Goal: Contribute content: Contribute content

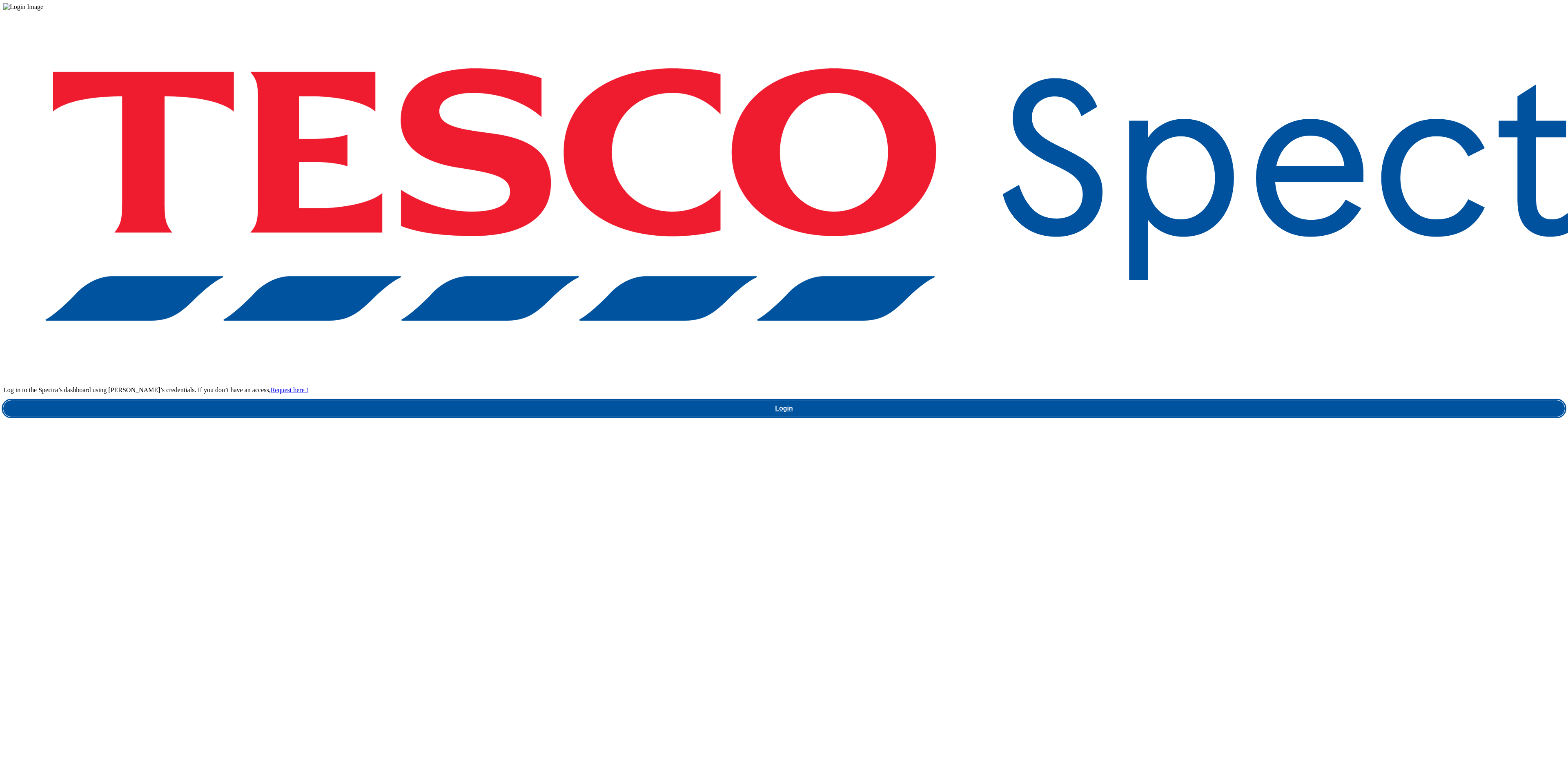
click at [1173, 417] on link "Login" at bounding box center [783, 408] width 1561 height 16
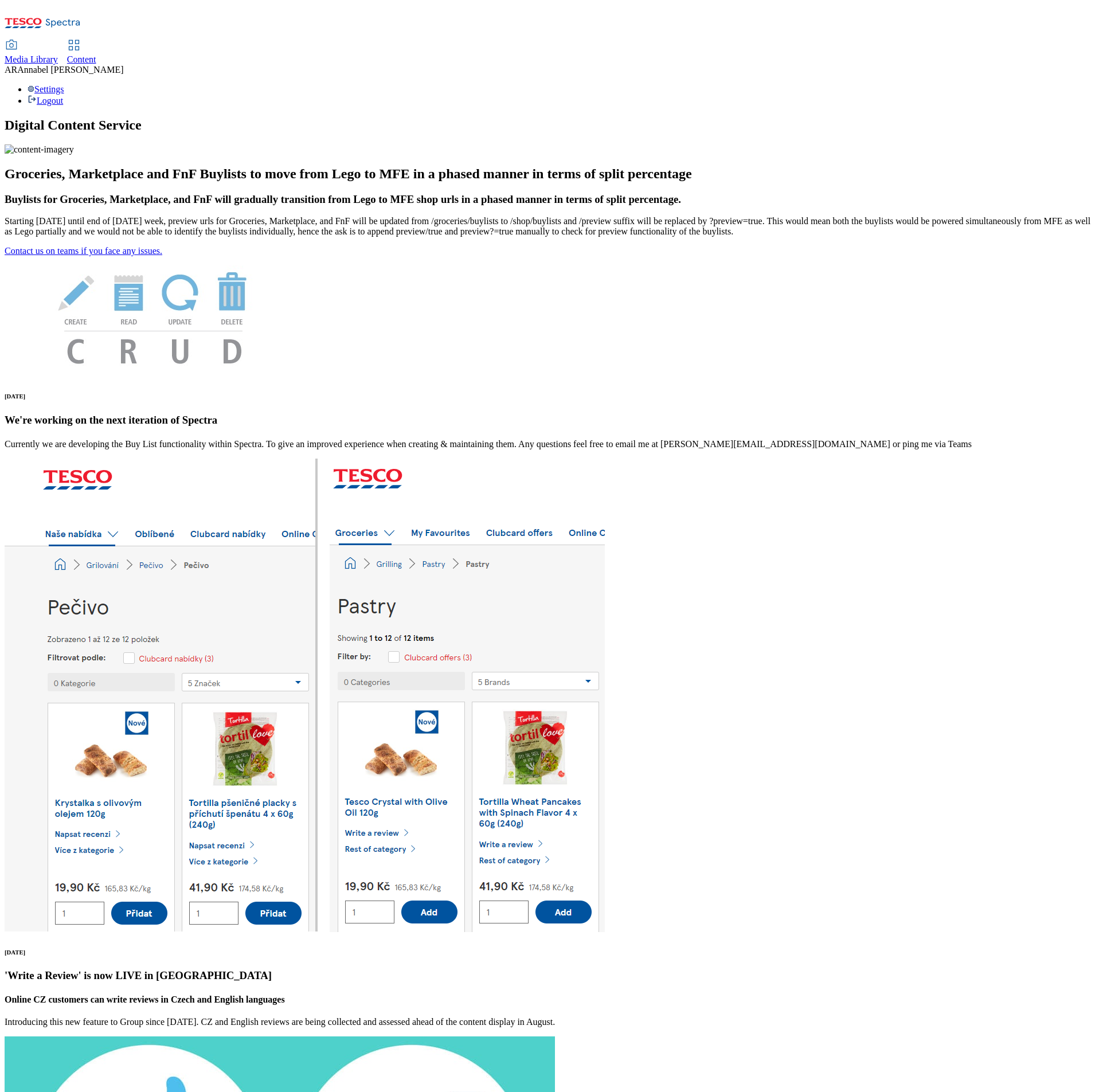
click at [97, 41] on link "Content" at bounding box center [81, 53] width 29 height 24
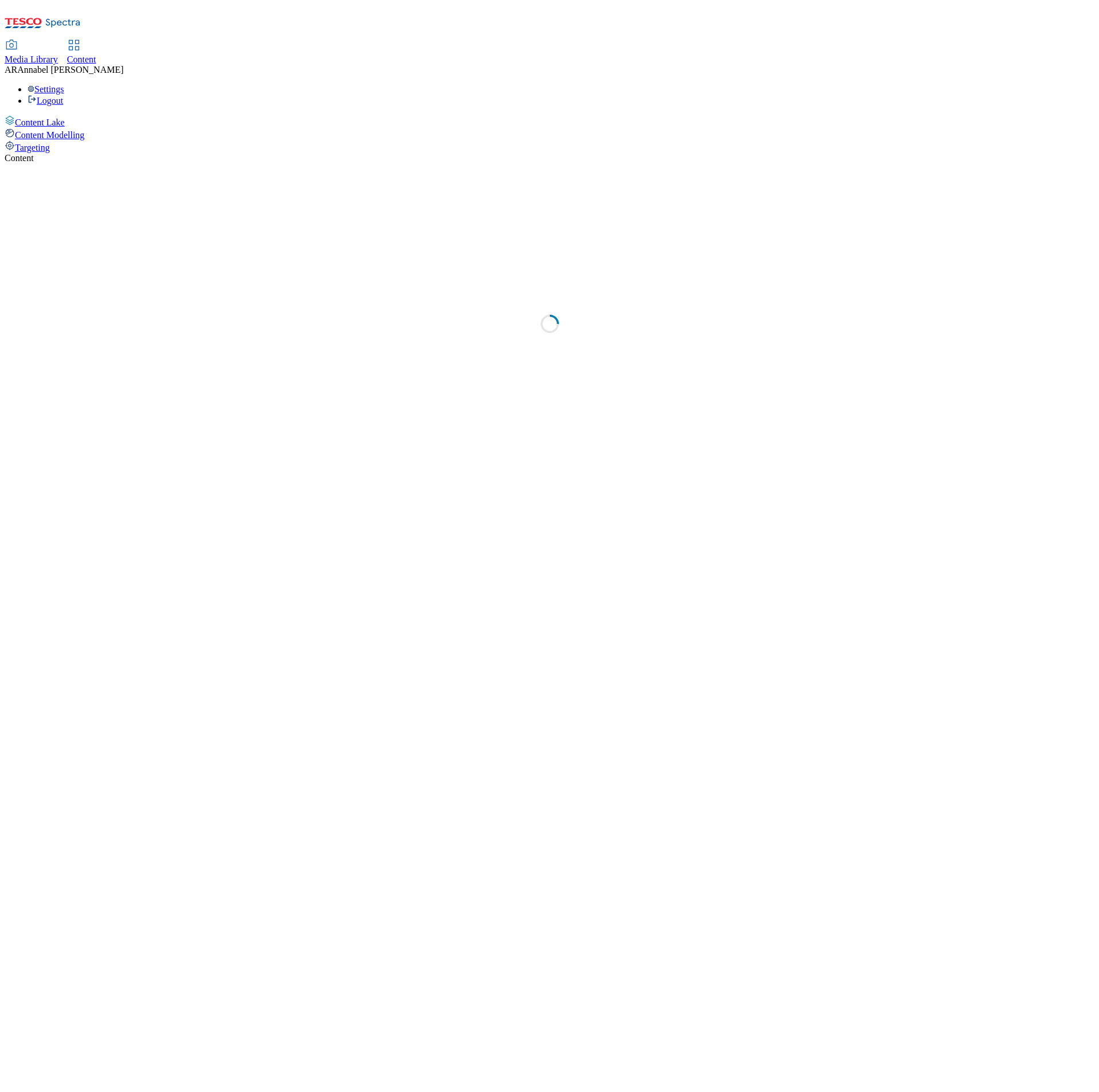
select select "ghs-[GEOGRAPHIC_DATA]"
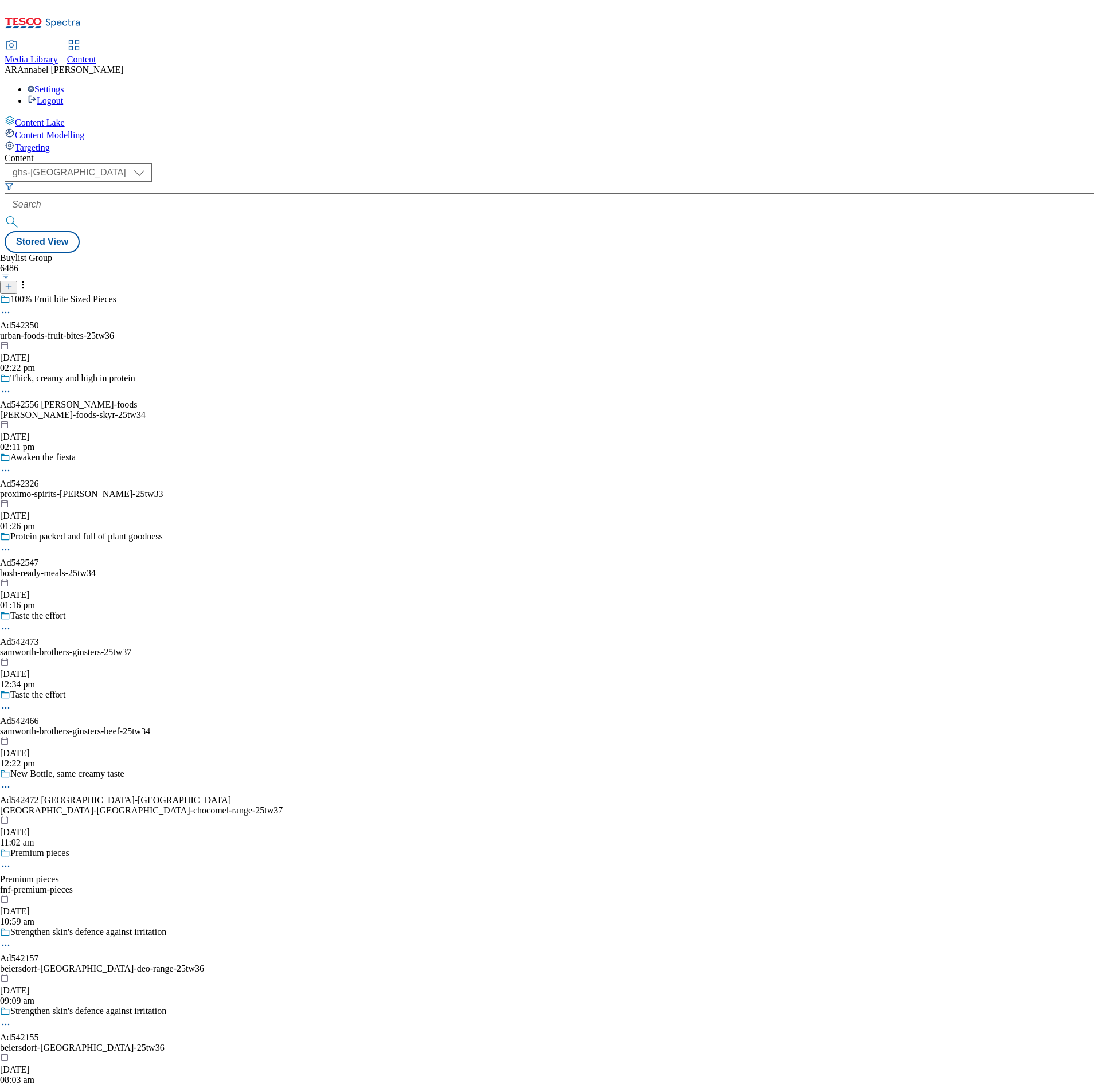
click at [13, 283] on icon at bounding box center [8, 286] width 8 height 8
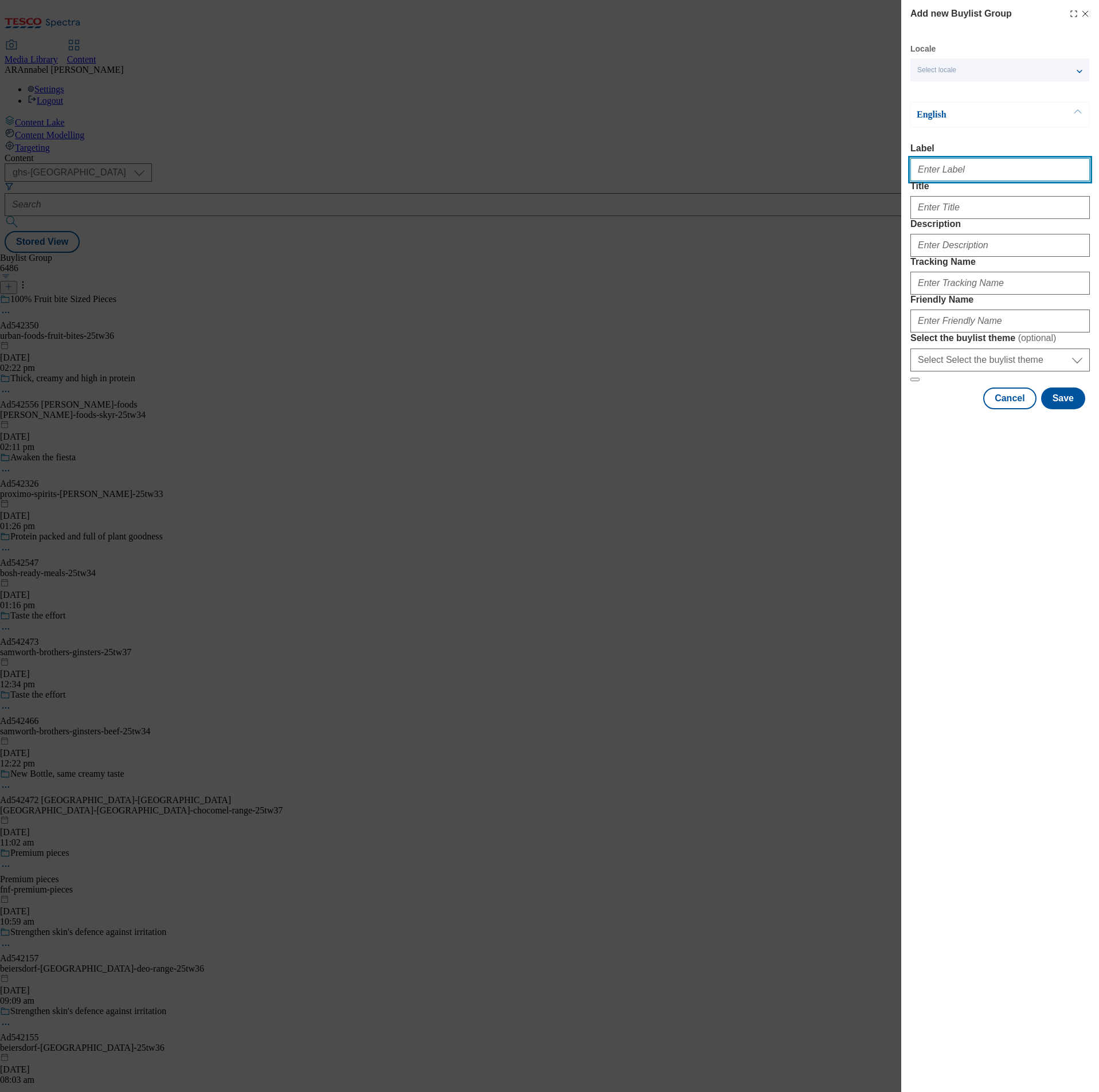
drag, startPoint x: 960, startPoint y: 178, endPoint x: 950, endPoint y: 185, distance: 12.2
click at [960, 179] on input "Label" at bounding box center [1000, 169] width 179 height 23
paste input "542165"
type input "ad542165"
click at [960, 219] on input "Title" at bounding box center [1000, 207] width 179 height 23
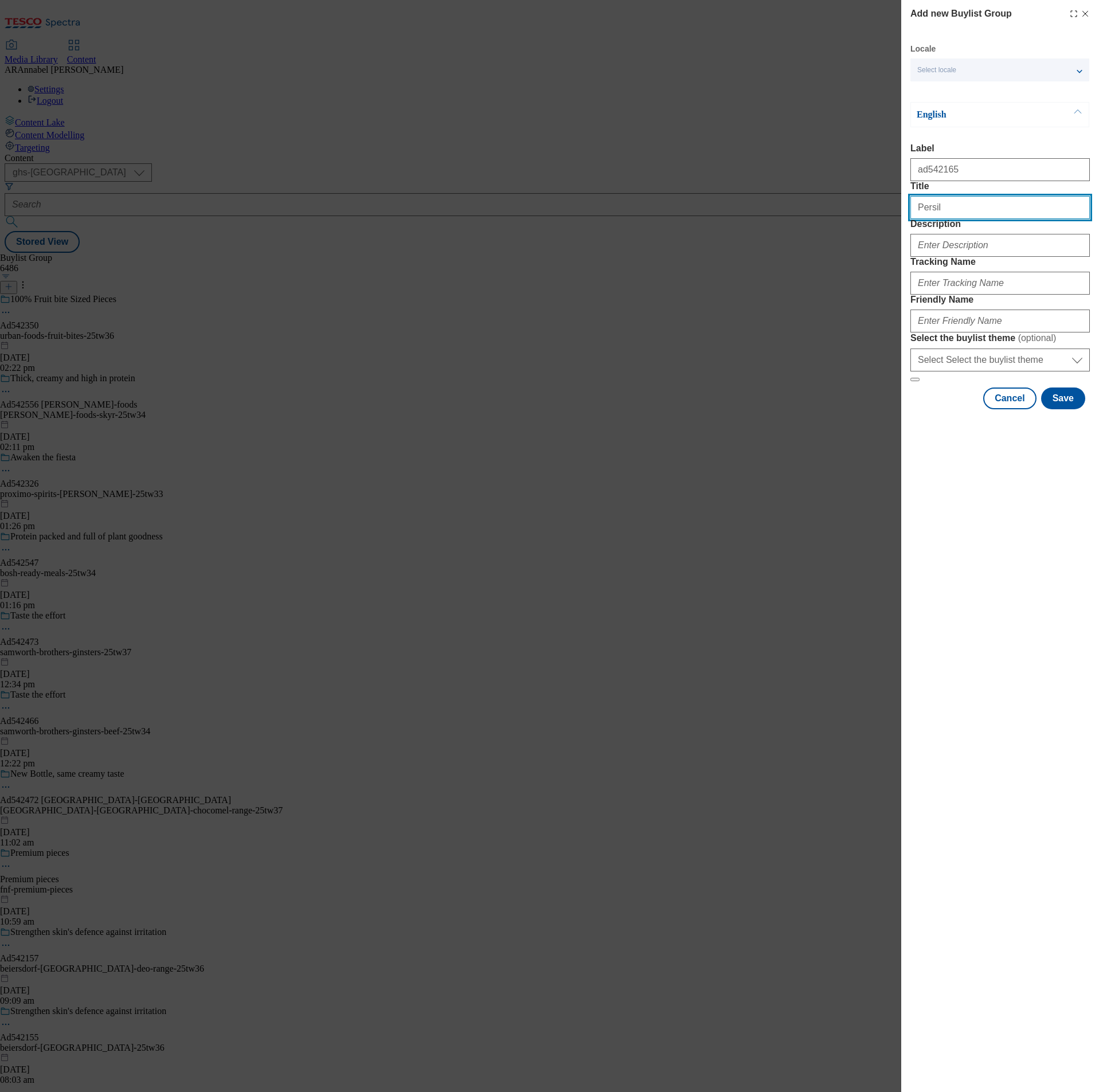
type input "Persil"
click at [989, 257] on input "Description" at bounding box center [1000, 245] width 179 height 23
type input "UL_Persil"
click at [970, 295] on input "Tracking Name" at bounding box center [1000, 283] width 179 height 23
paste input "542165"
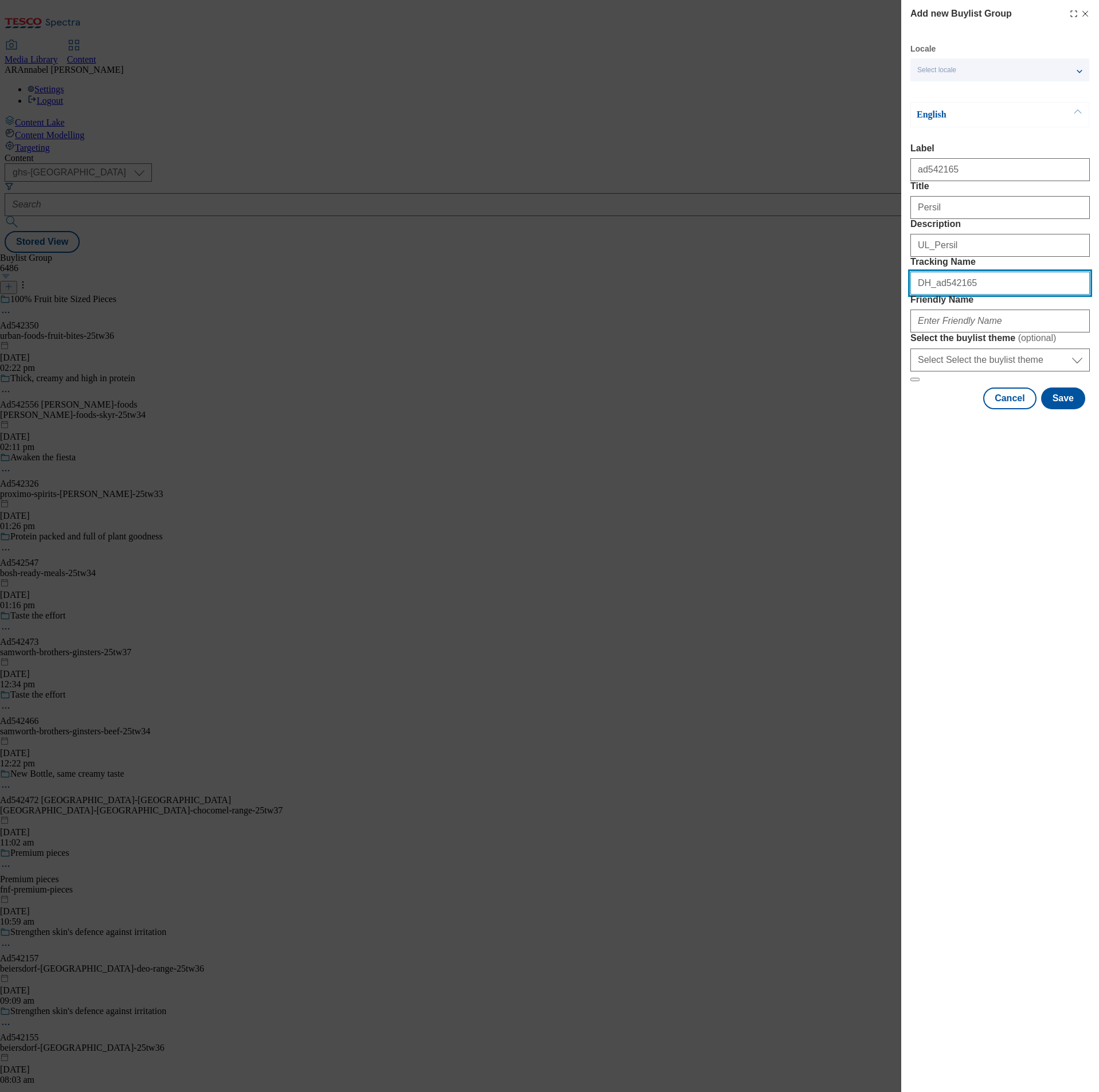
type input "DH_ad542165"
click at [954, 332] on input "Friendly Name" at bounding box center [1000, 320] width 179 height 23
click at [1067, 409] on button "Save" at bounding box center [1063, 397] width 44 height 21
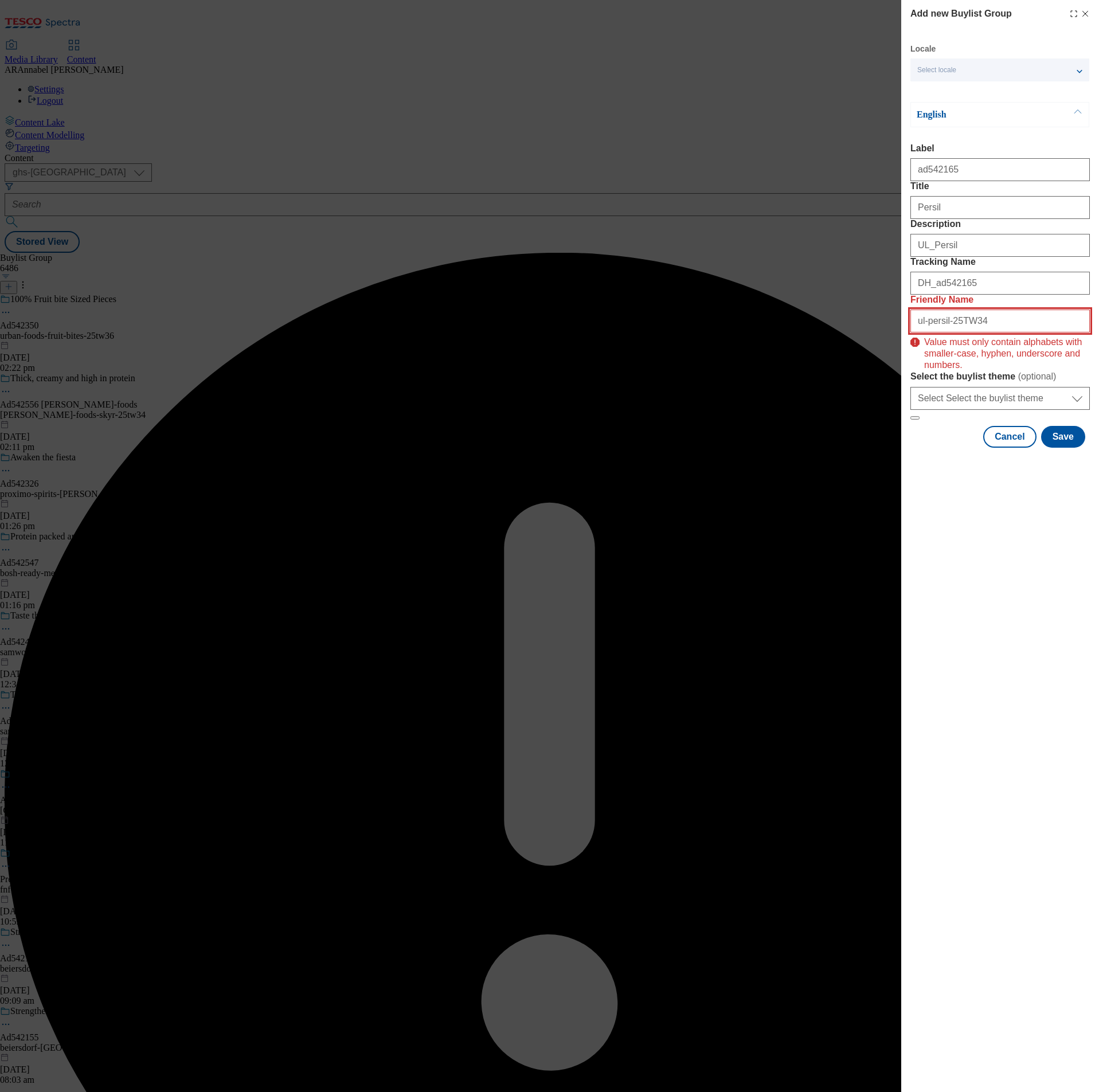
click at [959, 332] on input "ul-persil-25TW34" at bounding box center [1000, 320] width 179 height 23
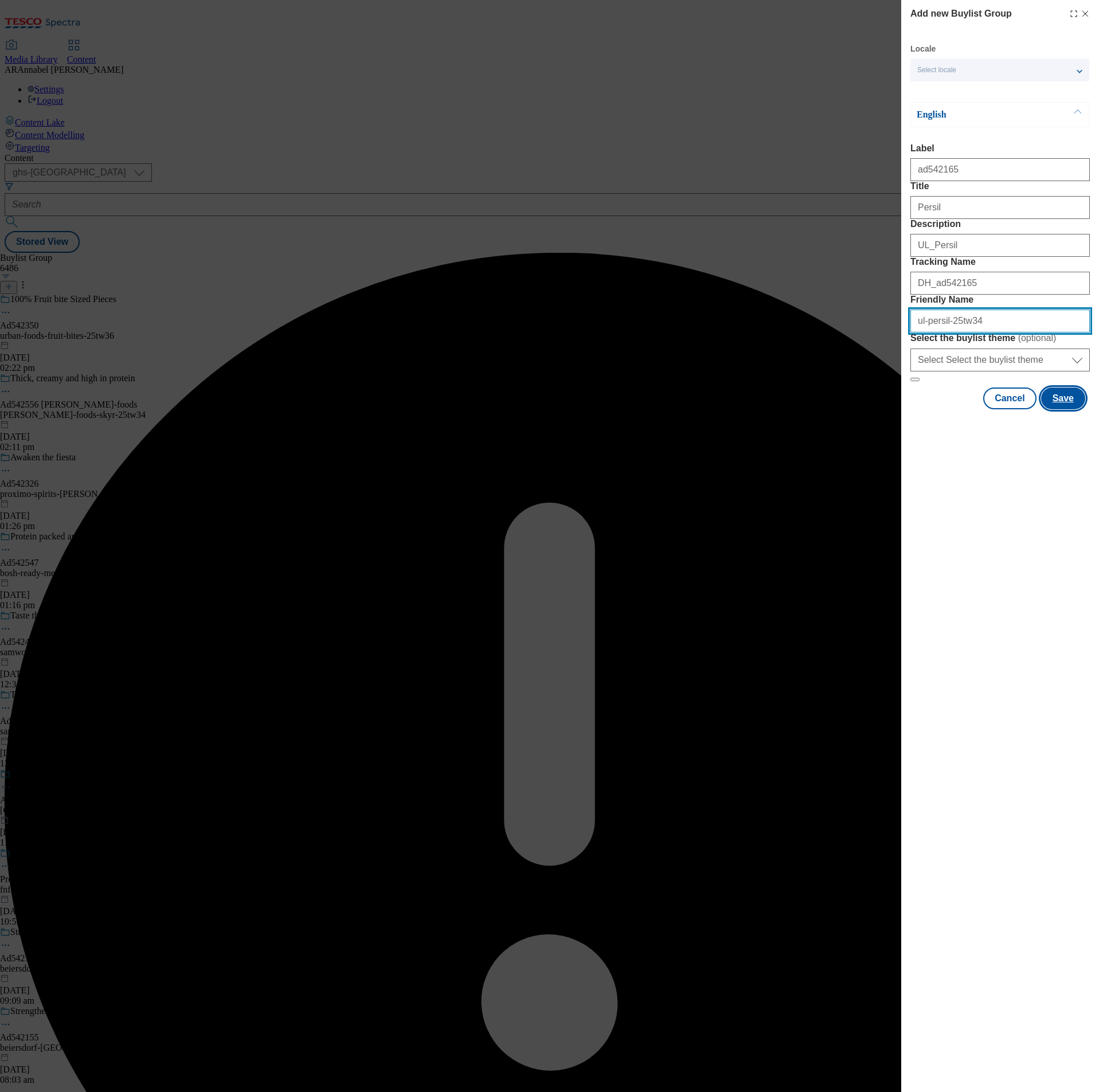
type input "ul-persil-25tw34"
click at [1059, 409] on button "Save" at bounding box center [1063, 397] width 44 height 21
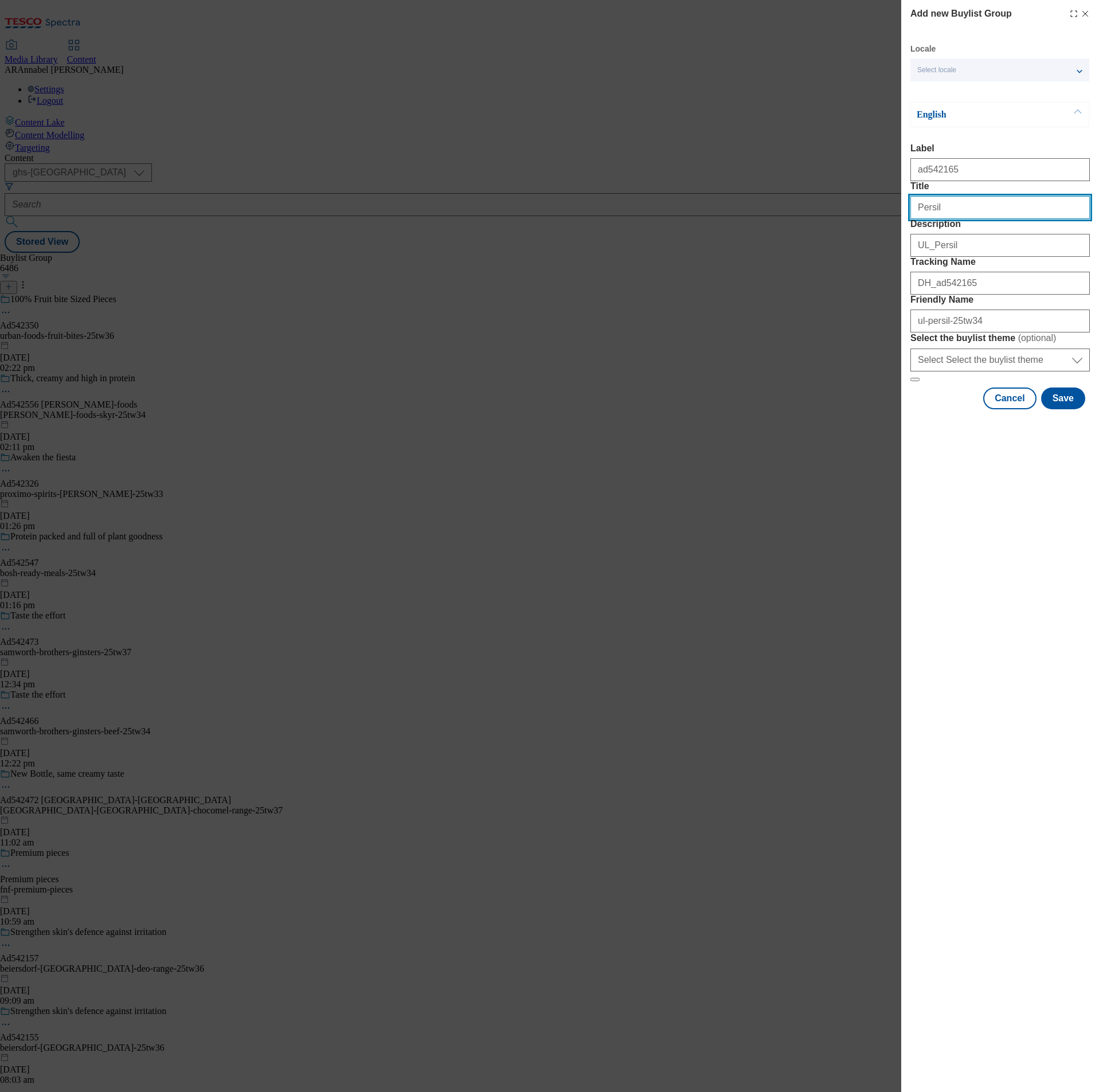
click at [961, 219] on input "Persil" at bounding box center [1000, 207] width 179 height 23
type input "Persil"
click at [1064, 409] on button "Save" at bounding box center [1063, 397] width 44 height 21
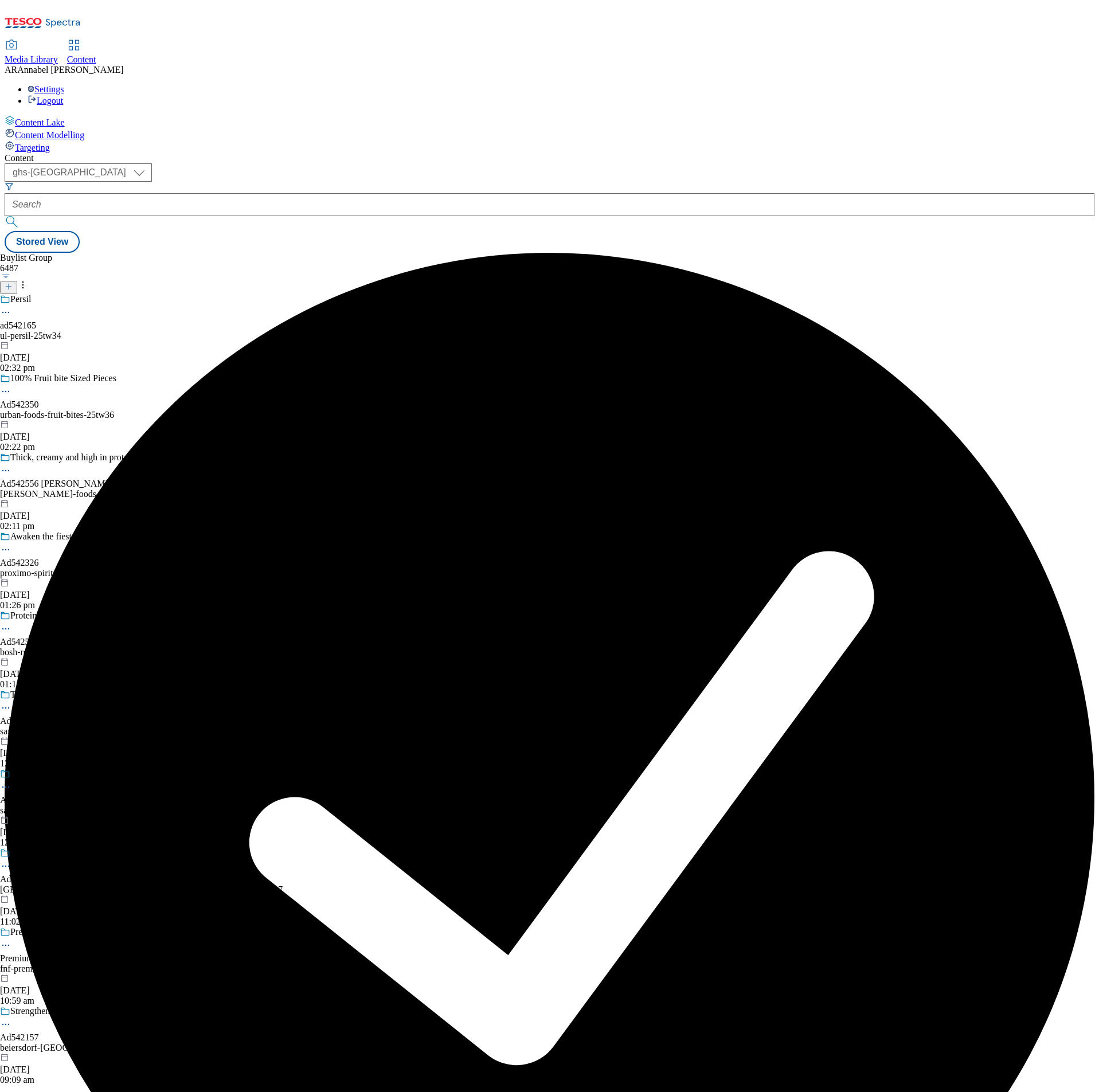
click at [261, 331] on div "ul-persil-25tw34" at bounding box center [141, 336] width 283 height 10
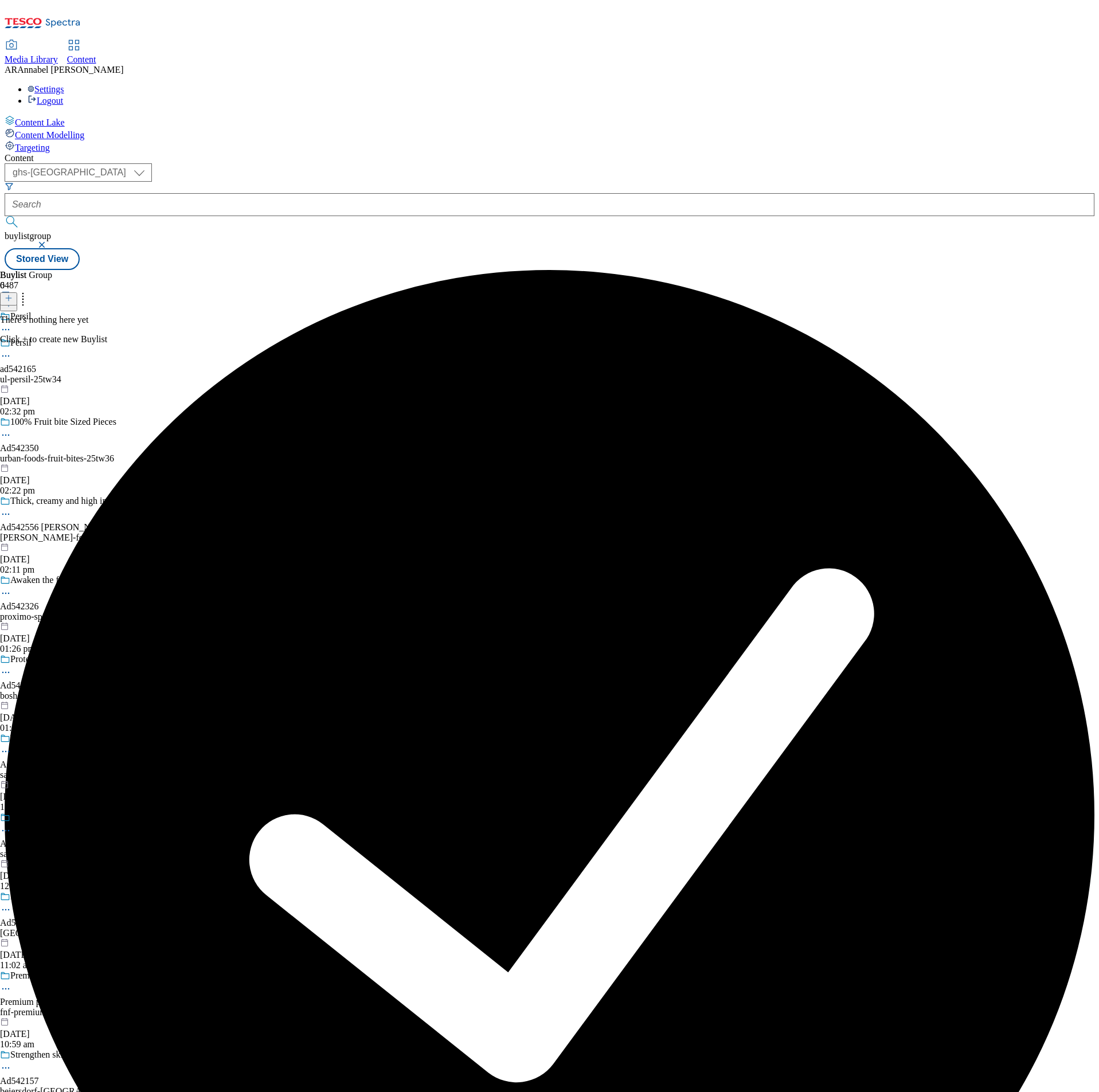
click at [17, 292] on button at bounding box center [9, 298] width 17 height 13
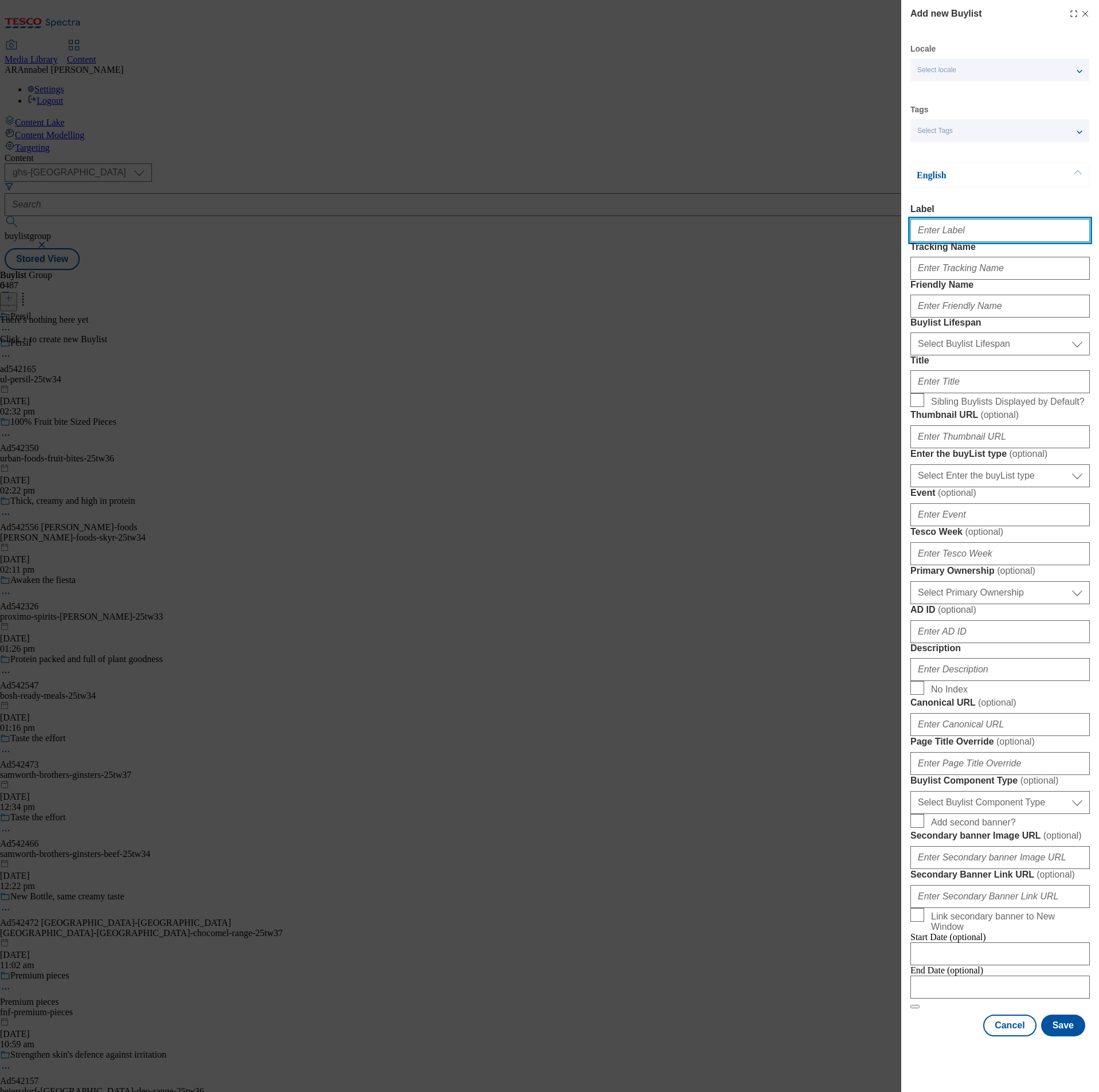
click at [942, 234] on input "Label" at bounding box center [1000, 230] width 179 height 23
paste input "542165"
type input "ad542165"
click at [948, 279] on input "Tracking Name" at bounding box center [1000, 268] width 179 height 23
paste input "542165"
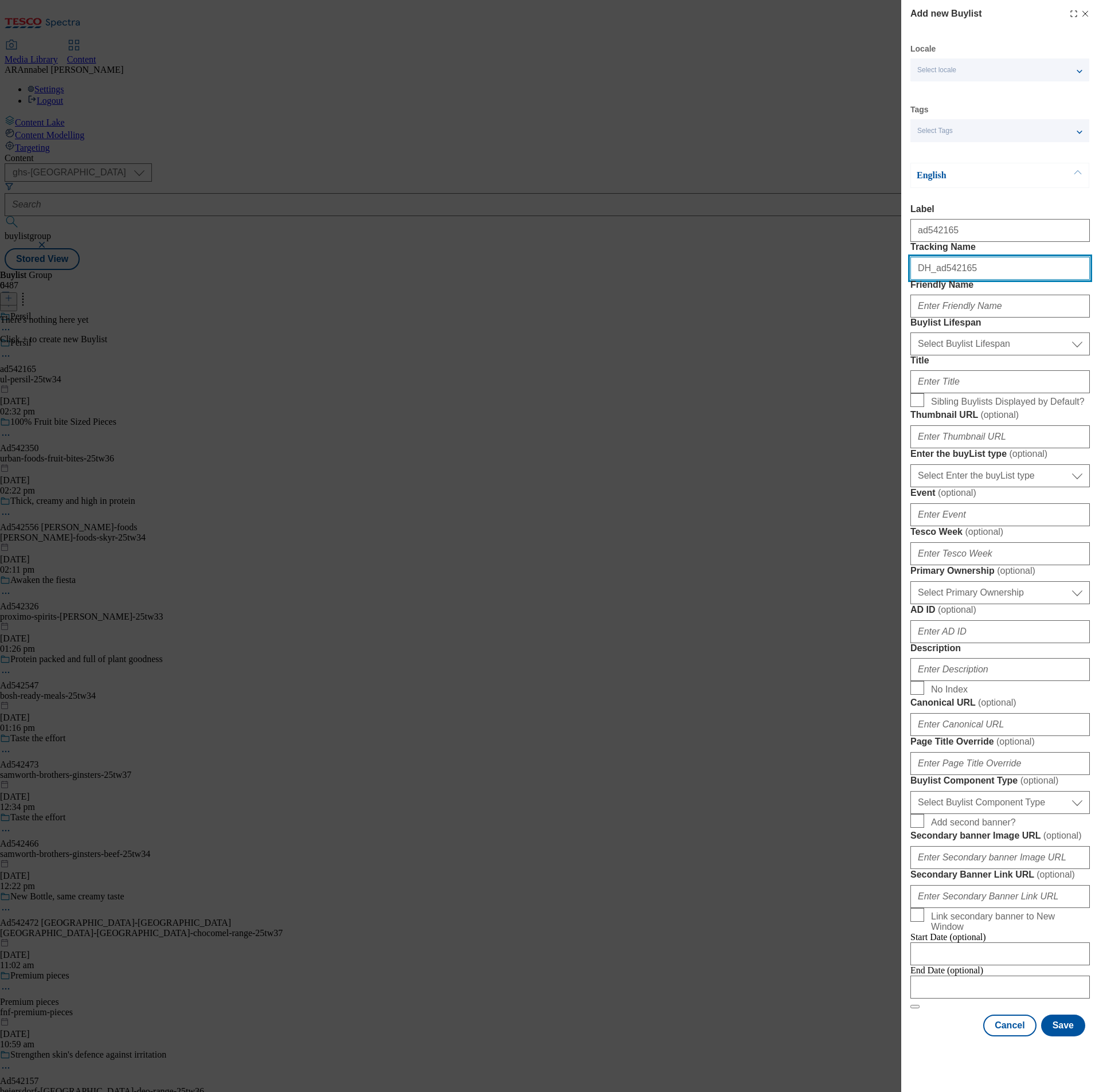
type input "DH_ad542165"
click at [964, 318] on input "Friendly Name" at bounding box center [1000, 306] width 179 height 23
click at [946, 318] on input "ul-persil25tw34" at bounding box center [1000, 306] width 179 height 23
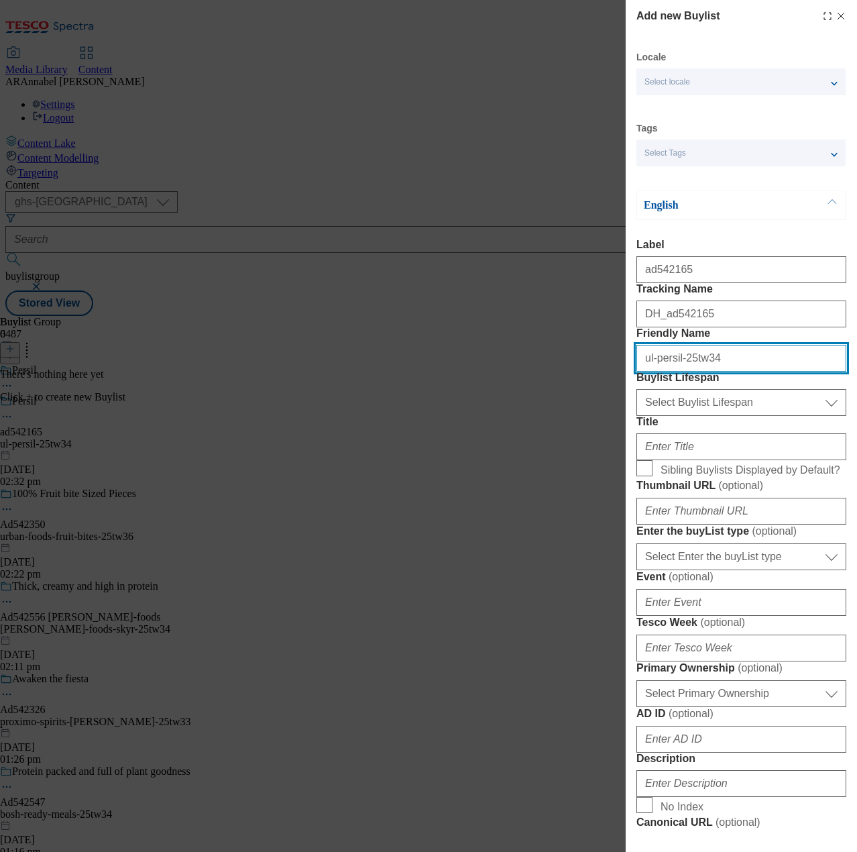
type input "ul-persil-25tw34"
drag, startPoint x: 1234, startPoint y: 268, endPoint x: 484, endPoint y: 421, distance: 766.0
click at [498, 435] on div "Add new Buylist Locale Select locale English Welsh Tags Select Tags fnf marketp…" at bounding box center [428, 426] width 857 height 852
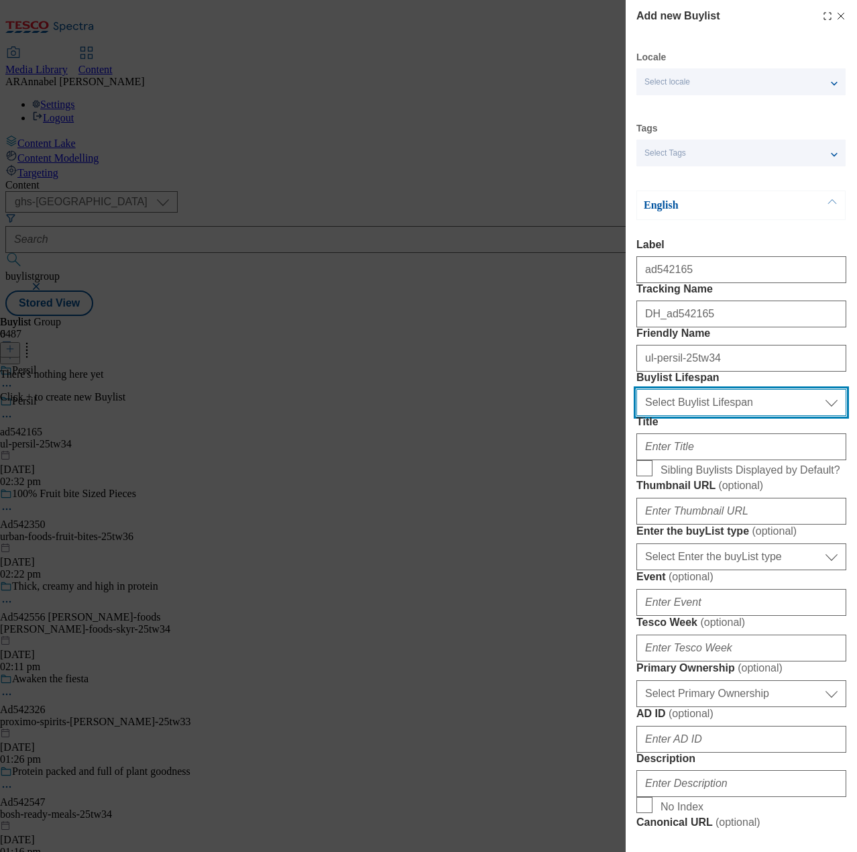
click at [714, 416] on select "Select Buylist Lifespan evergreen seasonal tactical" at bounding box center [742, 402] width 210 height 27
select select "tactical"
click at [637, 416] on select "Select Buylist Lifespan evergreen seasonal tactical" at bounding box center [742, 402] width 210 height 27
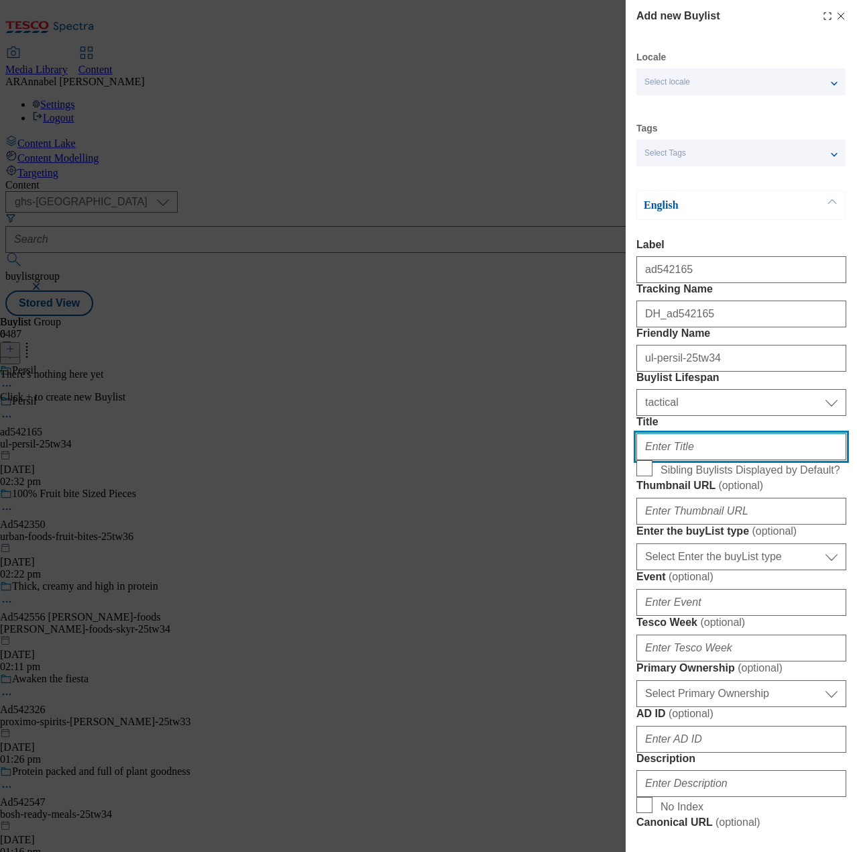
click at [690, 460] on input "Title" at bounding box center [742, 446] width 210 height 27
type input "Shop the range"
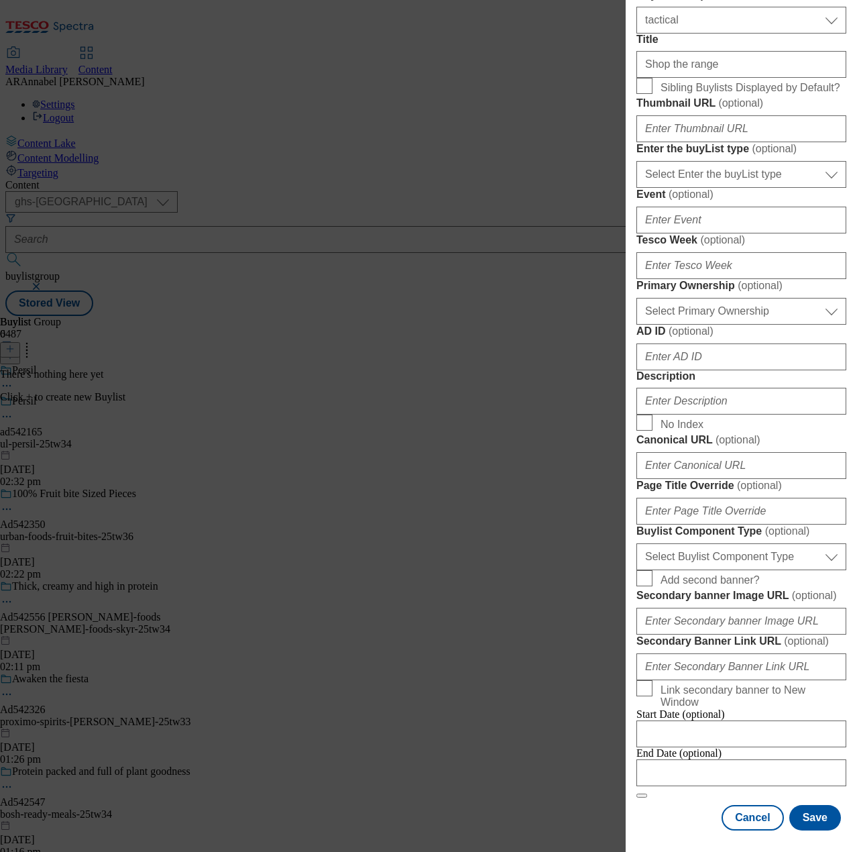
scroll to position [470, 0]
click at [709, 415] on input "Description" at bounding box center [742, 401] width 210 height 27
type input "UL_Persil"
click at [796, 805] on button "Save" at bounding box center [816, 817] width 52 height 25
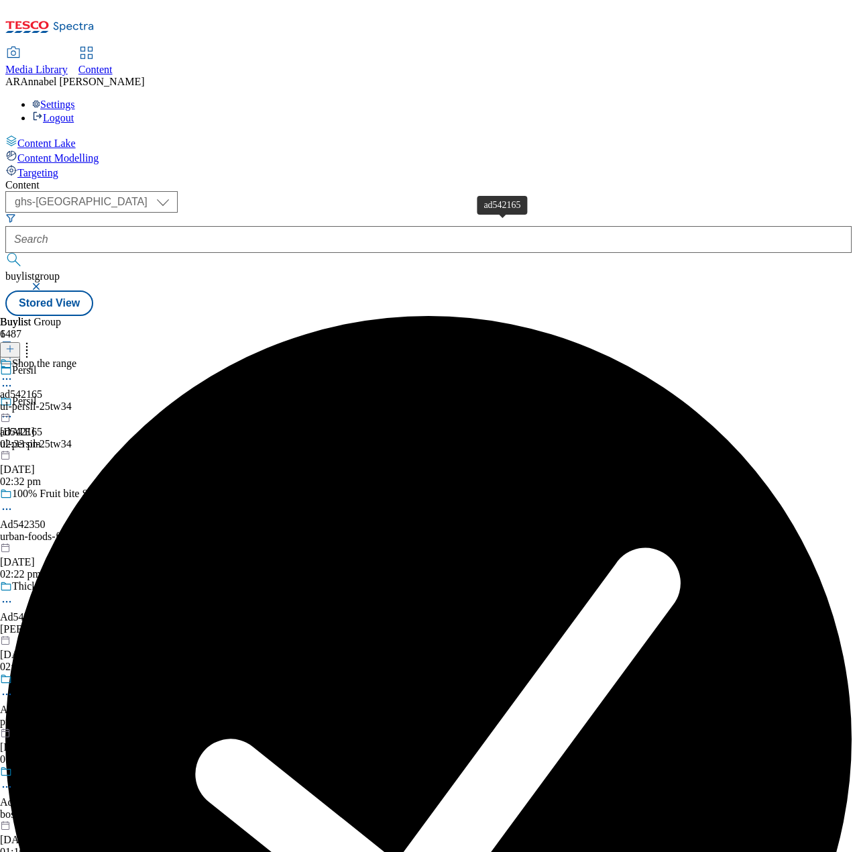
click at [42, 388] on div "ad542165" at bounding box center [21, 394] width 42 height 12
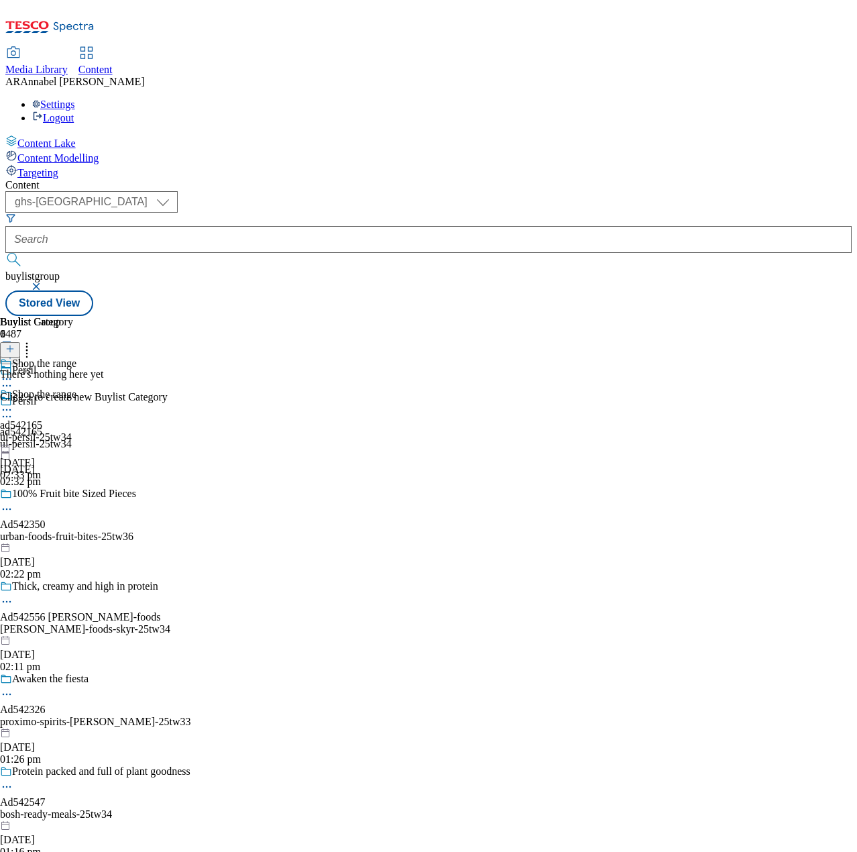
click at [15, 344] on icon at bounding box center [9, 348] width 9 height 9
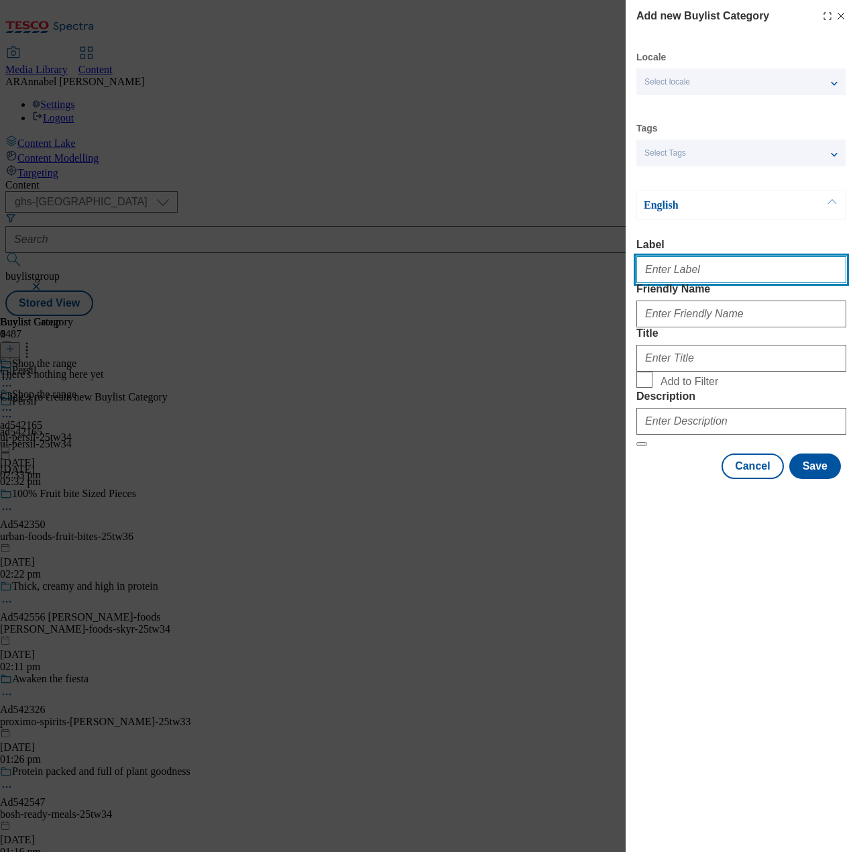
click at [692, 273] on input "Label" at bounding box center [742, 269] width 210 height 27
paste input "542165"
type input "ad542165"
click at [692, 327] on input "Friendly Name" at bounding box center [742, 314] width 210 height 27
type input "ul-persil-25tw34"
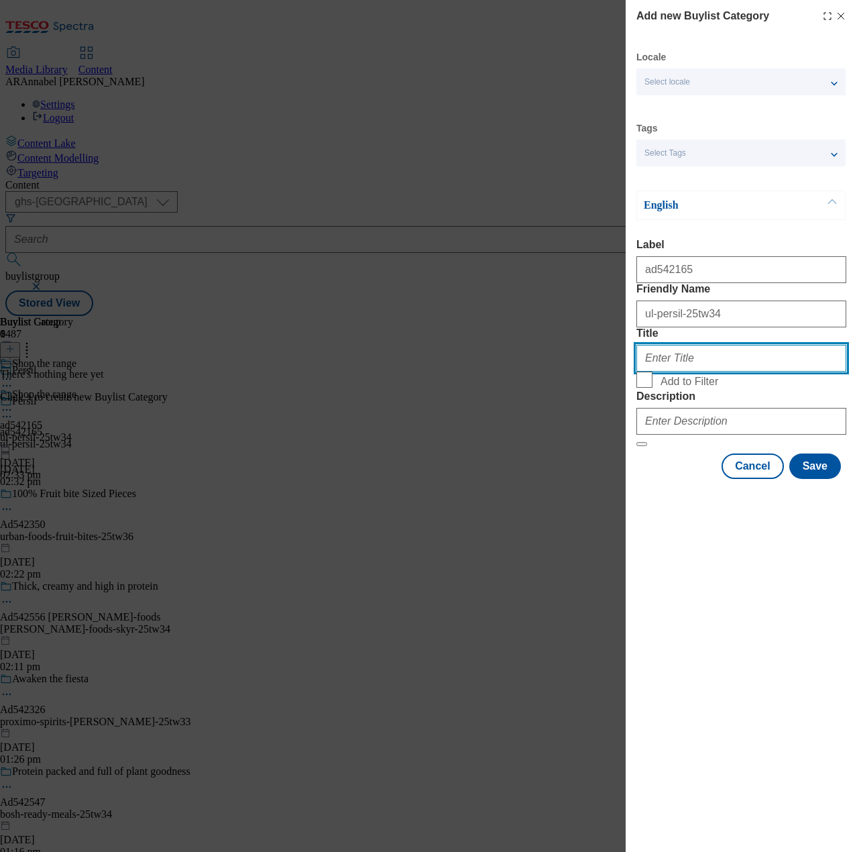
click at [692, 372] on input "Title" at bounding box center [742, 358] width 210 height 27
type input "Shop the range"
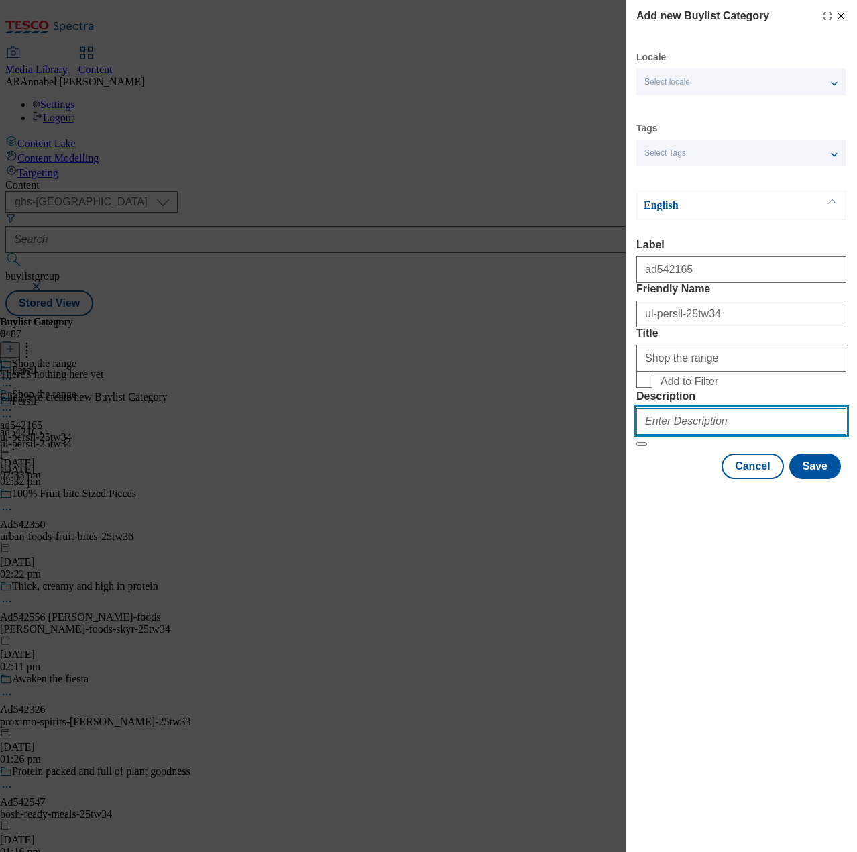
click at [703, 435] on input "Description" at bounding box center [742, 421] width 210 height 27
type input "UL_Persil"
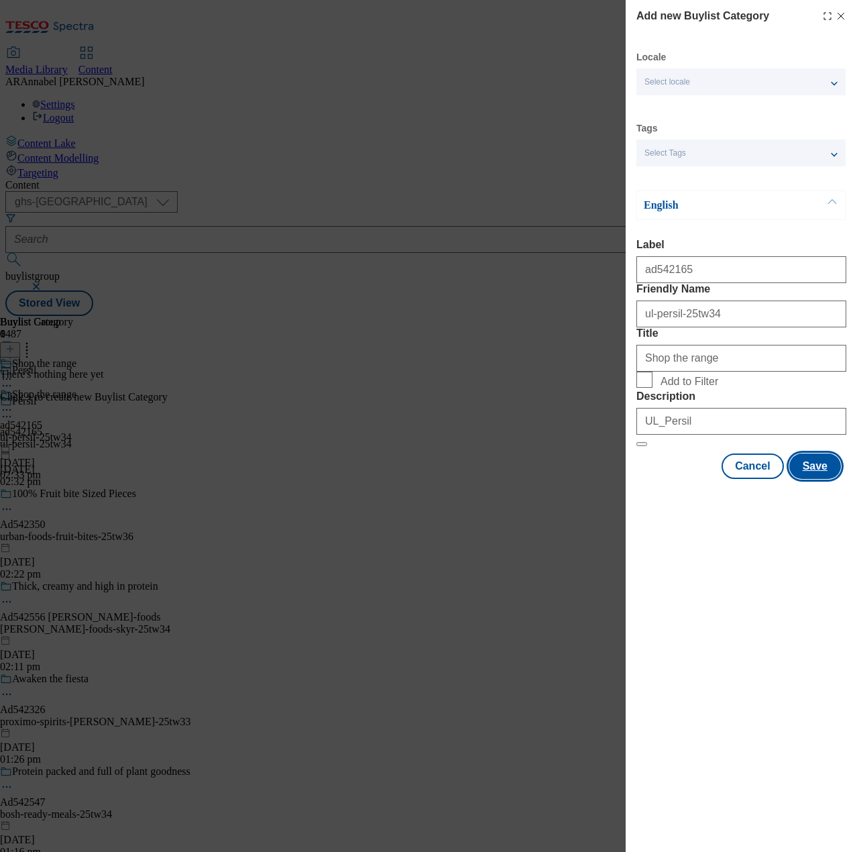
click at [818, 479] on button "Save" at bounding box center [816, 465] width 52 height 25
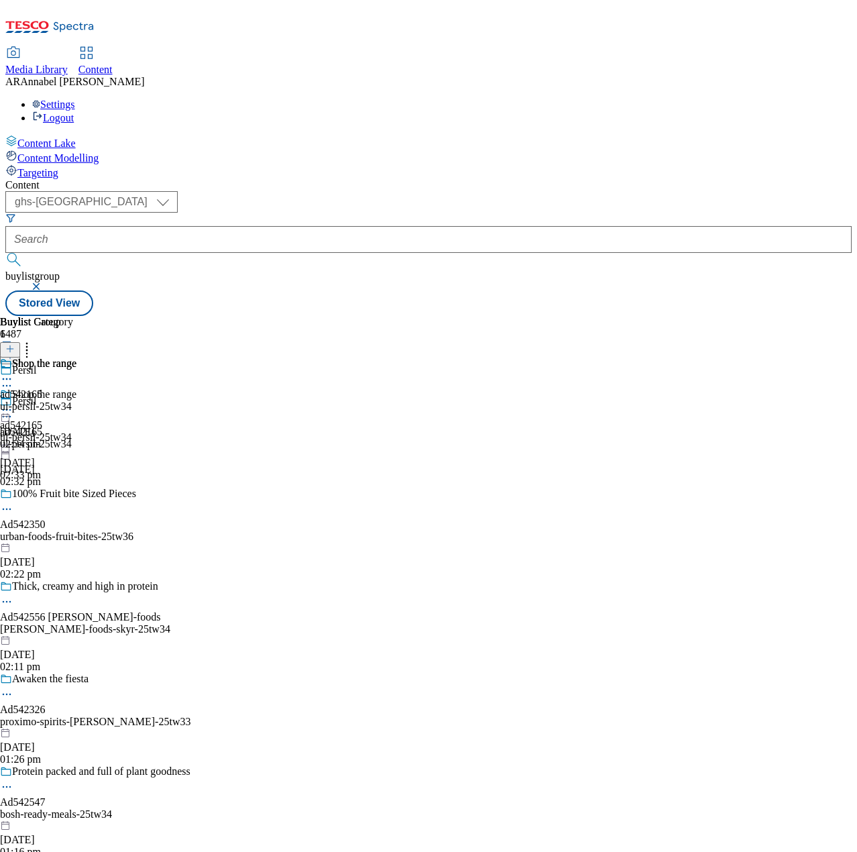
click at [76, 400] on div "ul-persil-25tw34" at bounding box center [38, 406] width 76 height 12
click at [15, 344] on icon at bounding box center [9, 348] width 9 height 9
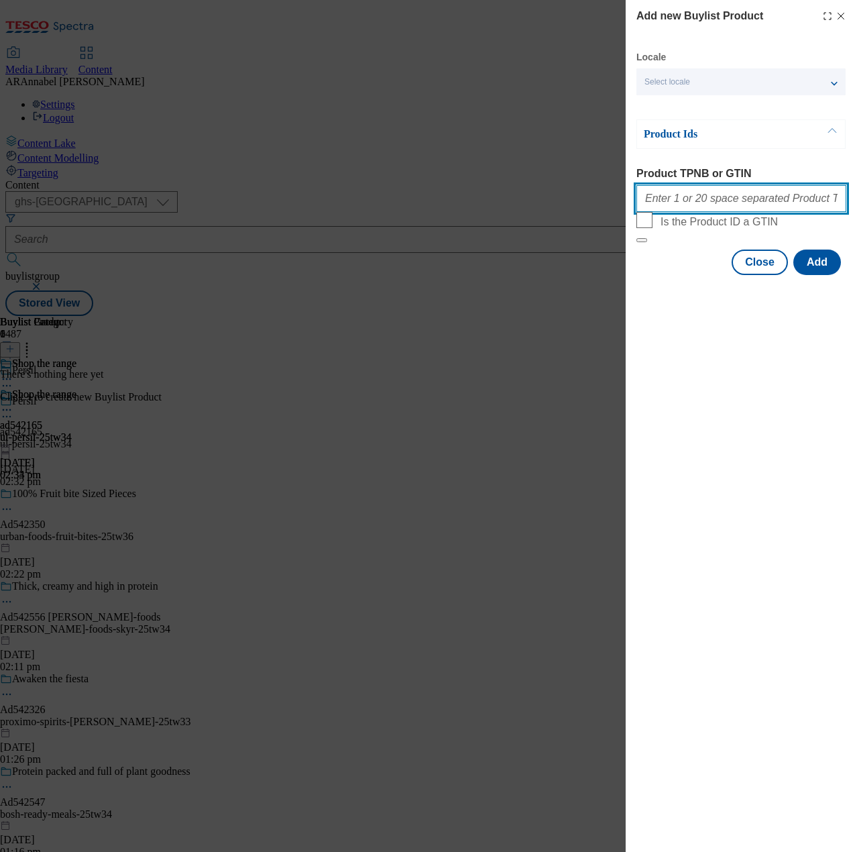
click at [687, 207] on input "Product TPNB or GTIN" at bounding box center [742, 198] width 210 height 27
paste input "93108573 92802340 92856638 93039412"
click at [693, 201] on input "93108573 92802340 92856638 93039412" at bounding box center [742, 198] width 210 height 27
click at [645, 203] on input "93108573 92856638 93039412" at bounding box center [742, 198] width 210 height 27
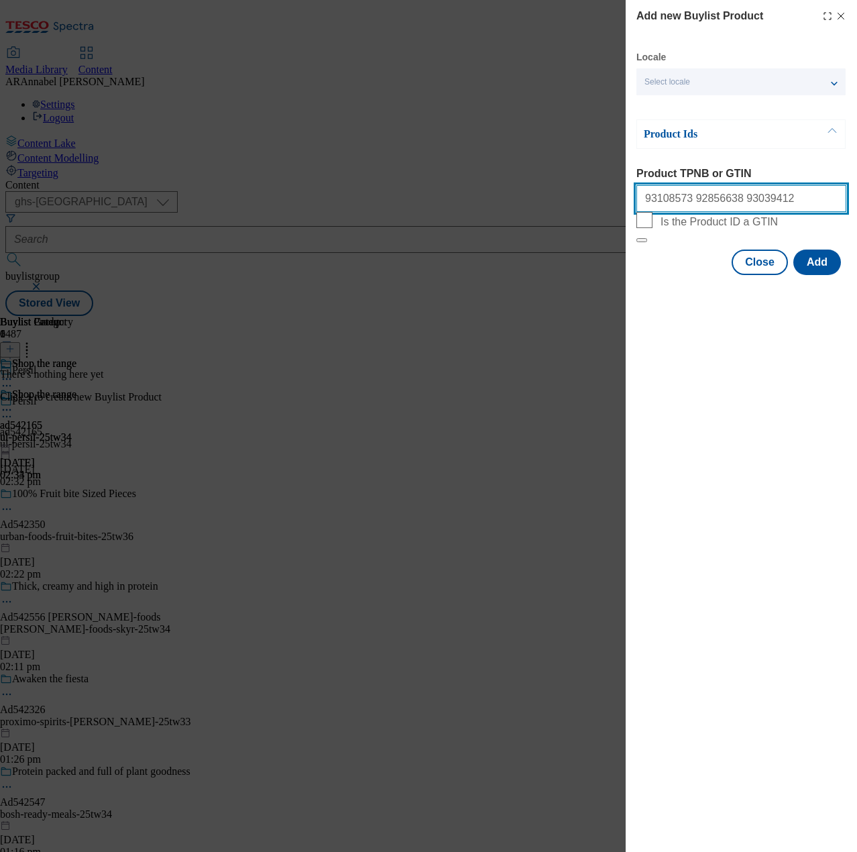
click at [679, 203] on input "93108573 92856638 93039412" at bounding box center [742, 198] width 210 height 27
paste input "02340 928"
type input "93108573 92802340 92856638 93039412"
click at [800, 275] on button "Add" at bounding box center [818, 262] width 48 height 25
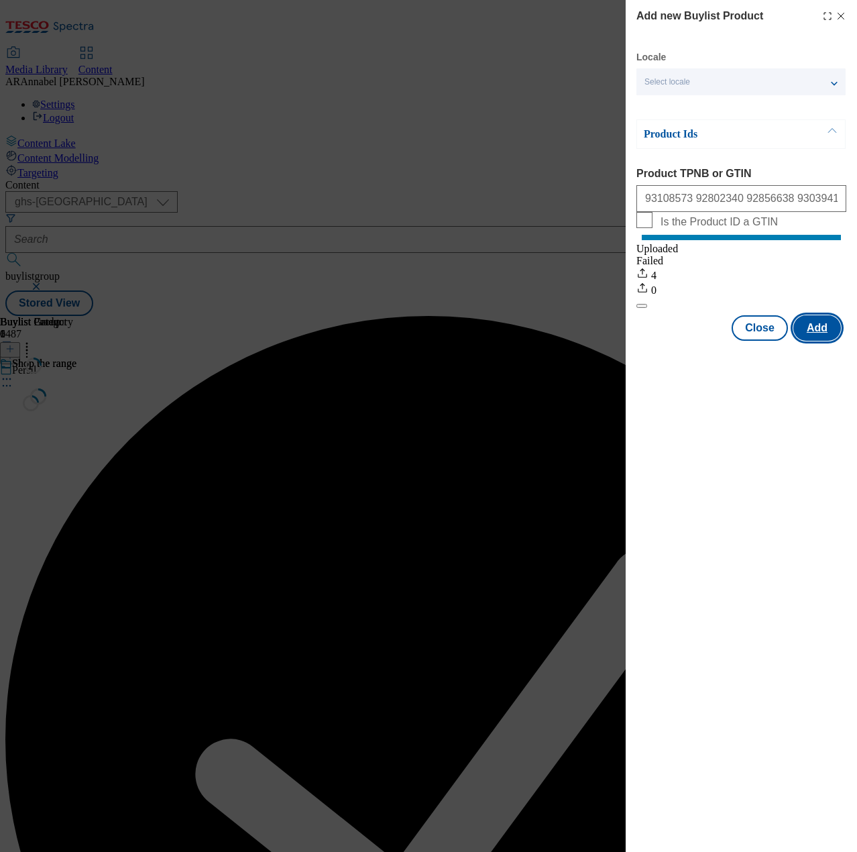
scroll to position [0, 0]
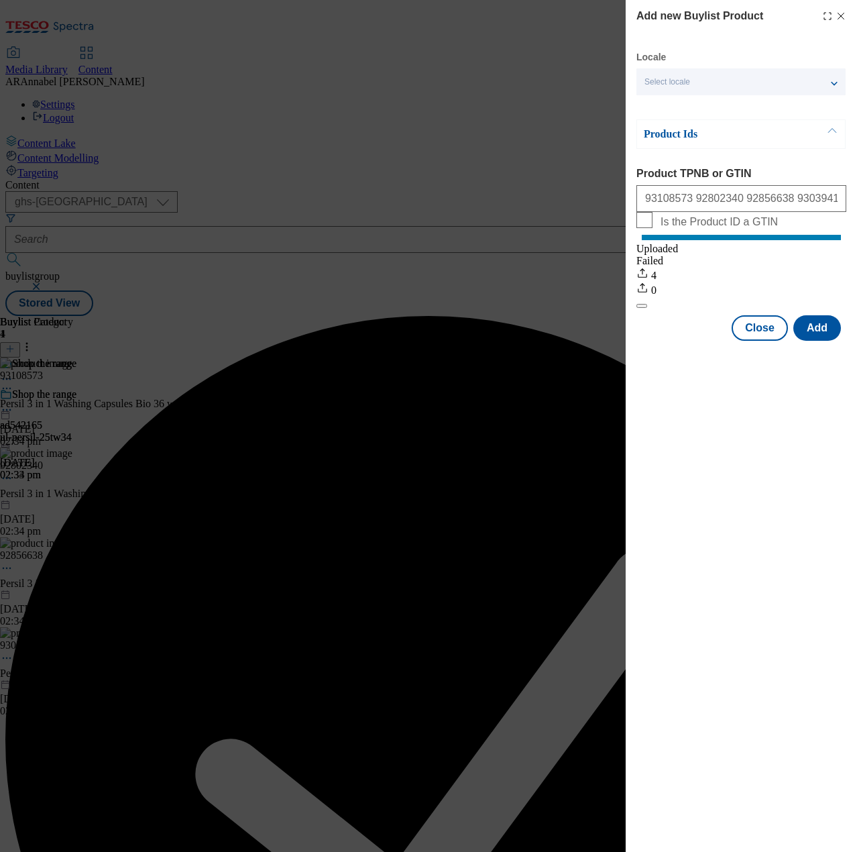
click at [840, 316] on div "Success - Job created e89323ac-db62-42ea-834e-80f255cfc35f successfully" at bounding box center [428, 760] width 847 height 888
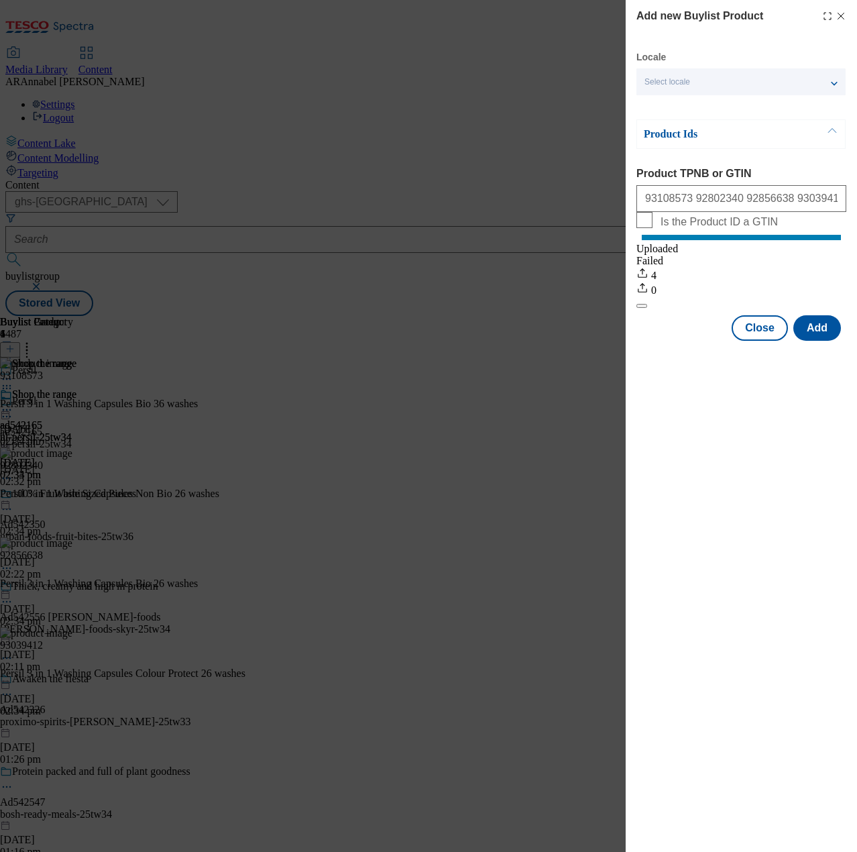
click at [845, 12] on icon "Modal" at bounding box center [841, 16] width 11 height 11
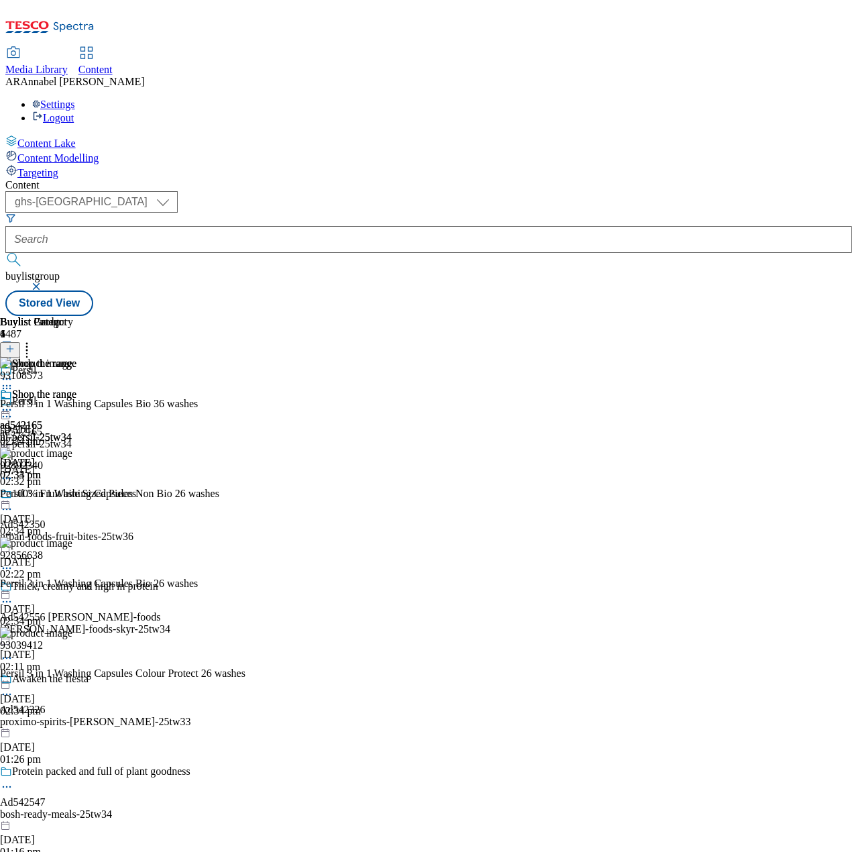
click at [13, 403] on icon at bounding box center [6, 409] width 13 height 13
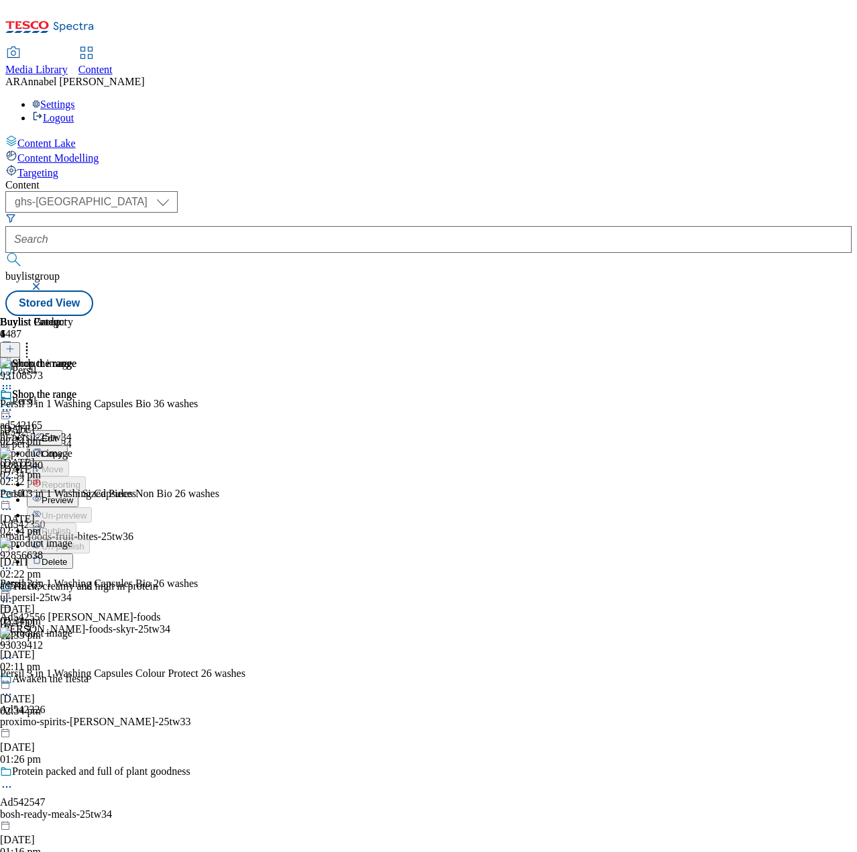
click at [73, 495] on span "Preview" at bounding box center [58, 500] width 32 height 10
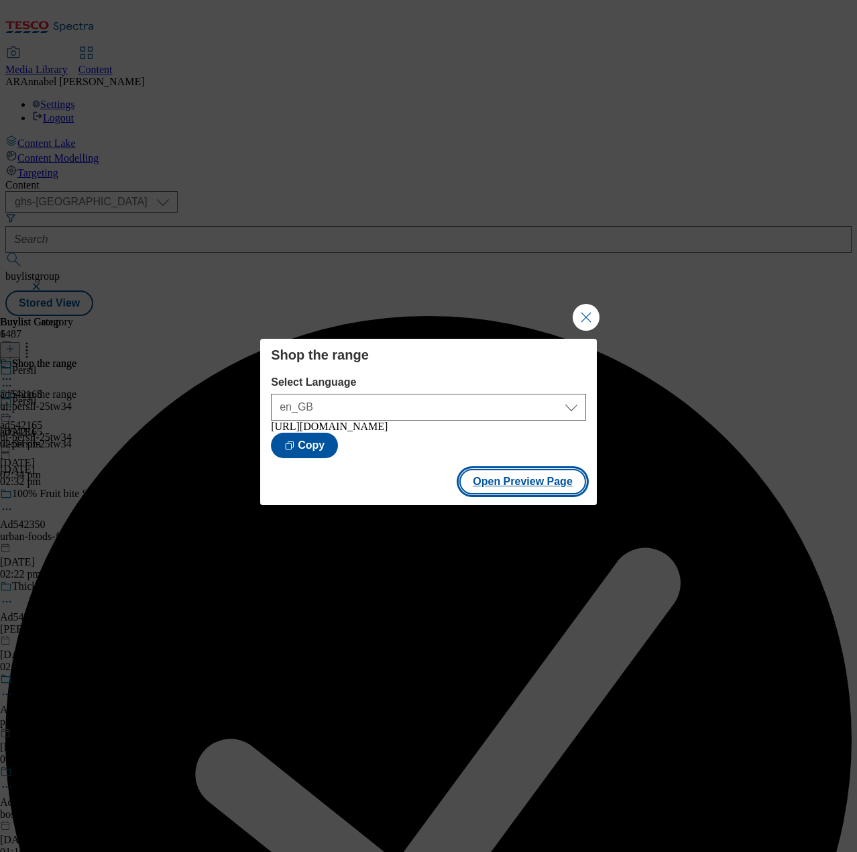
click at [510, 492] on button "Open Preview Page" at bounding box center [523, 481] width 127 height 25
click at [585, 309] on button "Close Modal" at bounding box center [586, 317] width 27 height 27
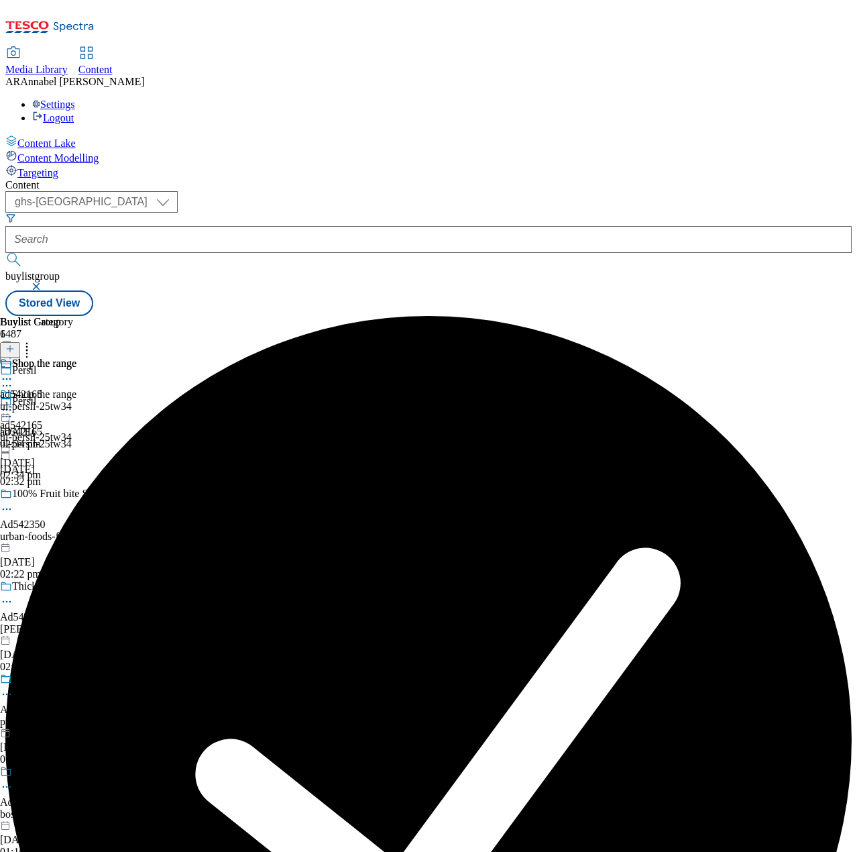
click at [13, 403] on icon at bounding box center [6, 409] width 13 height 13
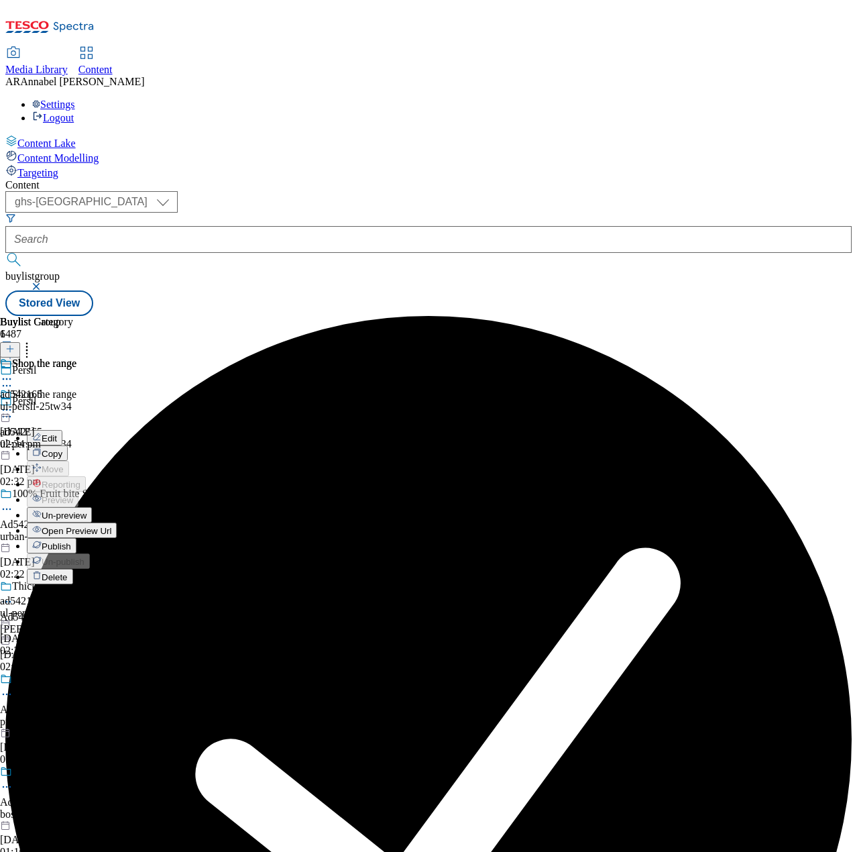
click at [71, 541] on span "Publish" at bounding box center [57, 546] width 30 height 10
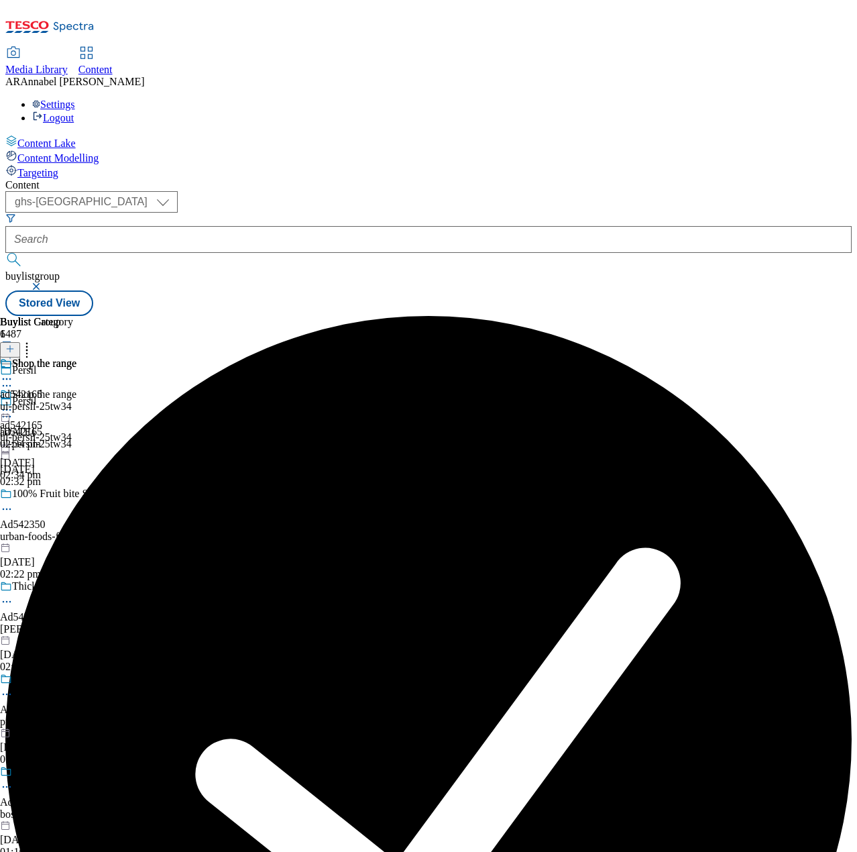
click at [15, 351] on icon at bounding box center [9, 355] width 9 height 9
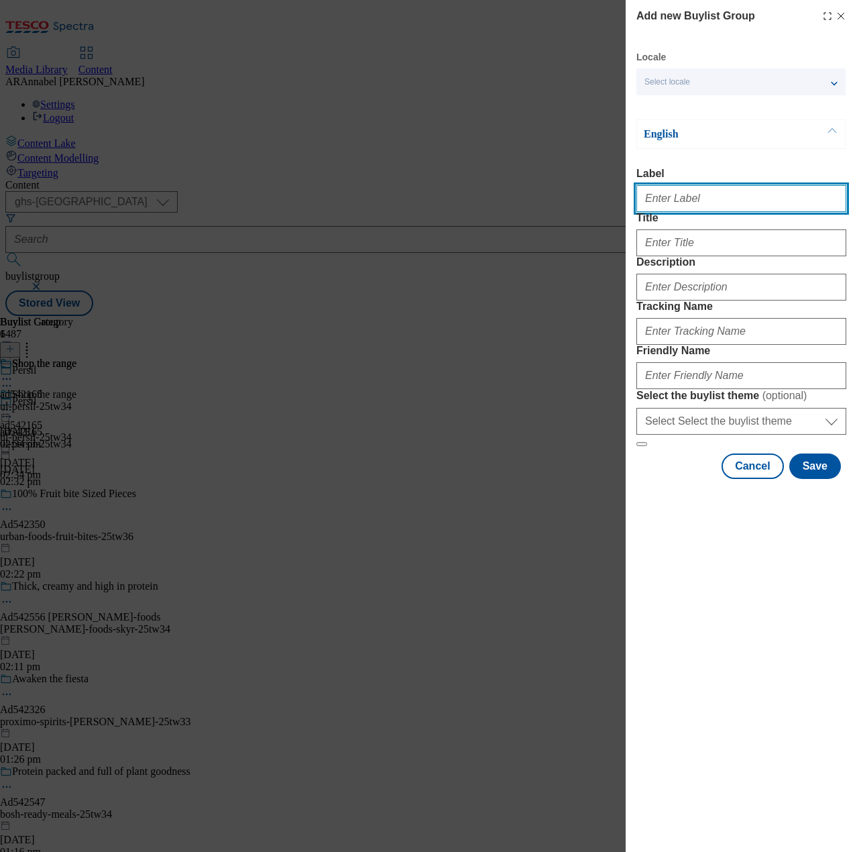
click at [661, 207] on input "Label" at bounding box center [742, 198] width 210 height 27
paste input "542186"
type input "ad542186"
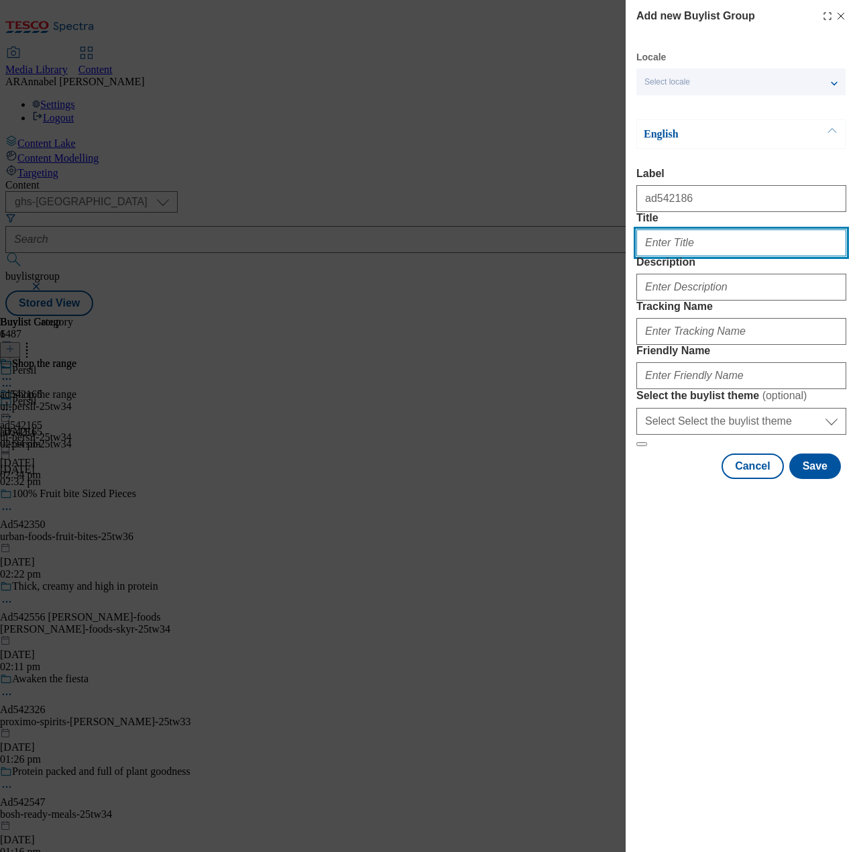
click at [669, 256] on input "Title" at bounding box center [742, 242] width 210 height 27
type input "Surf"
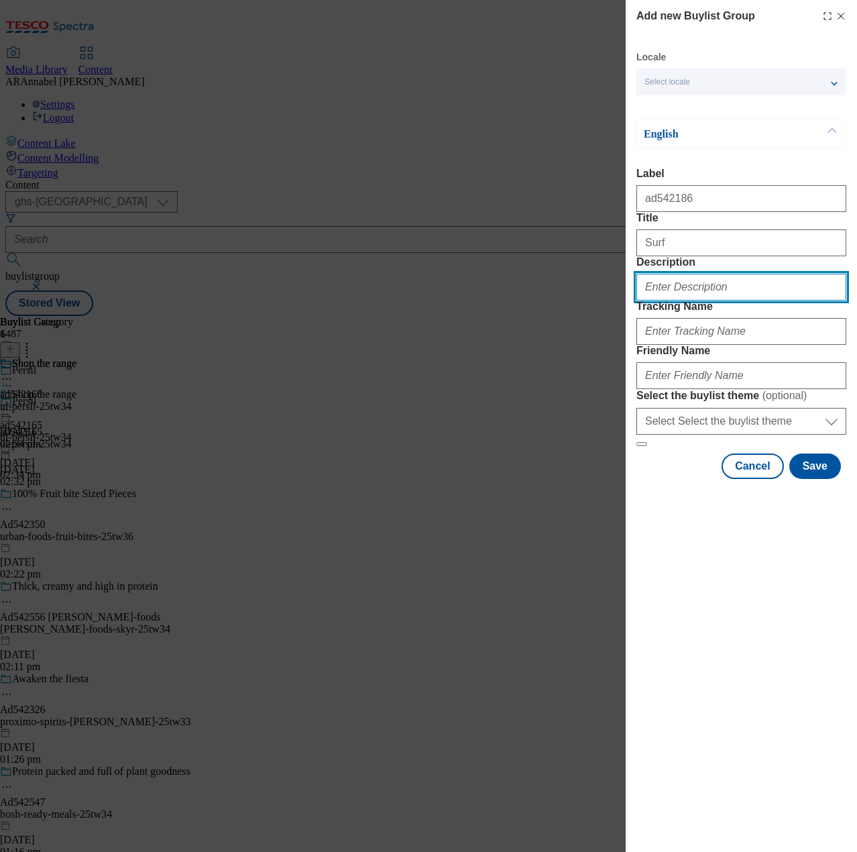
click at [711, 301] on input "Description" at bounding box center [742, 287] width 210 height 27
type input "UL_Surf"
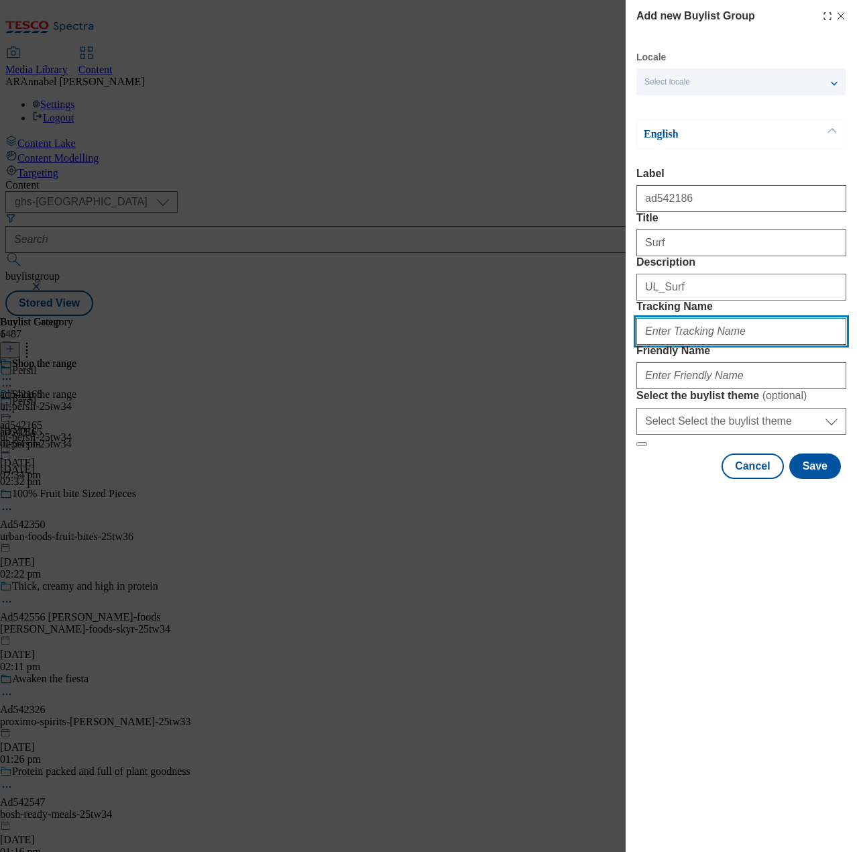
drag, startPoint x: 696, startPoint y: 407, endPoint x: 666, endPoint y: 416, distance: 31.0
click at [696, 345] on input "Tracking Name" at bounding box center [742, 331] width 210 height 27
paste input "542186"
type input "DH_ad542186"
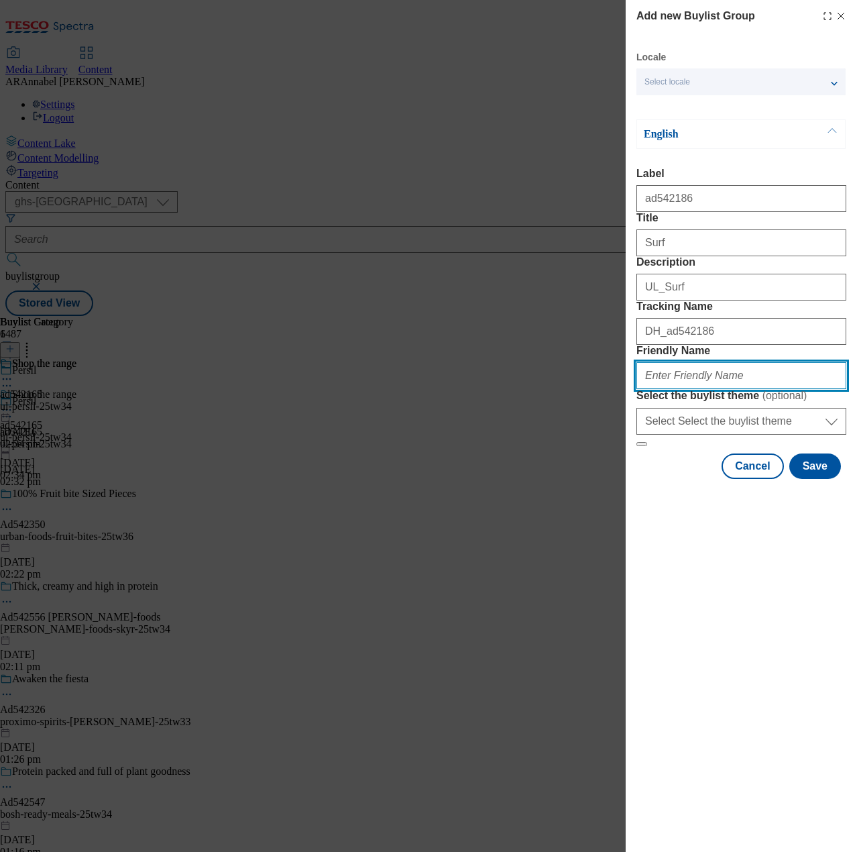
click at [688, 389] on input "Friendly Name" at bounding box center [742, 375] width 210 height 27
type input "ul-surf-25tw34"
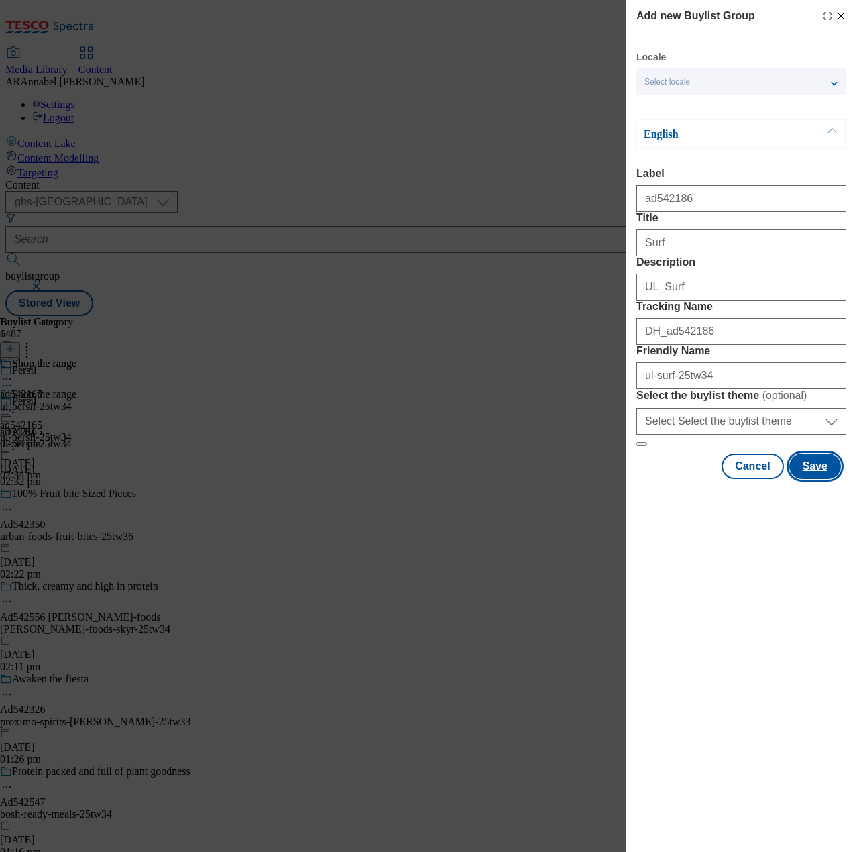
click at [818, 479] on button "Save" at bounding box center [816, 465] width 52 height 25
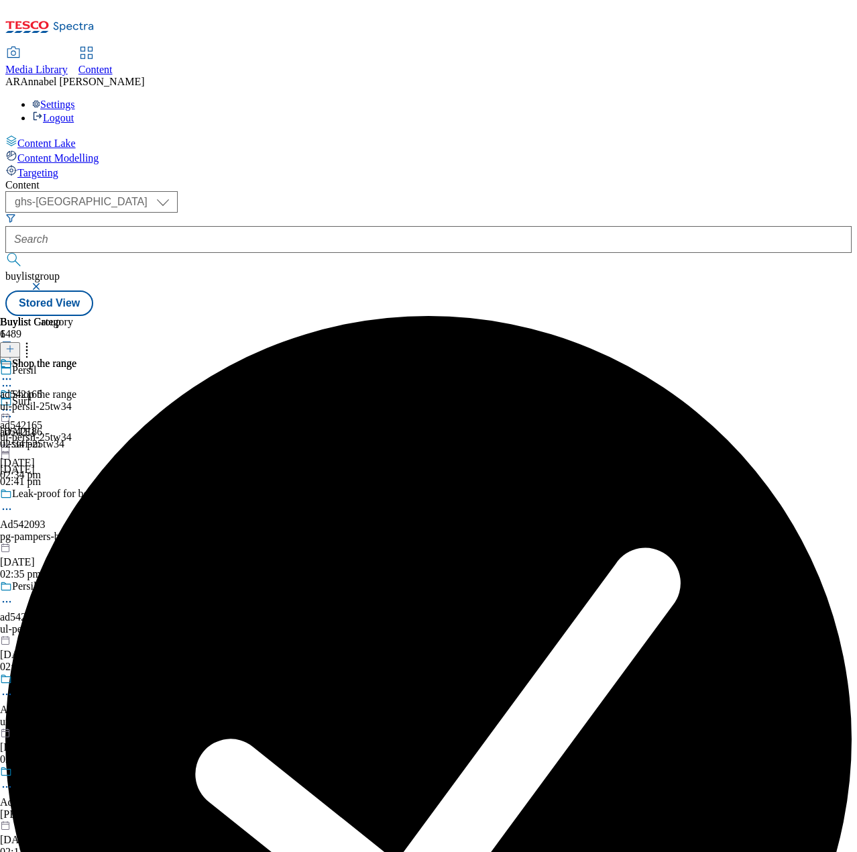
click at [317, 438] on div "ul-surf-25tw34" at bounding box center [165, 444] width 331 height 12
click at [15, 344] on icon at bounding box center [9, 348] width 9 height 9
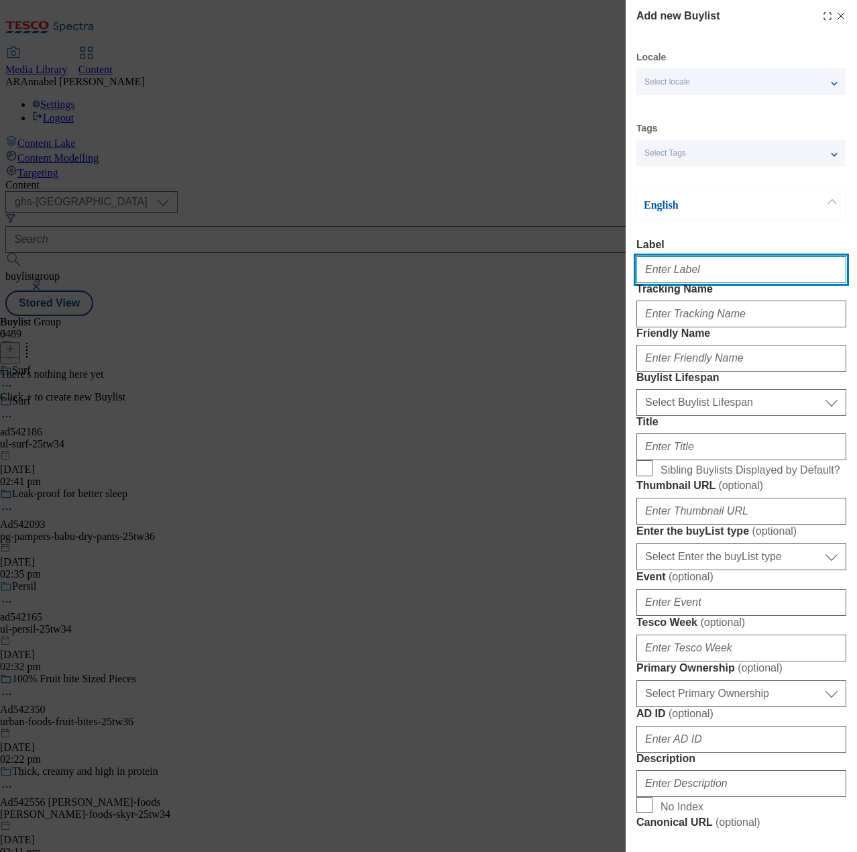
click at [682, 278] on input "Label" at bounding box center [742, 269] width 210 height 27
paste input "542186"
type input "ad542186"
click at [671, 327] on input "Tracking Name" at bounding box center [742, 314] width 210 height 27
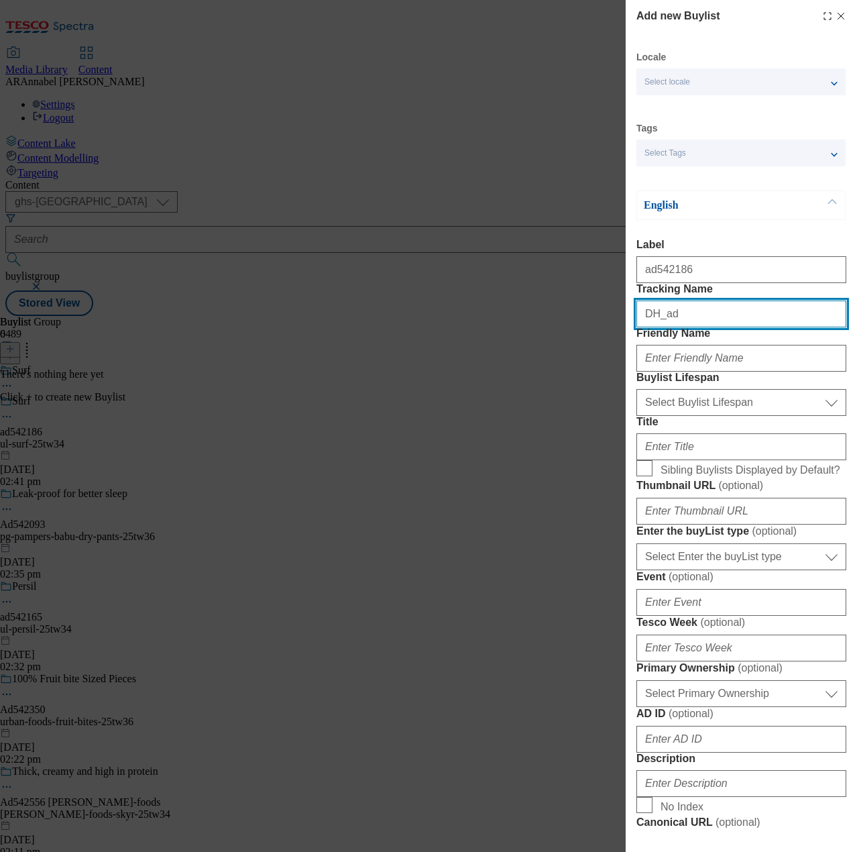
paste input "542186"
type input "DH_ad542186"
click at [696, 372] on input "Friendly Name" at bounding box center [742, 358] width 210 height 27
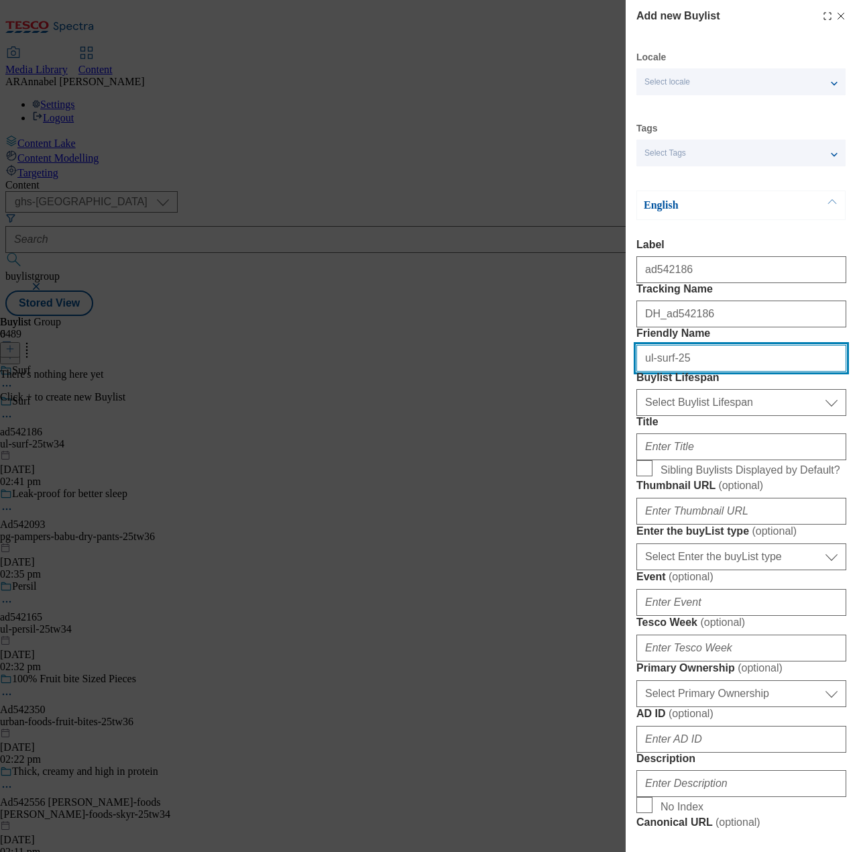
type input "ul-surf-25tw34"
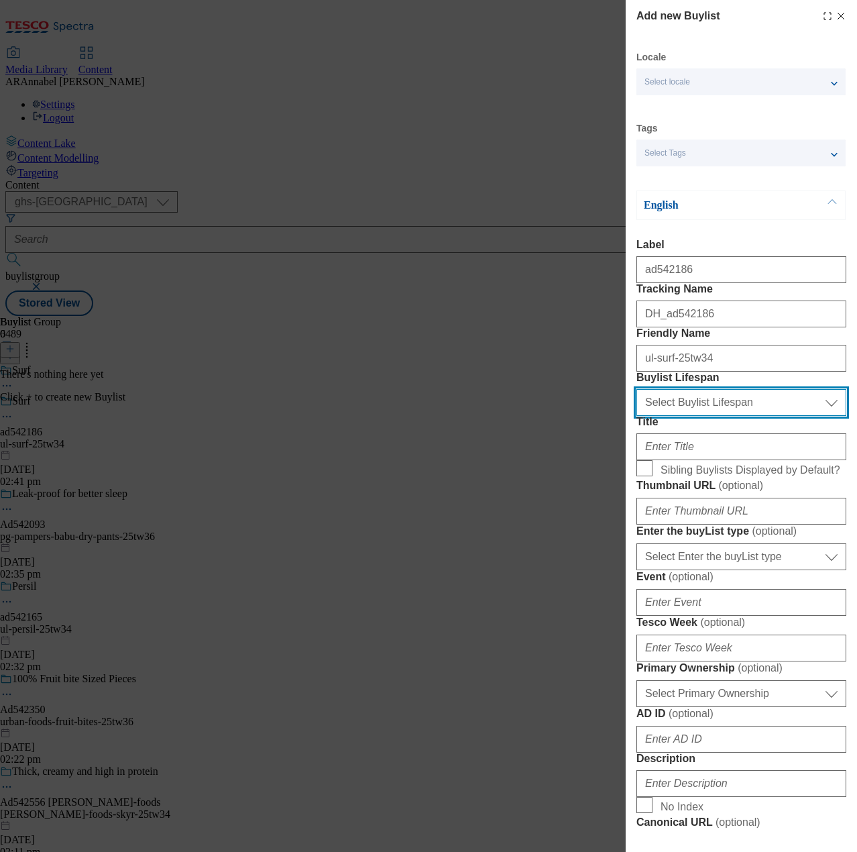
click at [737, 416] on select "Select Buylist Lifespan evergreen seasonal tactical" at bounding box center [742, 402] width 210 height 27
select select "tactical"
click at [637, 416] on select "Select Buylist Lifespan evergreen seasonal tactical" at bounding box center [742, 402] width 210 height 27
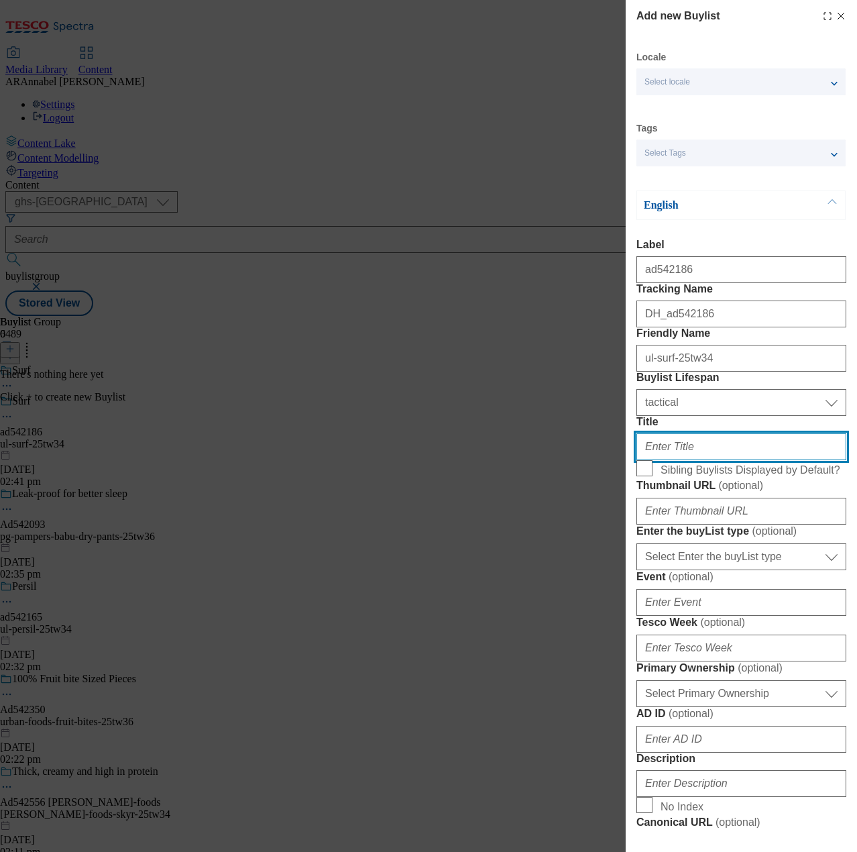
click at [672, 460] on input "Title" at bounding box center [742, 446] width 210 height 27
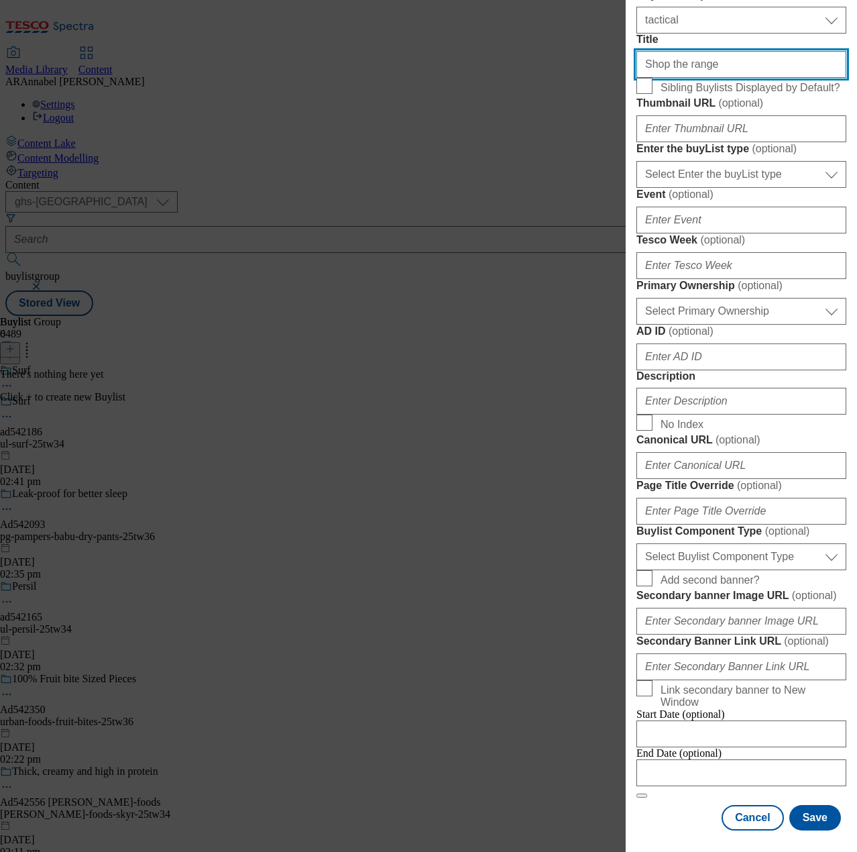
scroll to position [604, 0]
type input "Shop the range"
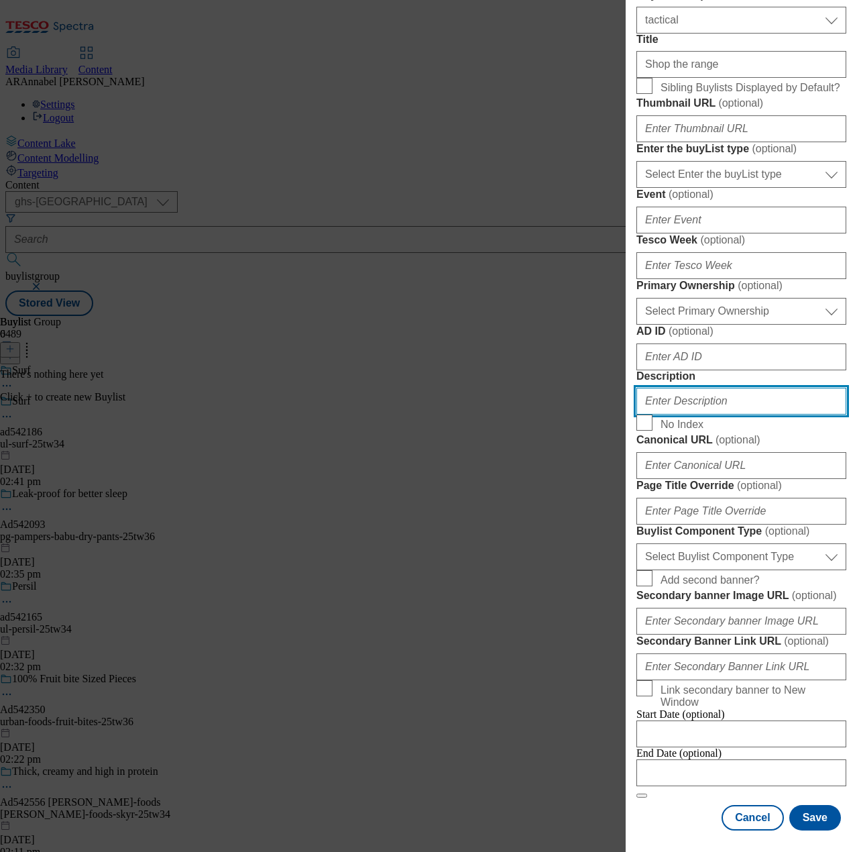
click at [699, 415] on input "Description" at bounding box center [742, 401] width 210 height 27
type input "UL_Surf"
click at [812, 805] on button "Save" at bounding box center [816, 817] width 52 height 25
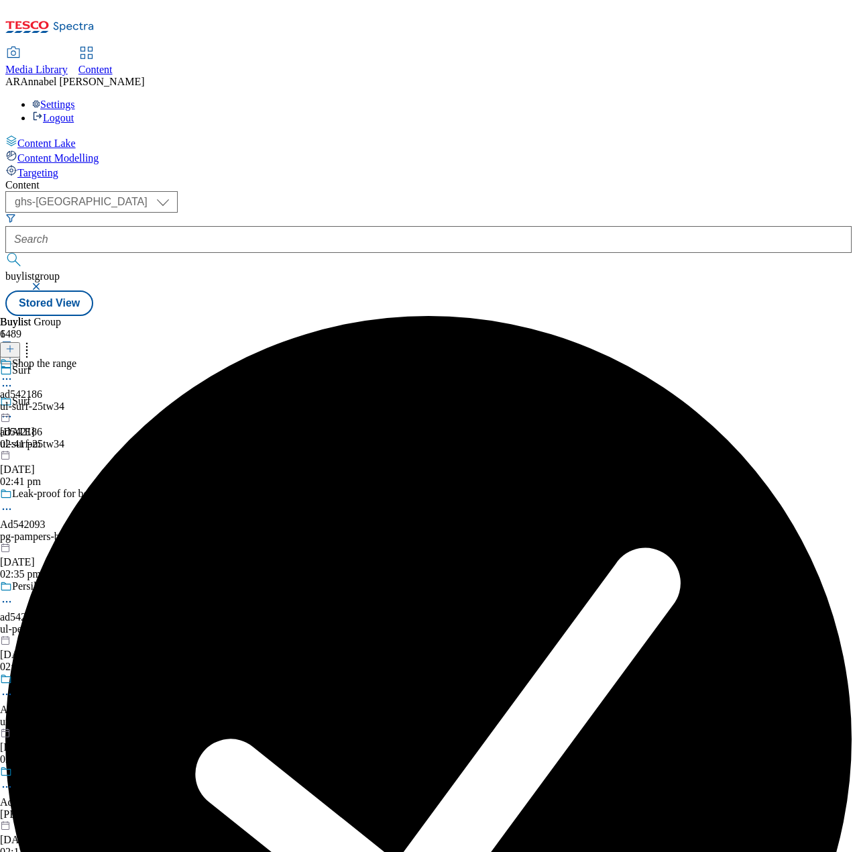
click at [76, 400] on div "ul-surf-25tw34" at bounding box center [38, 406] width 76 height 12
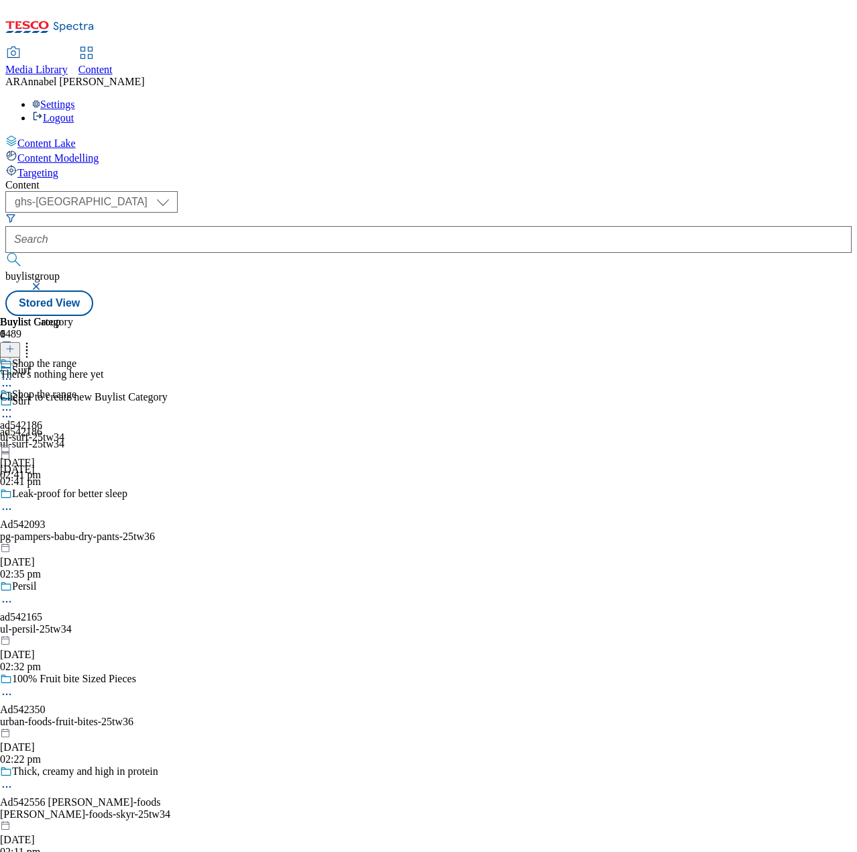
scroll to position [0, 85]
click at [20, 342] on button at bounding box center [10, 349] width 20 height 15
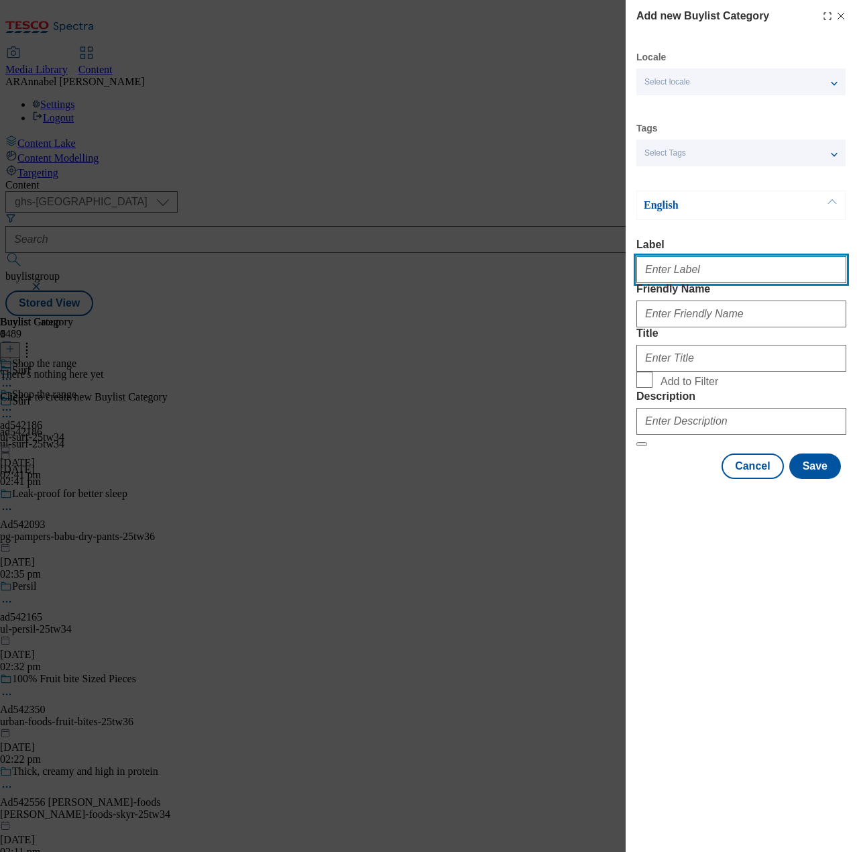
click at [680, 266] on input "Label" at bounding box center [742, 269] width 210 height 27
paste input "542186"
type input "ad542186"
click at [761, 327] on input "Friendly Name" at bounding box center [742, 314] width 210 height 27
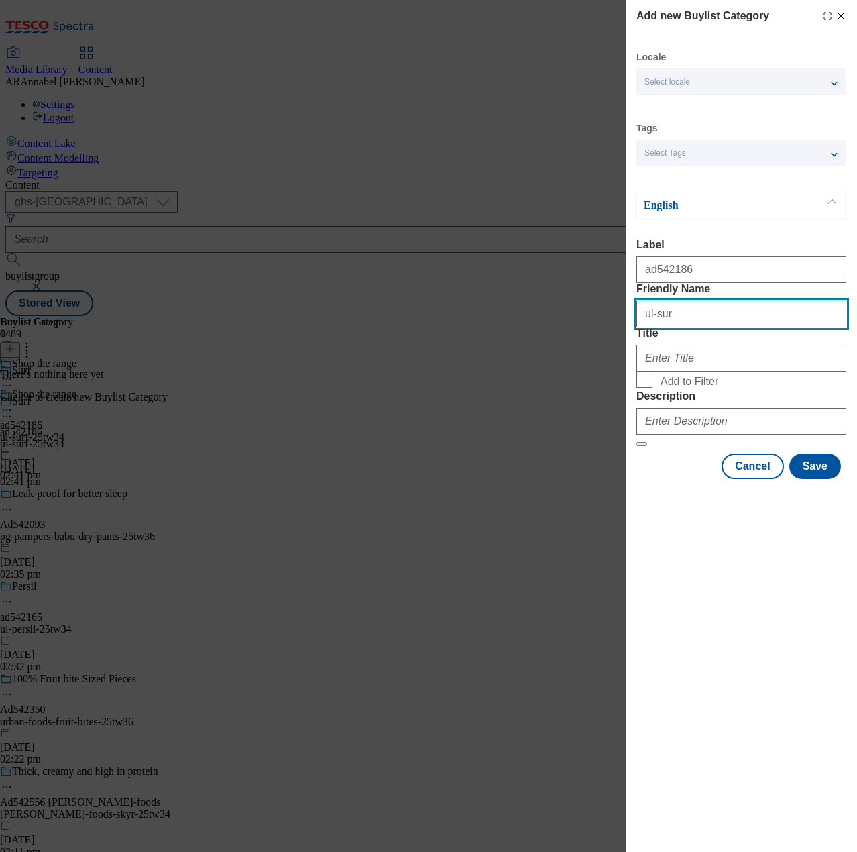
type input "ul-surf-25tw34"
click at [687, 372] on input "Title" at bounding box center [742, 358] width 210 height 27
type input "Shop the range"
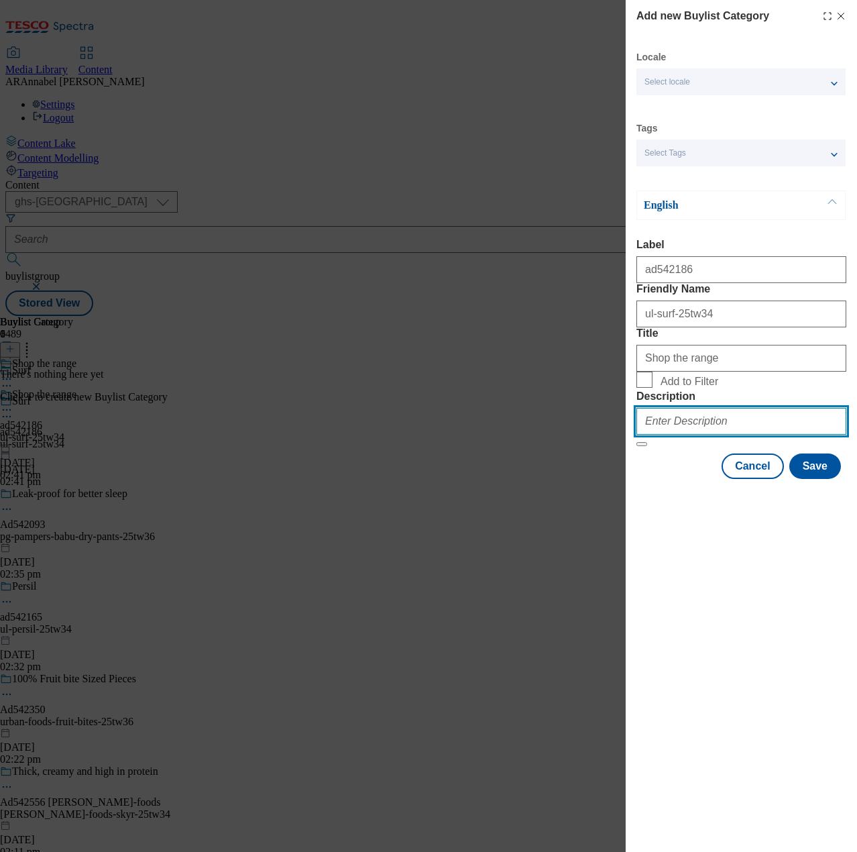
click at [688, 435] on input "Description" at bounding box center [742, 421] width 210 height 27
type input "UL_Surf"
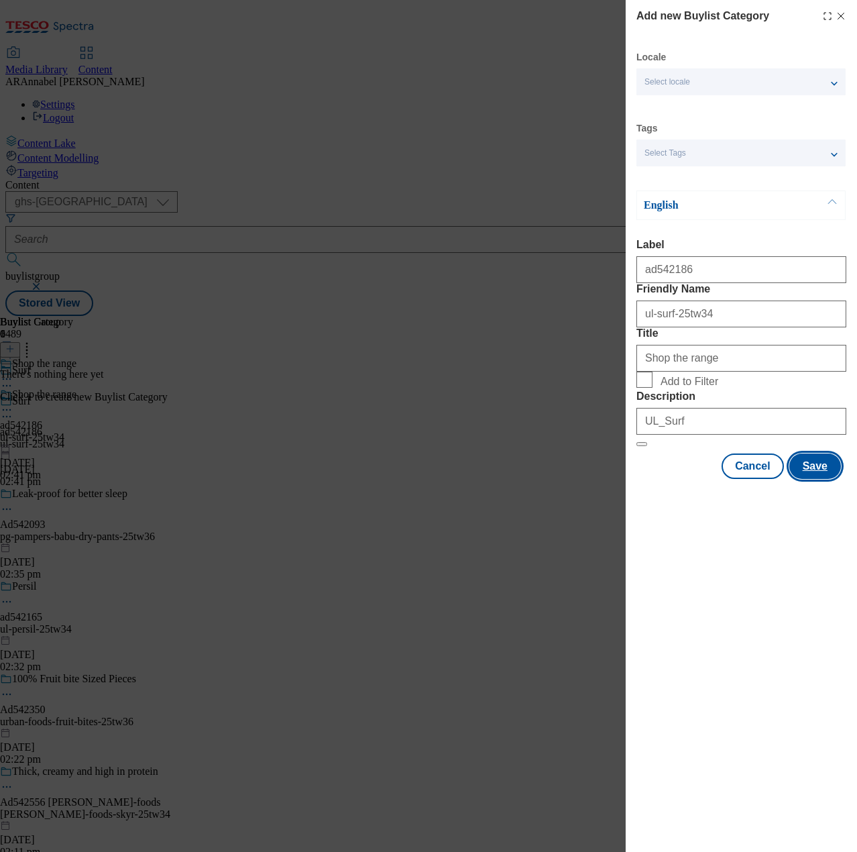
click at [816, 479] on button "Save" at bounding box center [816, 465] width 52 height 25
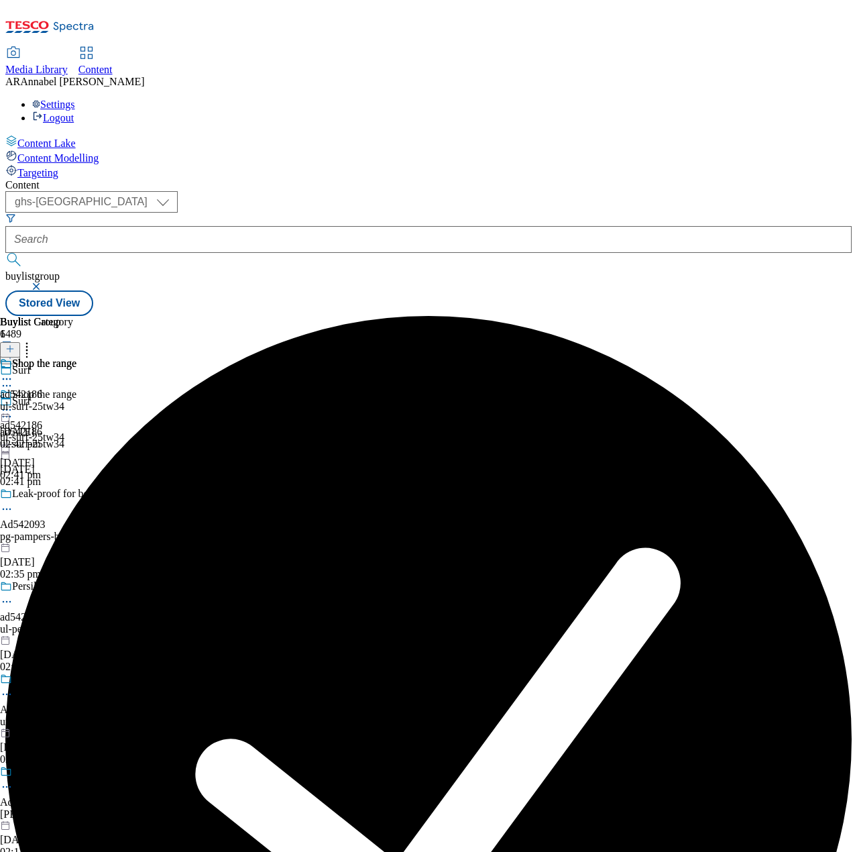
drag, startPoint x: 741, startPoint y: 272, endPoint x: 619, endPoint y: 639, distance: 387.1
click at [76, 400] on div "ul-surf-25tw34" at bounding box center [38, 406] width 76 height 12
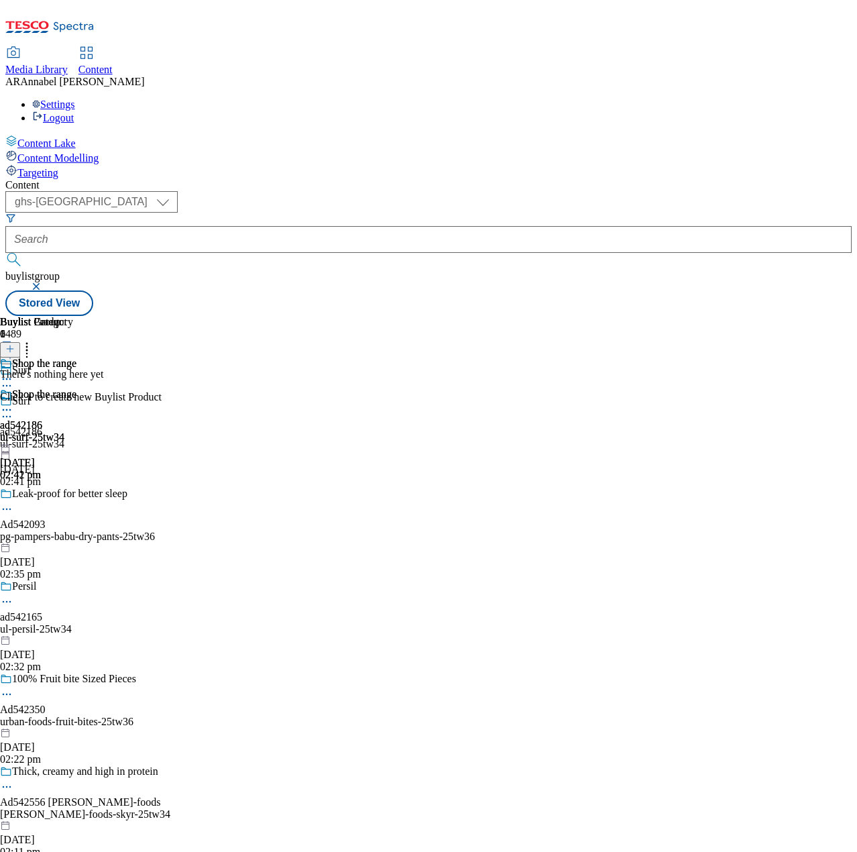
click at [15, 344] on icon at bounding box center [9, 348] width 9 height 9
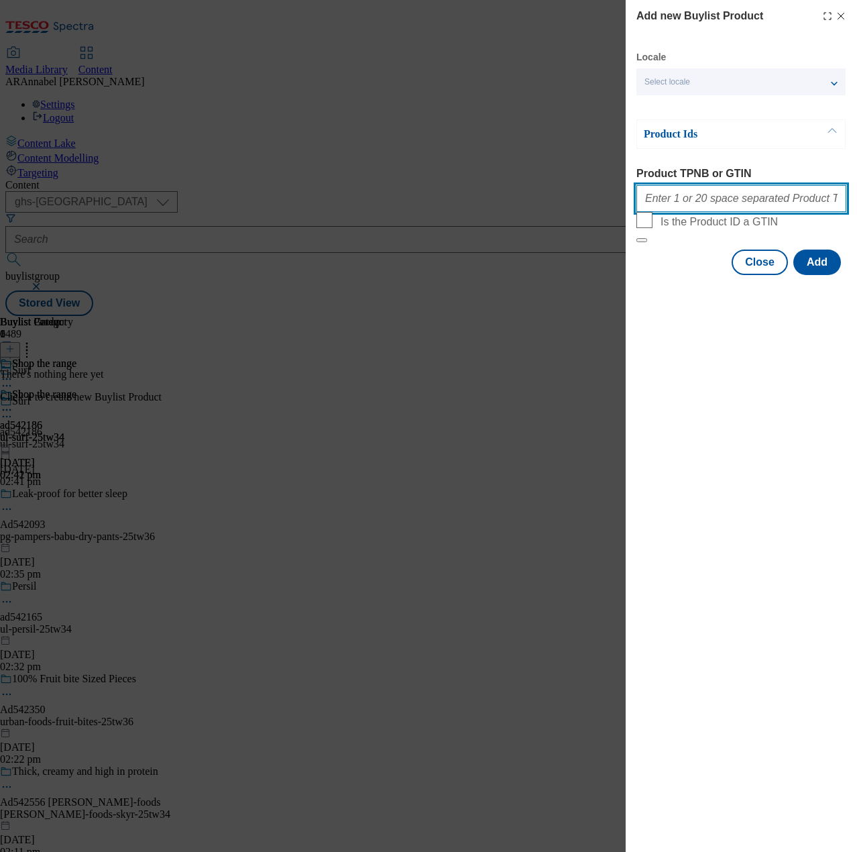
click at [728, 200] on input "Product TPNB or GTIN" at bounding box center [742, 198] width 210 height 27
paste input "93601403 93550094 93348737"
type input "93601403 93550094 93348737"
click at [810, 275] on button "Add" at bounding box center [818, 262] width 48 height 25
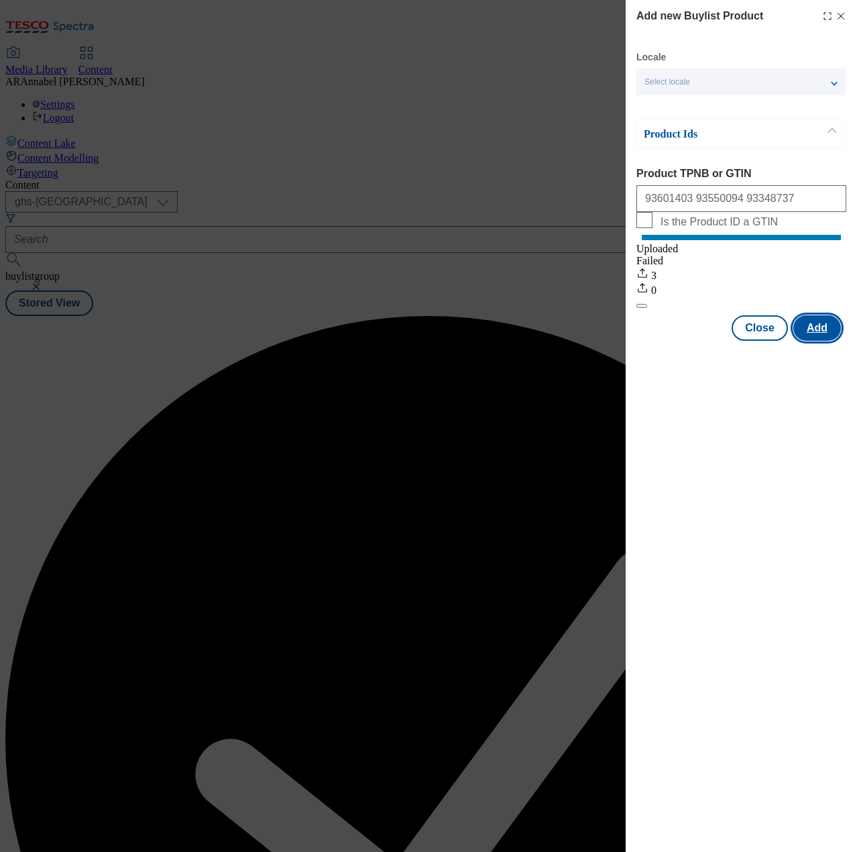
scroll to position [0, 0]
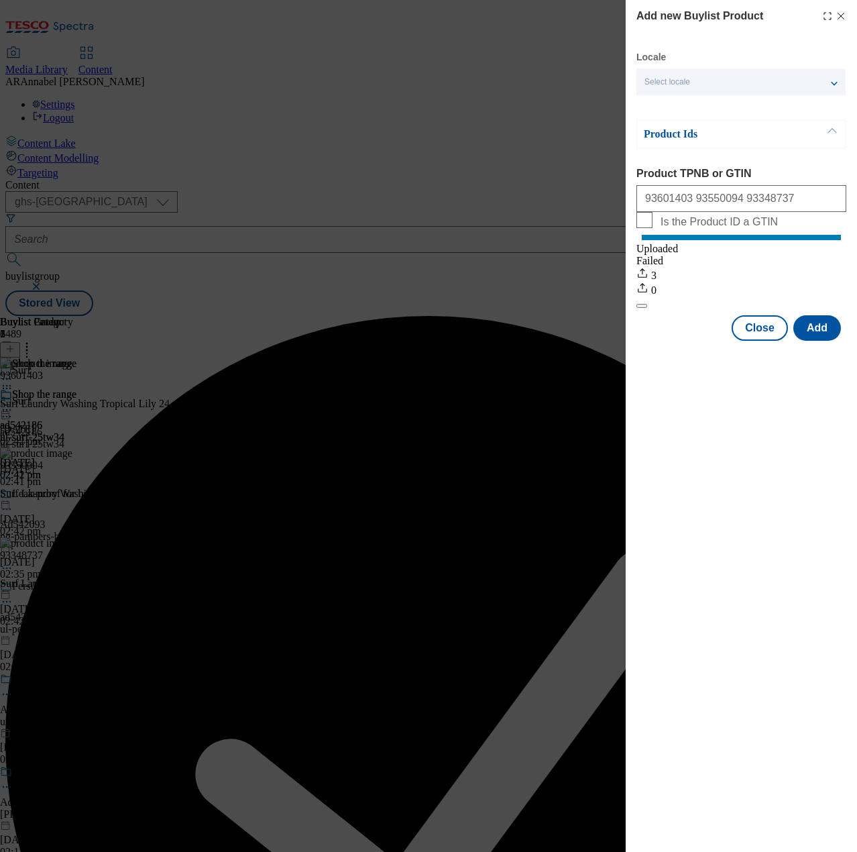
click at [835, 316] on div "Success - Job created 5c1af4cd-e76b-4cb7-ac52-3dd26af9ee6c successfully" at bounding box center [428, 753] width 847 height 874
click at [838, 316] on div "Success - Job created 5c1af4cd-e76b-4cb7-ac52-3dd26af9ee6c successfully" at bounding box center [428, 760] width 847 height 888
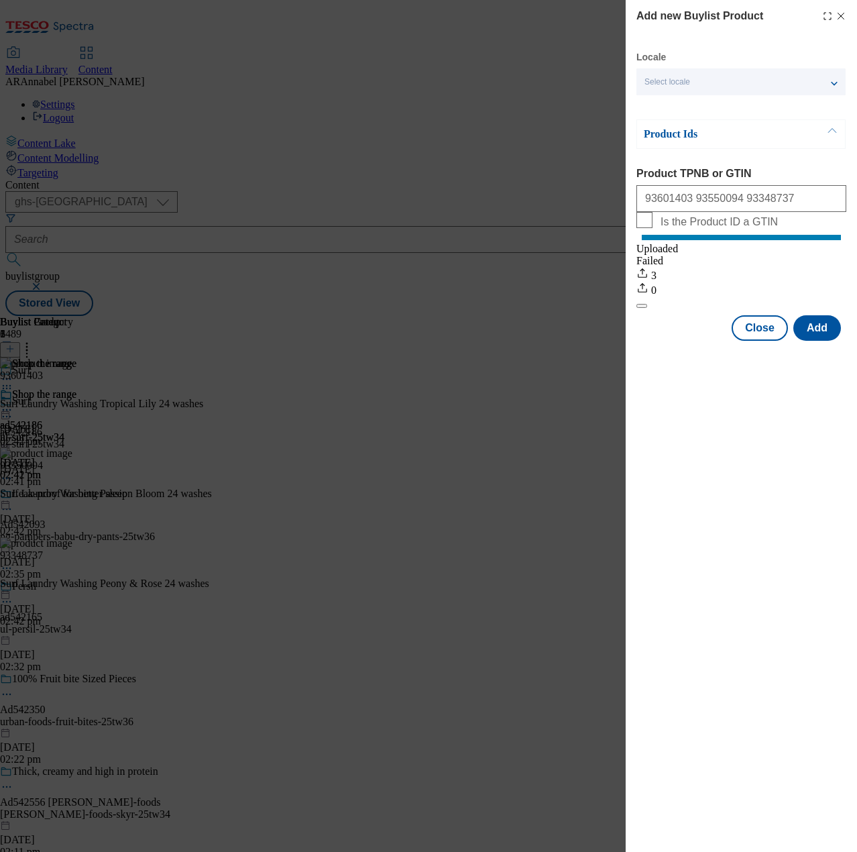
click at [840, 19] on icon "Modal" at bounding box center [841, 16] width 11 height 11
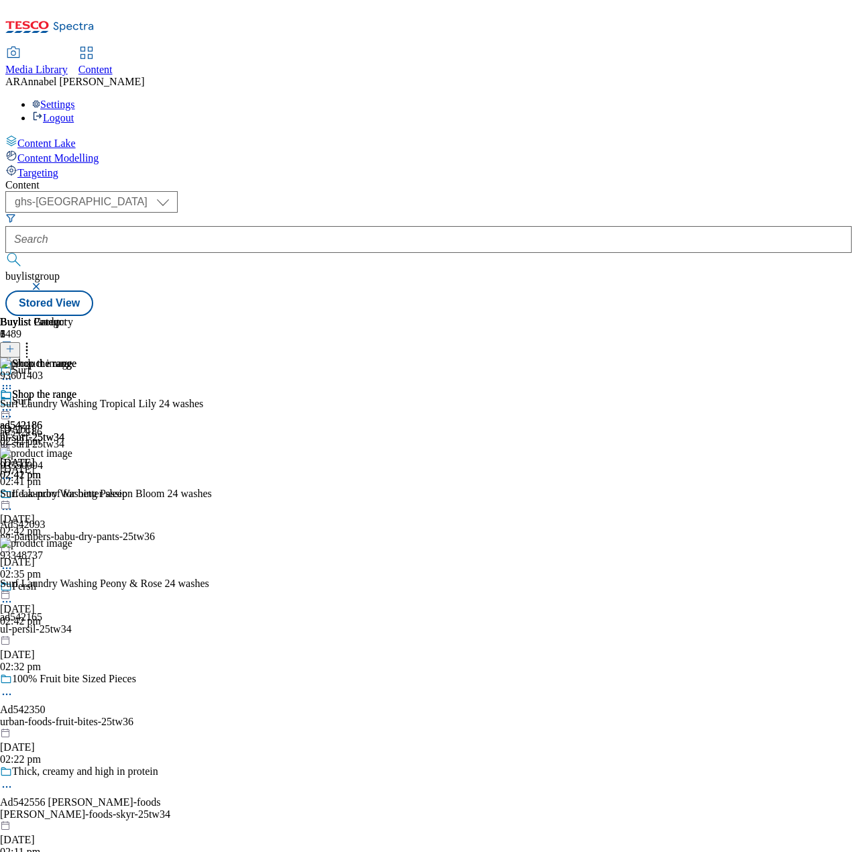
click at [13, 403] on icon at bounding box center [6, 409] width 13 height 13
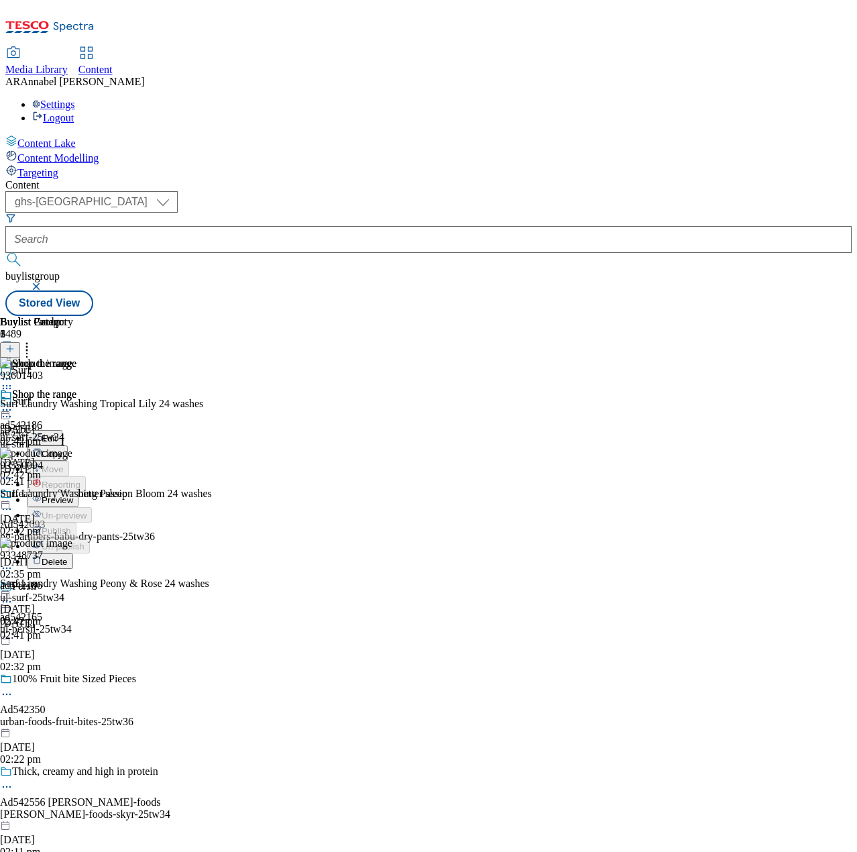
click at [73, 495] on span "Preview" at bounding box center [58, 500] width 32 height 10
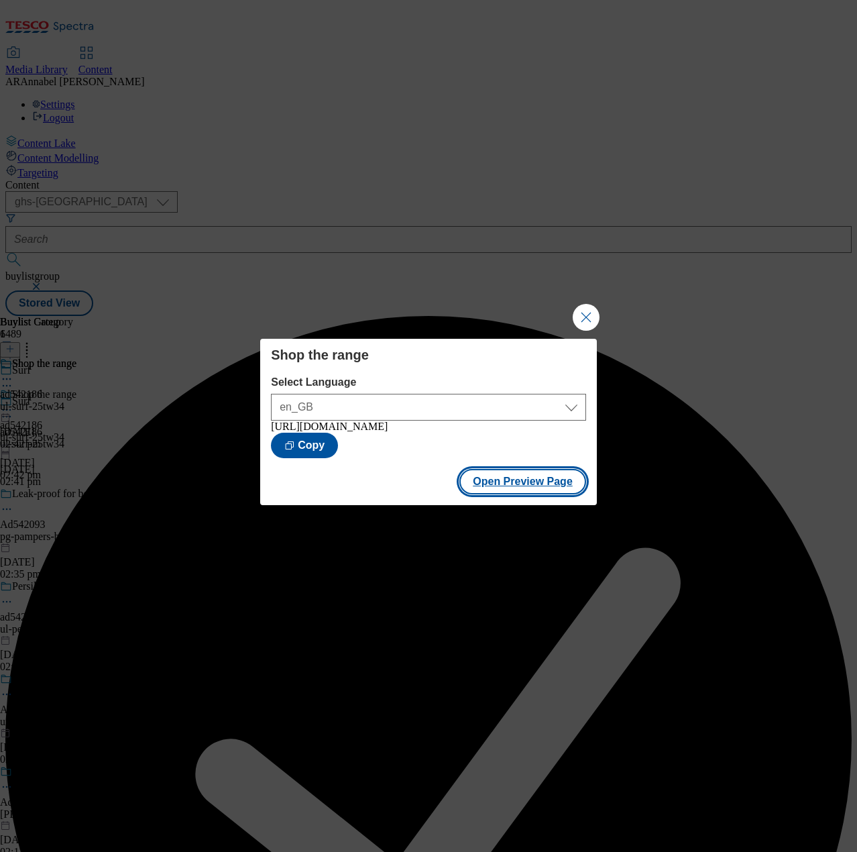
click at [502, 486] on button "Open Preview Page" at bounding box center [523, 481] width 127 height 25
click at [592, 311] on button "Close Modal" at bounding box center [586, 317] width 27 height 27
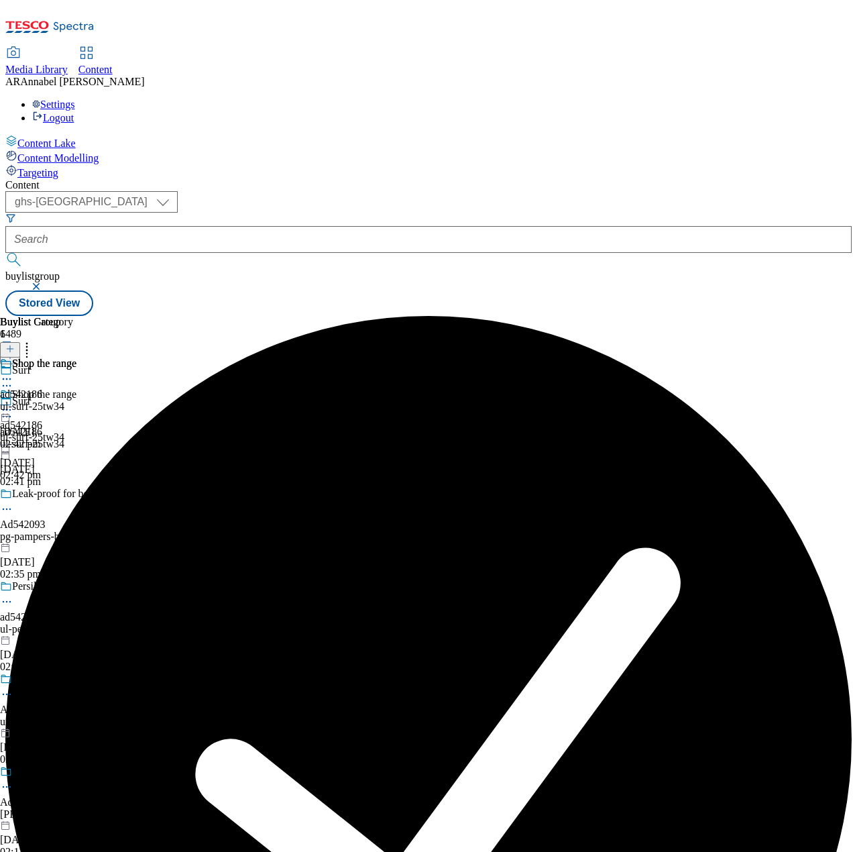
click at [5, 409] on circle at bounding box center [4, 410] width 2 height 2
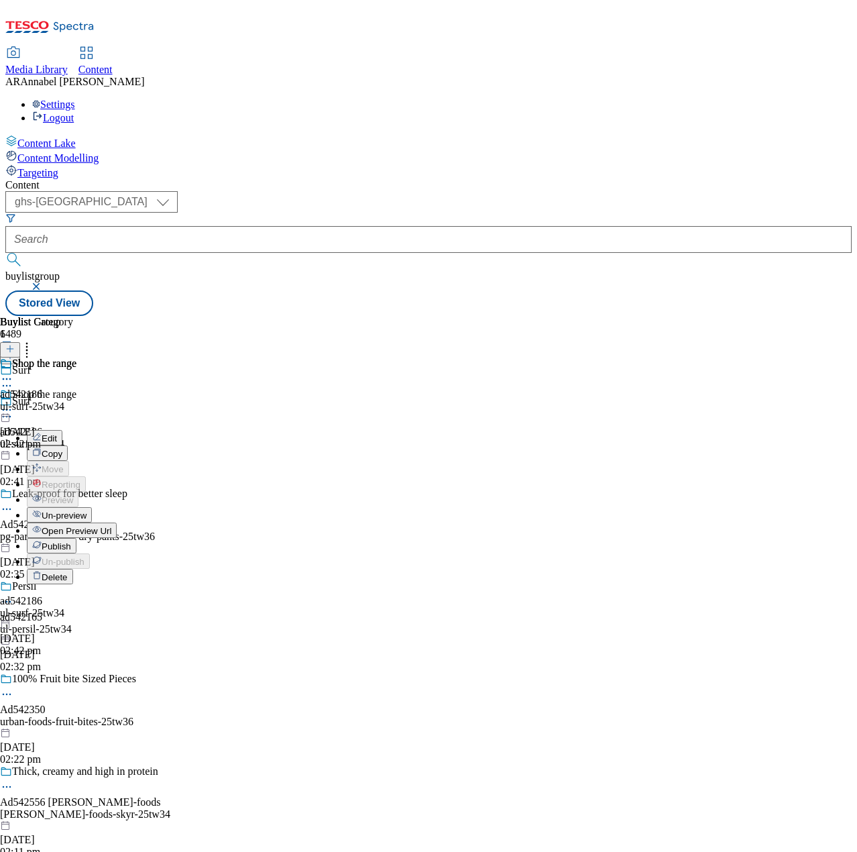
click at [71, 541] on span "Publish" at bounding box center [57, 546] width 30 height 10
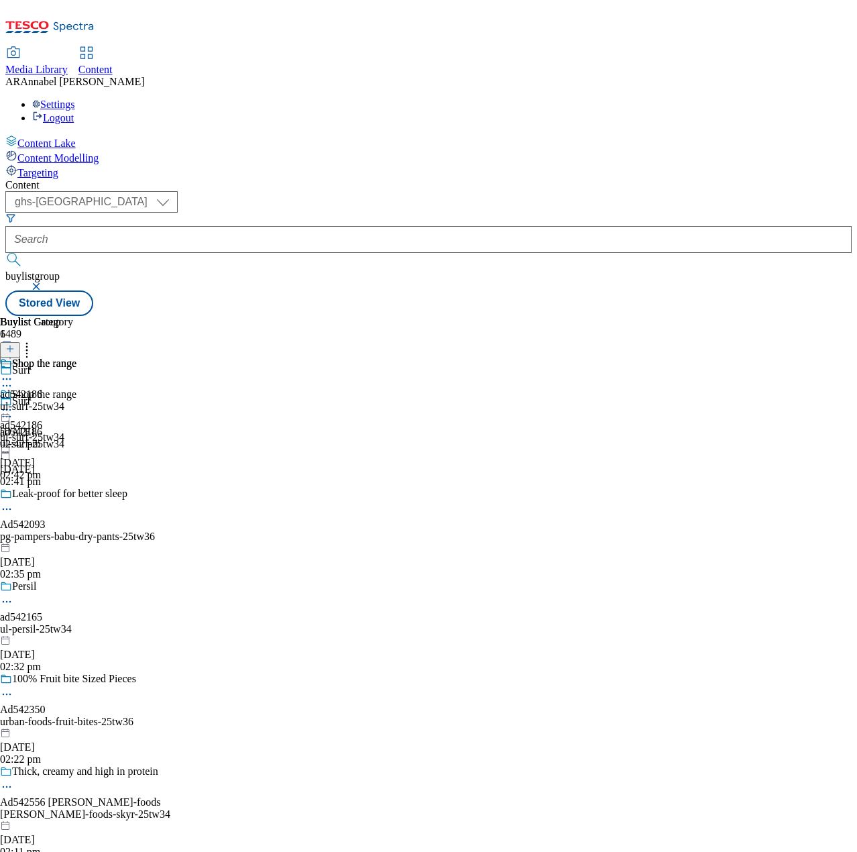
click at [10, 352] on line at bounding box center [10, 355] width 0 height 7
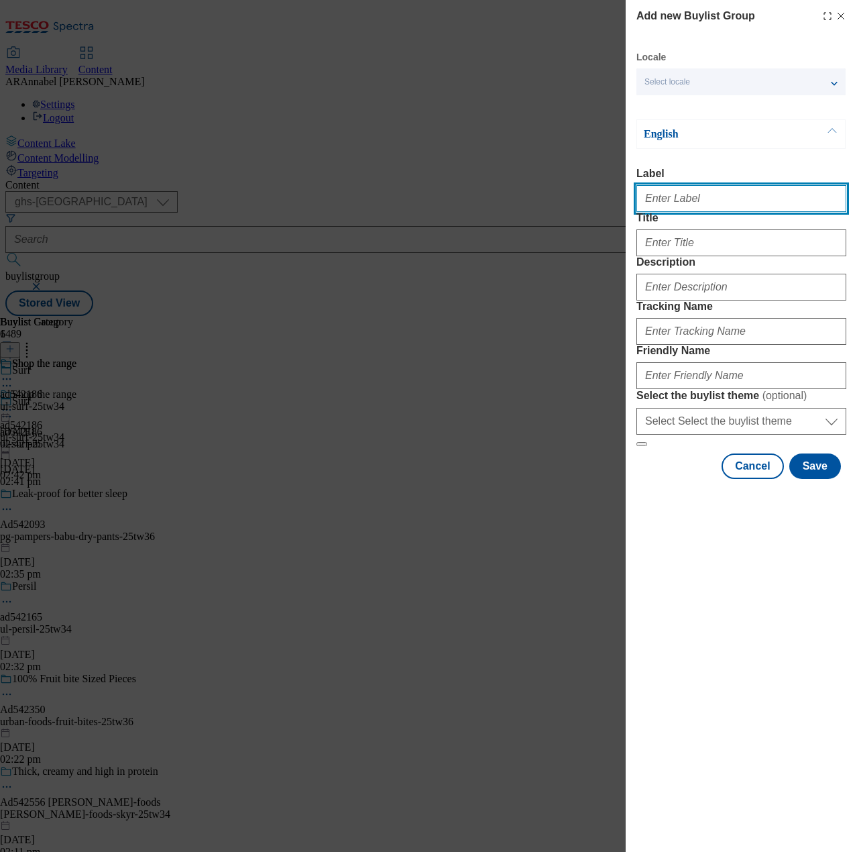
click at [745, 212] on input "Label" at bounding box center [742, 198] width 210 height 27
paste input "542341"
type input "ad542341"
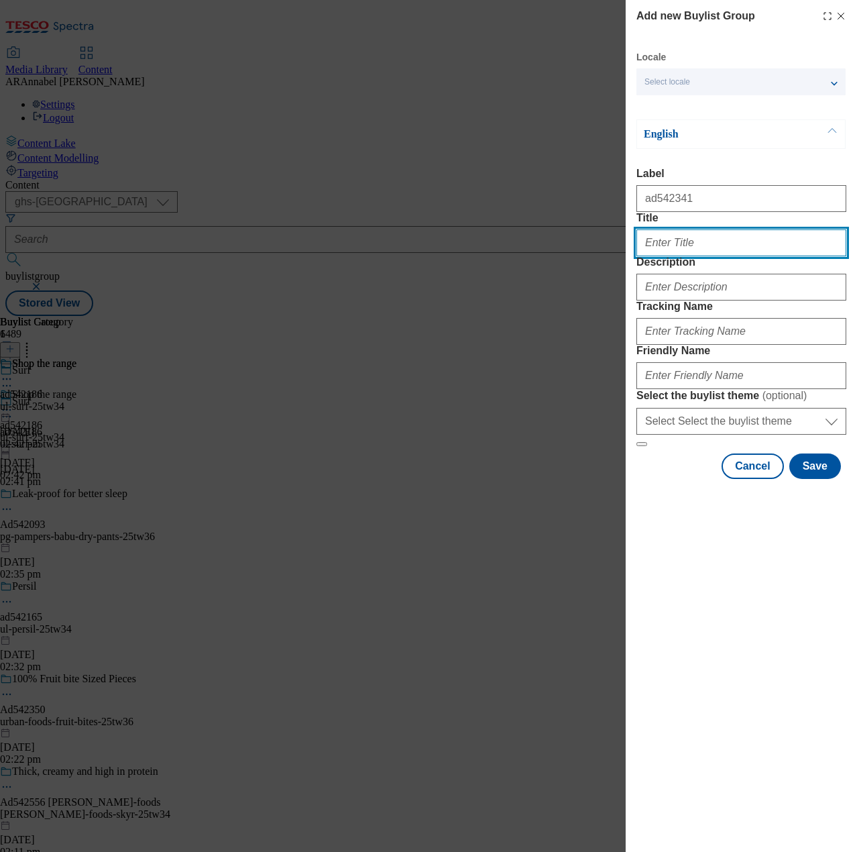
click at [669, 256] on input "Title" at bounding box center [742, 242] width 210 height 27
type input "Comfort"
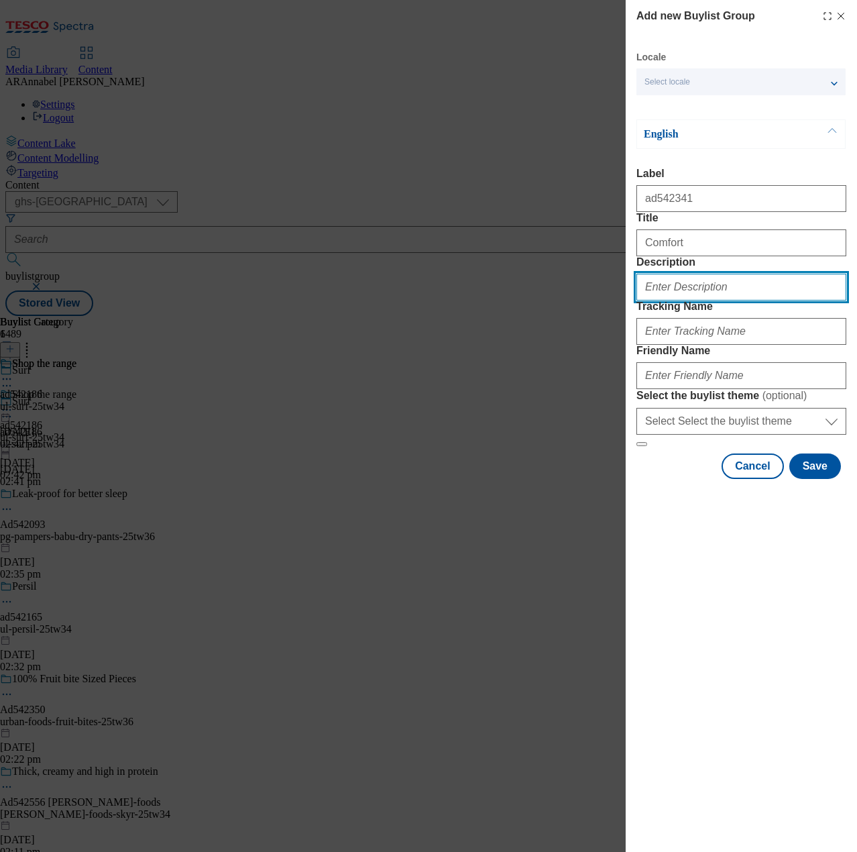
click at [719, 301] on input "Description" at bounding box center [742, 287] width 210 height 27
type input "UL_Comfort"
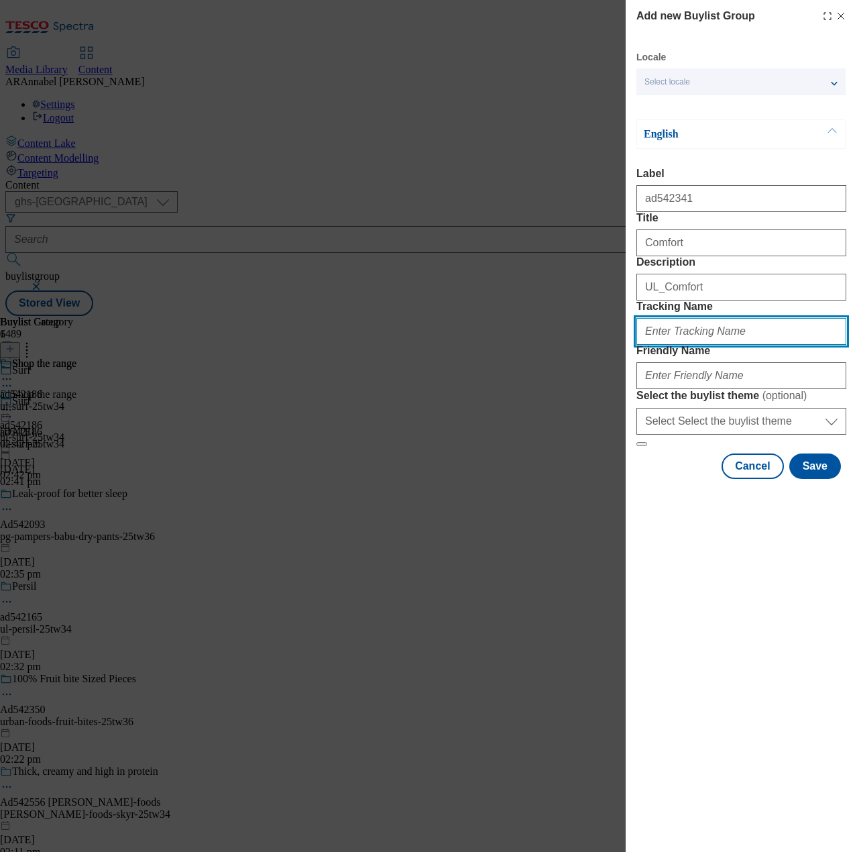
click at [716, 345] on input "Tracking Name" at bounding box center [742, 331] width 210 height 27
paste input "542341"
type input "DH_ad542341"
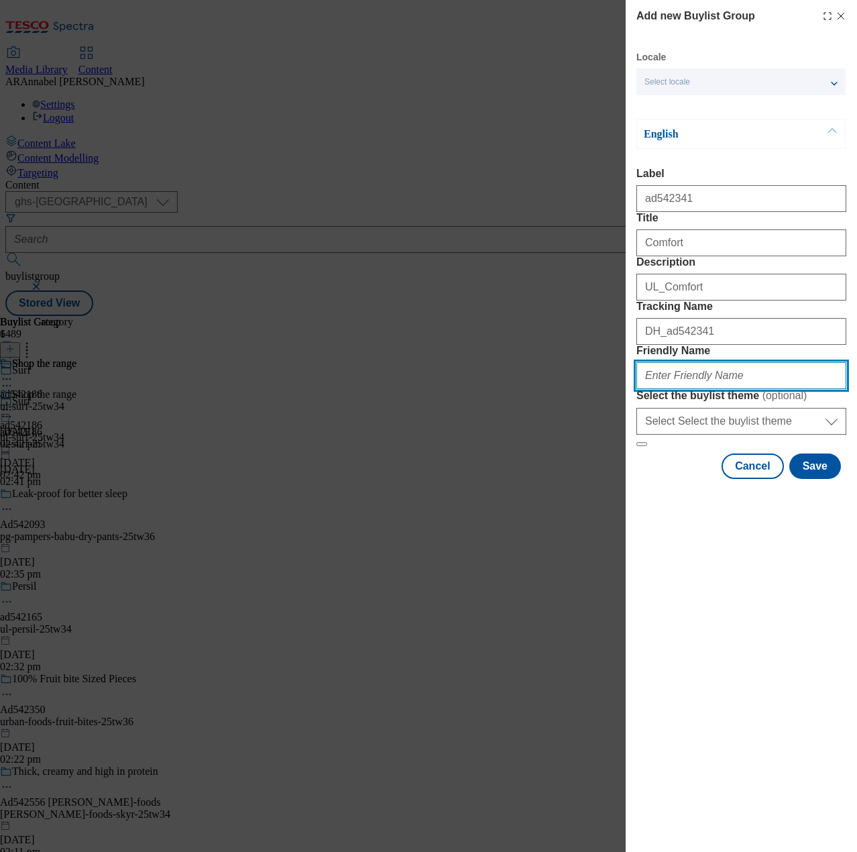
click at [675, 389] on input "Friendly Name" at bounding box center [742, 375] width 210 height 27
type input "ul-comfort-25tw34"
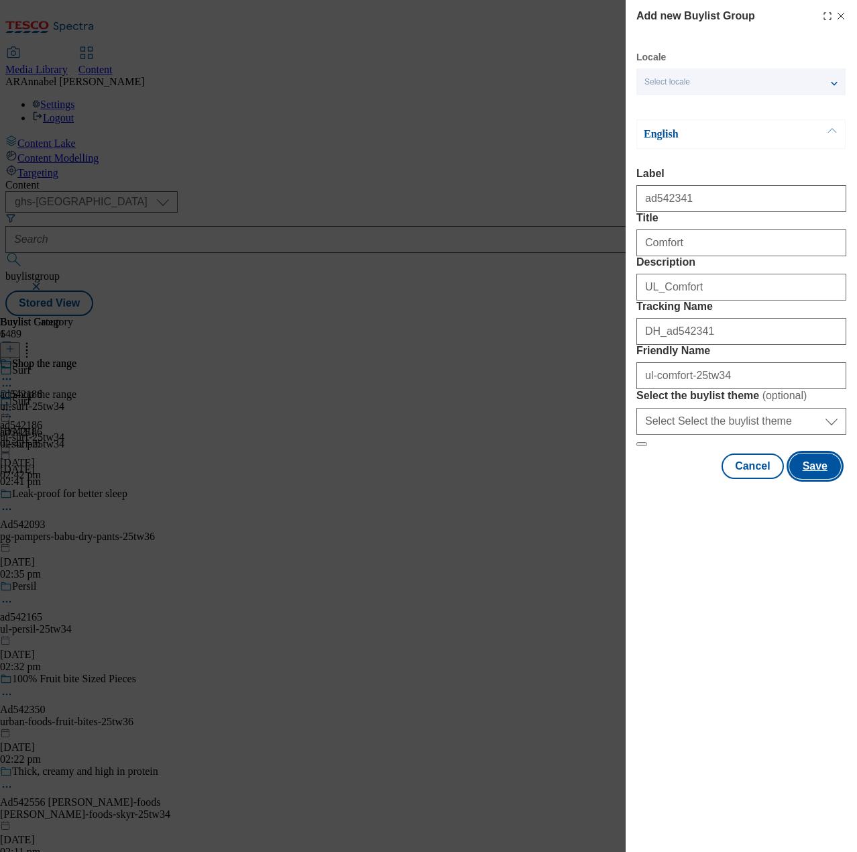
click at [800, 479] on button "Save" at bounding box center [816, 465] width 52 height 25
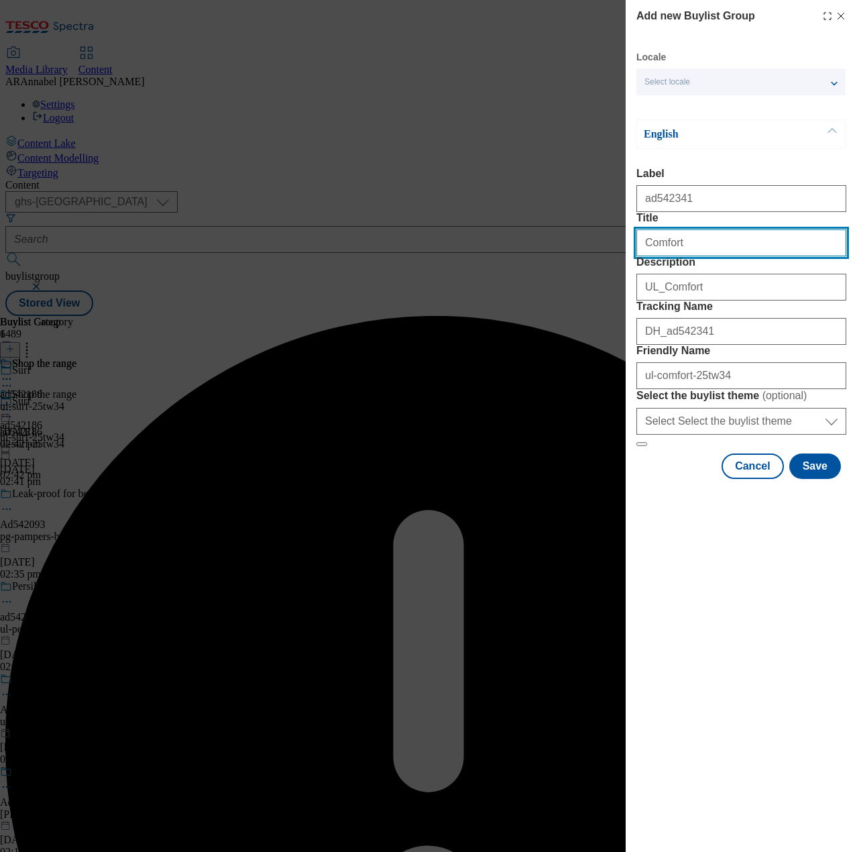
click at [706, 256] on input "Comfort" at bounding box center [742, 242] width 210 height 27
type input "Comfort"
click at [819, 479] on button "Save" at bounding box center [816, 465] width 52 height 25
click at [689, 256] on input "Comfort" at bounding box center [742, 242] width 210 height 27
type input "Comfort"
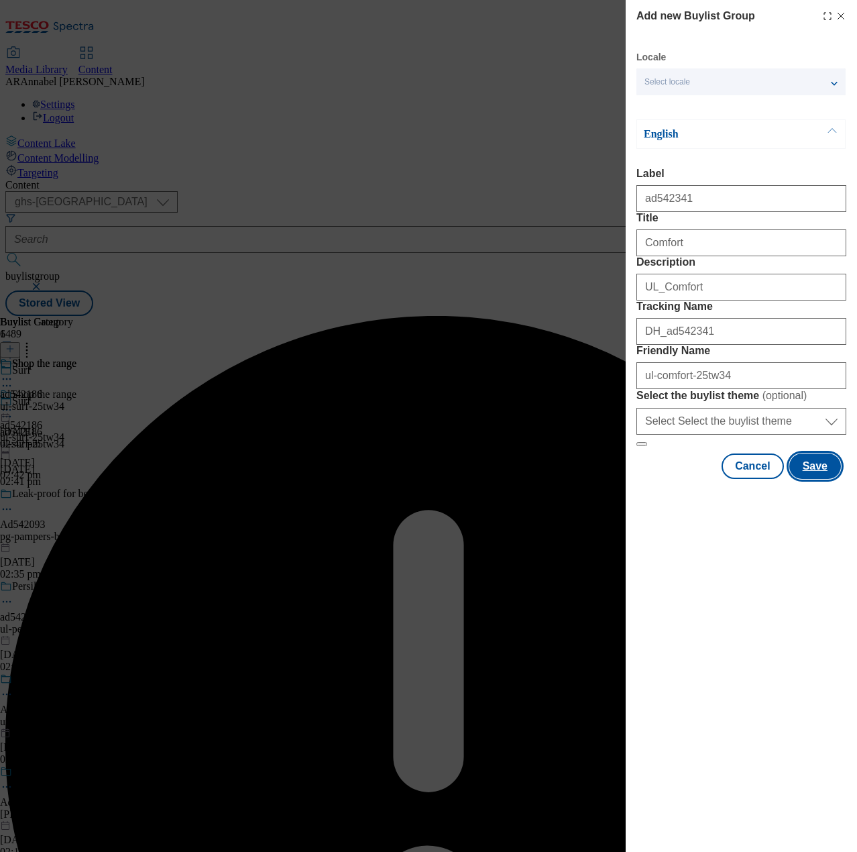
click at [815, 479] on button "Save" at bounding box center [816, 465] width 52 height 25
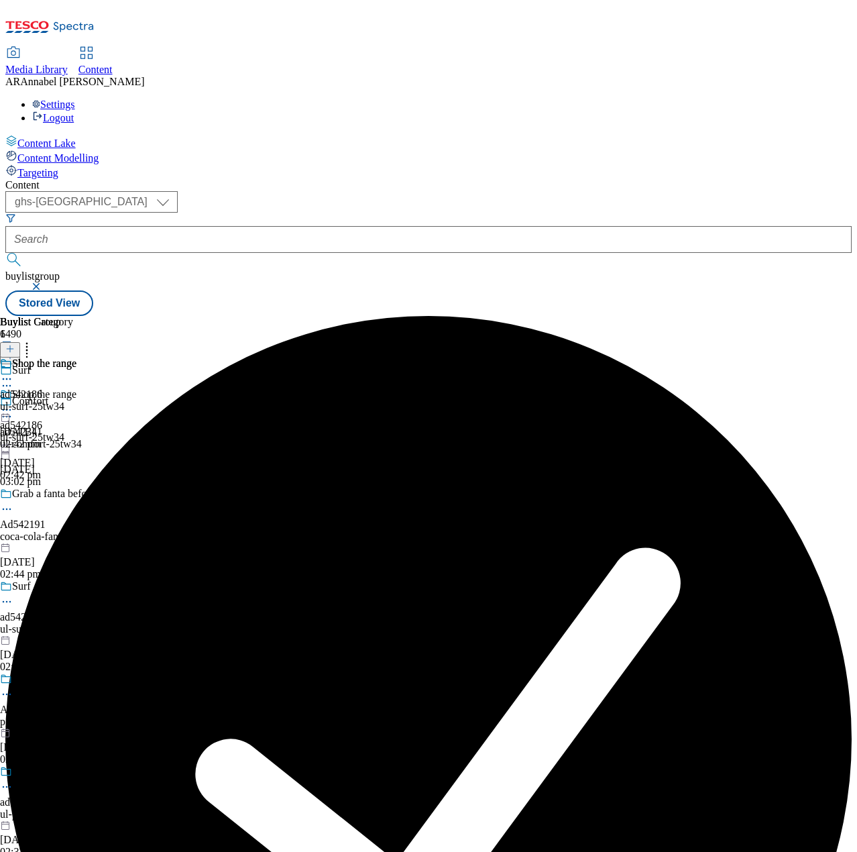
click at [191, 438] on div "ul-comfort-25tw34" at bounding box center [95, 444] width 191 height 12
click at [15, 344] on icon at bounding box center [9, 348] width 9 height 9
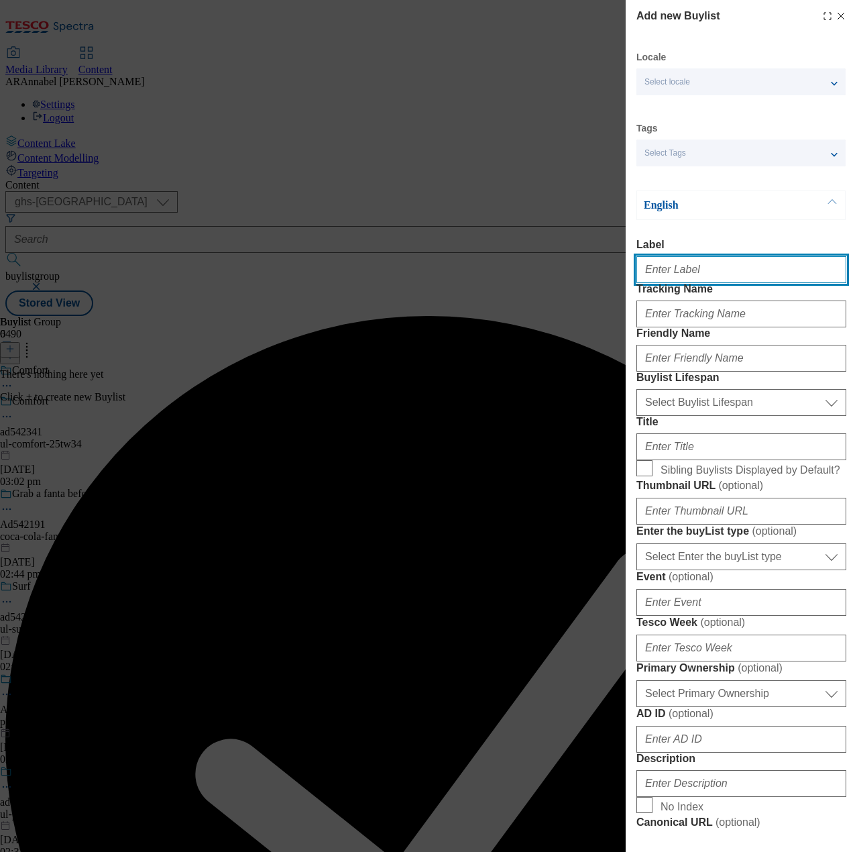
click at [678, 278] on input "Label" at bounding box center [742, 269] width 210 height 27
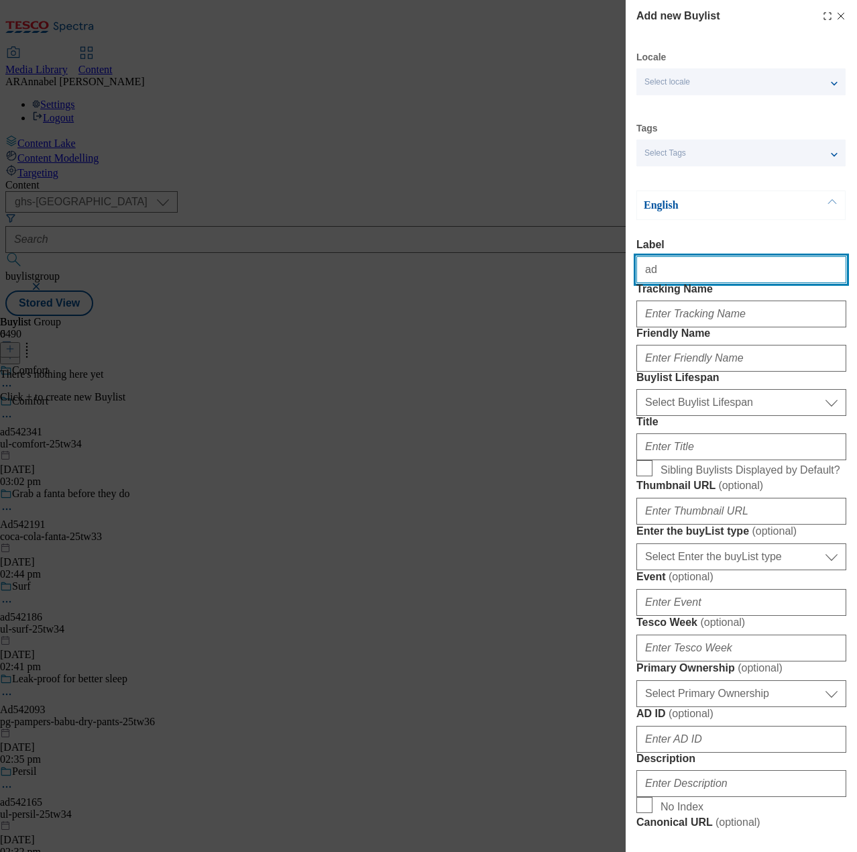
paste input "542341"
type input "ad542341"
click at [675, 327] on input "Tracking Name" at bounding box center [742, 314] width 210 height 27
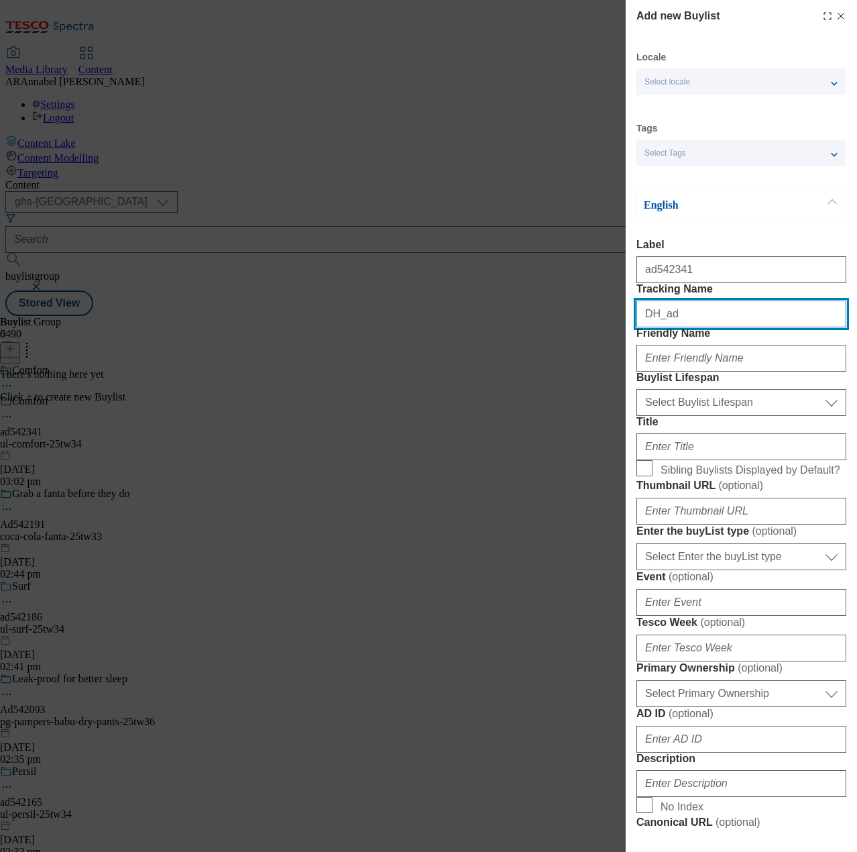
paste input "542341"
type input "DH_ad542341"
click at [686, 372] on input "Friendly Name" at bounding box center [742, 358] width 210 height 27
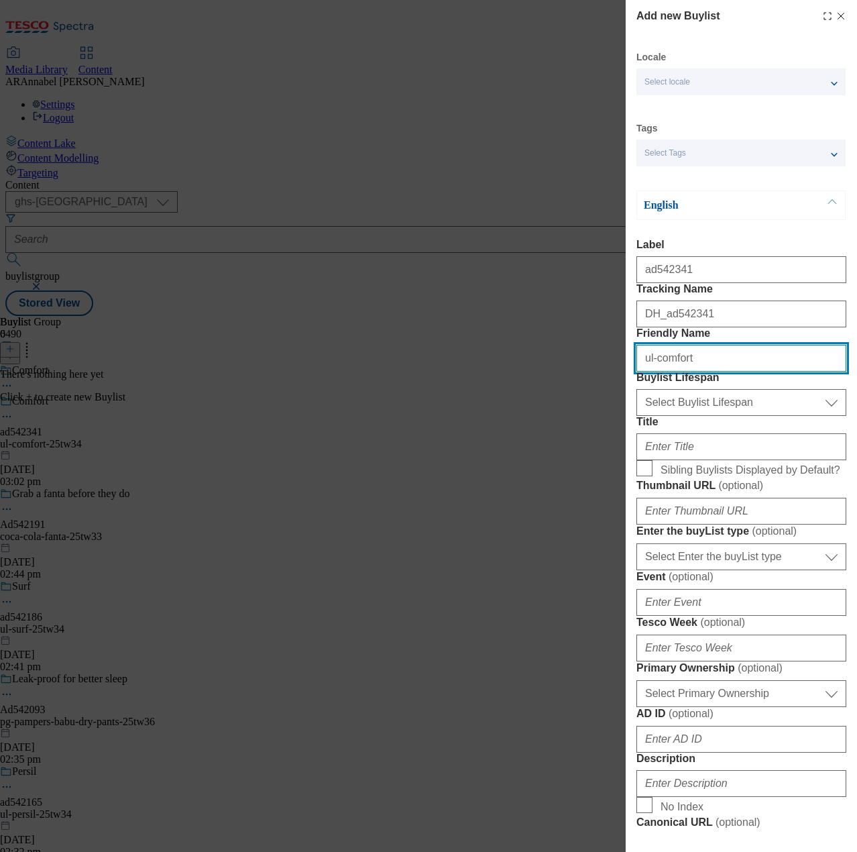
type input "ul-comfort-25tw34"
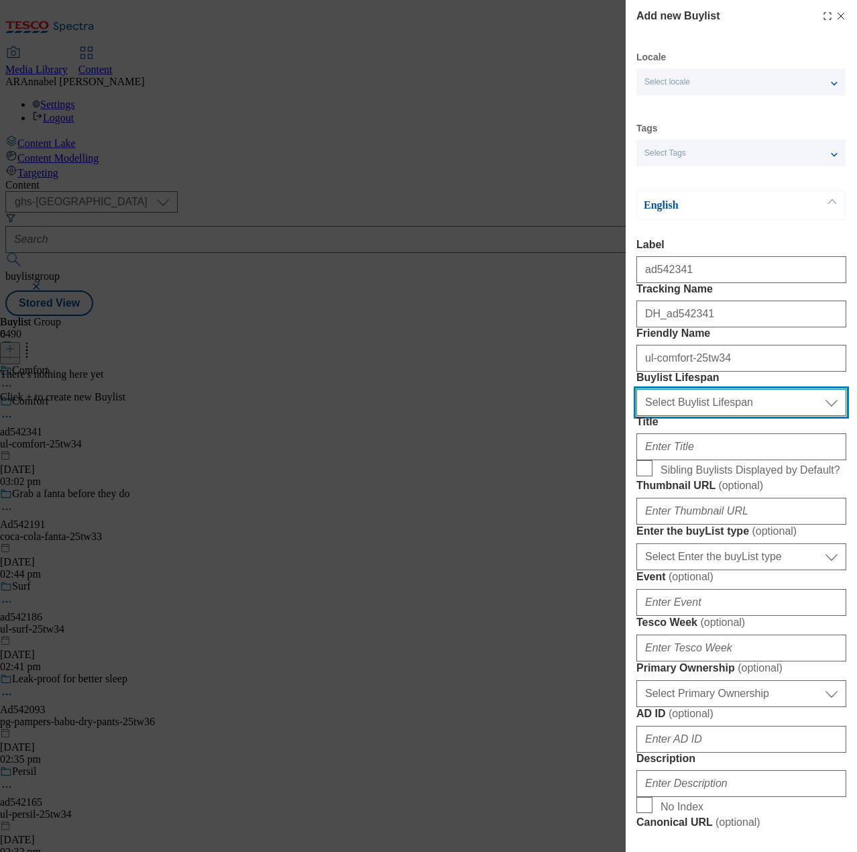
click at [728, 416] on select "Select Buylist Lifespan evergreen seasonal tactical" at bounding box center [742, 402] width 210 height 27
select select "tactical"
click at [637, 416] on select "Select Buylist Lifespan evergreen seasonal tactical" at bounding box center [742, 402] width 210 height 27
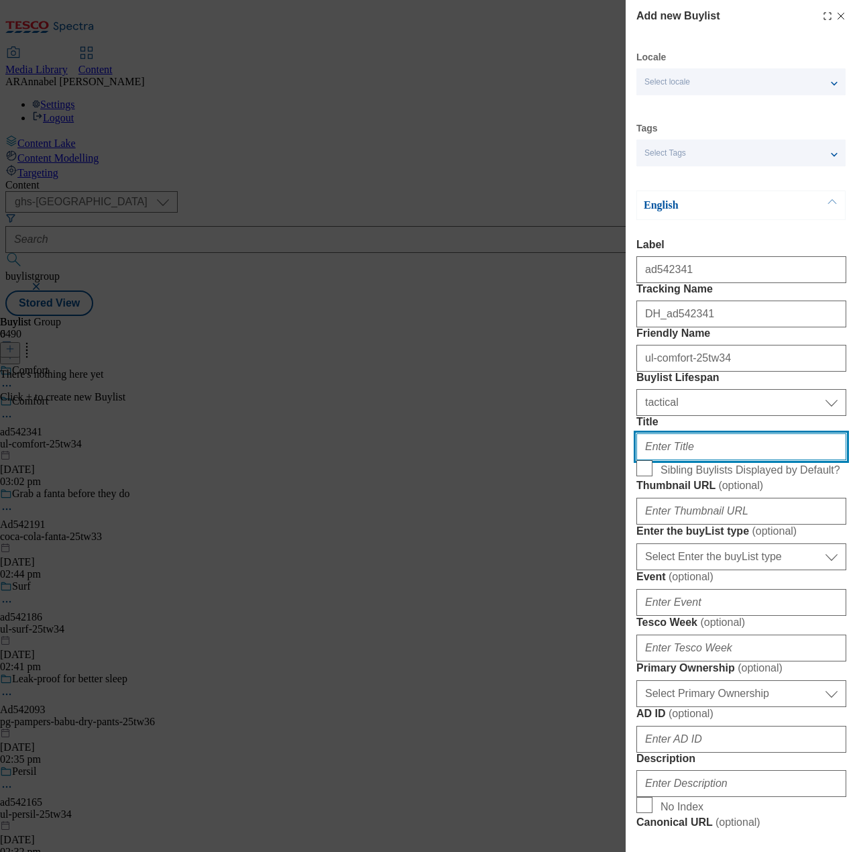
click at [684, 460] on input "Title" at bounding box center [742, 446] width 210 height 27
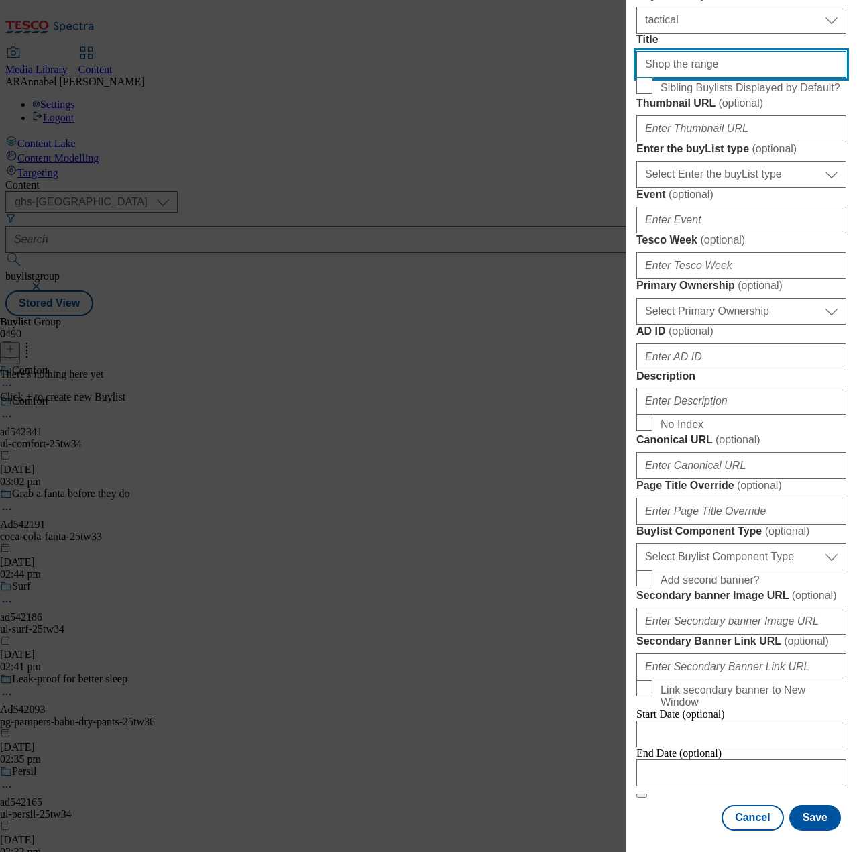
scroll to position [402, 0]
type input "Shop the range"
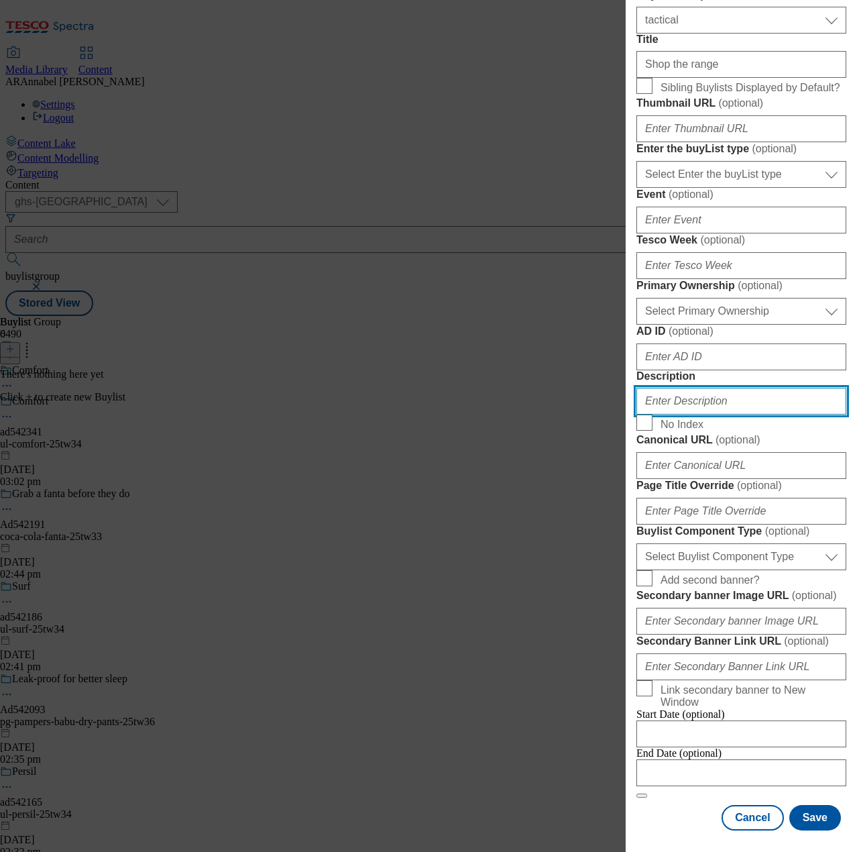
click at [702, 415] on input "Description" at bounding box center [742, 401] width 210 height 27
type input "UL_Comfort"
click at [818, 818] on button "Save" at bounding box center [816, 817] width 52 height 25
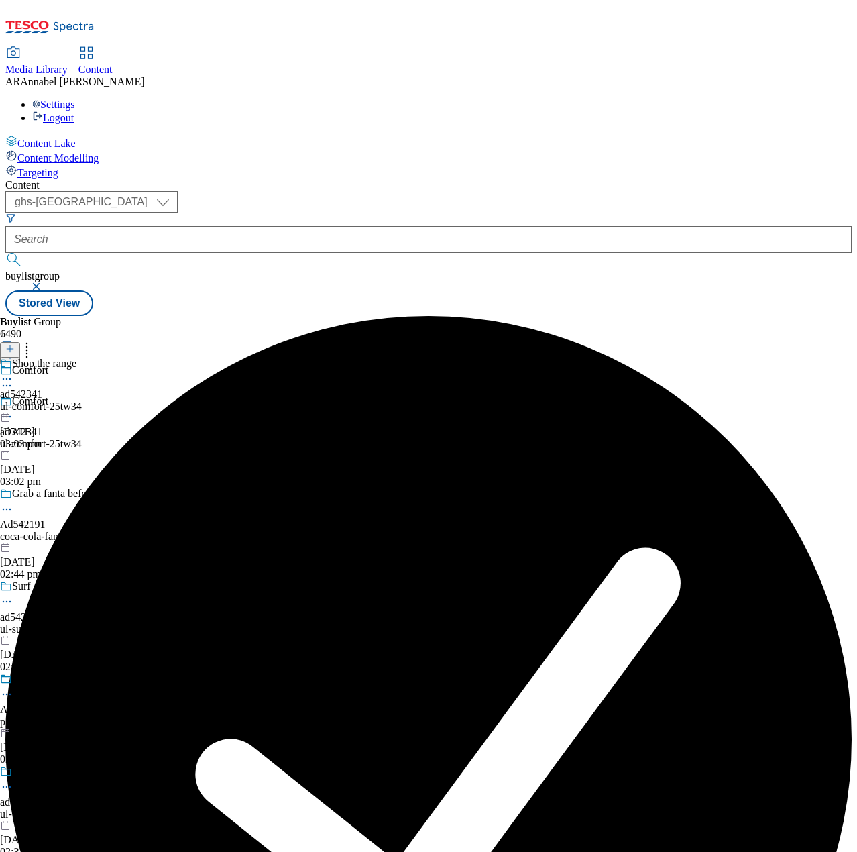
click at [82, 400] on div "ul-comfort-25tw34" at bounding box center [41, 406] width 82 height 12
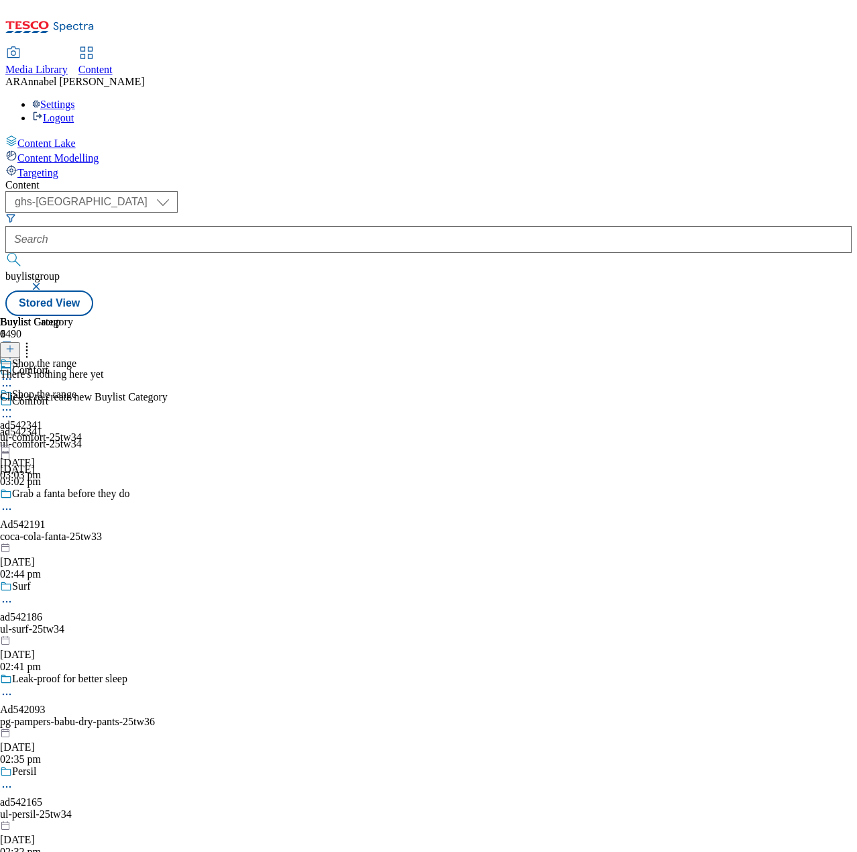
scroll to position [0, 85]
click at [168, 316] on header "Buylist Category 0" at bounding box center [84, 337] width 168 height 42
click at [15, 344] on icon at bounding box center [9, 348] width 9 height 9
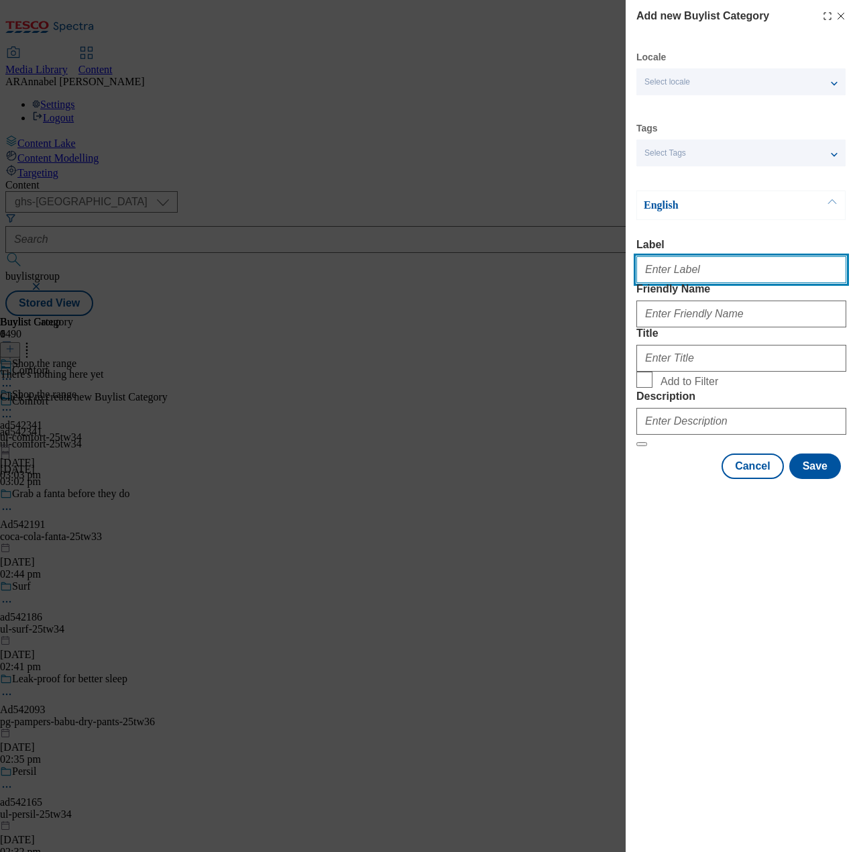
click at [657, 283] on input "Label" at bounding box center [742, 269] width 210 height 27
paste input "542341"
type input "ad542341"
click at [682, 327] on input "Friendly Name" at bounding box center [742, 314] width 210 height 27
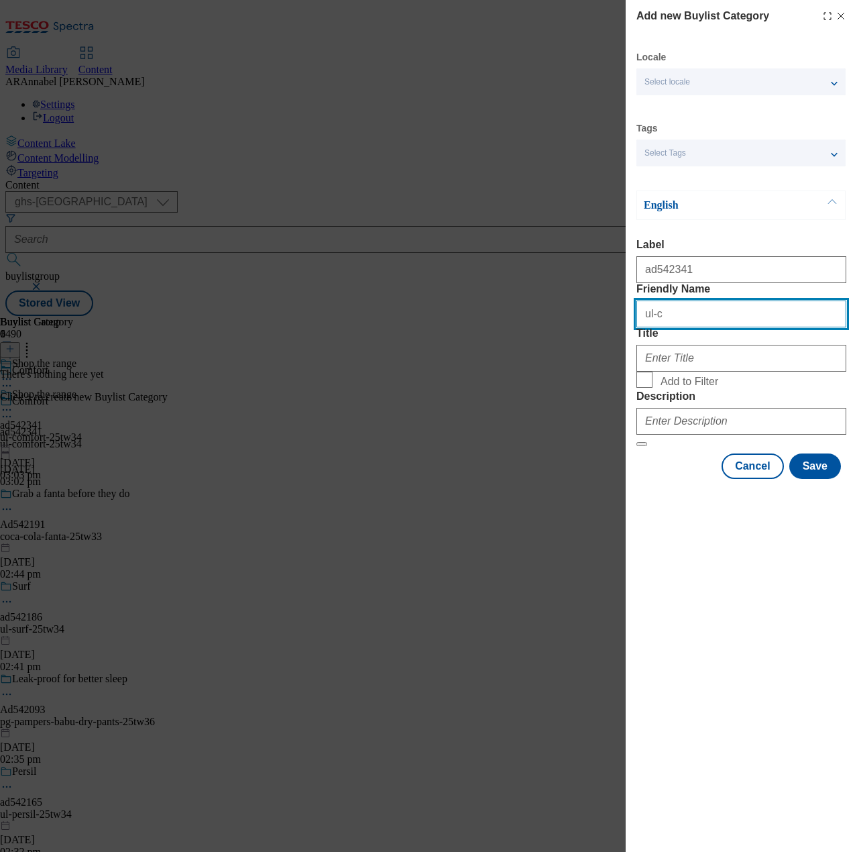
type input "ul-comfort-25tw34"
click at [727, 372] on input "Title" at bounding box center [742, 358] width 210 height 27
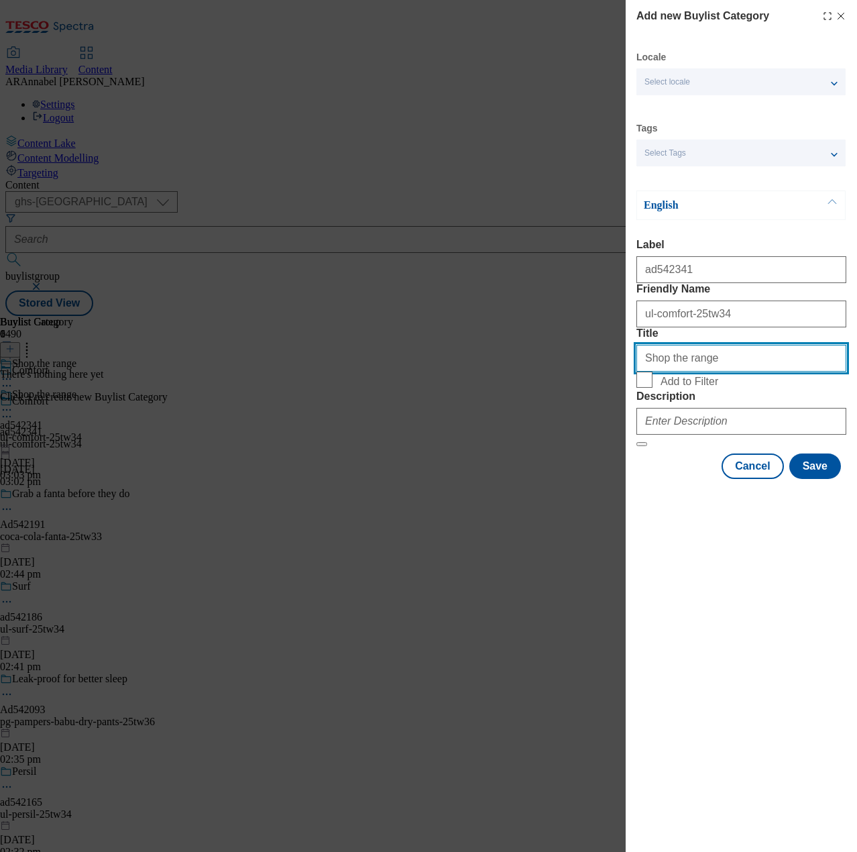
type input "Shop the range"
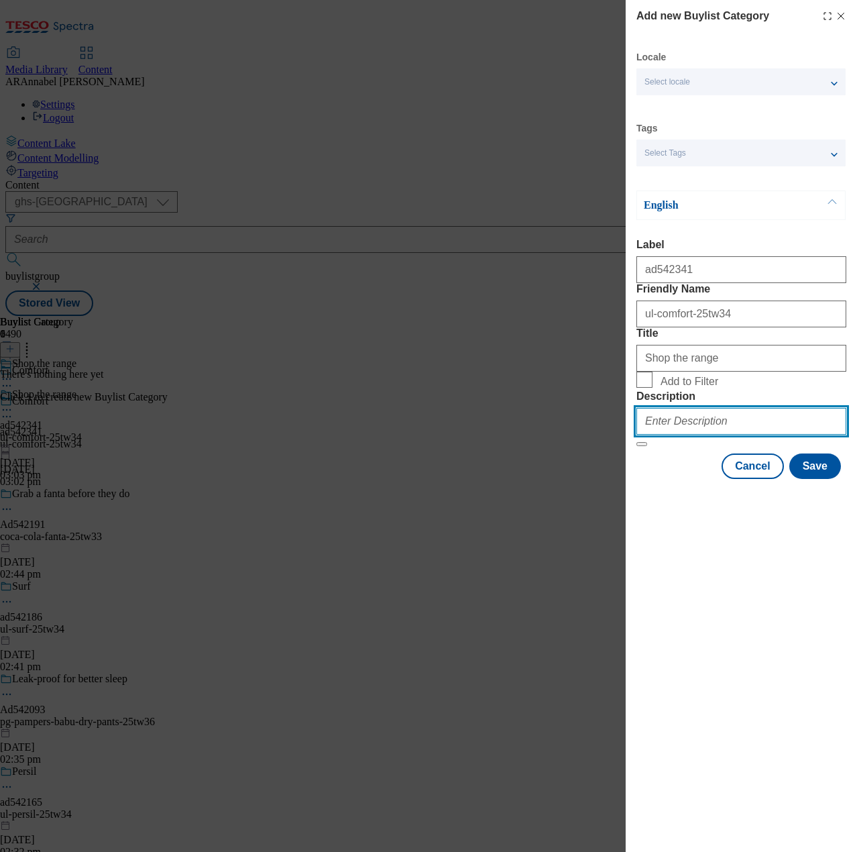
click at [676, 435] on input "Description" at bounding box center [742, 421] width 210 height 27
type input "UL_Comfort"
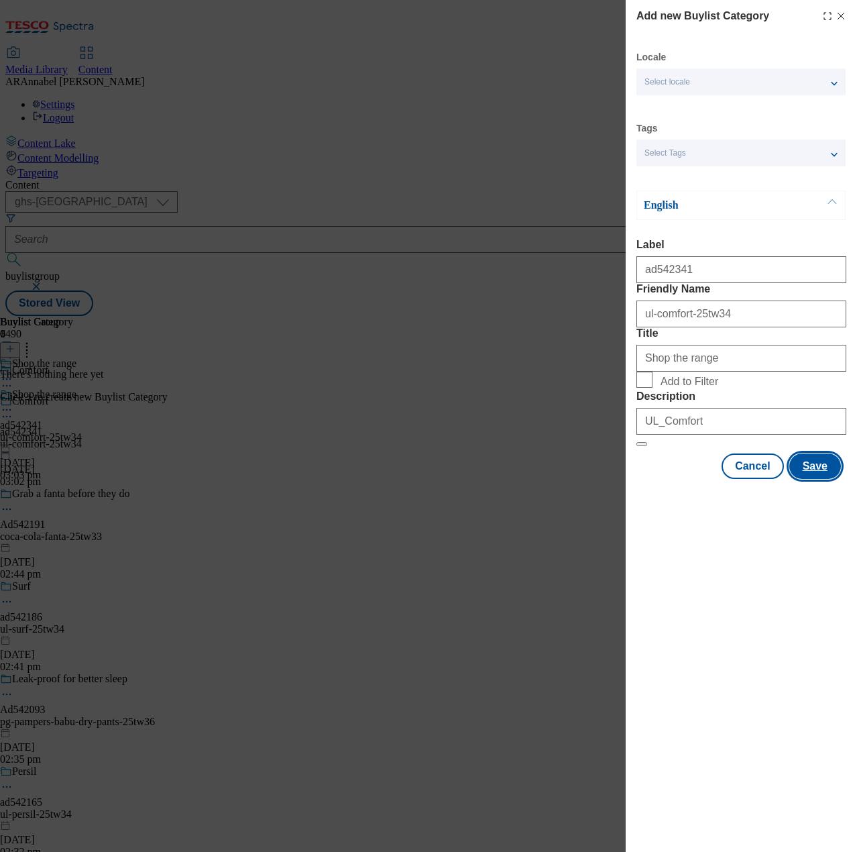
click at [797, 479] on button "Save" at bounding box center [816, 465] width 52 height 25
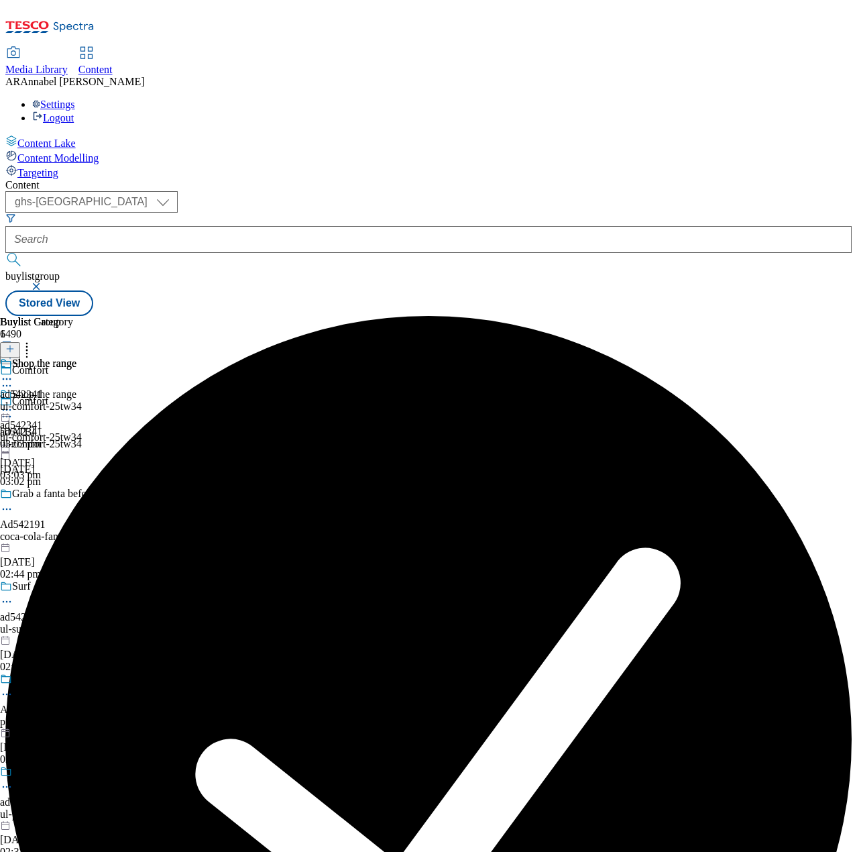
click at [15, 344] on icon at bounding box center [9, 348] width 9 height 9
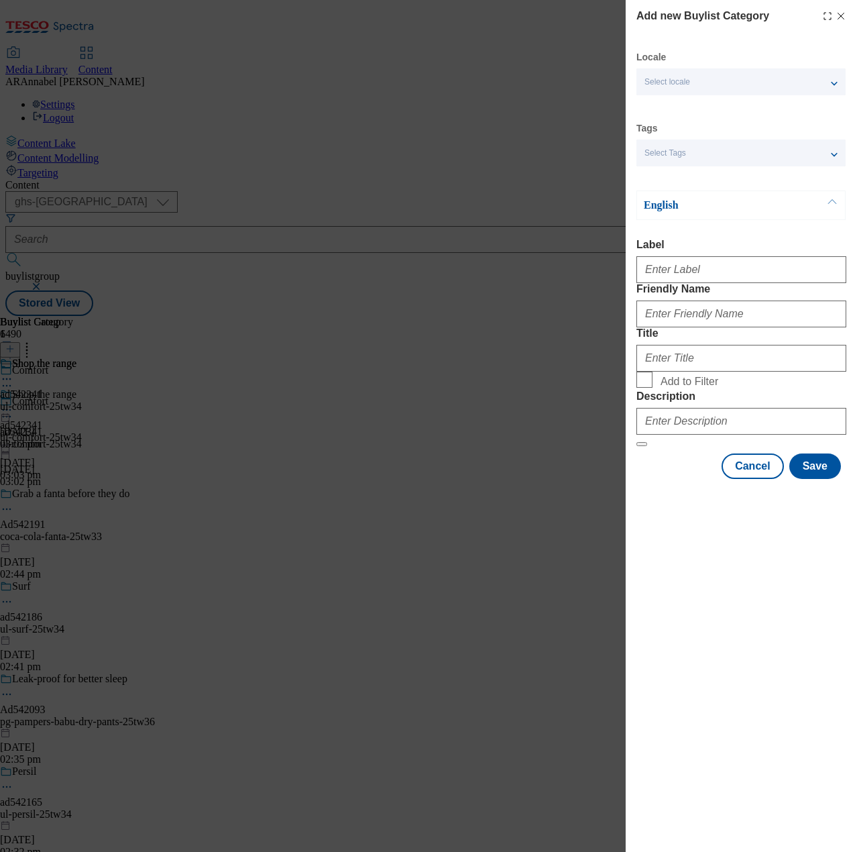
click at [843, 22] on div "Add new Buylist Category" at bounding box center [742, 16] width 210 height 16
click at [840, 18] on icon "Modal" at bounding box center [841, 16] width 11 height 11
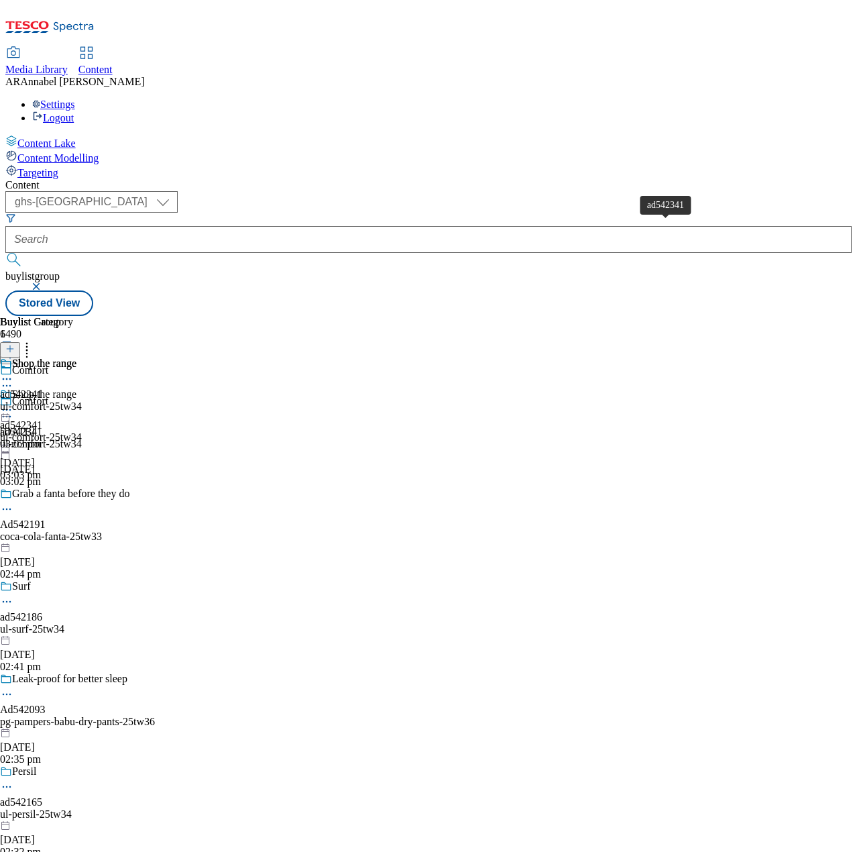
click at [82, 358] on div "Shop the range ad542341 ul-comfort-25tw34 [DATE] 03:03 pm" at bounding box center [41, 404] width 82 height 93
click at [15, 344] on icon at bounding box center [9, 348] width 9 height 9
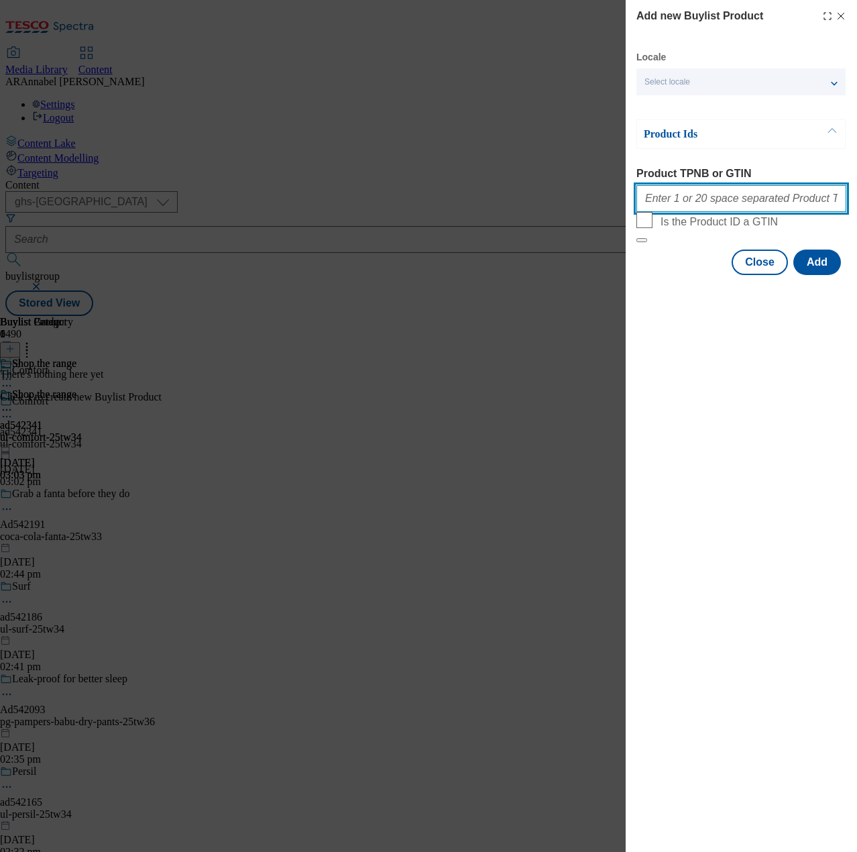
click at [688, 206] on input "Product TPNB or GTIN" at bounding box center [742, 198] width 210 height 27
paste input ""97019741 96923069 97124938""
click at [648, 203] on input ""97019741 96923069 97124938" at bounding box center [742, 198] width 210 height 27
type input "97019741 96923069 97124938"
click at [812, 275] on button "Add" at bounding box center [818, 262] width 48 height 25
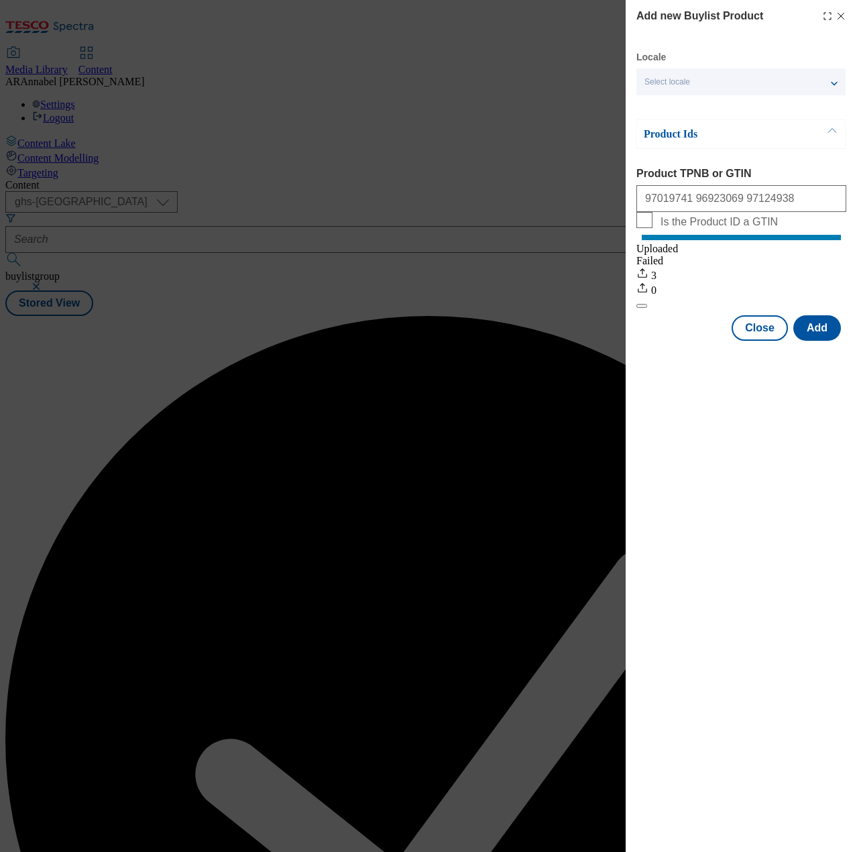
scroll to position [0, 0]
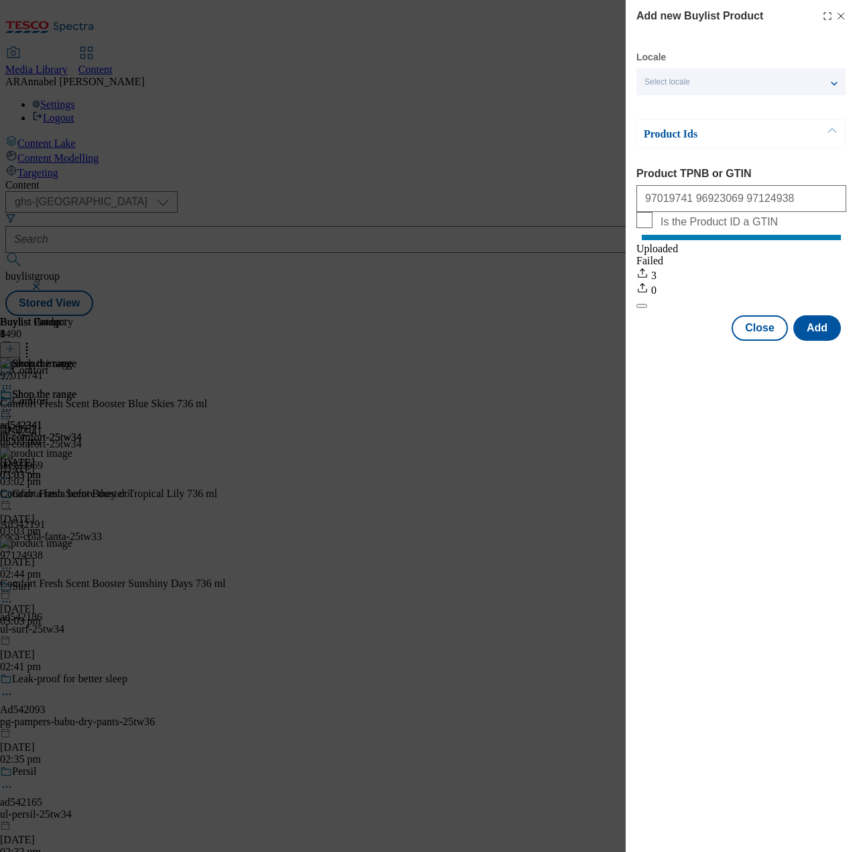
click at [841, 18] on icon "Modal" at bounding box center [841, 16] width 11 height 11
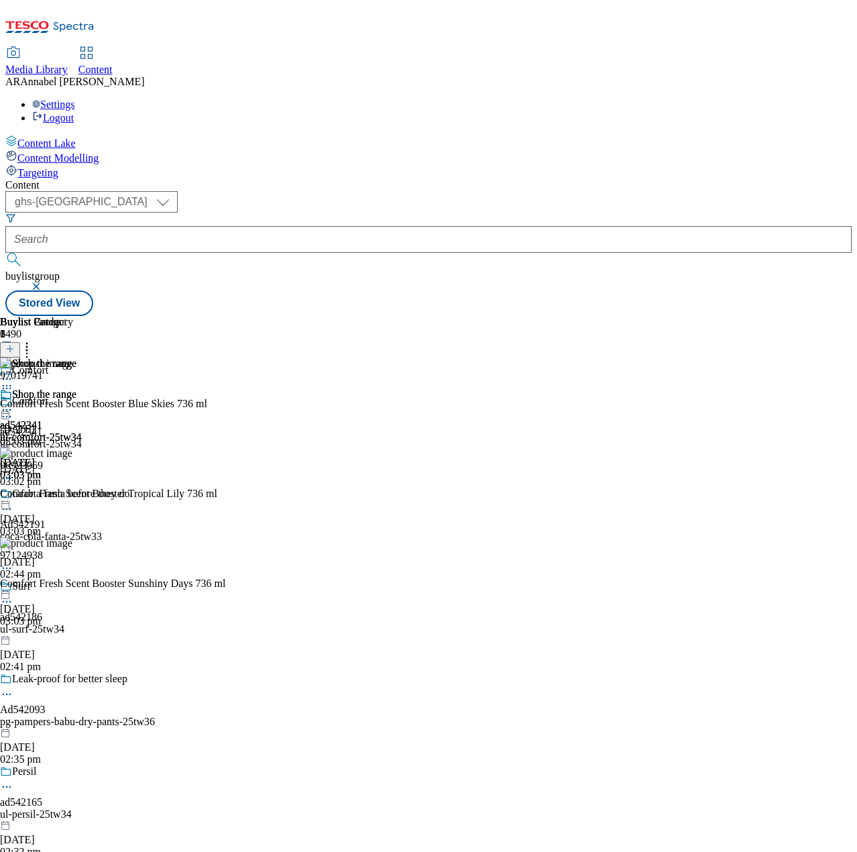
scroll to position [0, 333]
click at [13, 403] on icon at bounding box center [6, 409] width 13 height 13
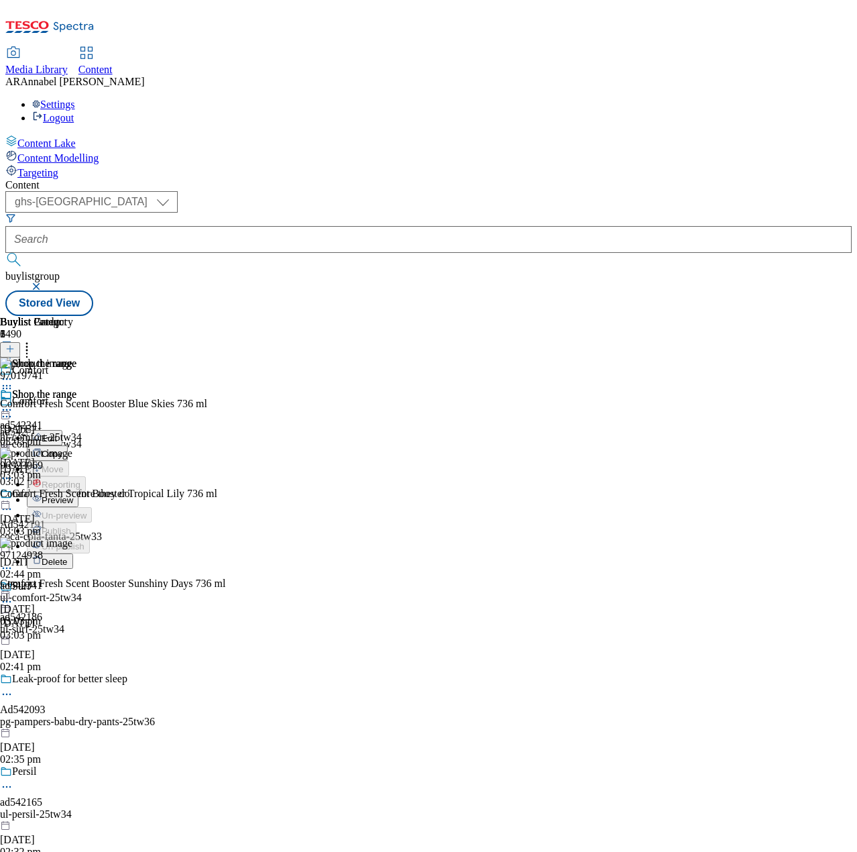
click at [73, 495] on span "Preview" at bounding box center [58, 500] width 32 height 10
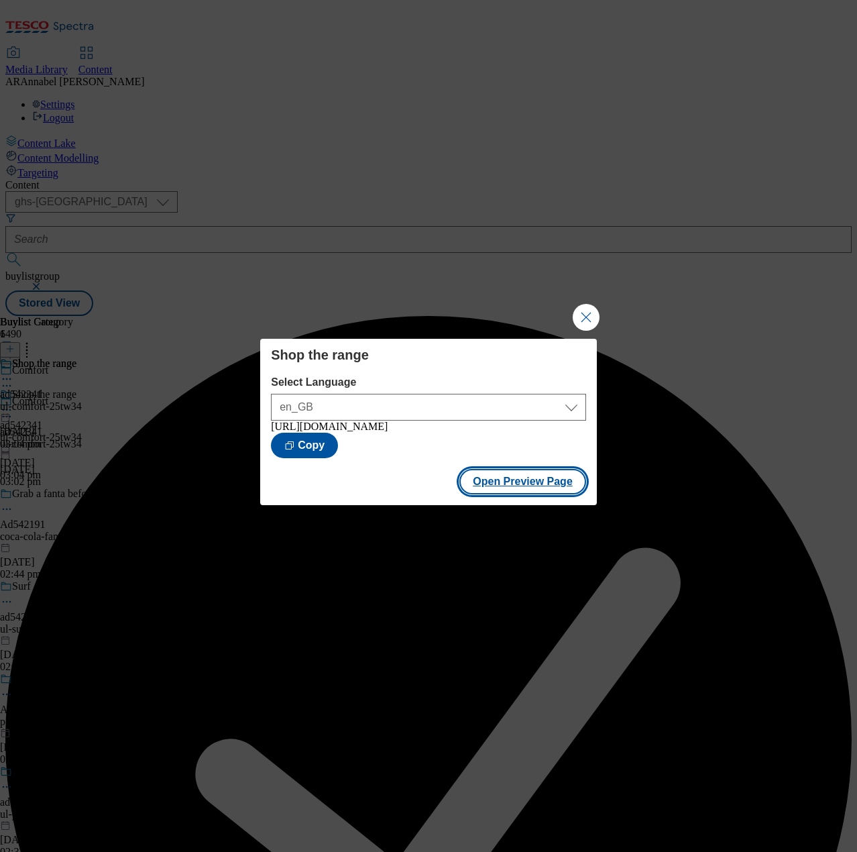
click at [514, 494] on button "Open Preview Page" at bounding box center [523, 481] width 127 height 25
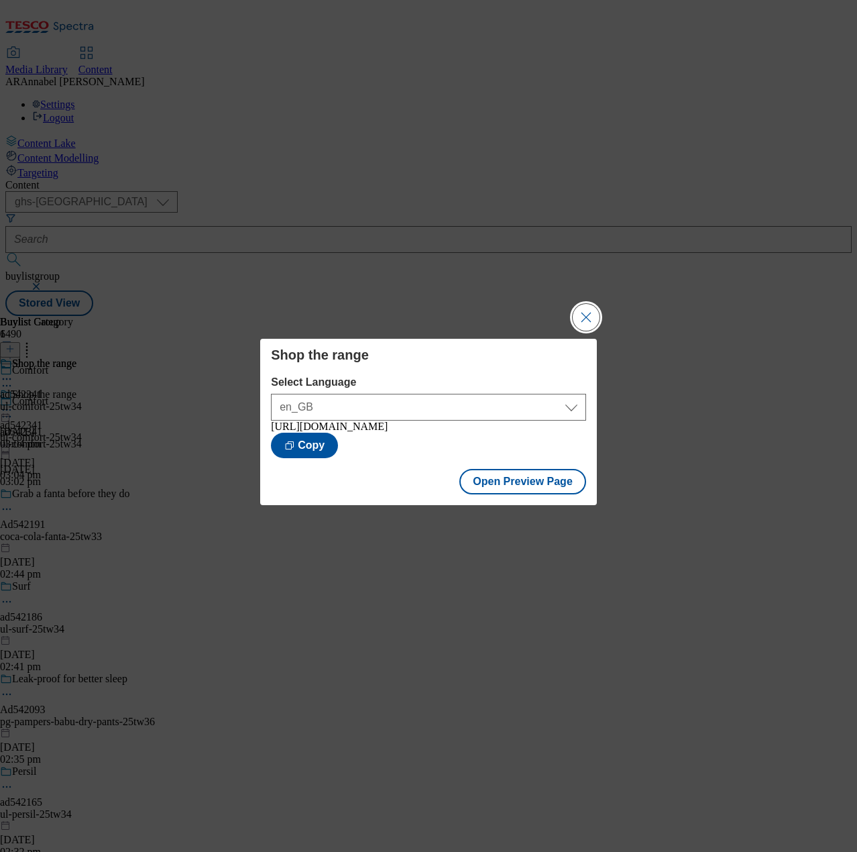
click at [588, 318] on button "Close Modal" at bounding box center [586, 317] width 27 height 27
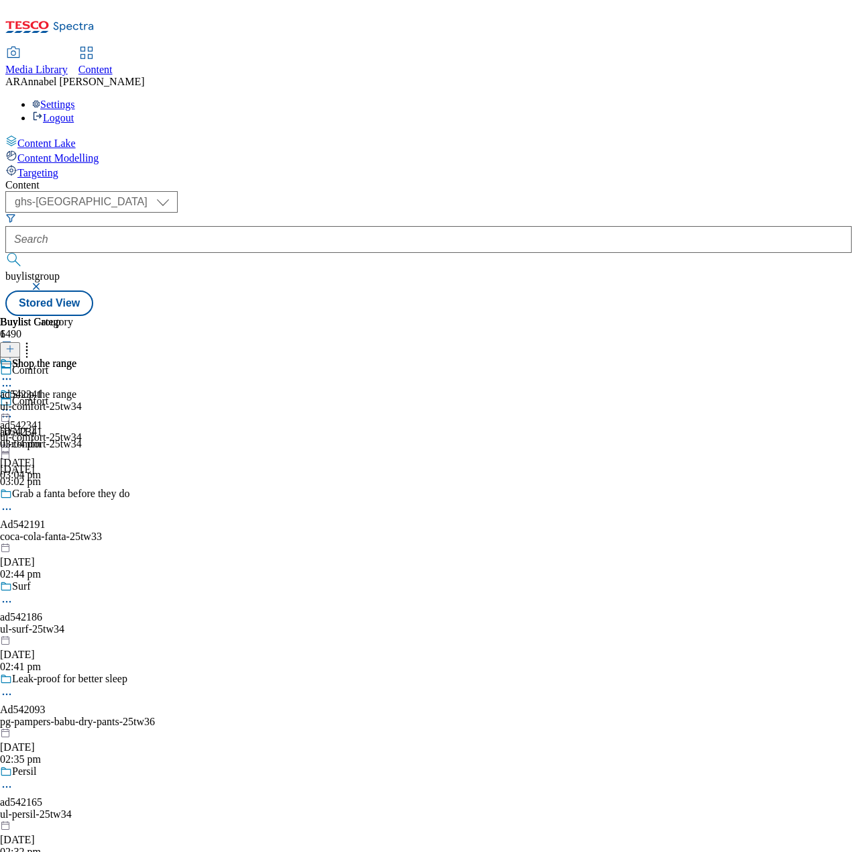
click at [13, 403] on icon at bounding box center [6, 409] width 13 height 13
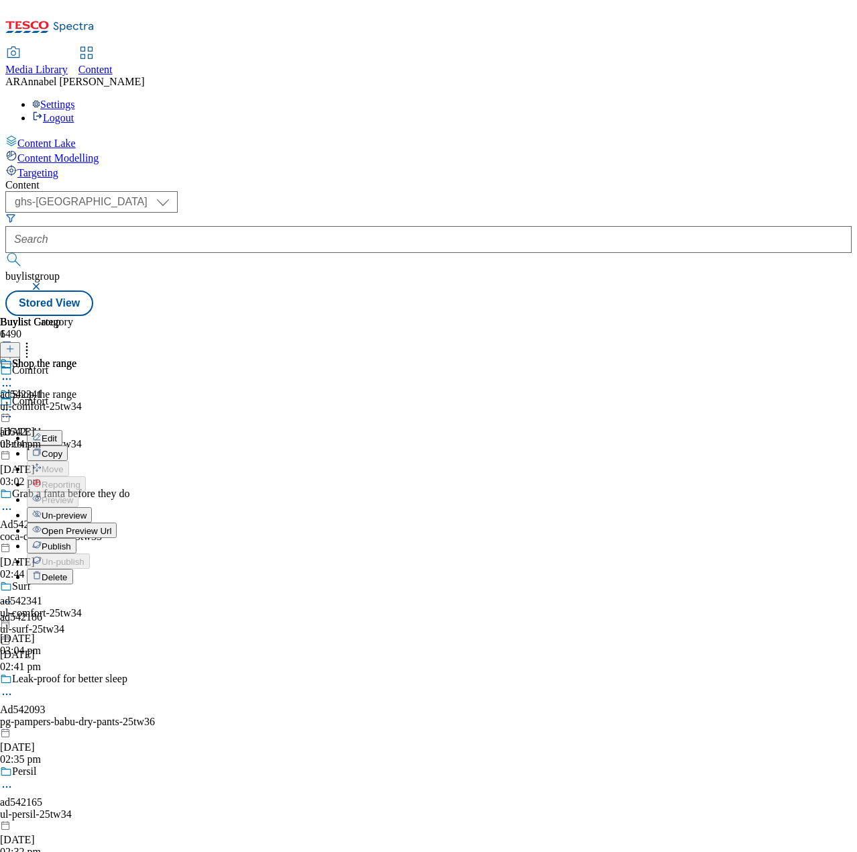
click at [71, 541] on span "Publish" at bounding box center [57, 546] width 30 height 10
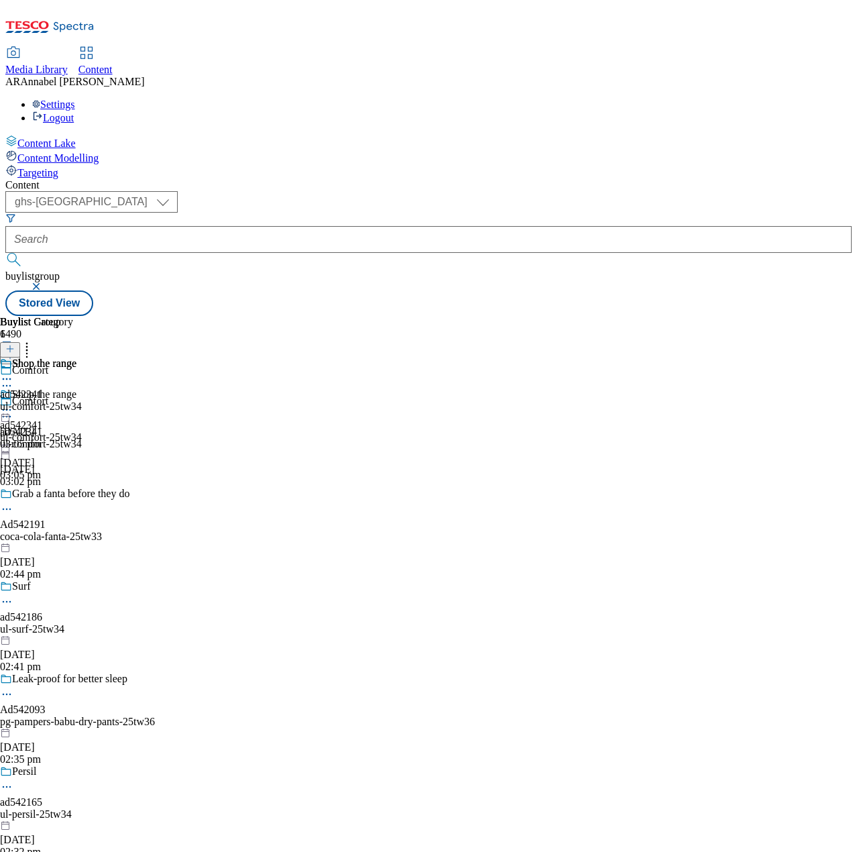
click at [15, 351] on icon at bounding box center [9, 355] width 9 height 9
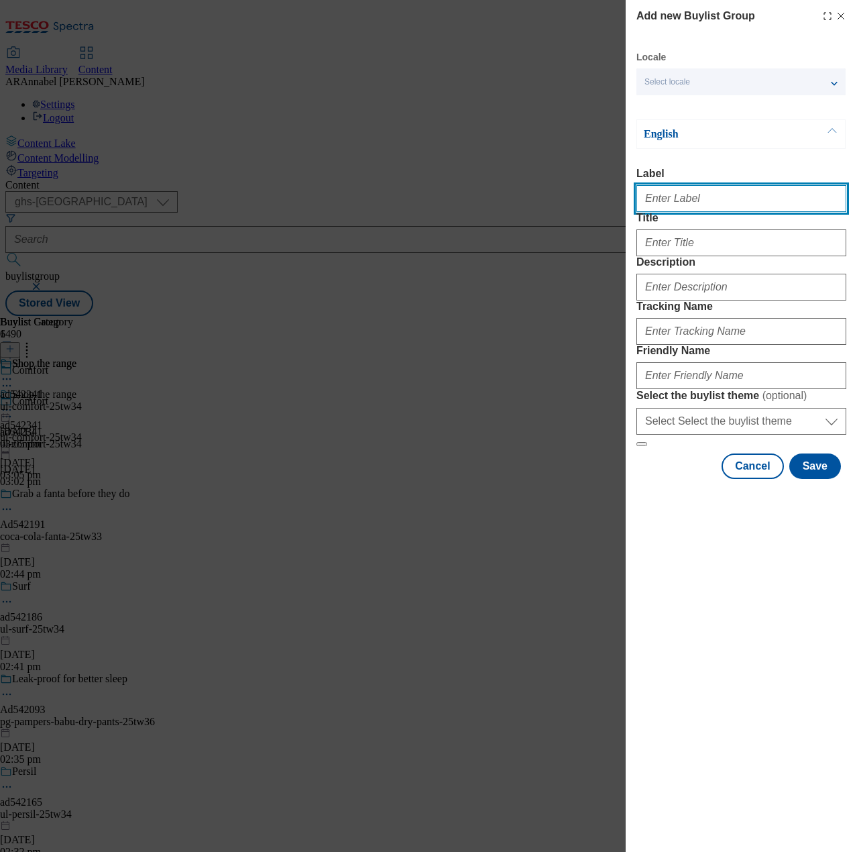
click at [706, 202] on input "Label" at bounding box center [742, 198] width 210 height 27
paste input "542343"
type input "ad542343"
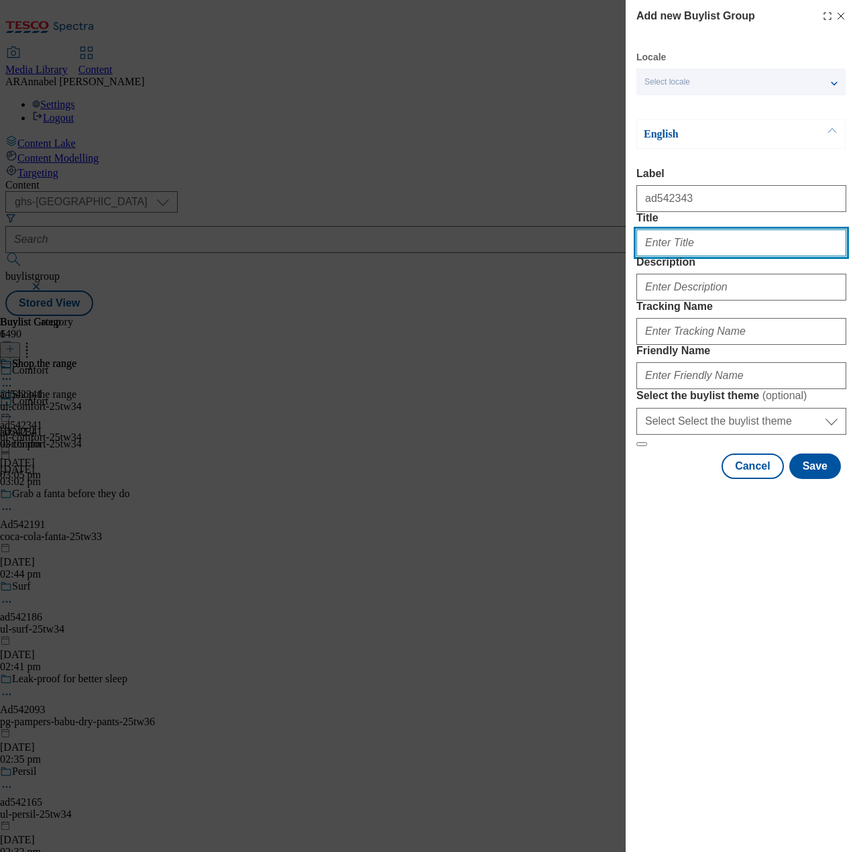
click at [676, 256] on input "Title" at bounding box center [742, 242] width 210 height 27
type input "Cif"
click at [729, 301] on div "Modal" at bounding box center [742, 284] width 210 height 32
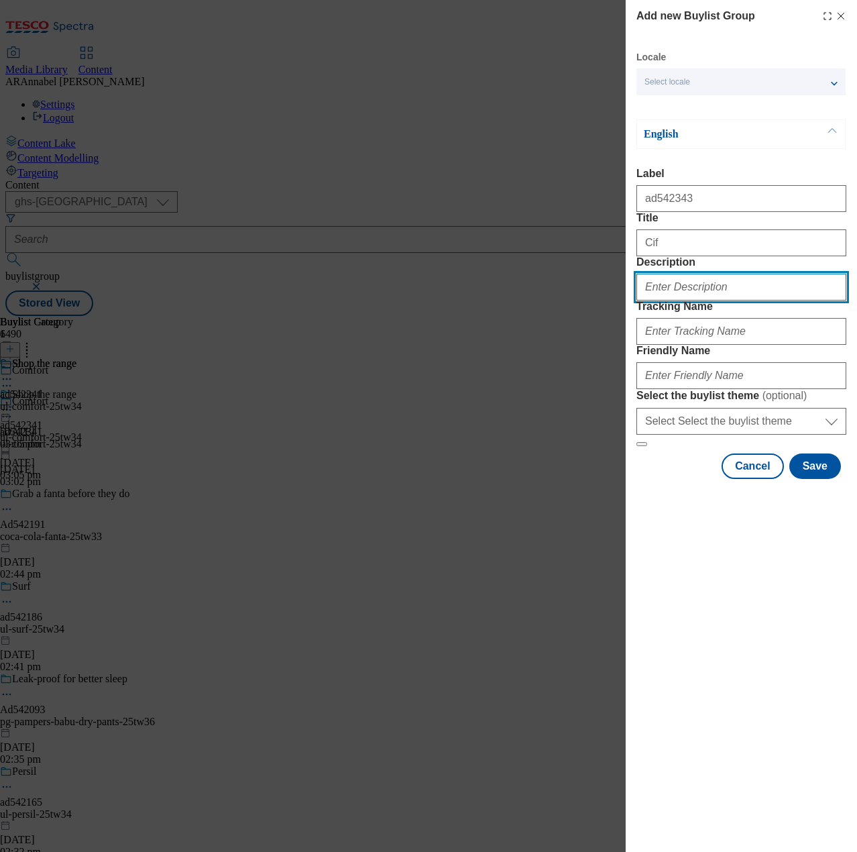
click at [729, 301] on input "Description" at bounding box center [742, 287] width 210 height 27
type input "UL_Cif"
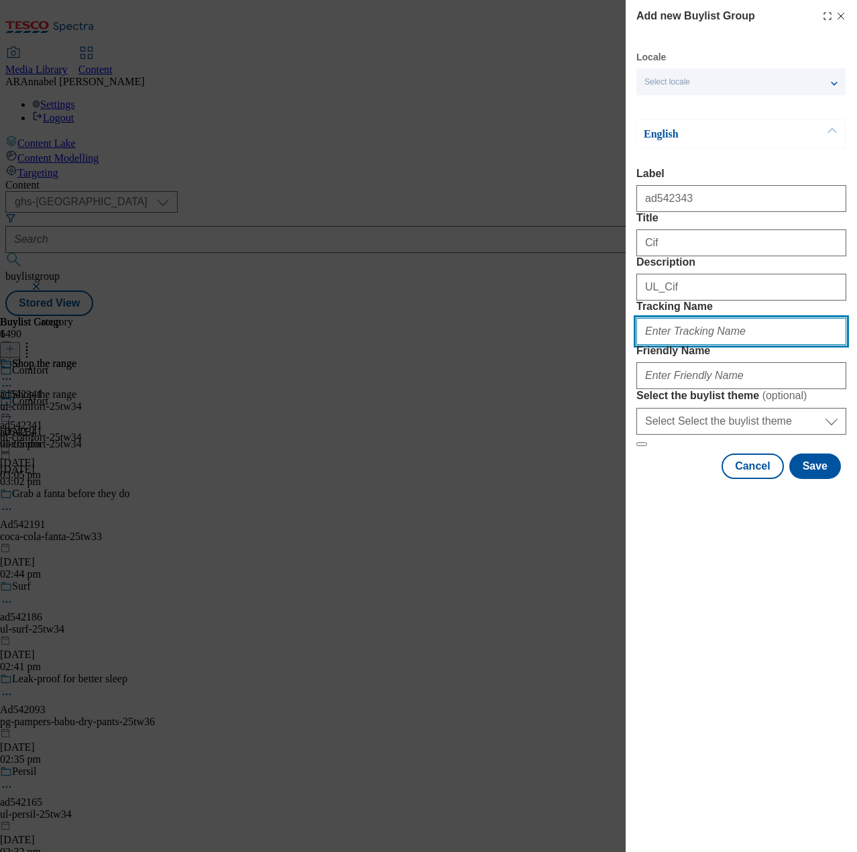
click at [700, 345] on input "Tracking Name" at bounding box center [742, 331] width 210 height 27
paste input "542343"
type input "DH_ad542343"
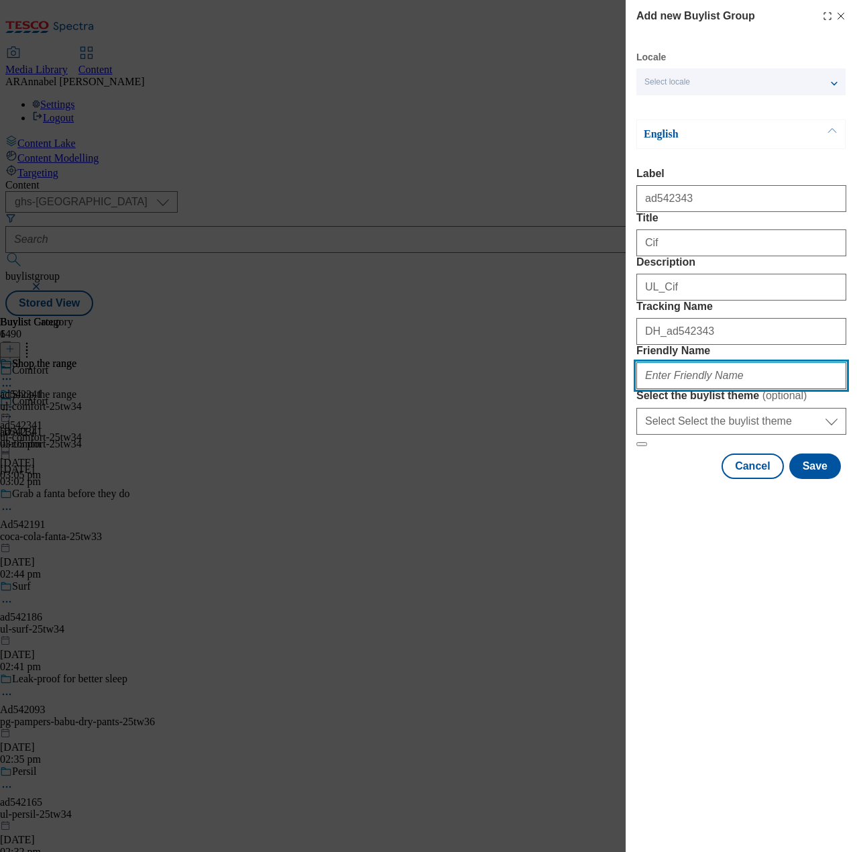
click at [724, 389] on input "Friendly Name" at bounding box center [742, 375] width 210 height 27
paste input "542343"
type input "ul-cif-ad542343"
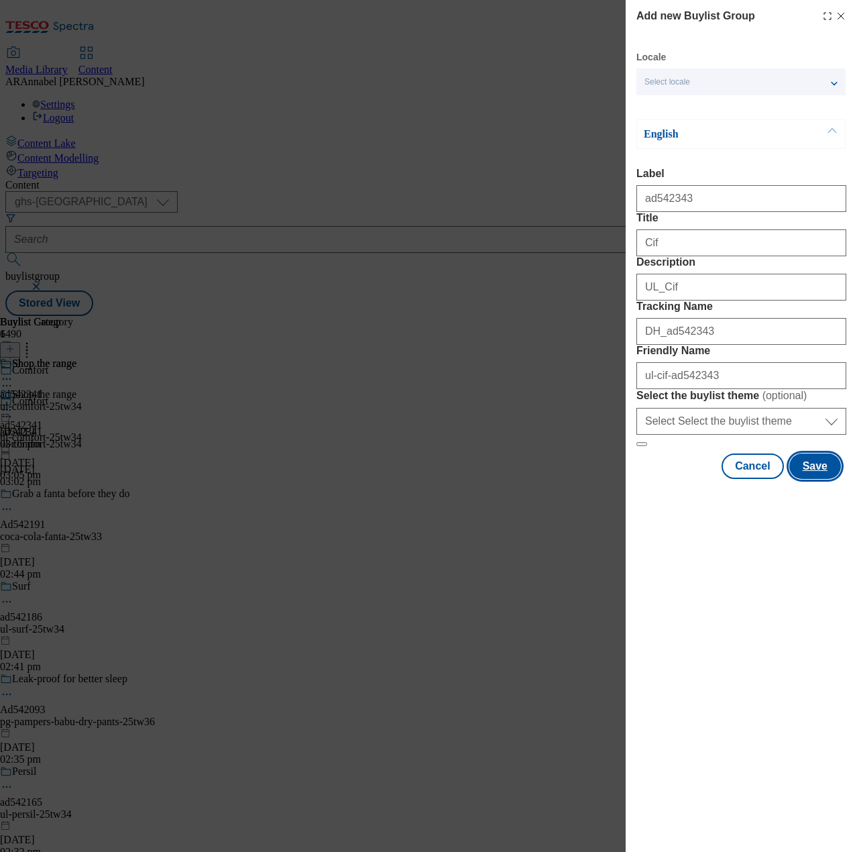
click at [808, 479] on button "Save" at bounding box center [816, 465] width 52 height 25
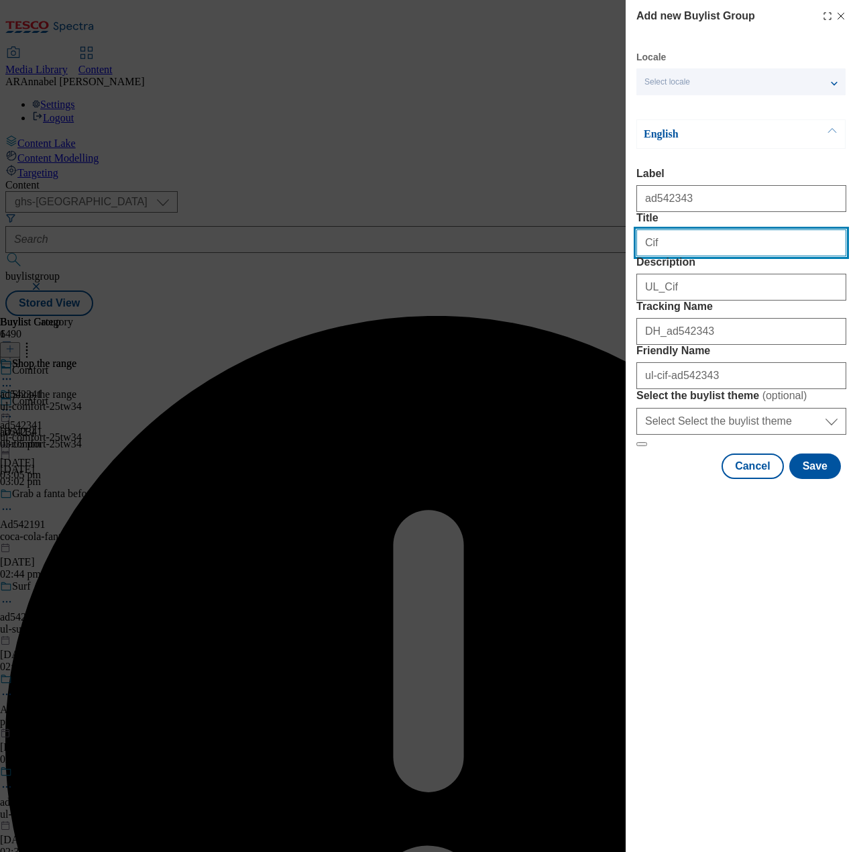
click at [695, 256] on input "Title" at bounding box center [742, 242] width 210 height 27
type input "Cif"
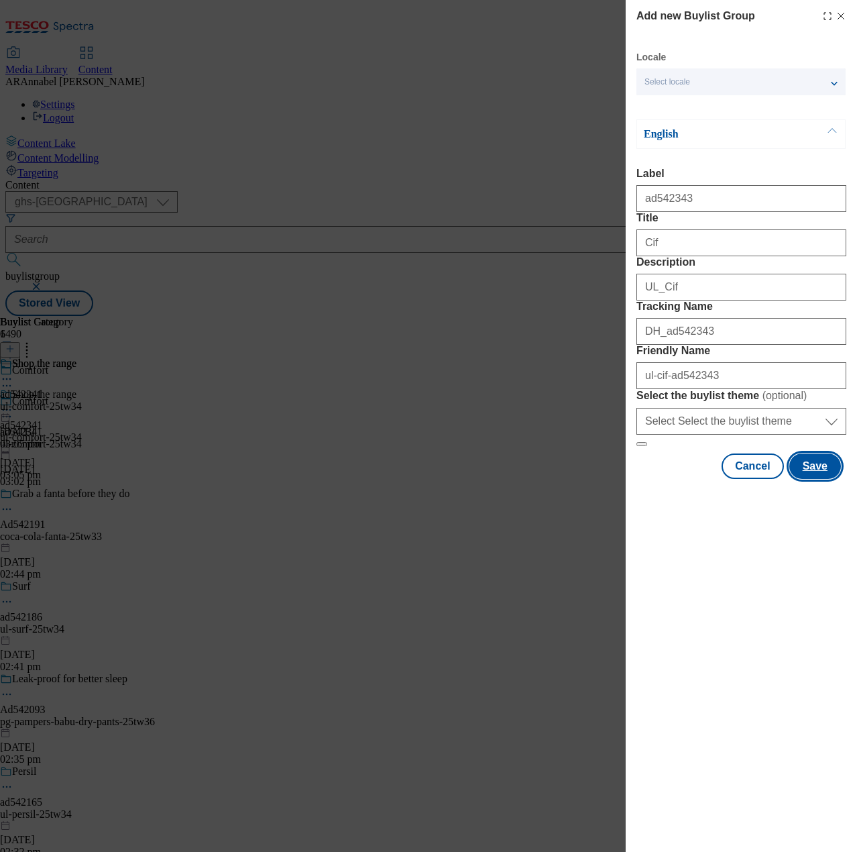
click at [821, 479] on button "Save" at bounding box center [816, 465] width 52 height 25
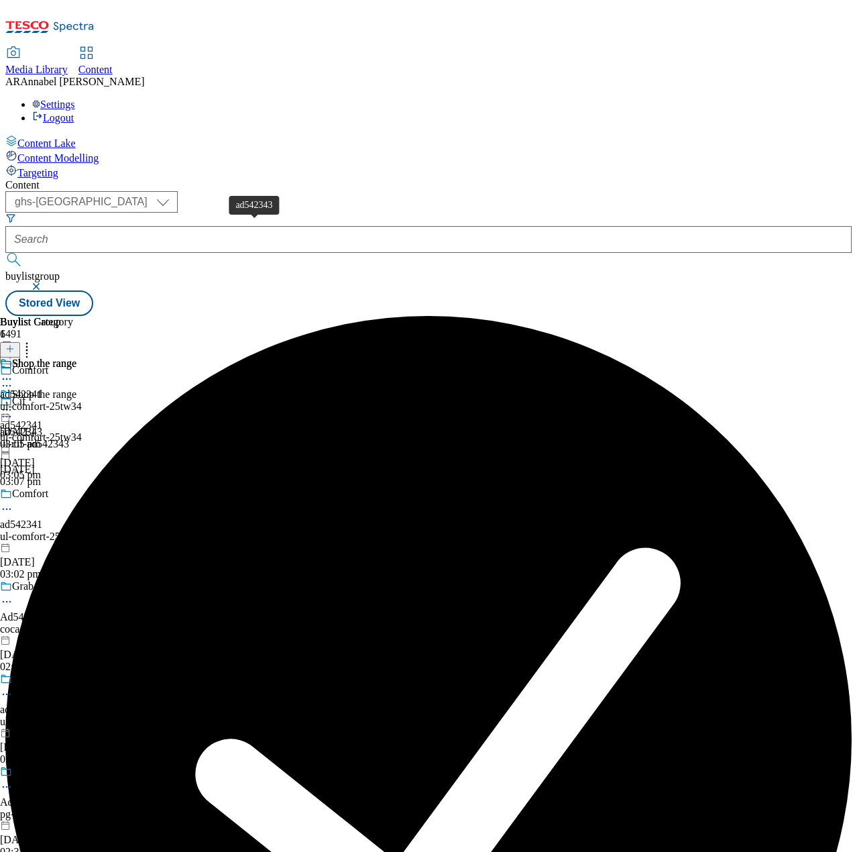
click at [42, 426] on span "ad542343" at bounding box center [21, 432] width 42 height 12
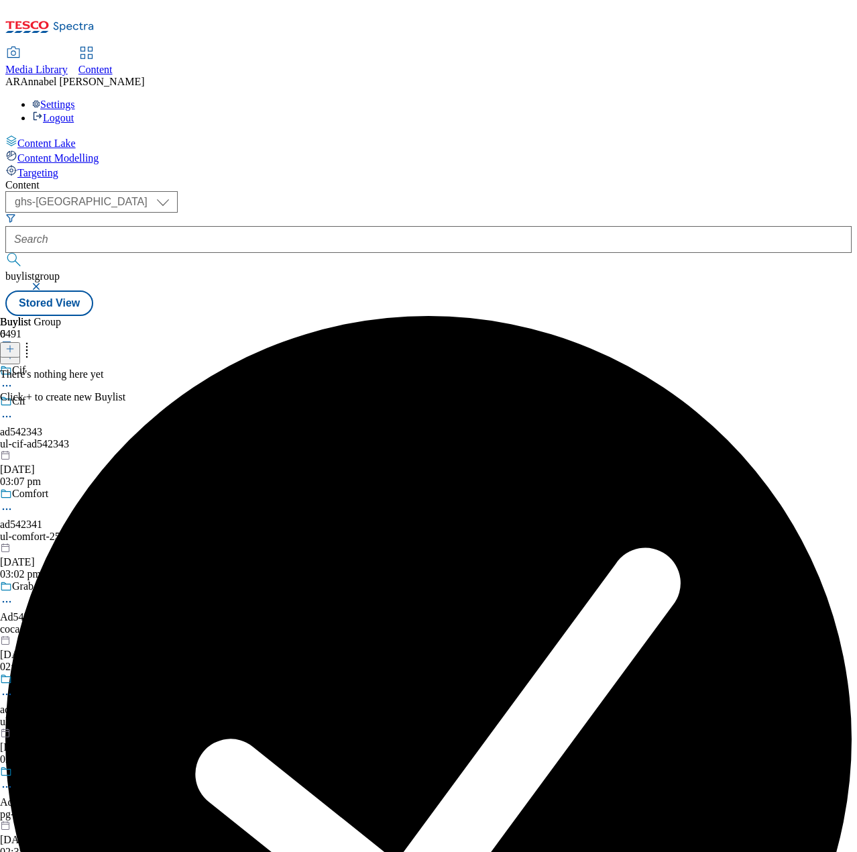
click at [15, 344] on icon at bounding box center [9, 348] width 9 height 9
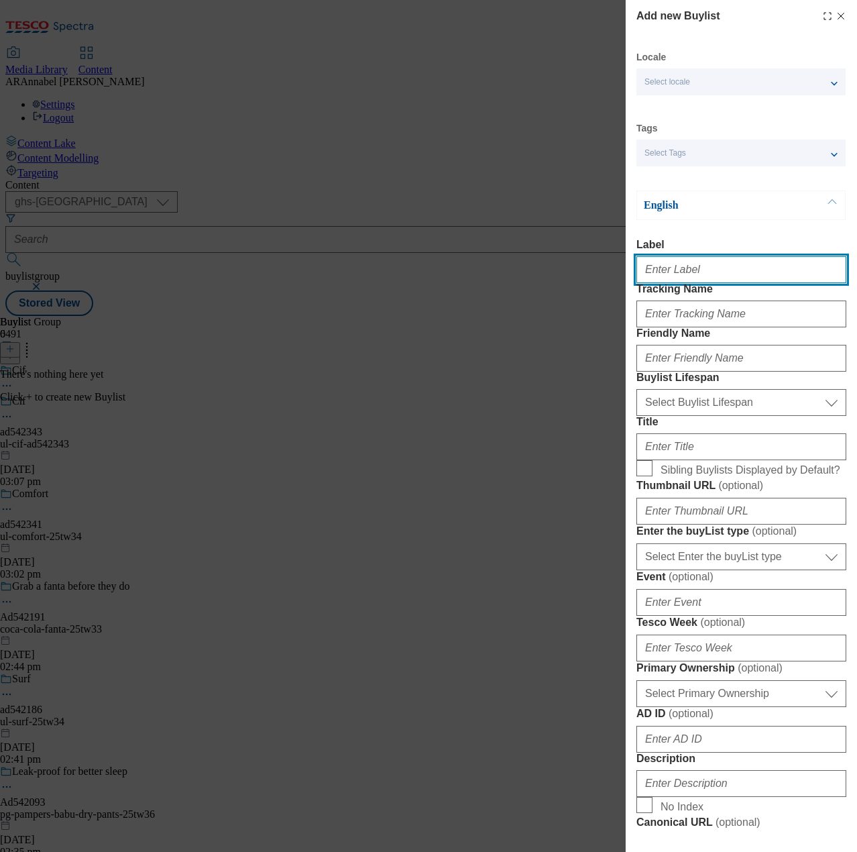
click at [702, 276] on input "Label" at bounding box center [742, 269] width 210 height 27
paste input "542343"
type input "ad542343"
click at [688, 327] on div "Modal" at bounding box center [742, 311] width 210 height 32
click at [688, 327] on input "Tracking Name" at bounding box center [742, 314] width 210 height 27
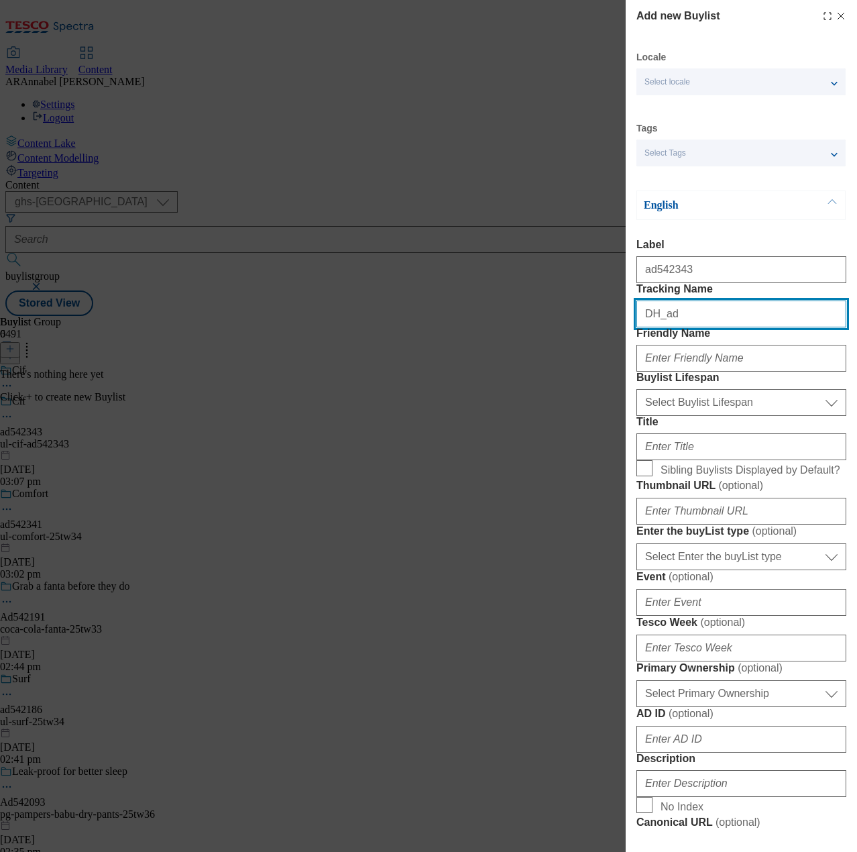
paste input "542343"
type input "DH_ad542343"
click at [684, 372] on input "Friendly Name" at bounding box center [742, 358] width 210 height 27
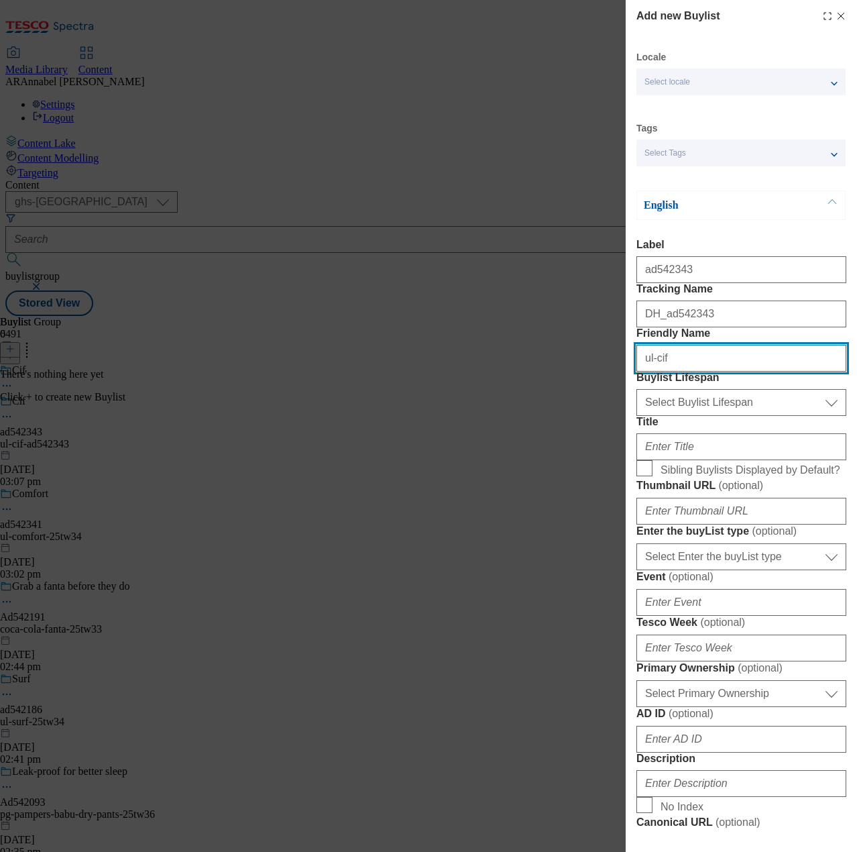
type input "ul-cif-ad542343"
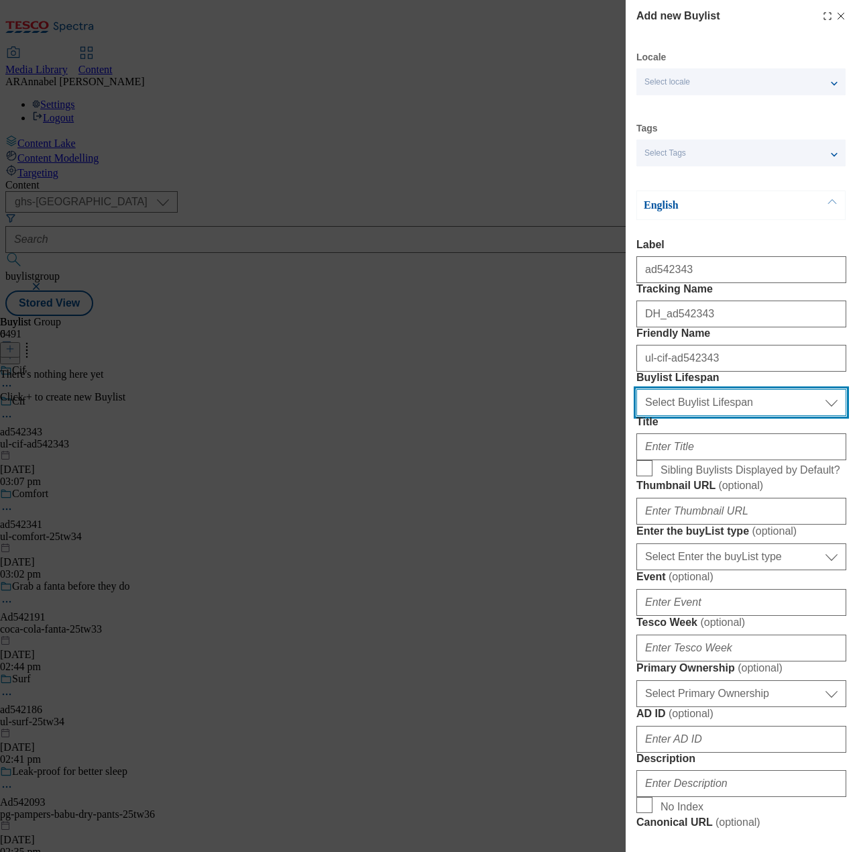
click at [737, 416] on select "Select Buylist Lifespan evergreen seasonal tactical" at bounding box center [742, 402] width 210 height 27
select select "tactical"
click at [637, 416] on select "Select Buylist Lifespan evergreen seasonal tactical" at bounding box center [742, 402] width 210 height 27
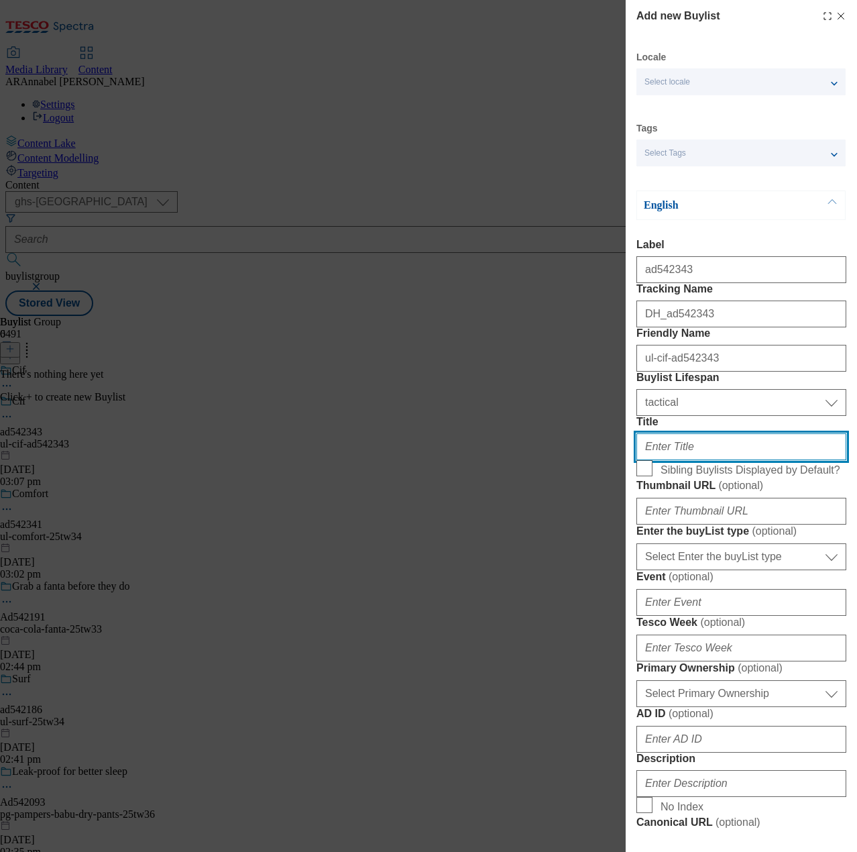
click at [667, 460] on input "Title" at bounding box center [742, 446] width 210 height 27
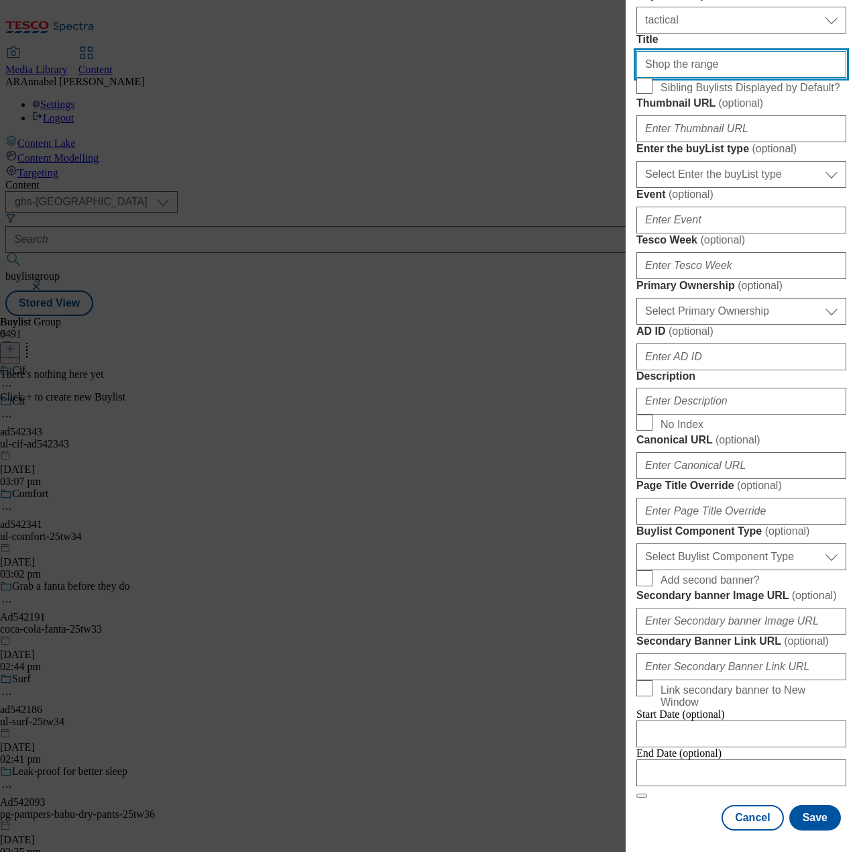
scroll to position [738, 0]
type input "Shop the range"
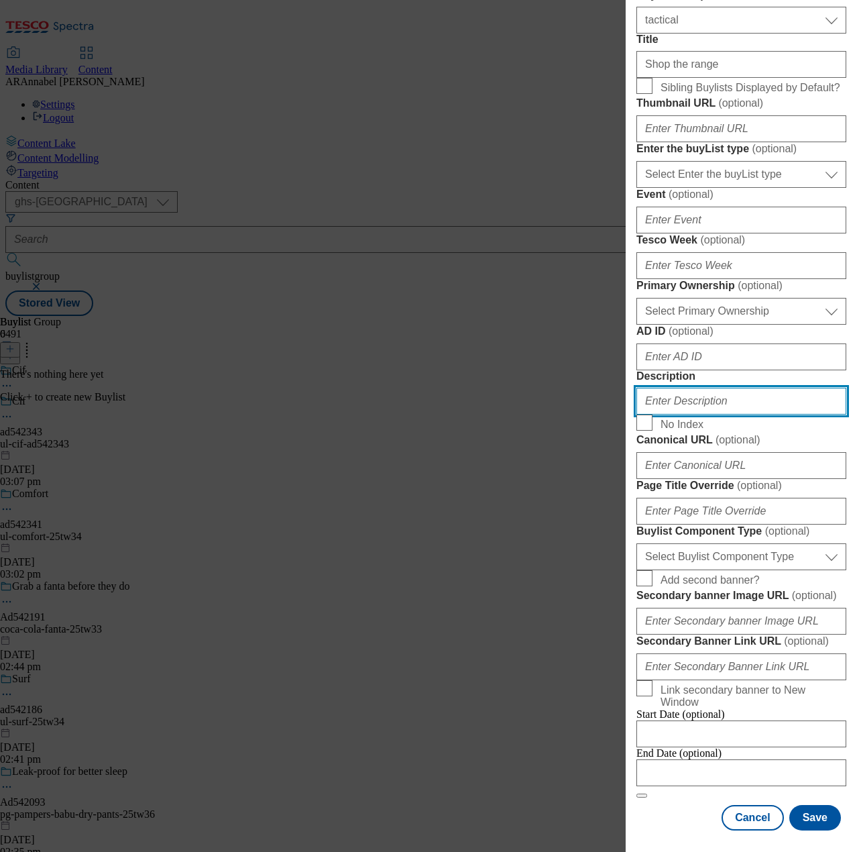
click at [674, 388] on input "Description" at bounding box center [742, 401] width 210 height 27
type input "UL_Cif"
click at [812, 810] on button "Save" at bounding box center [816, 817] width 52 height 25
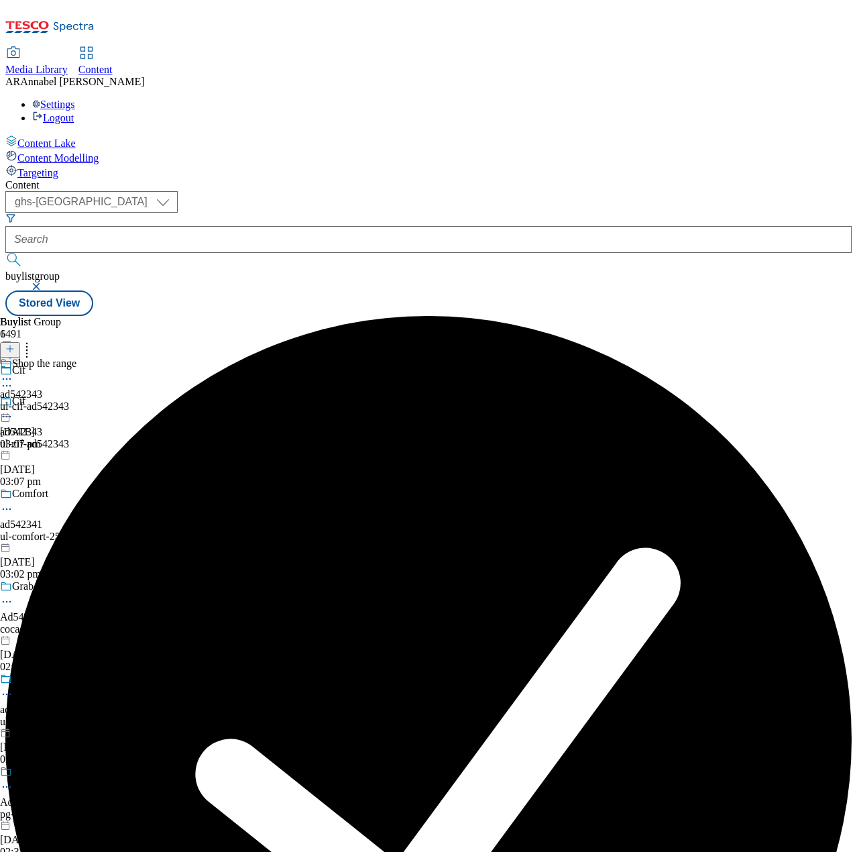
click at [76, 400] on div "ul-cif-ad542343" at bounding box center [38, 406] width 76 height 12
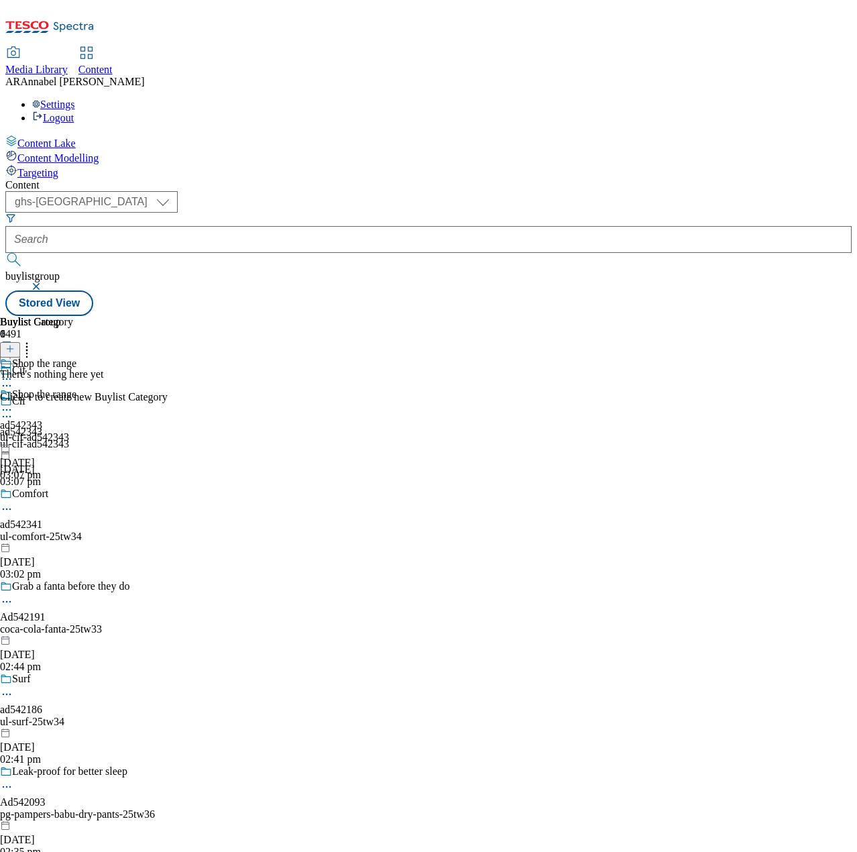
scroll to position [0, 85]
click at [15, 344] on icon at bounding box center [9, 348] width 9 height 9
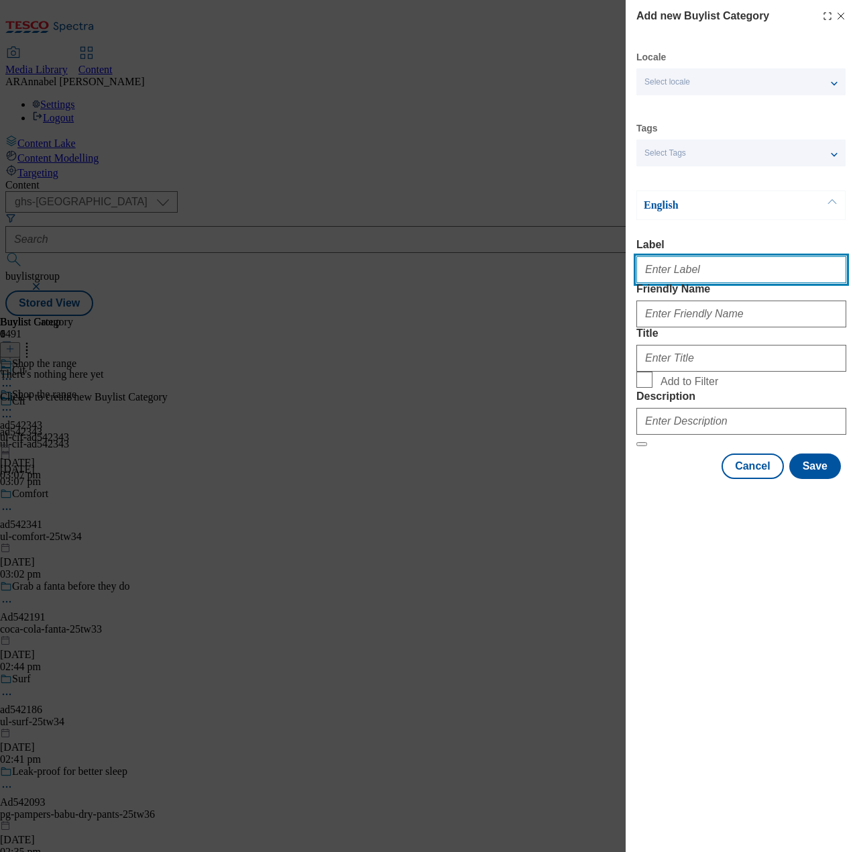
click at [674, 280] on input "Label" at bounding box center [742, 269] width 210 height 27
paste input "542343"
type input "ad542343"
click at [696, 327] on input "Friendly Name" at bounding box center [742, 314] width 210 height 27
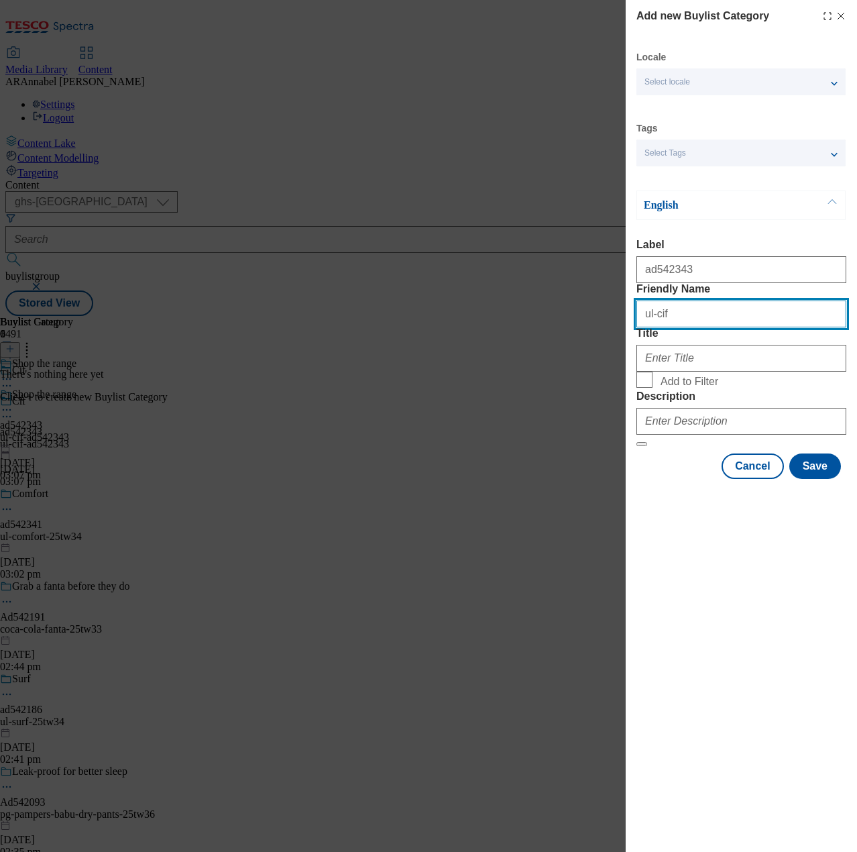
type input "ul-cif-ad542343"
click at [716, 372] on input "Title" at bounding box center [742, 358] width 210 height 27
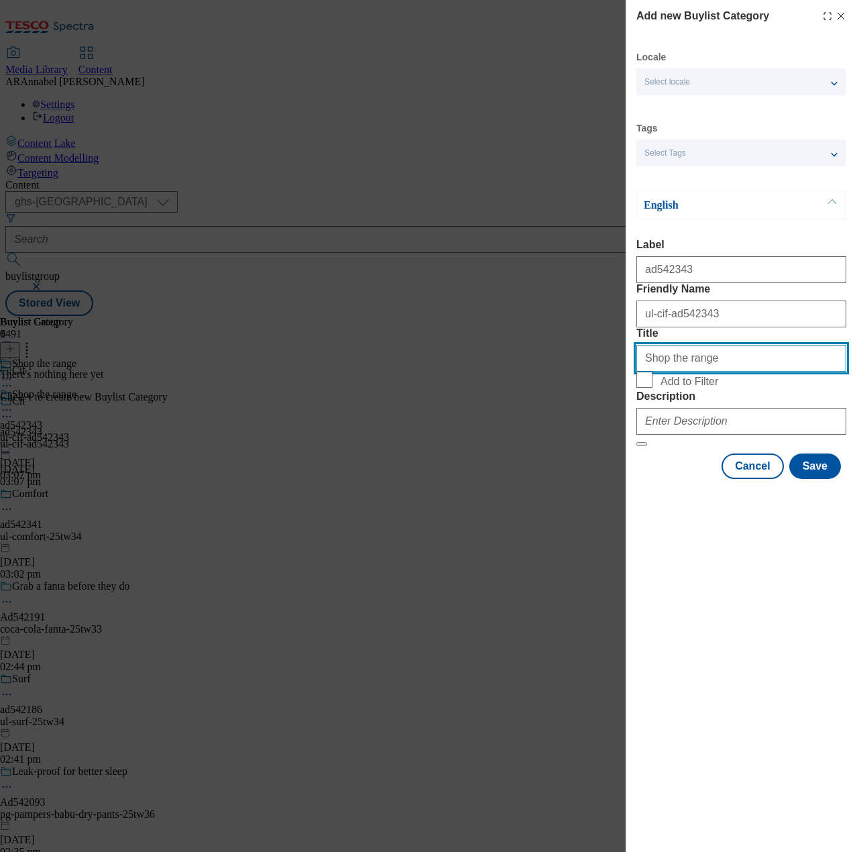
type input "Shop the range"
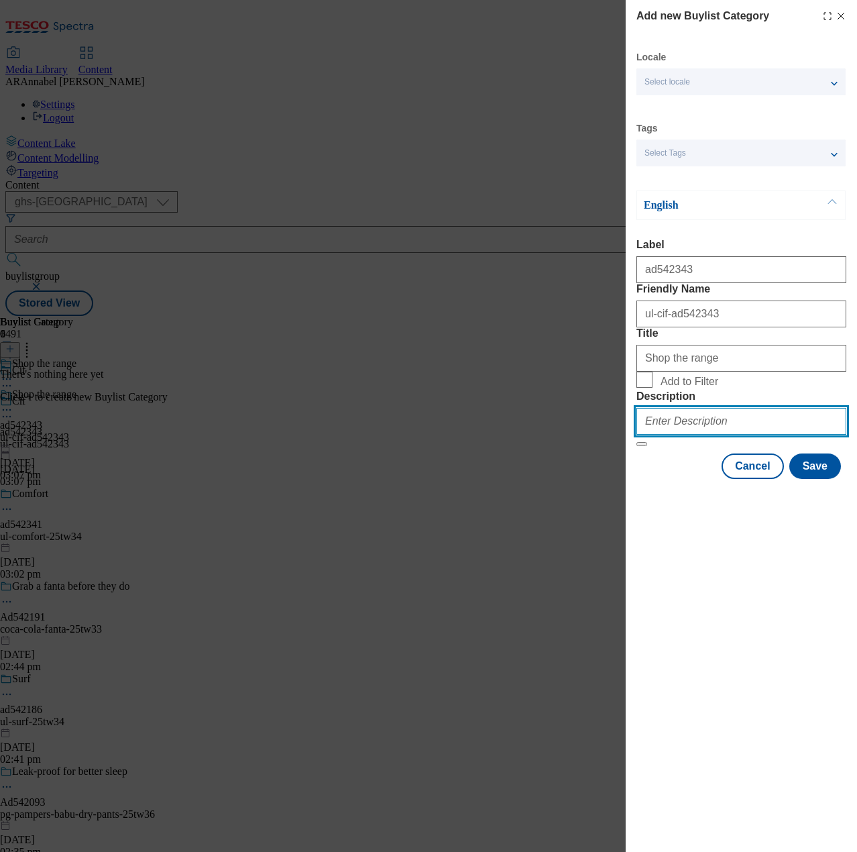
click at [723, 435] on input "Description" at bounding box center [742, 421] width 210 height 27
type input "UL_Cif"
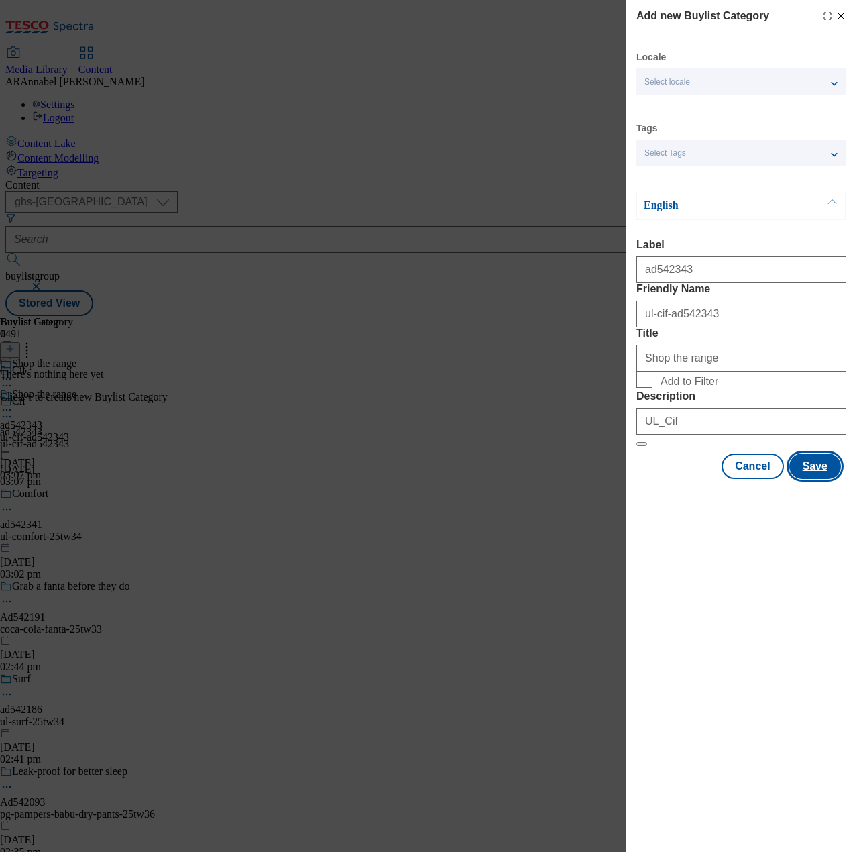
click at [814, 479] on button "Save" at bounding box center [816, 465] width 52 height 25
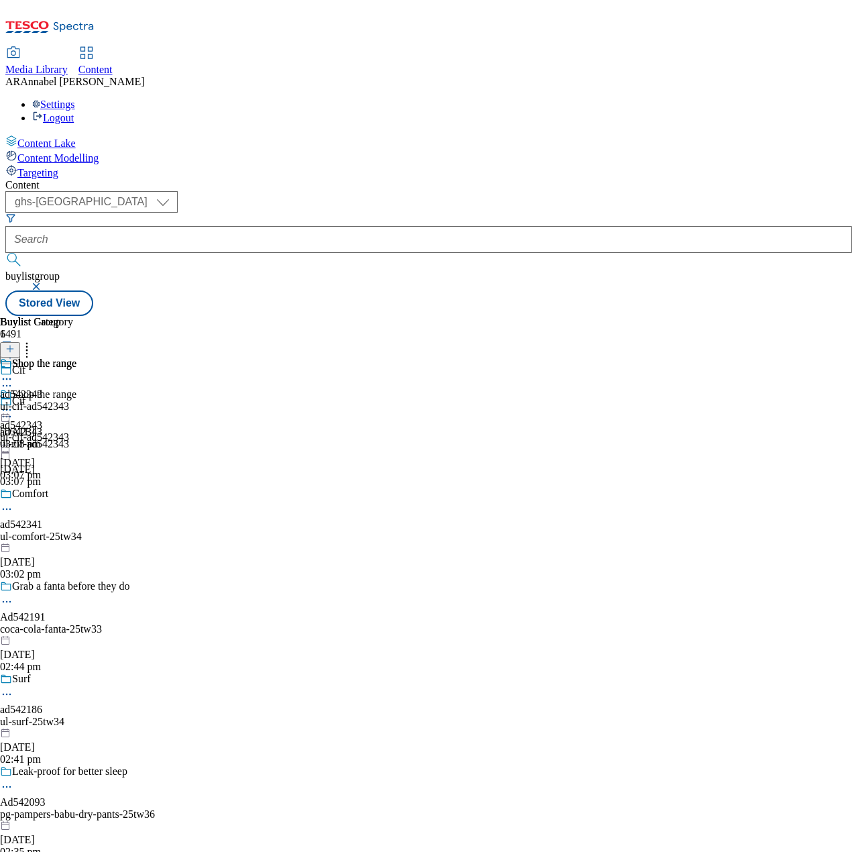
click at [76, 400] on div "ul-cif-ad542343" at bounding box center [38, 406] width 76 height 12
click at [15, 344] on icon at bounding box center [9, 348] width 9 height 9
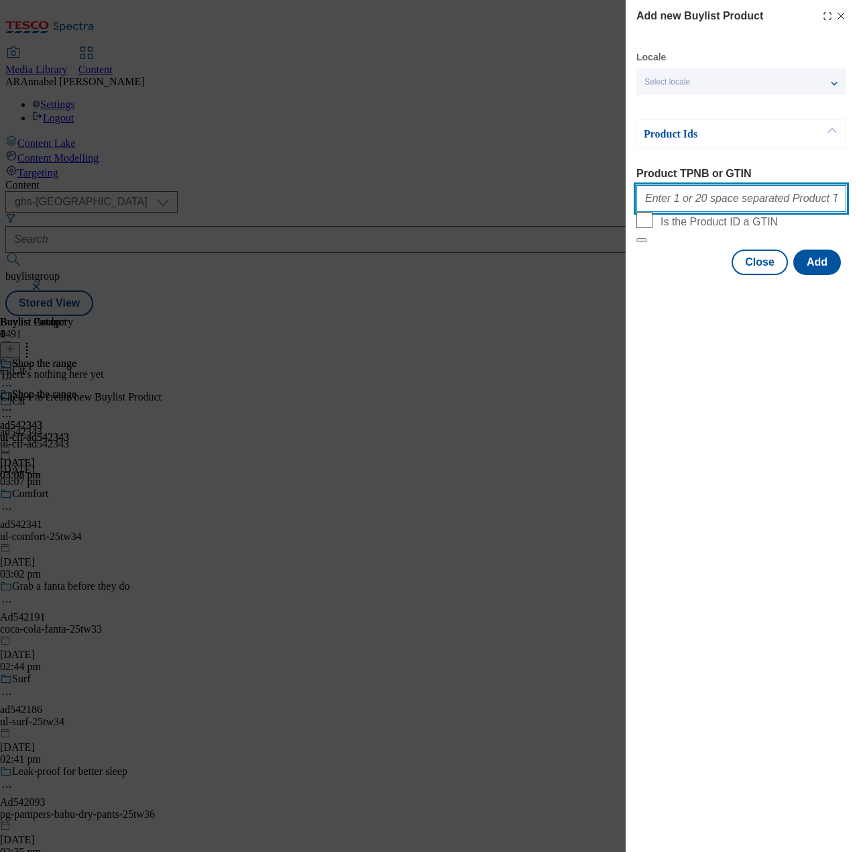
click at [739, 211] on input "Product TPNB or GTIN" at bounding box center [742, 198] width 210 height 27
paste input ""93941910 96301074 96308562""
click at [650, 201] on input ""93941910 96301074 96308562" at bounding box center [742, 198] width 210 height 27
type input "93941910 96301074 96308562"
drag, startPoint x: 809, startPoint y: 300, endPoint x: 793, endPoint y: 270, distance: 33.6
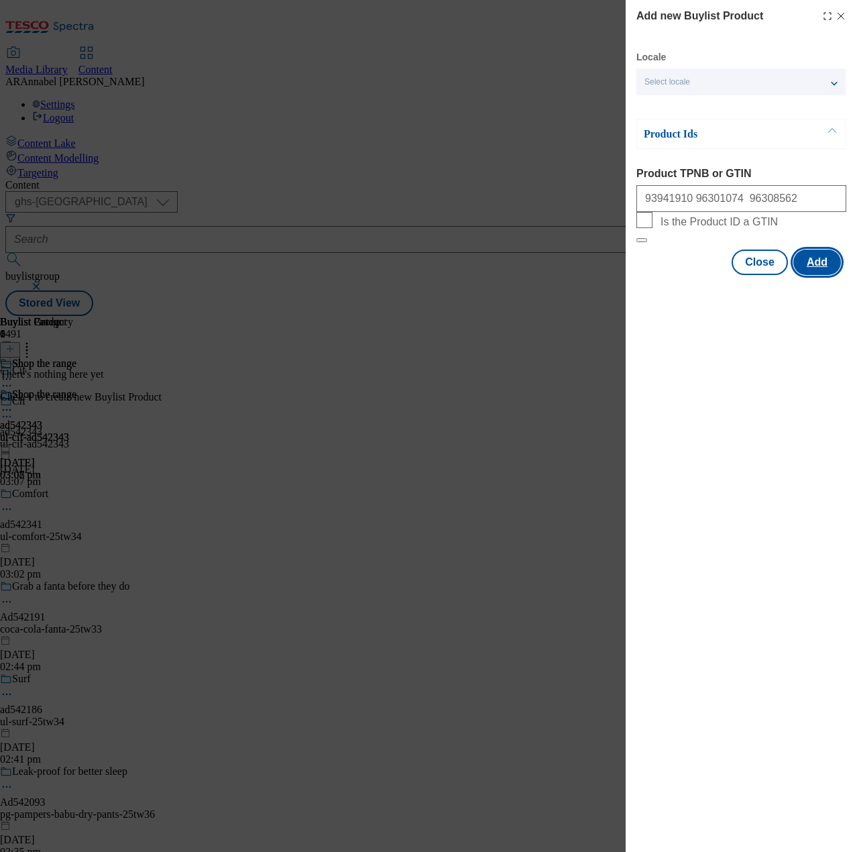
click at [809, 275] on button "Add" at bounding box center [818, 262] width 48 height 25
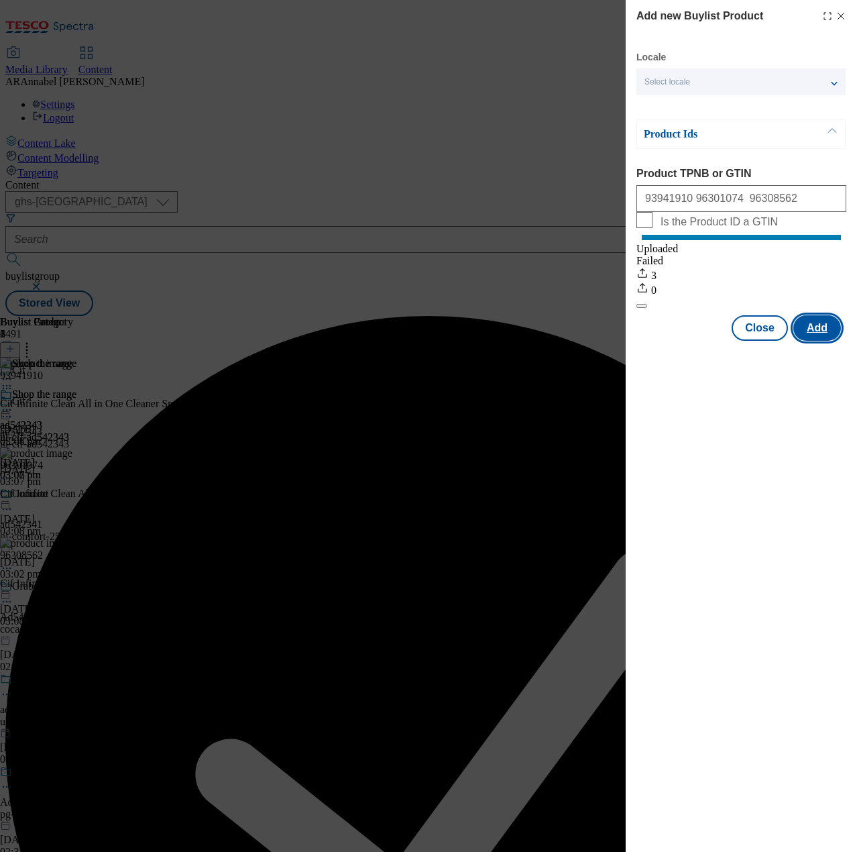
scroll to position [0, 0]
click at [835, 316] on div "Success - Job created 54b11a2a-8093-4cca-bfe2-6bce2b5394e0 successfully" at bounding box center [428, 753] width 847 height 874
click at [843, 316] on div "Success - Job created 54b11a2a-8093-4cca-bfe2-6bce2b5394e0 successfully" at bounding box center [428, 316] width 847 height 0
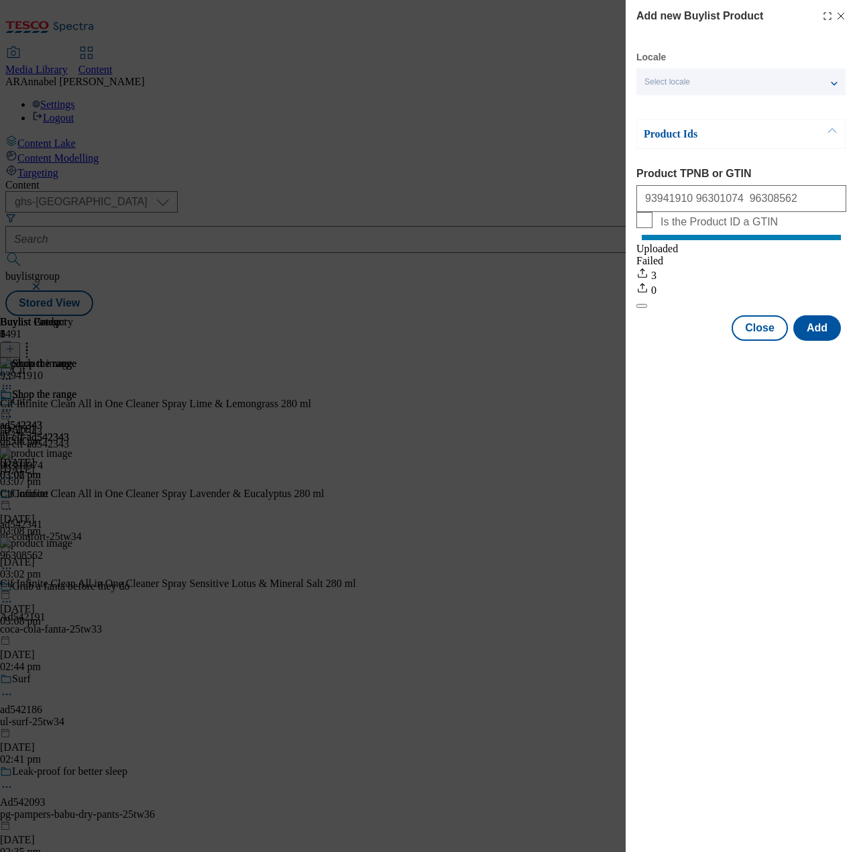
click at [839, 16] on icon "Modal" at bounding box center [841, 16] width 11 height 11
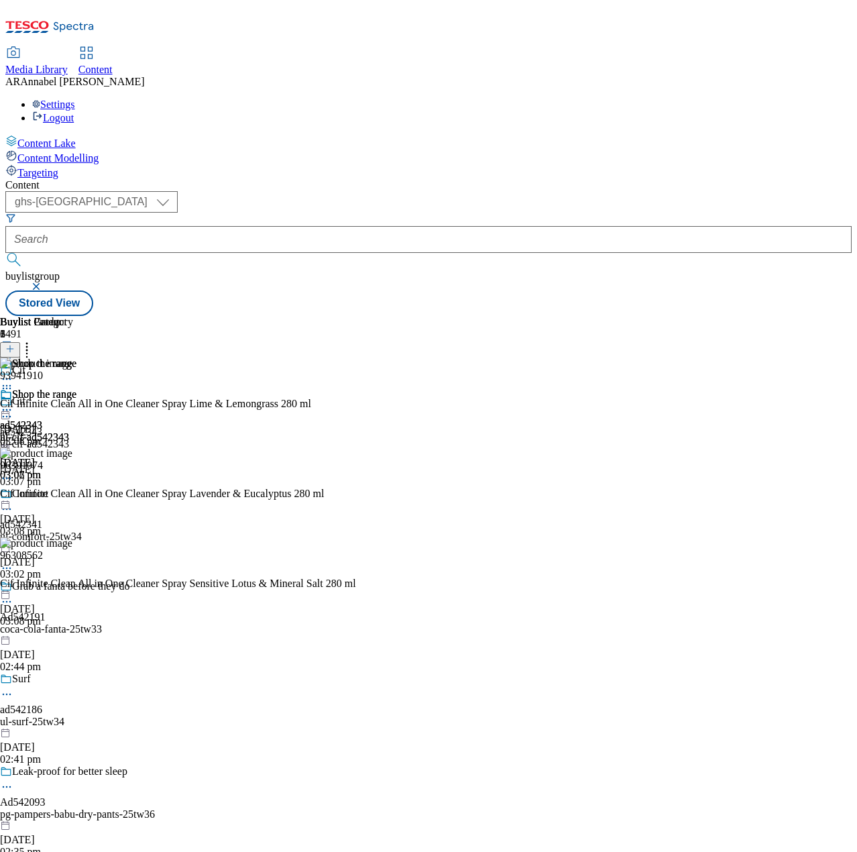
scroll to position [0, 333]
click at [13, 403] on icon at bounding box center [6, 409] width 13 height 13
click at [73, 495] on span "Preview" at bounding box center [58, 500] width 32 height 10
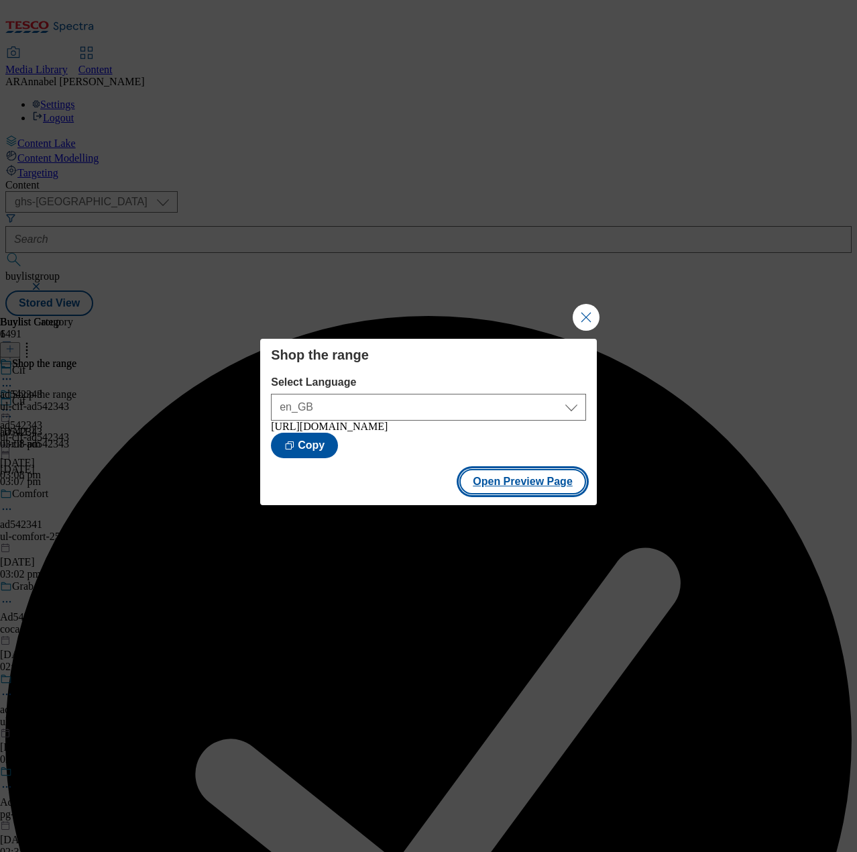
click at [510, 484] on button "Open Preview Page" at bounding box center [523, 481] width 127 height 25
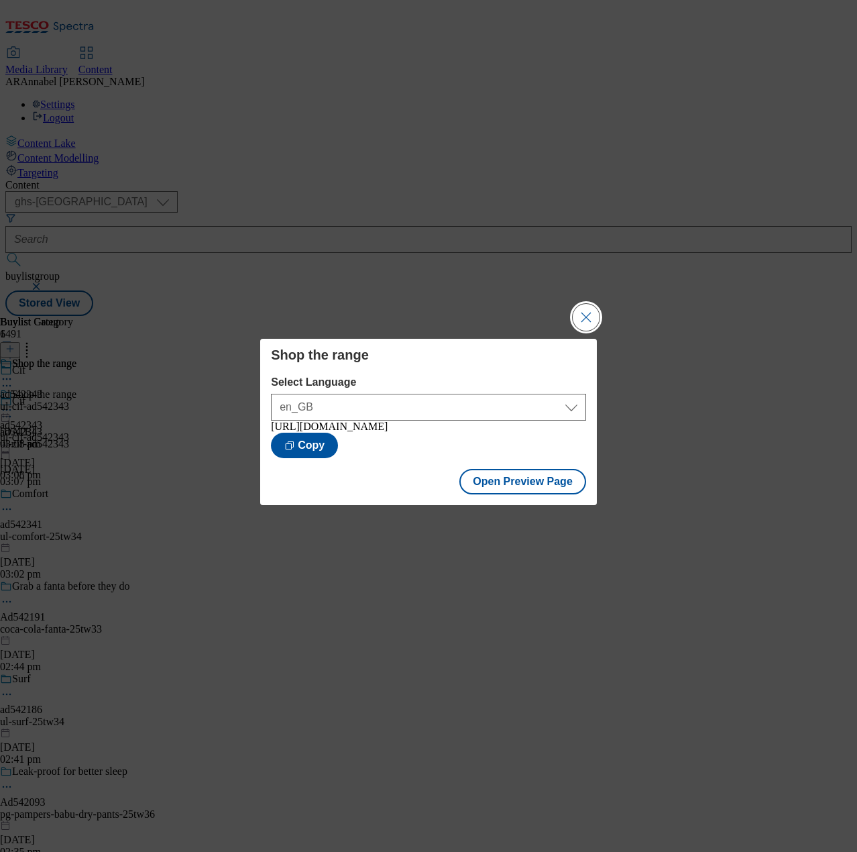
click at [586, 316] on button "Close Modal" at bounding box center [586, 317] width 27 height 27
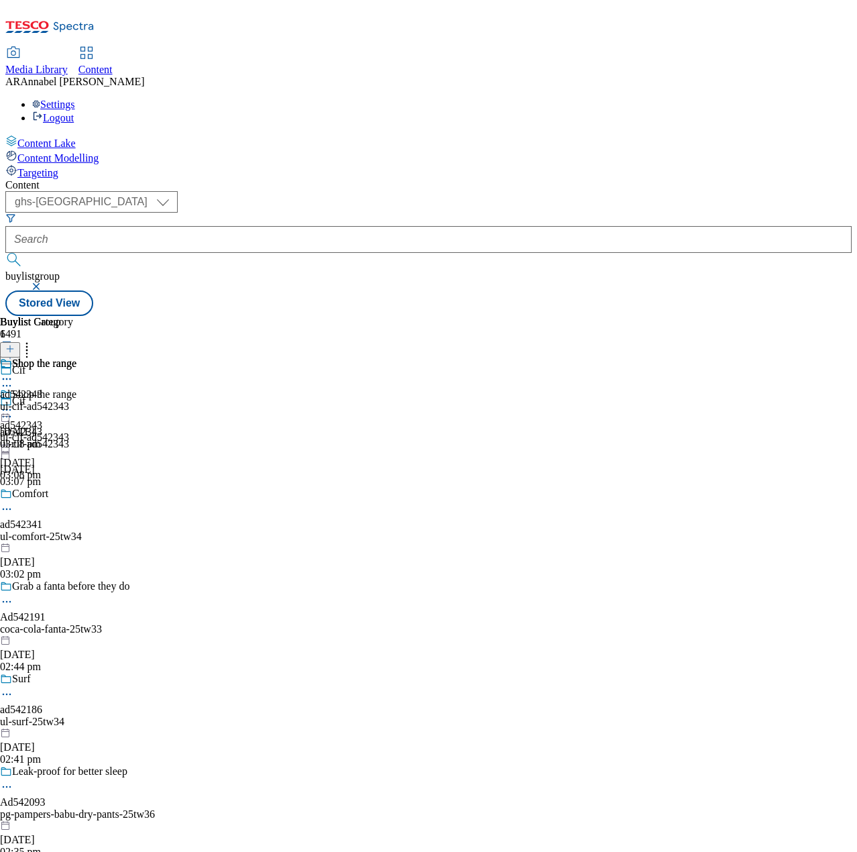
click at [13, 403] on icon at bounding box center [6, 409] width 13 height 13
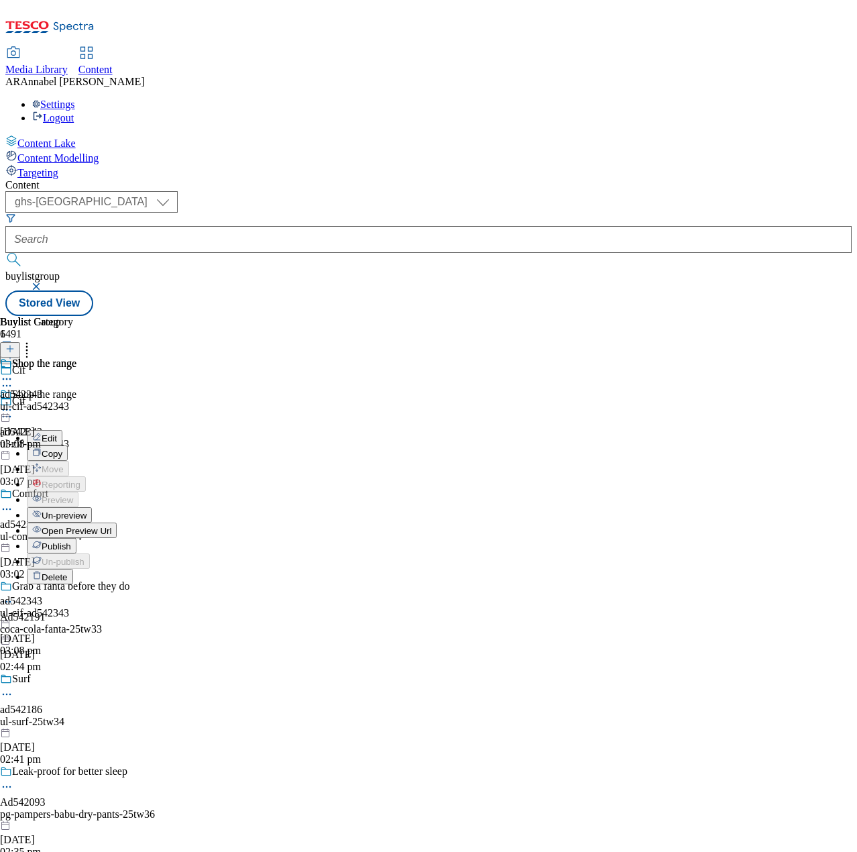
click at [71, 541] on span "Publish" at bounding box center [57, 546] width 30 height 10
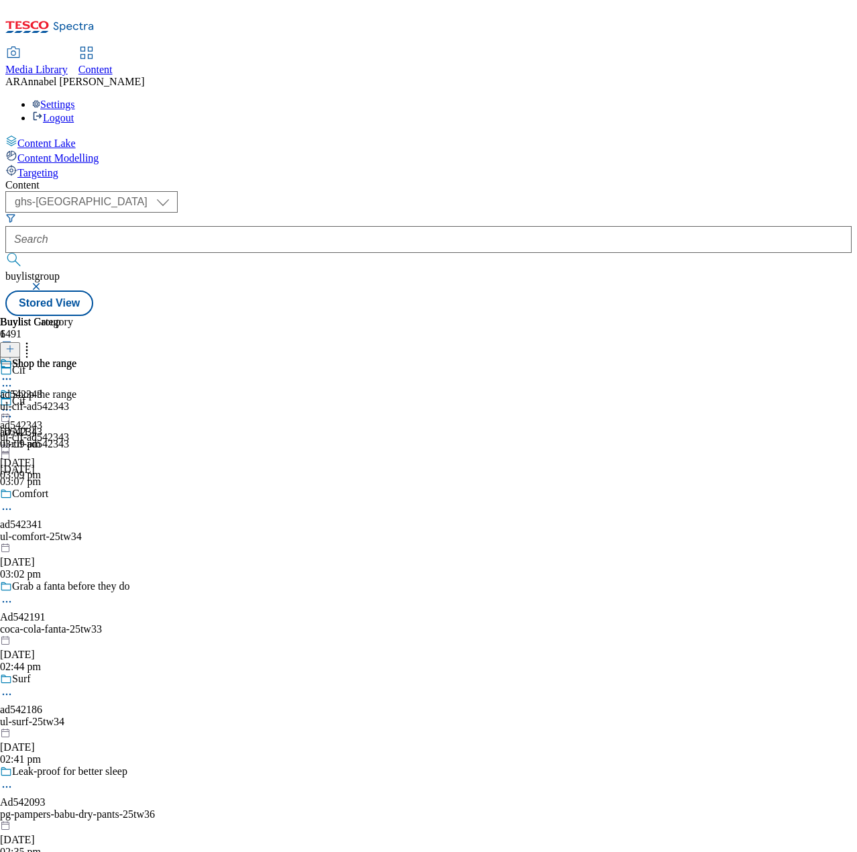
click at [15, 351] on icon at bounding box center [9, 355] width 9 height 9
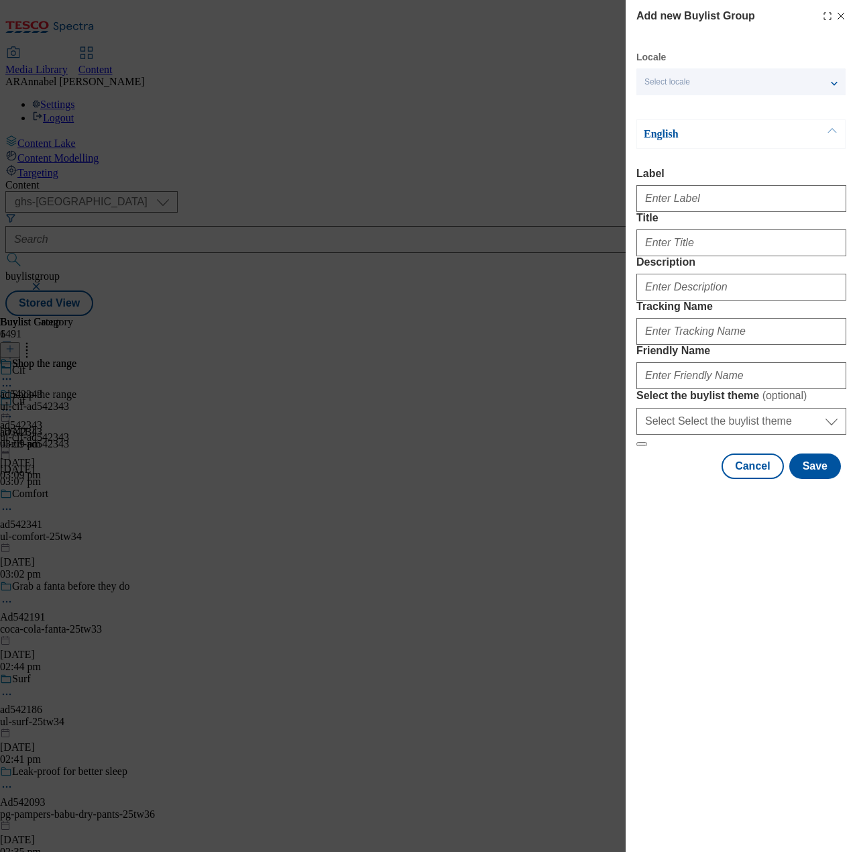
click at [684, 212] on div "Modal" at bounding box center [742, 196] width 210 height 32
click at [687, 208] on input "Label" at bounding box center [742, 198] width 210 height 27
paste input "542345"
type input "ad542345"
drag, startPoint x: 687, startPoint y: 256, endPoint x: 687, endPoint y: 264, distance: 8.0
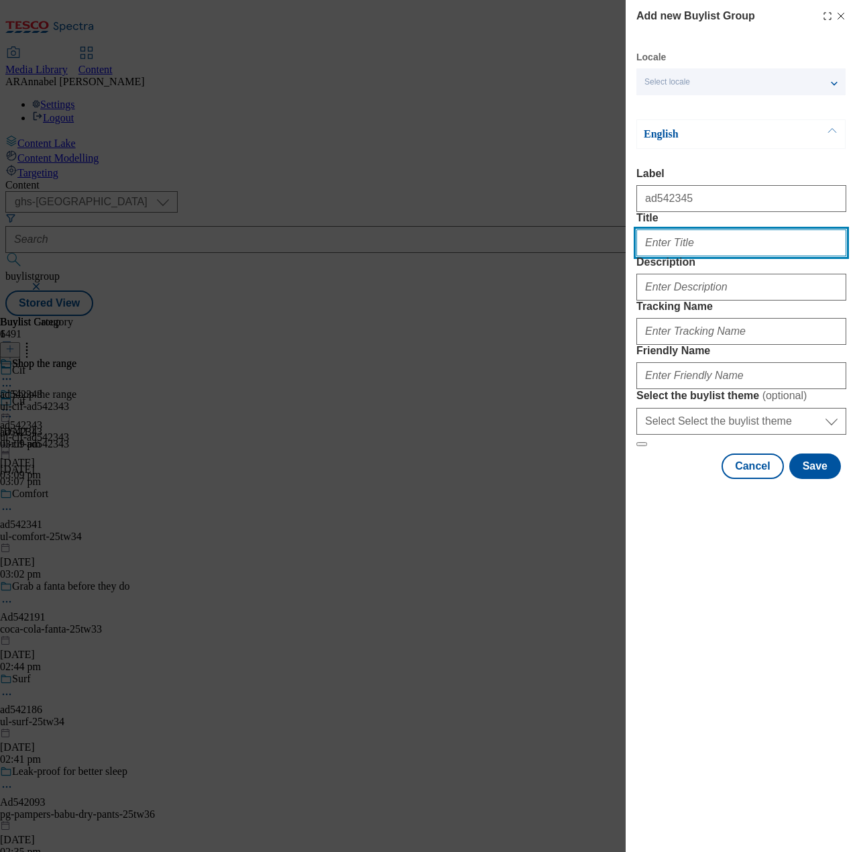
click at [687, 256] on input "Title" at bounding box center [742, 242] width 210 height 27
type input "Cif"
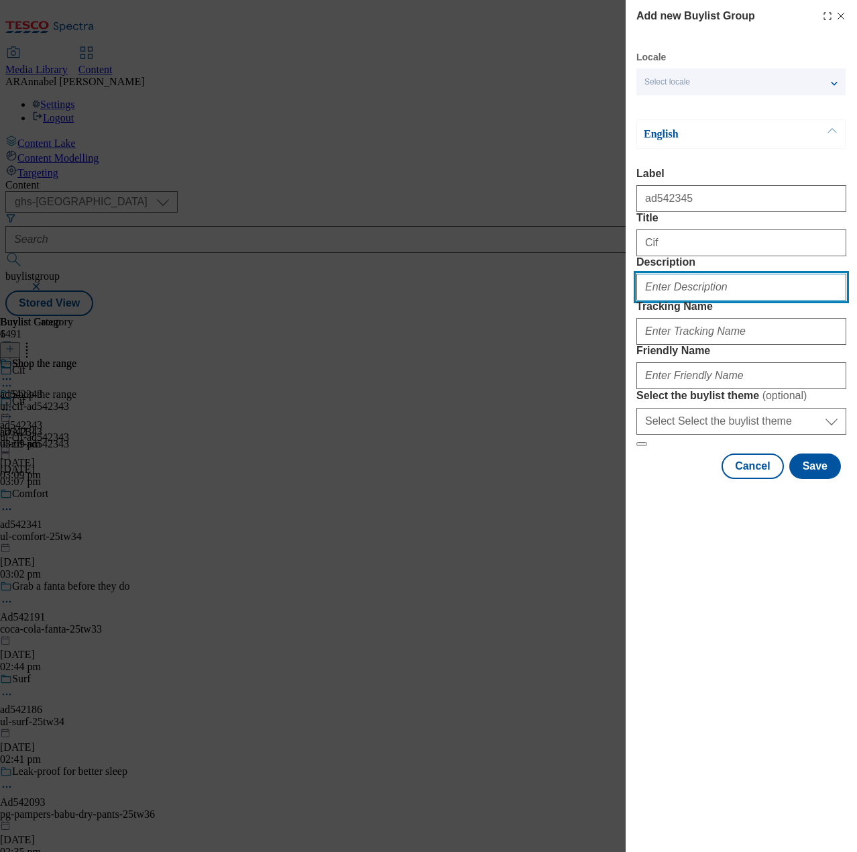
click at [691, 301] on input "Description" at bounding box center [742, 287] width 210 height 27
type input "UL_Cif"
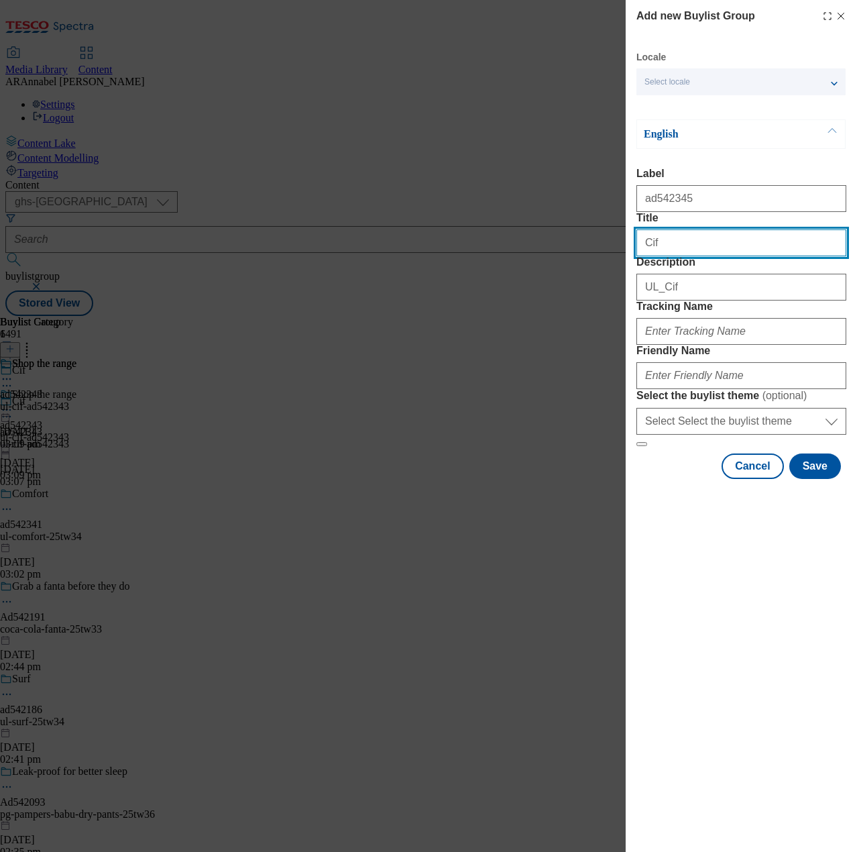
click at [718, 256] on input "Cif" at bounding box center [742, 242] width 210 height 27
type input "Cif"
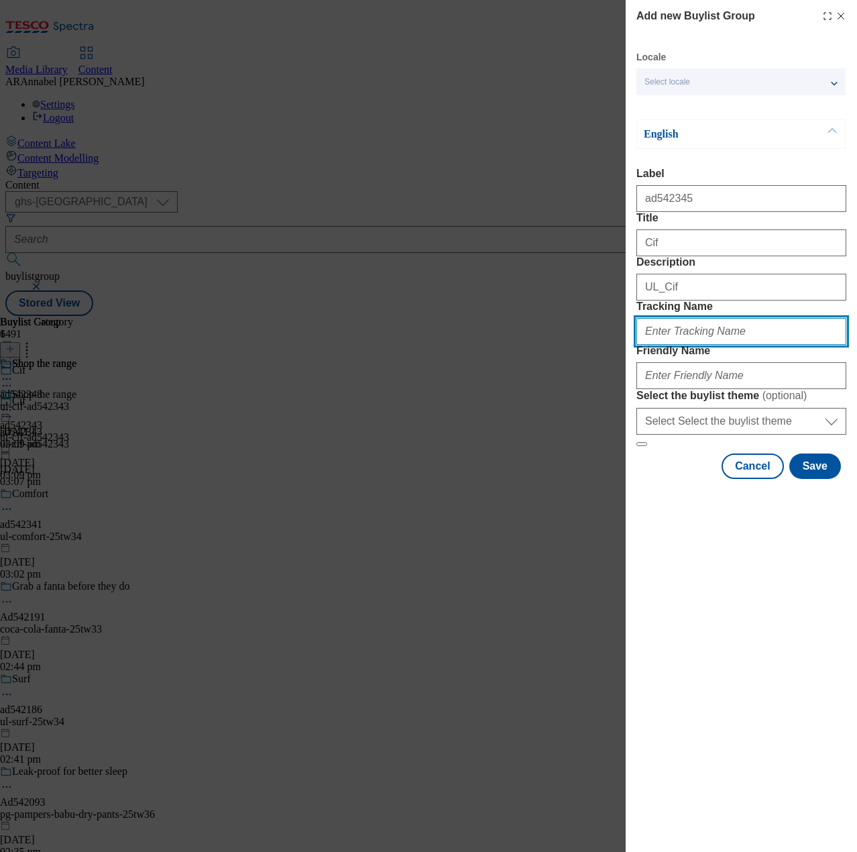
click at [720, 345] on input "Tracking Name" at bounding box center [742, 331] width 210 height 27
paste input "542345"
type input "DH_ad542345"
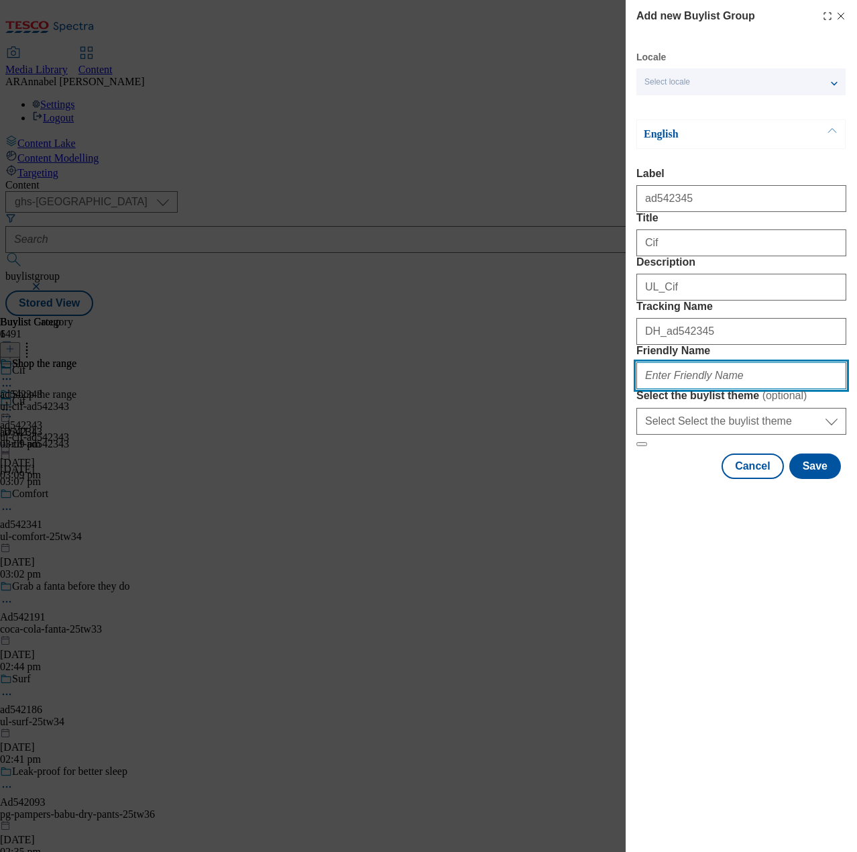
click at [703, 389] on input "Friendly Name" at bounding box center [742, 375] width 210 height 27
paste input "542345"
type input "ul-cif-ad542345"
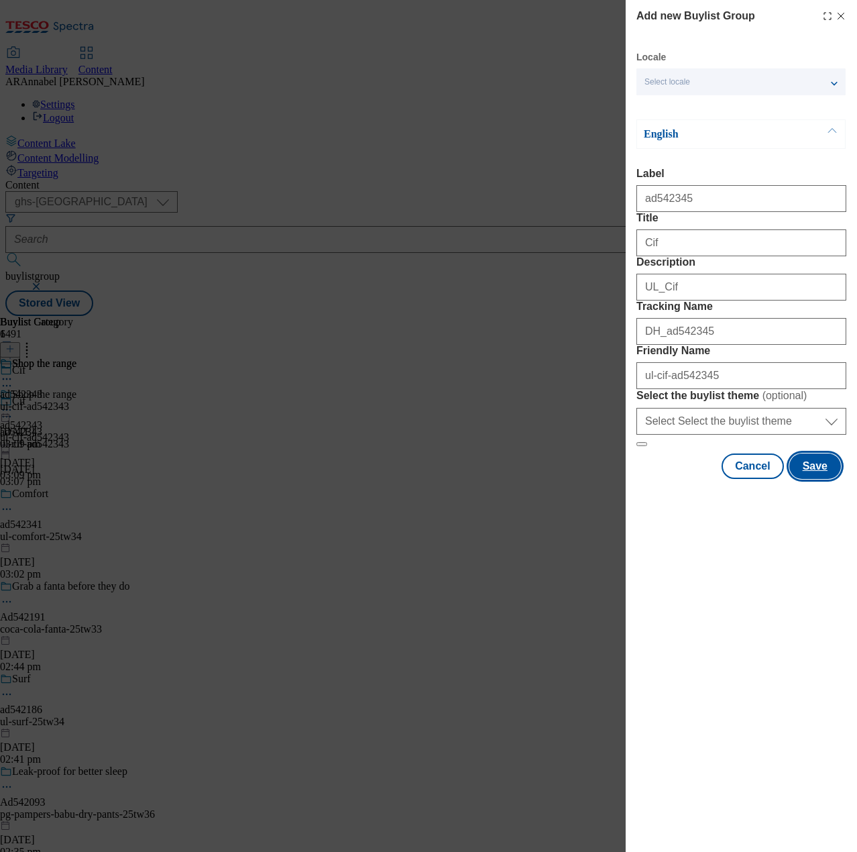
click at [820, 479] on button "Save" at bounding box center [816, 465] width 52 height 25
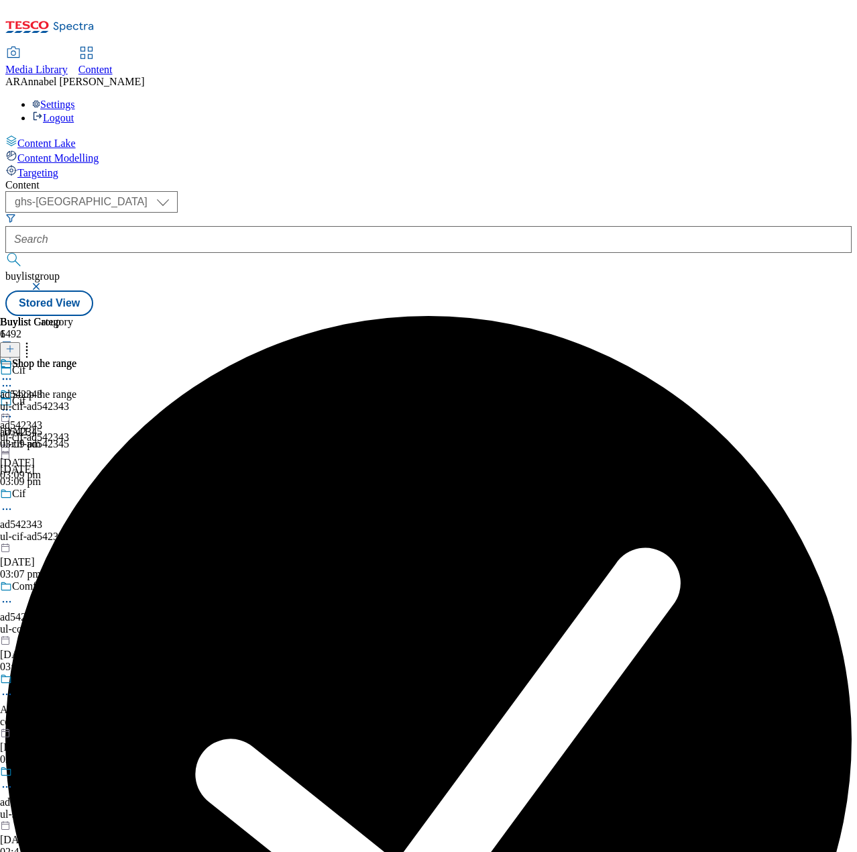
click at [191, 438] on div "ul-cif-ad542345" at bounding box center [95, 444] width 191 height 12
click at [15, 344] on icon at bounding box center [9, 348] width 9 height 9
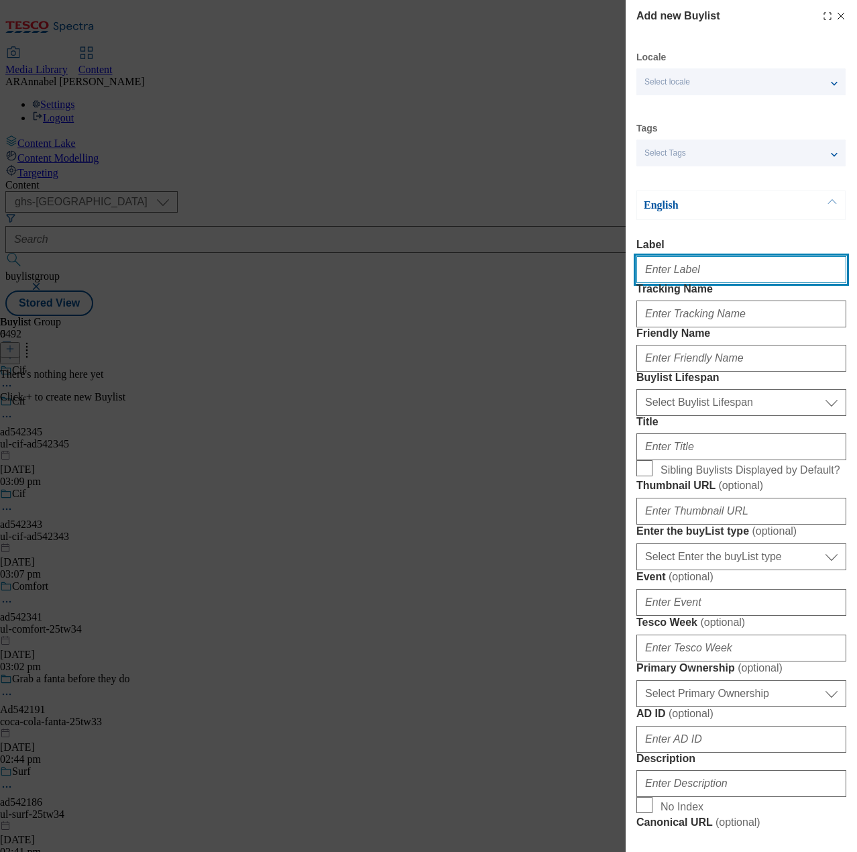
click at [687, 268] on input "Label" at bounding box center [742, 269] width 210 height 27
type input "q"
paste input "542345"
type input "ad542345"
click at [679, 327] on input "Tracking Name" at bounding box center [742, 314] width 210 height 27
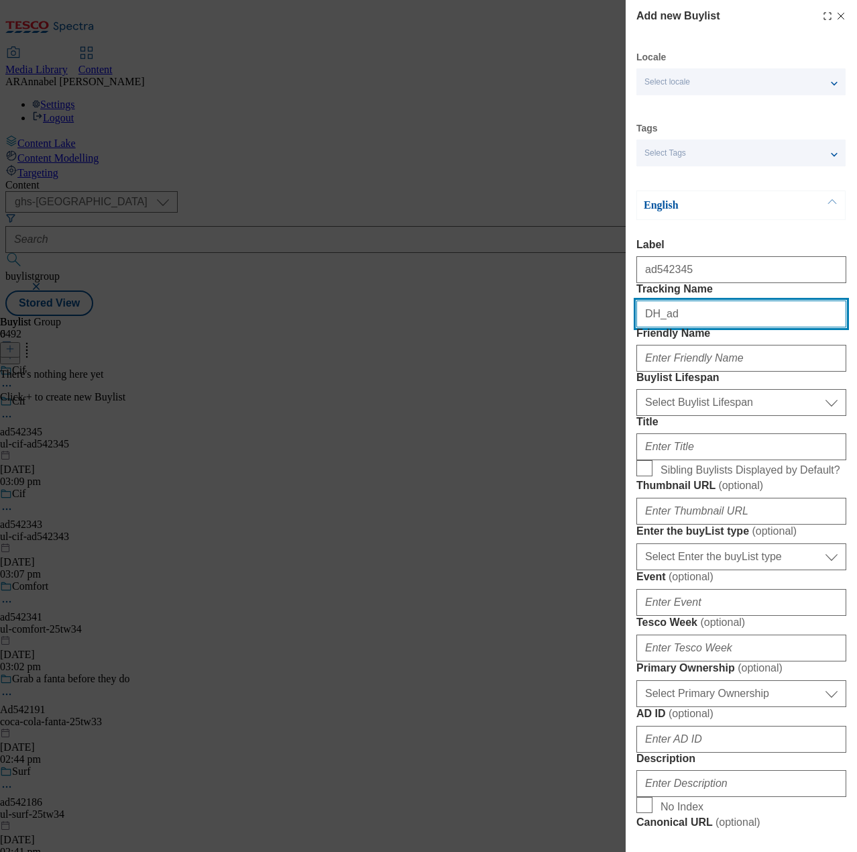
paste input "542345"
type input "DH_ad542345"
click at [677, 372] on div "Modal" at bounding box center [742, 355] width 210 height 32
click at [694, 372] on input "Friendly Name" at bounding box center [742, 358] width 210 height 27
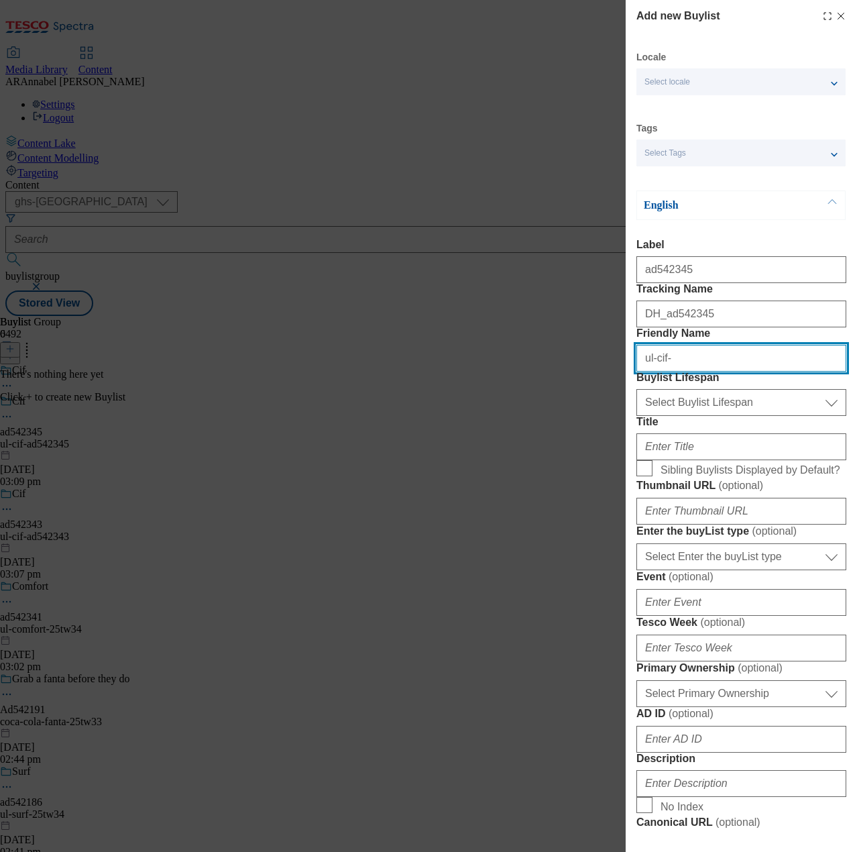
type input "ul-cif-ad542345"
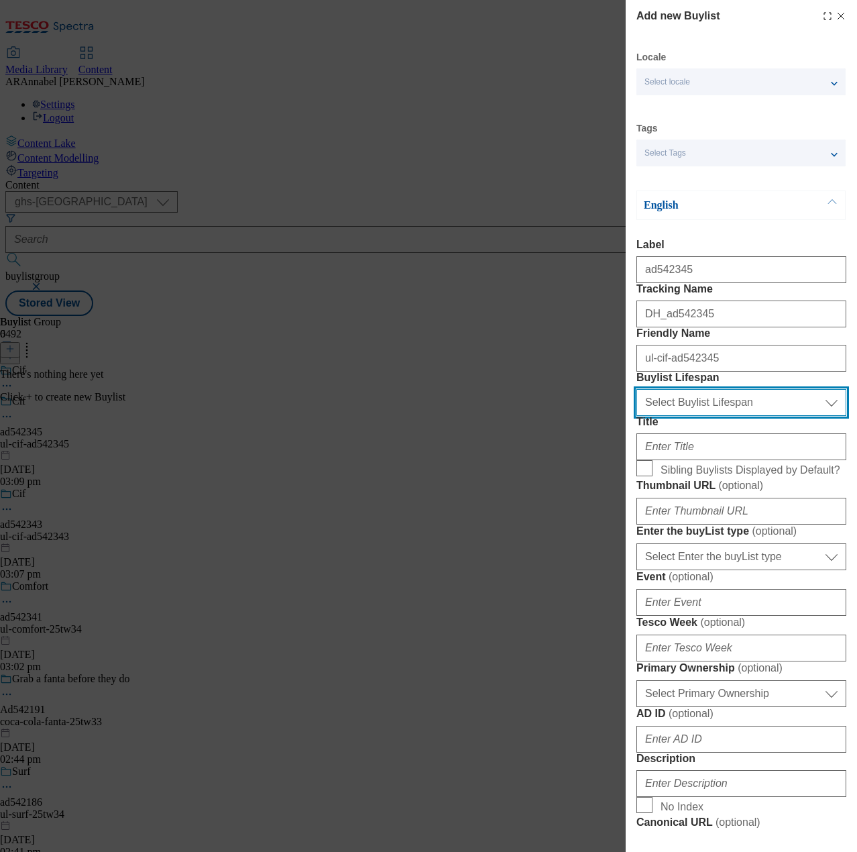
click at [727, 416] on select "Select Buylist Lifespan evergreen seasonal tactical" at bounding box center [742, 402] width 210 height 27
select select "tactical"
click at [637, 416] on select "Select Buylist Lifespan evergreen seasonal tactical" at bounding box center [742, 402] width 210 height 27
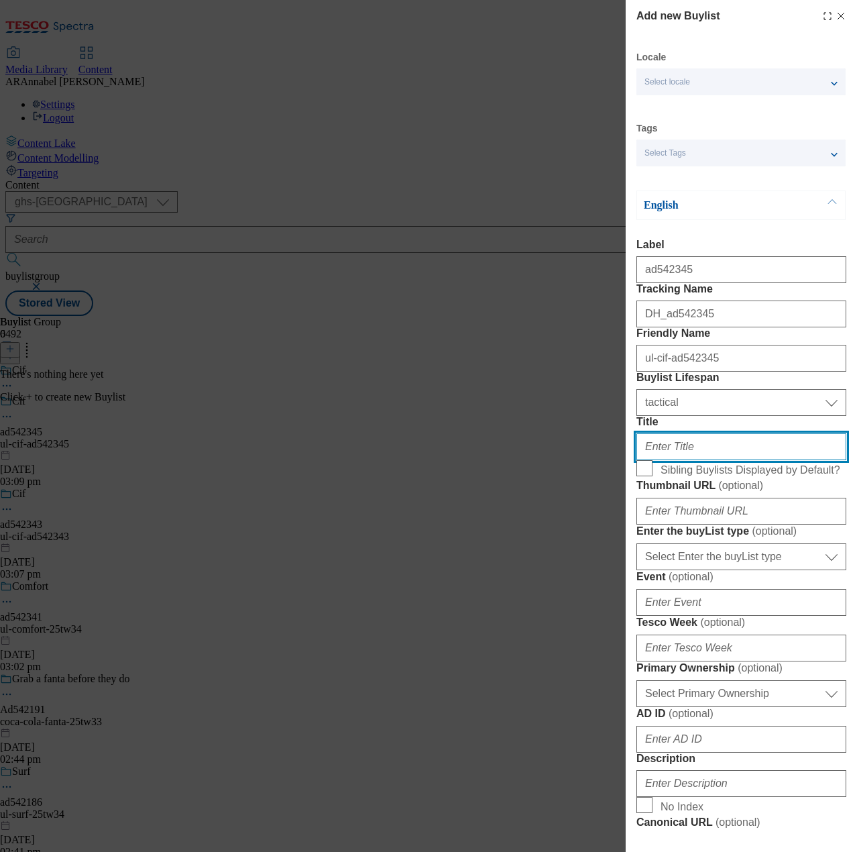
click at [707, 460] on input "Title" at bounding box center [742, 446] width 210 height 27
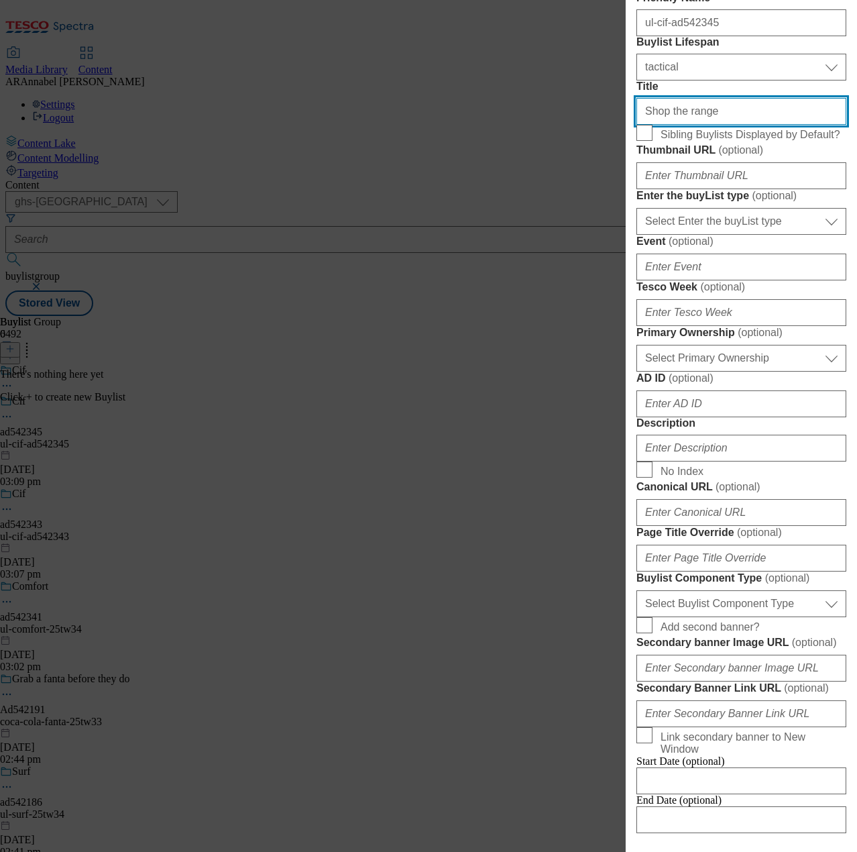
scroll to position [470, 0]
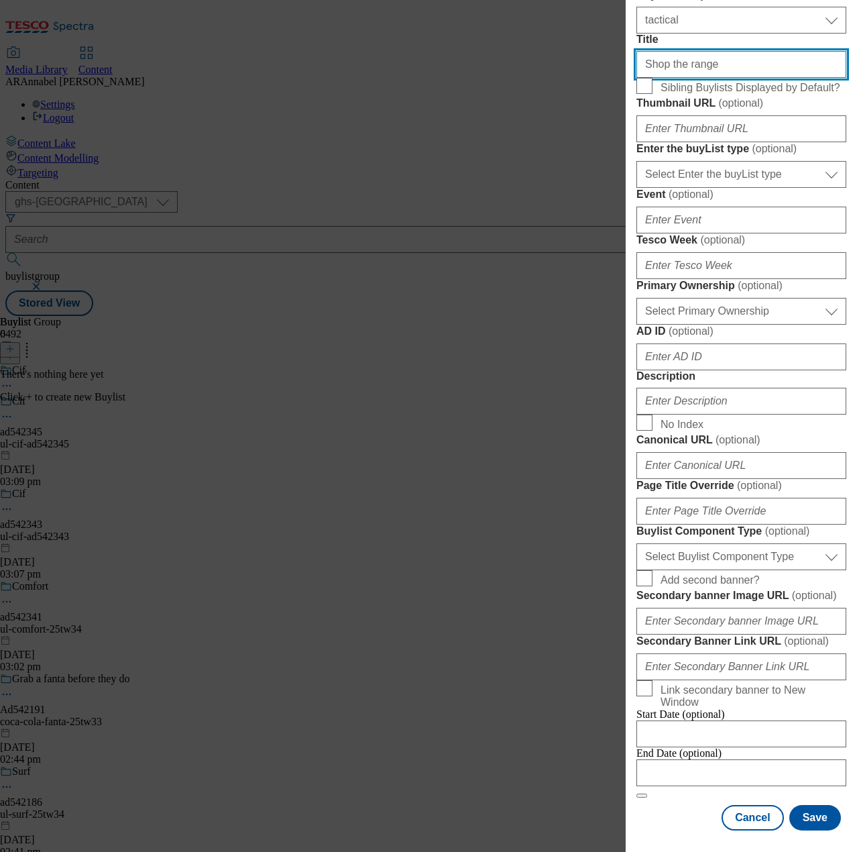
type input "Shop the range"
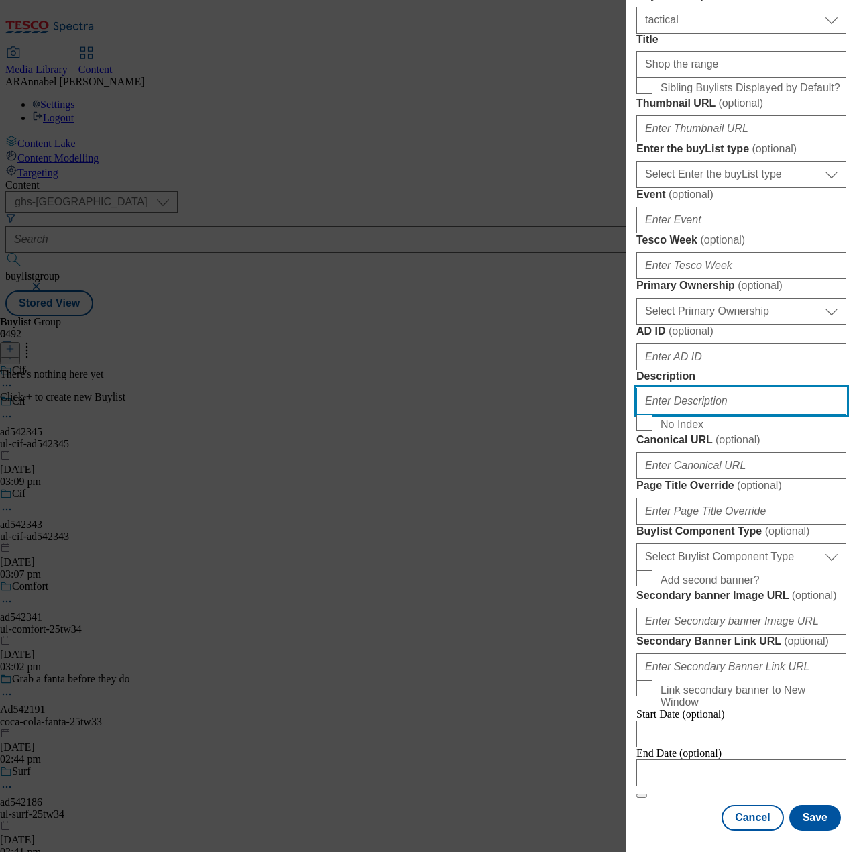
click at [697, 415] on input "Description" at bounding box center [742, 401] width 210 height 27
click at [659, 388] on input "UL_Cif" at bounding box center [742, 401] width 210 height 27
drag, startPoint x: 677, startPoint y: 377, endPoint x: 564, endPoint y: 379, distance: 113.4
click at [564, 379] on div "Add new Buylist Locale Select locale English Welsh Tags Select Tags fnf marketp…" at bounding box center [428, 426] width 857 height 852
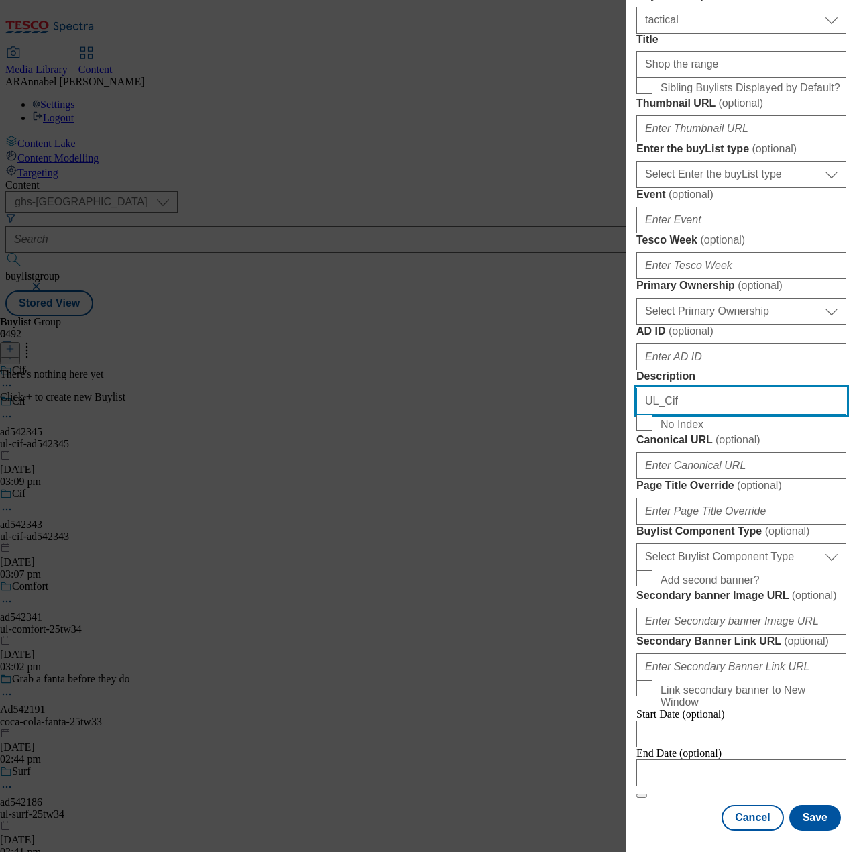
scroll to position [881, 0]
type input "UL_Cif"
click at [796, 813] on button "Save" at bounding box center [816, 817] width 52 height 25
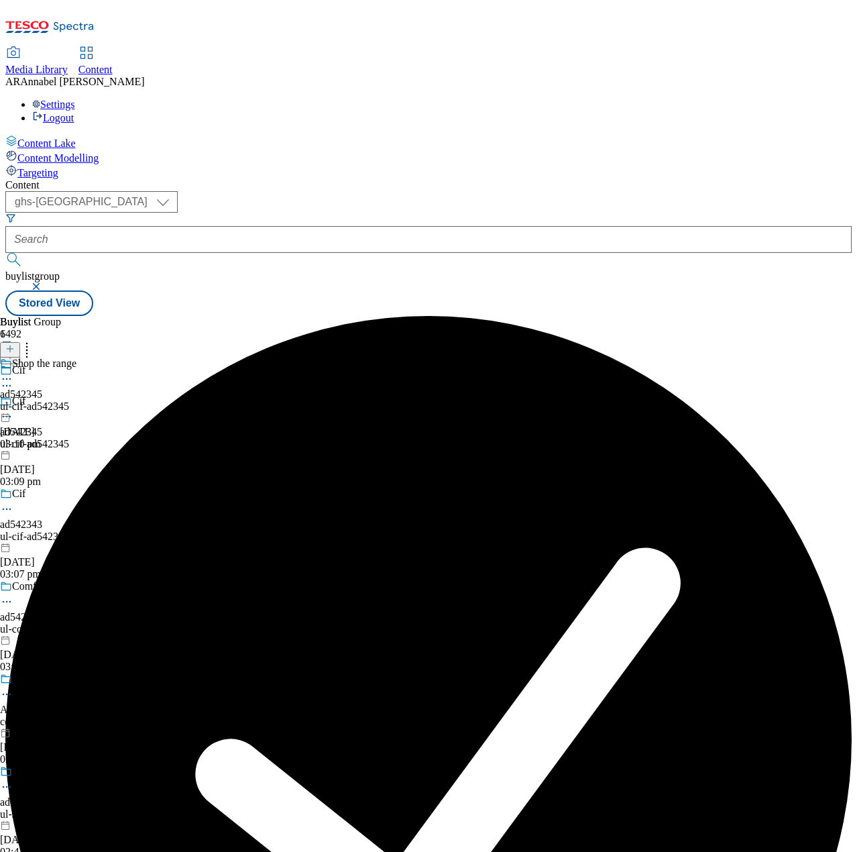
click at [76, 400] on div "ul-cif-ad542345" at bounding box center [38, 406] width 76 height 12
click at [15, 344] on icon at bounding box center [9, 348] width 9 height 9
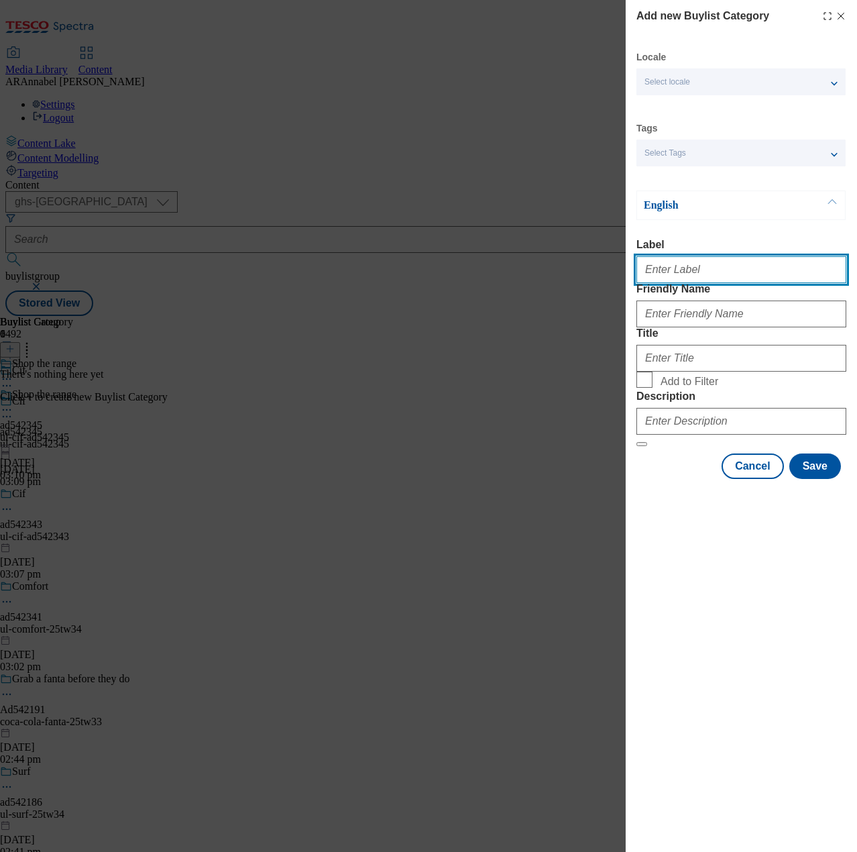
click at [672, 276] on input "Label" at bounding box center [742, 269] width 210 height 27
paste input "542345"
type input "ad542345"
click at [682, 327] on input "Friendly Name" at bounding box center [742, 314] width 210 height 27
paste input "542345"
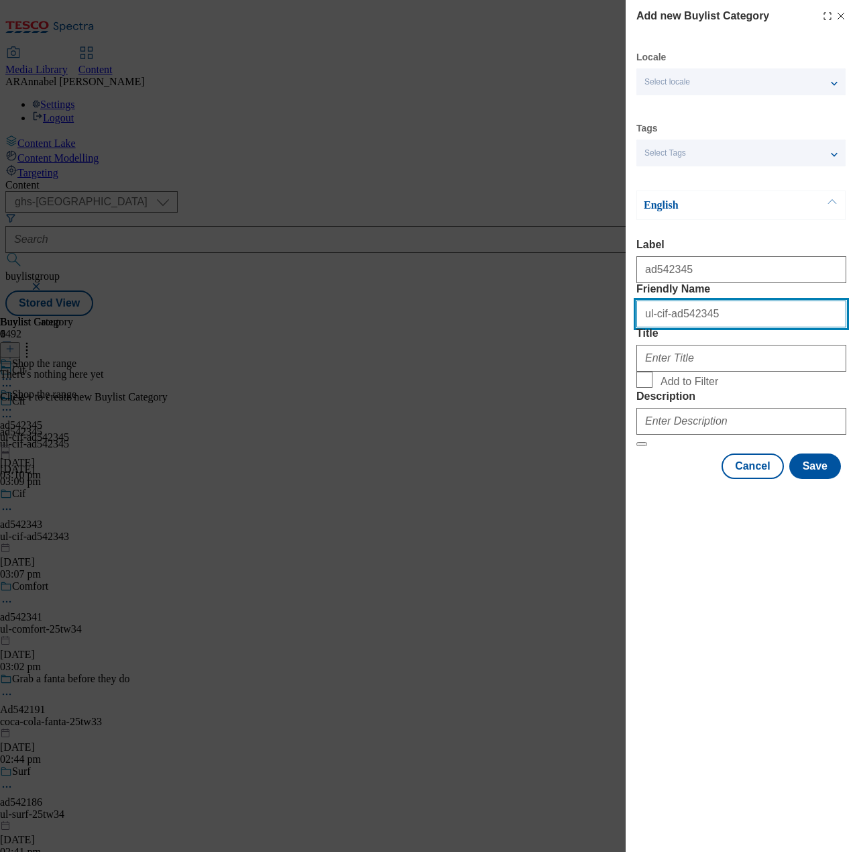
type input "ul-cif-ad542345"
click at [678, 372] on input "Title" at bounding box center [742, 358] width 210 height 27
type input "Shop the range"
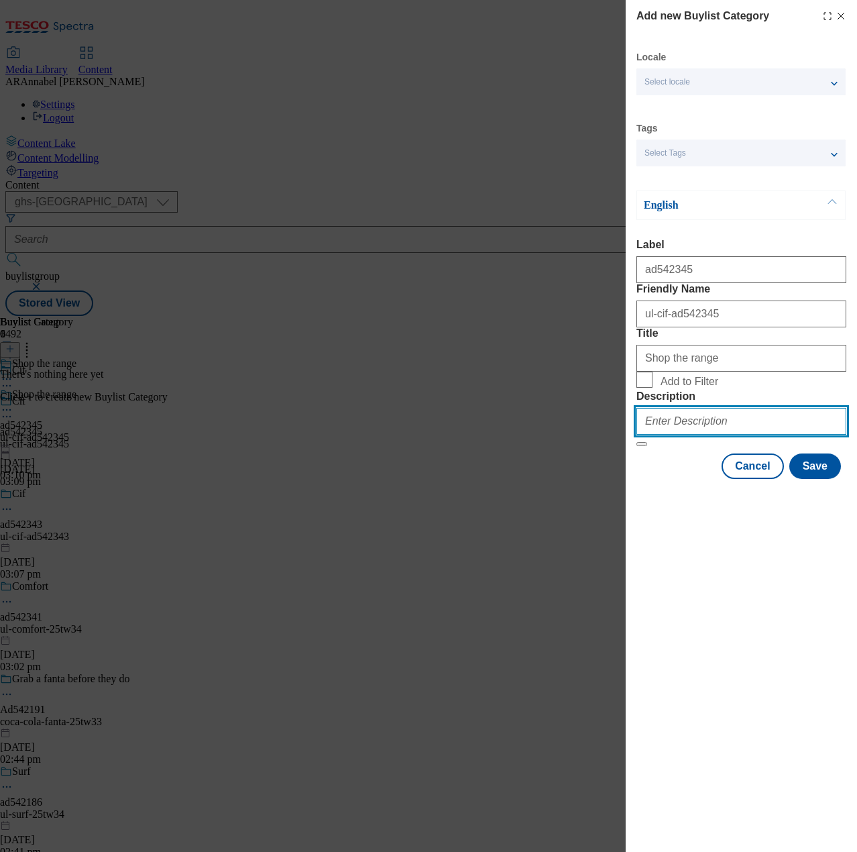
click at [777, 435] on input "Description" at bounding box center [742, 421] width 210 height 27
type input "UL_Cif"
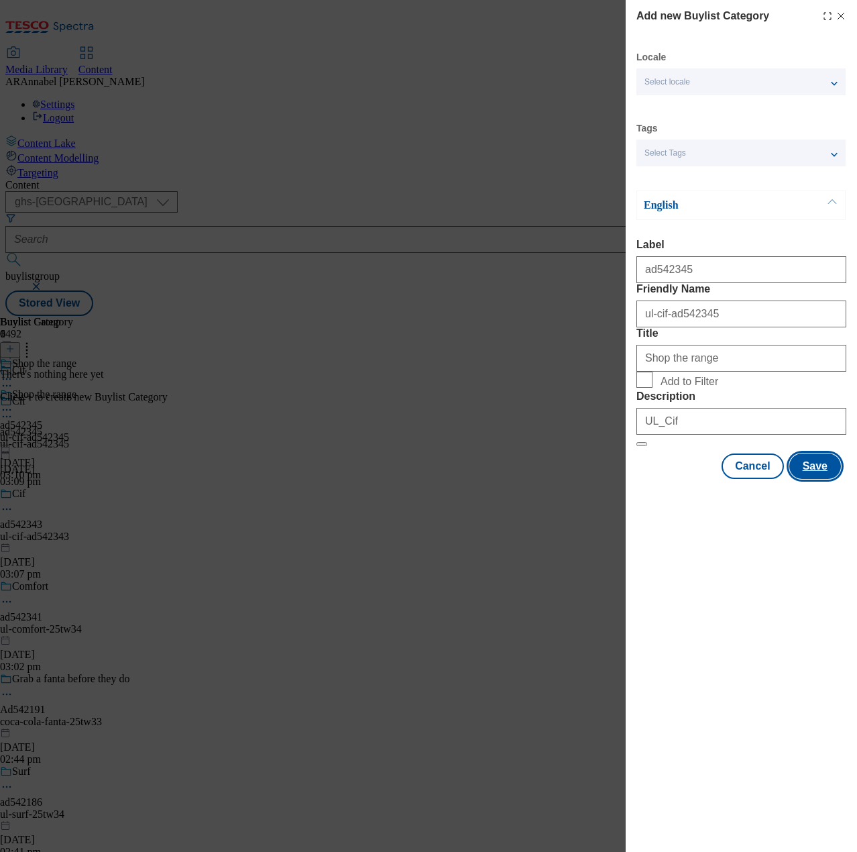
click at [821, 479] on button "Save" at bounding box center [816, 465] width 52 height 25
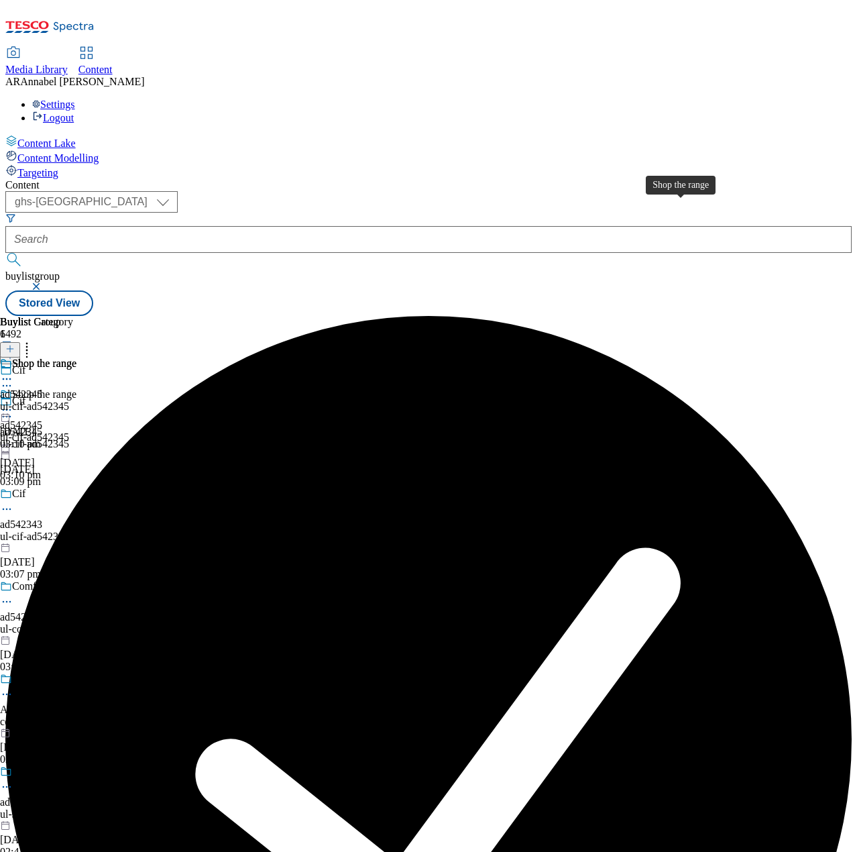
click at [76, 358] on div "Shop the range" at bounding box center [44, 364] width 64 height 12
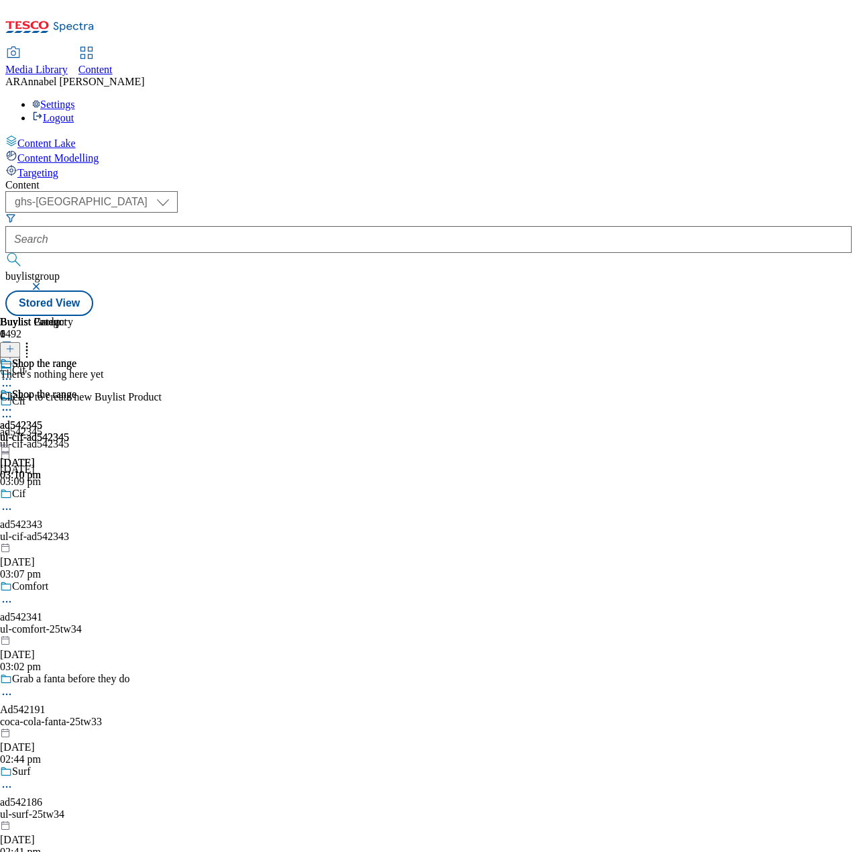
scroll to position [0, 333]
click at [15, 344] on icon at bounding box center [9, 348] width 9 height 9
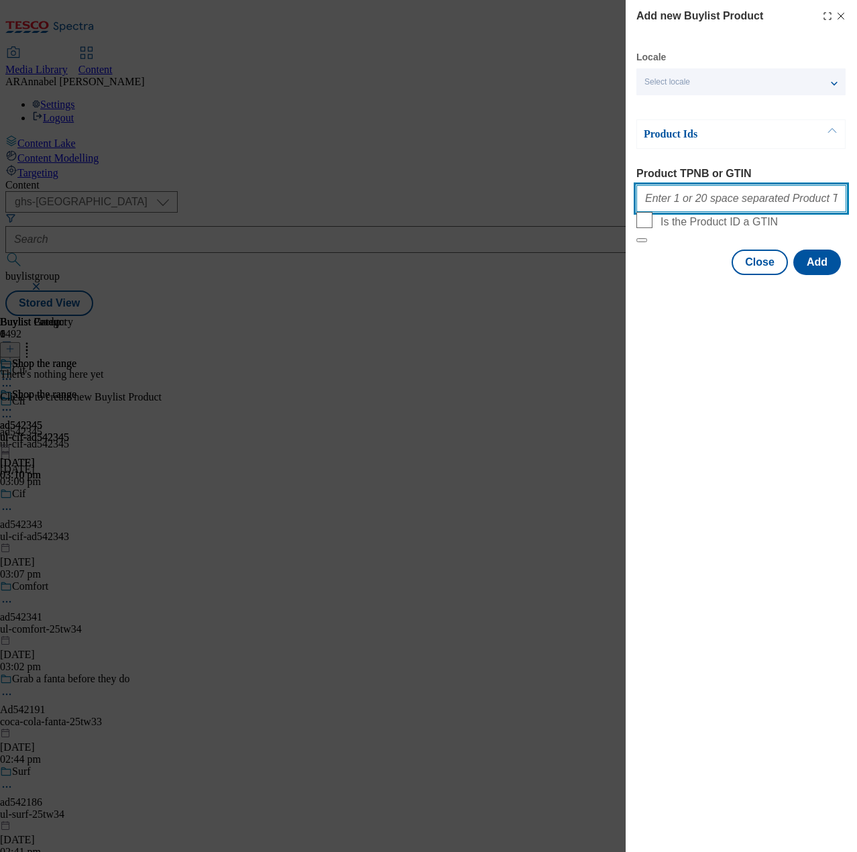
click at [676, 209] on input "Product TPNB or GTIN" at bounding box center [742, 198] width 210 height 27
paste input ""93941910 96301074 96308562""
click at [649, 205] on input ""93941910 96301074 96308562" at bounding box center [742, 198] width 210 height 27
type input "93941910 96301074 96308562"
click at [838, 275] on button "Add" at bounding box center [818, 262] width 48 height 25
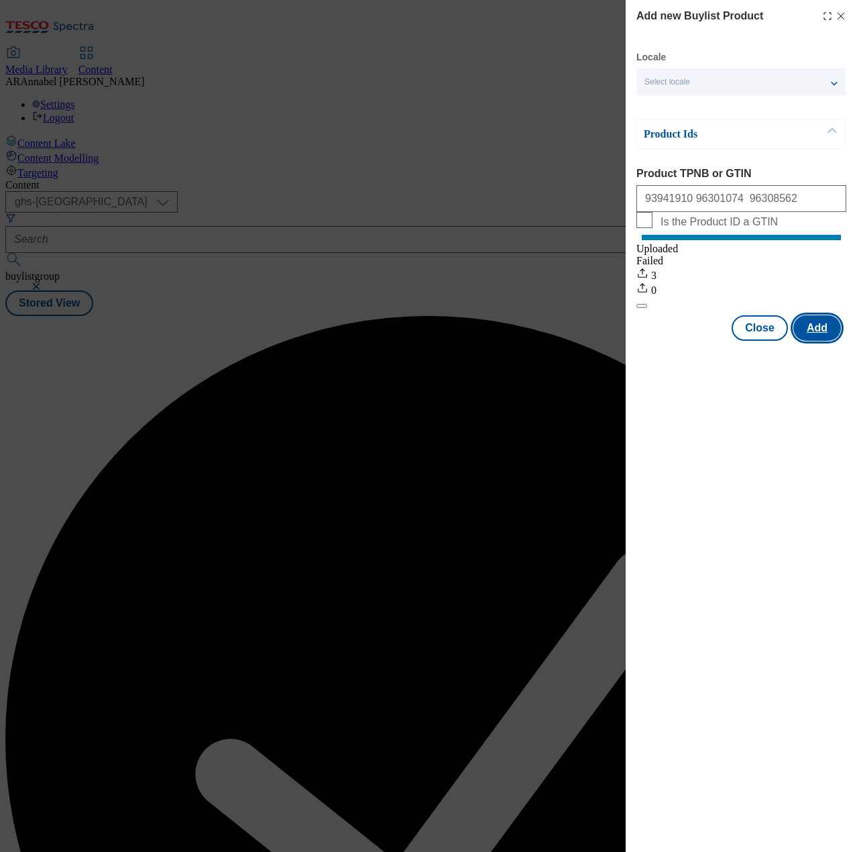
scroll to position [0, 0]
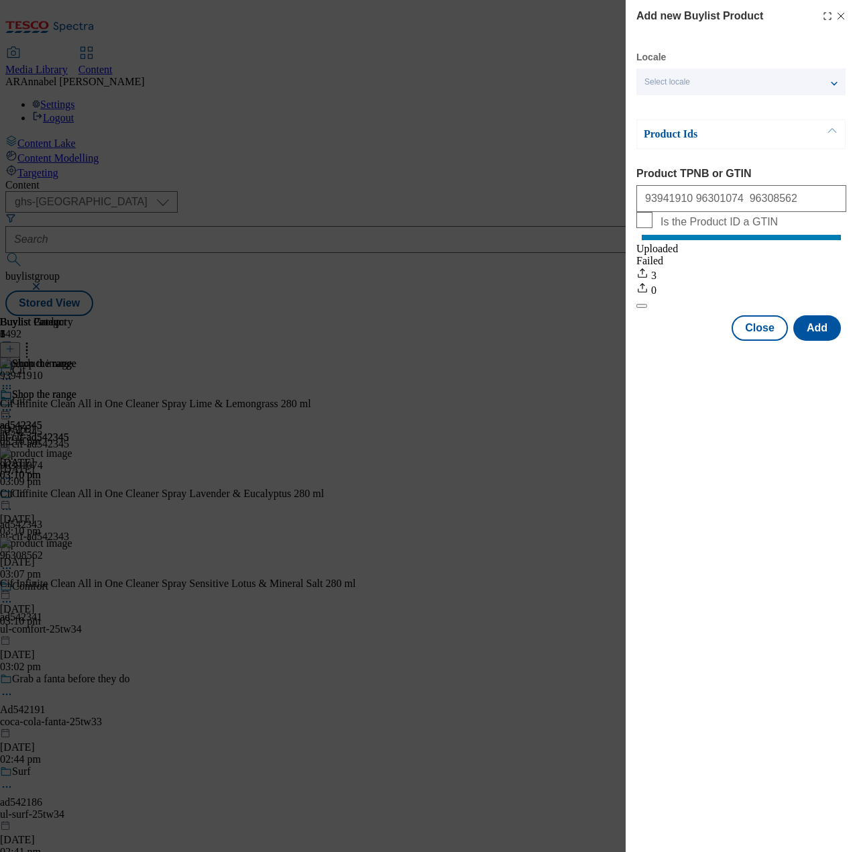
click at [839, 19] on icon "Modal" at bounding box center [841, 16] width 11 height 11
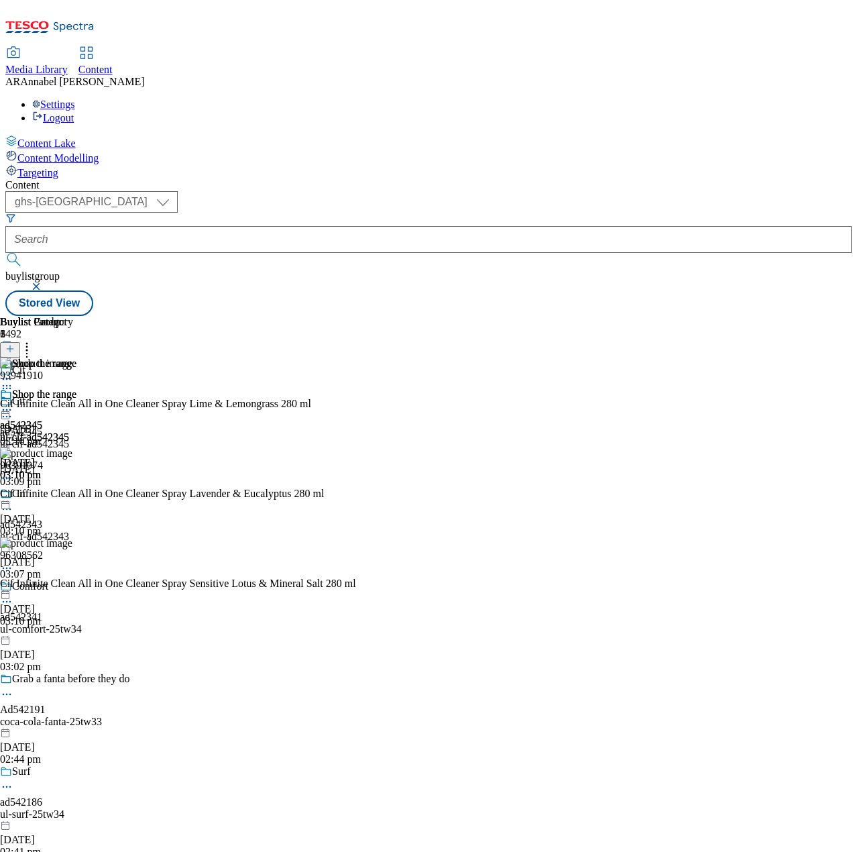
scroll to position [0, 333]
click at [13, 403] on icon at bounding box center [6, 409] width 13 height 13
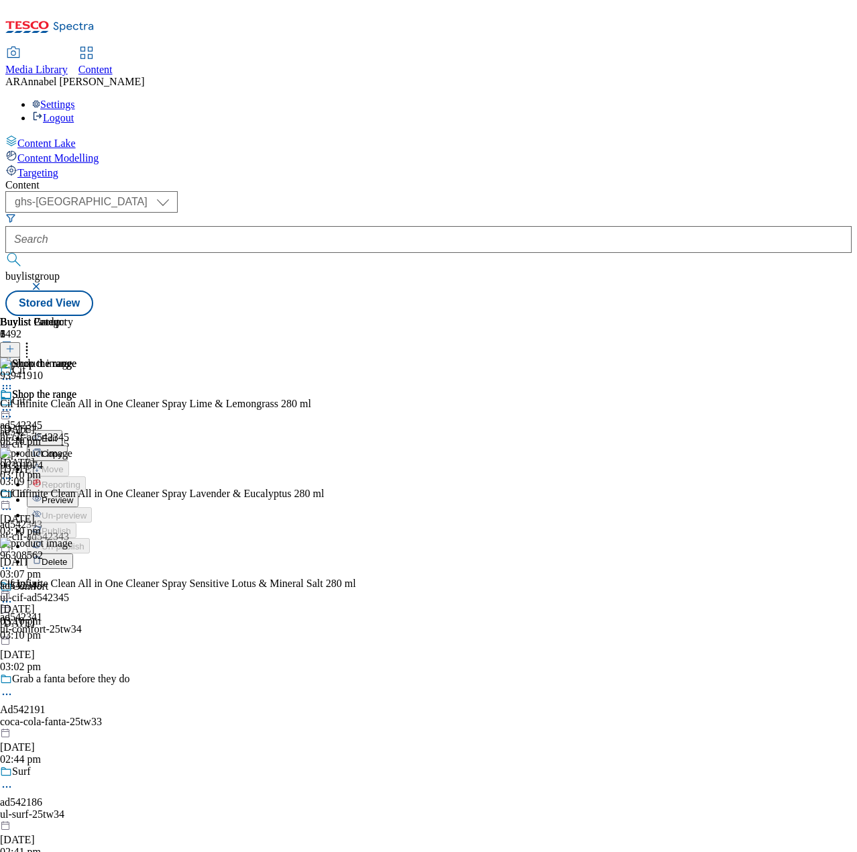
click at [73, 495] on span "Preview" at bounding box center [58, 500] width 32 height 10
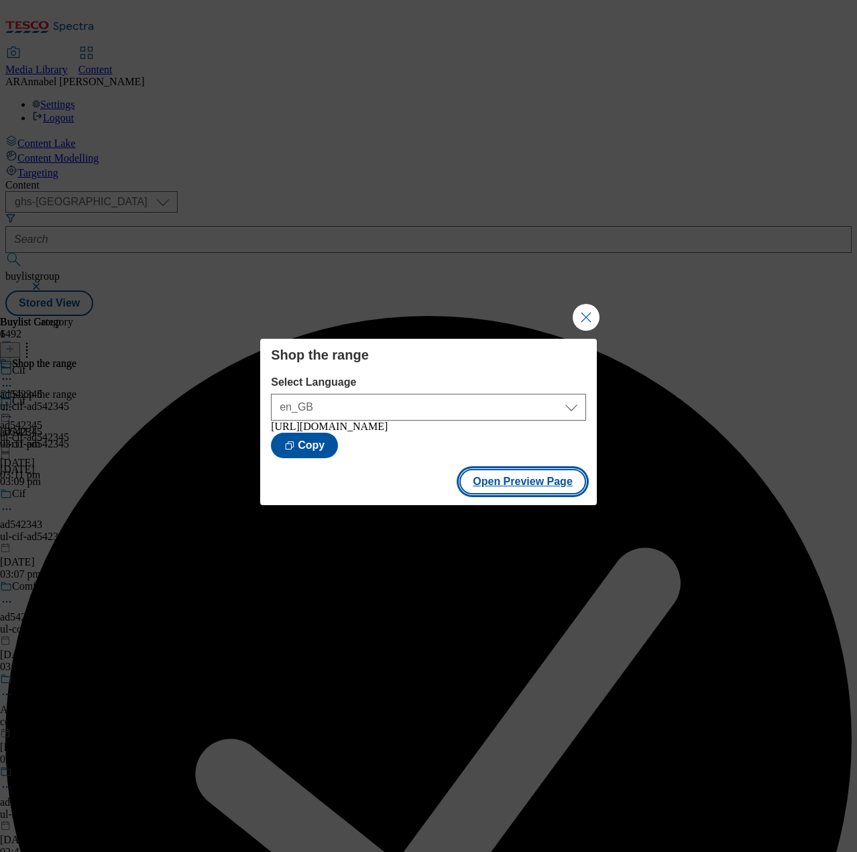
click at [500, 494] on button "Open Preview Page" at bounding box center [523, 481] width 127 height 25
click at [580, 311] on button "Close Modal" at bounding box center [586, 317] width 27 height 27
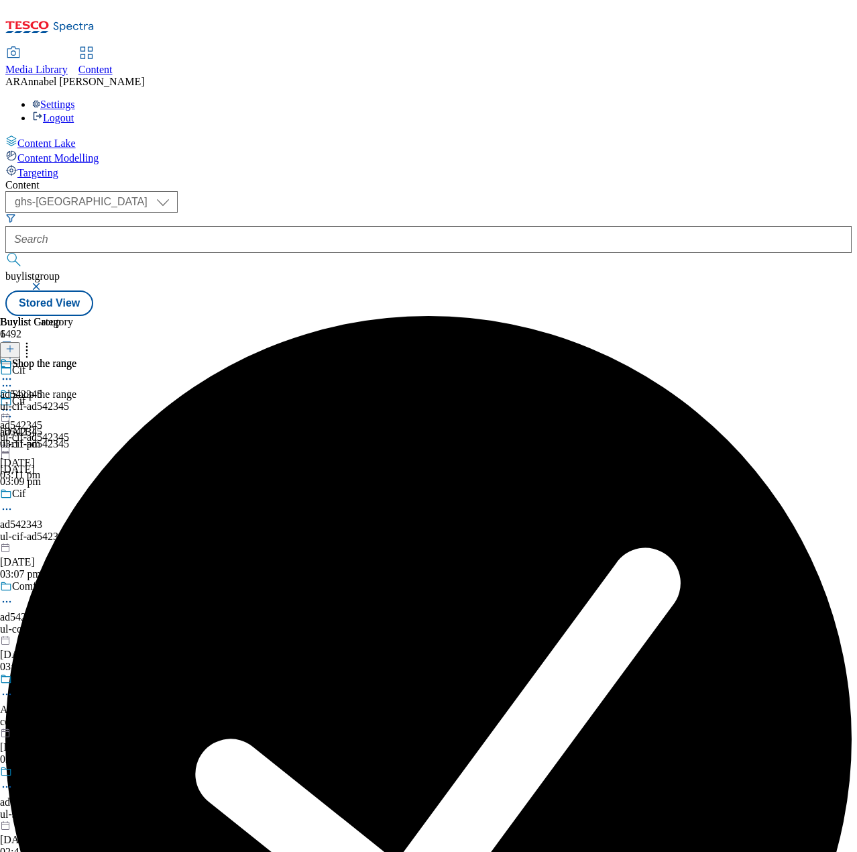
click at [76, 403] on div at bounding box center [38, 411] width 76 height 16
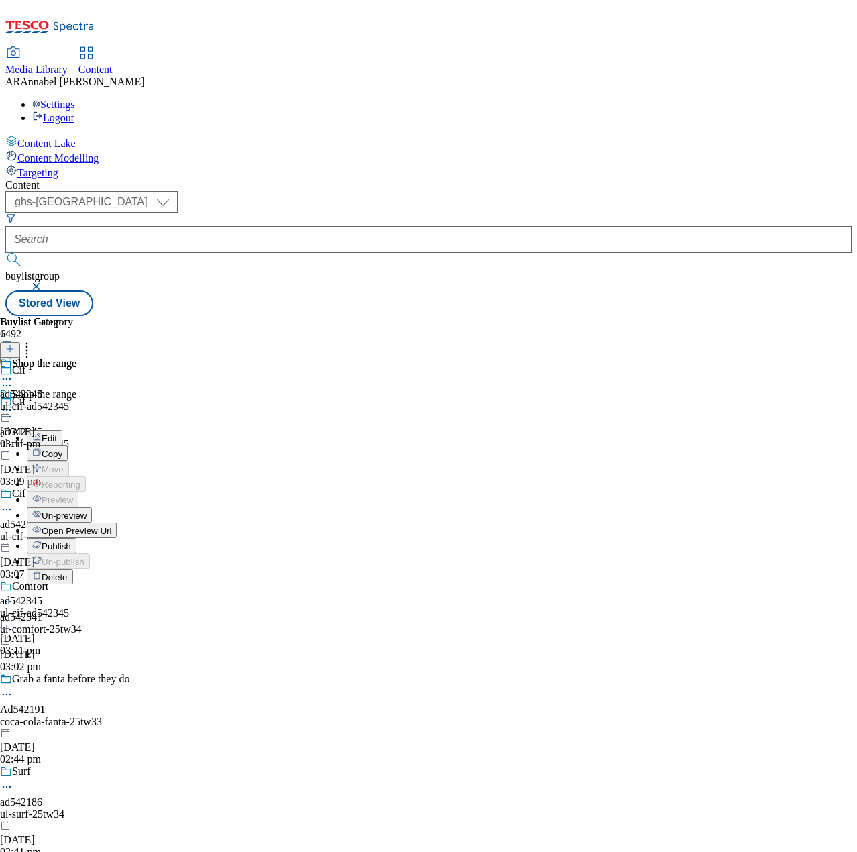
click at [71, 541] on span "Publish" at bounding box center [57, 546] width 30 height 10
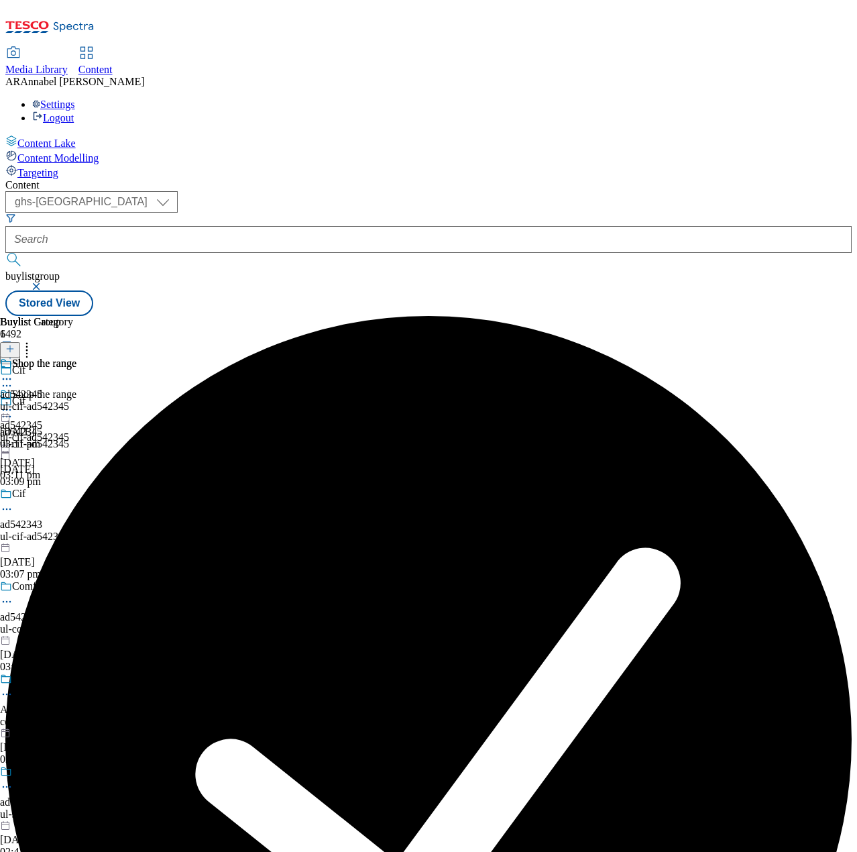
click at [15, 351] on icon at bounding box center [9, 355] width 9 height 9
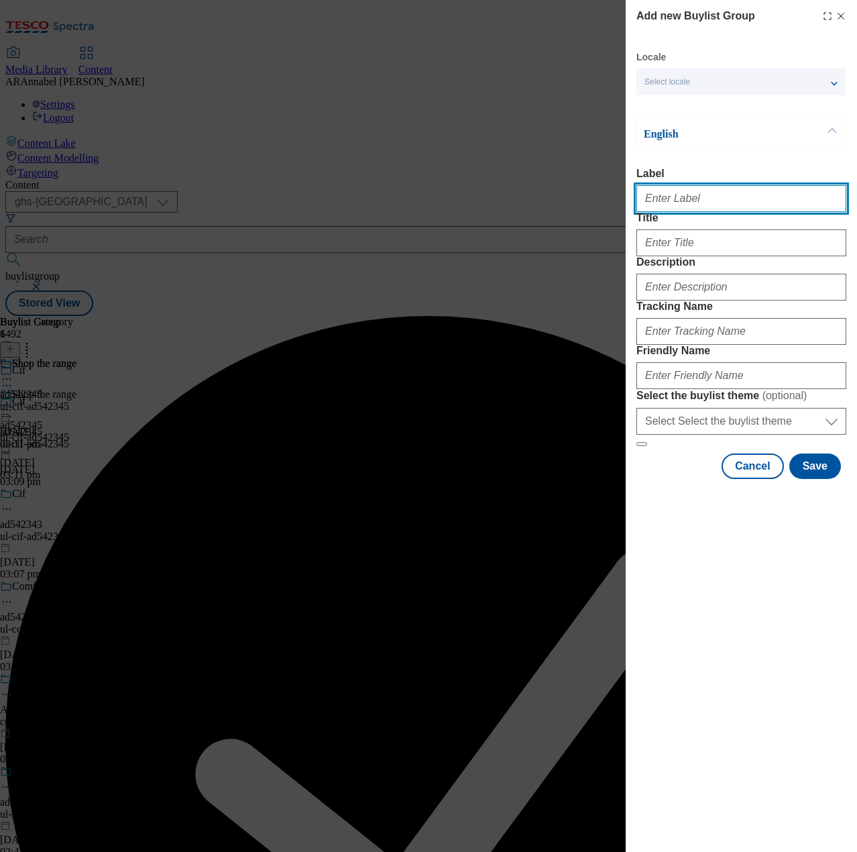
click at [719, 204] on input "Label" at bounding box center [742, 198] width 210 height 27
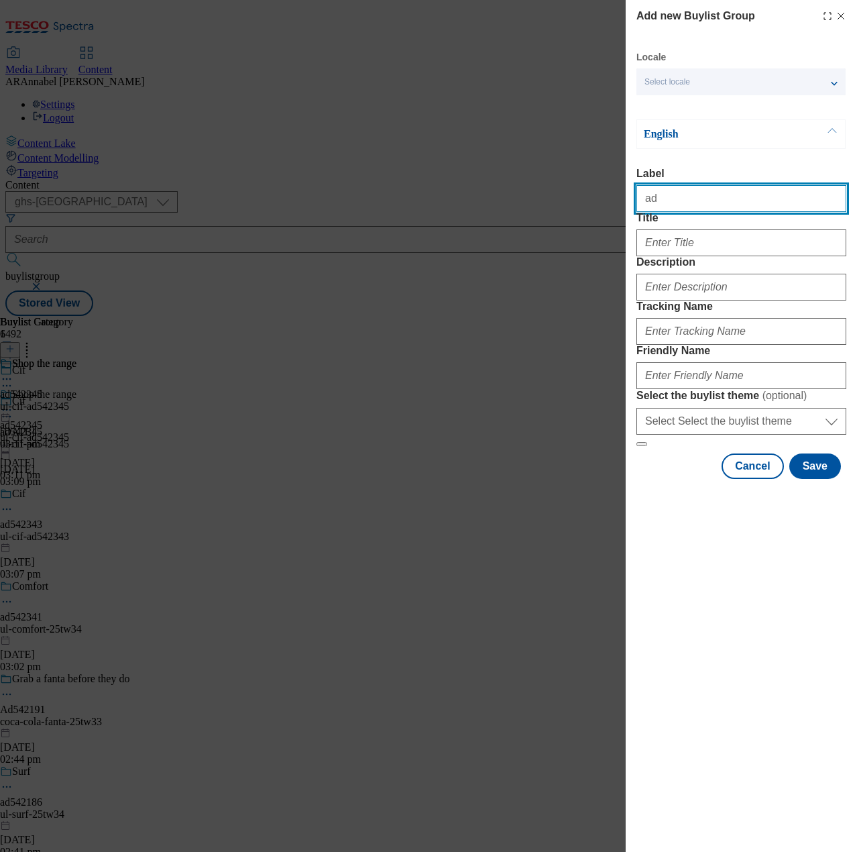
paste input "542405"
type input "ad542405"
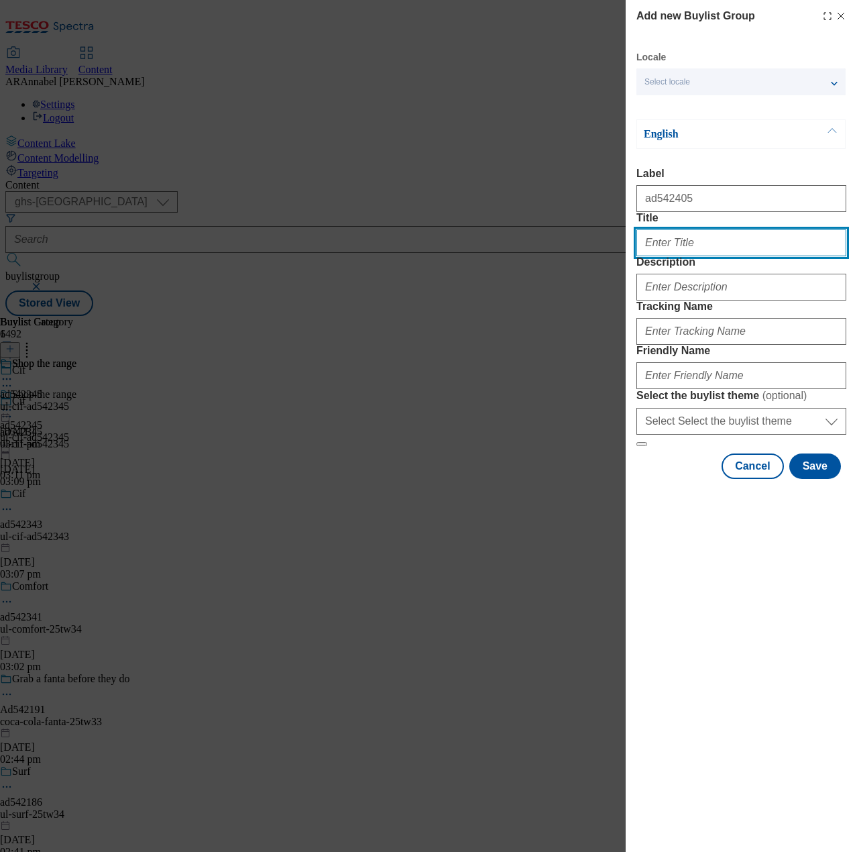
click at [671, 256] on input "Title" at bounding box center [742, 242] width 210 height 27
type input "Persil / Comfort"
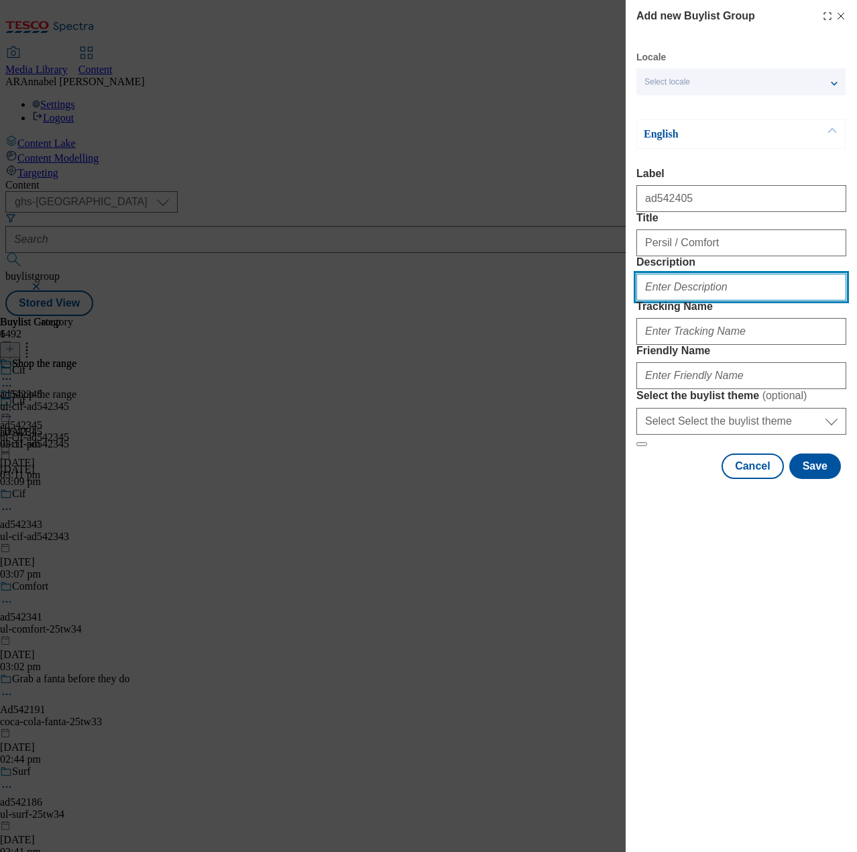
click at [710, 301] on input "Description" at bounding box center [742, 287] width 210 height 27
type input "UL_PersilComfort"
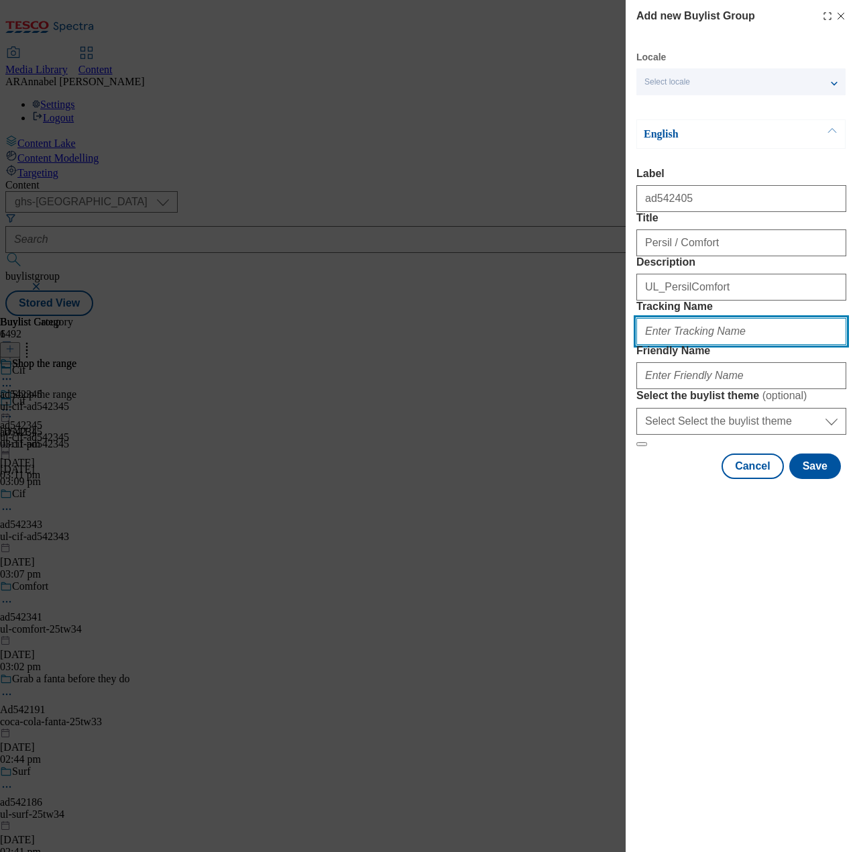
click at [719, 345] on input "Tracking Name" at bounding box center [742, 331] width 210 height 27
paste input "542405"
type input "DH_ad542405"
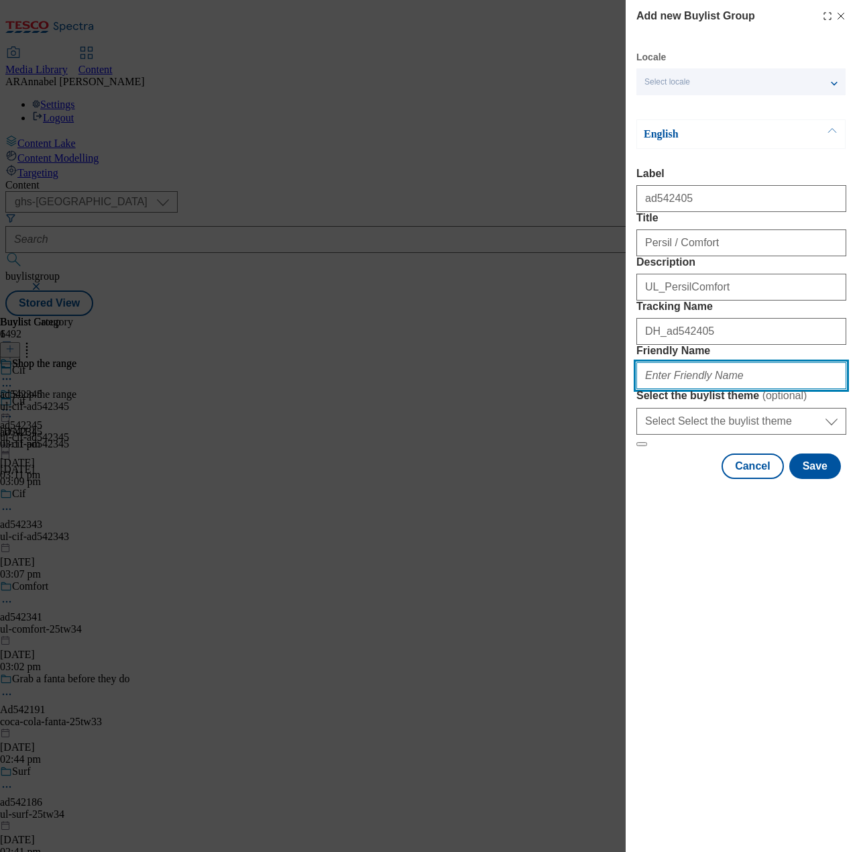
click at [717, 389] on input "Friendly Name" at bounding box center [742, 375] width 210 height 27
type input "ul-persil-comfort-25tw34"
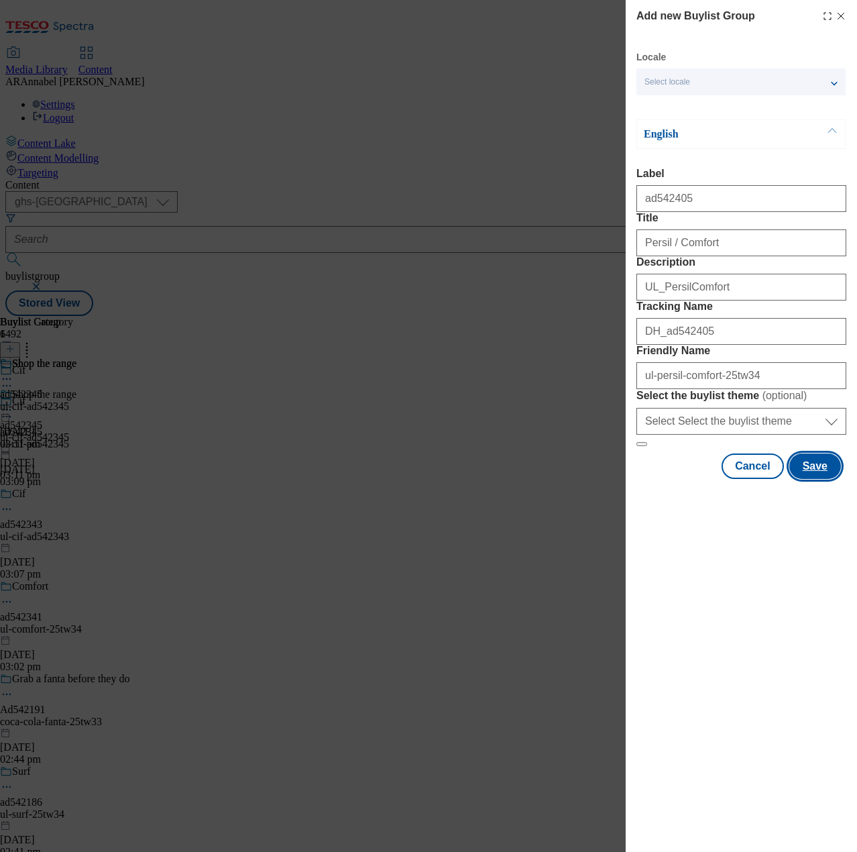
click at [825, 479] on button "Save" at bounding box center [816, 465] width 52 height 25
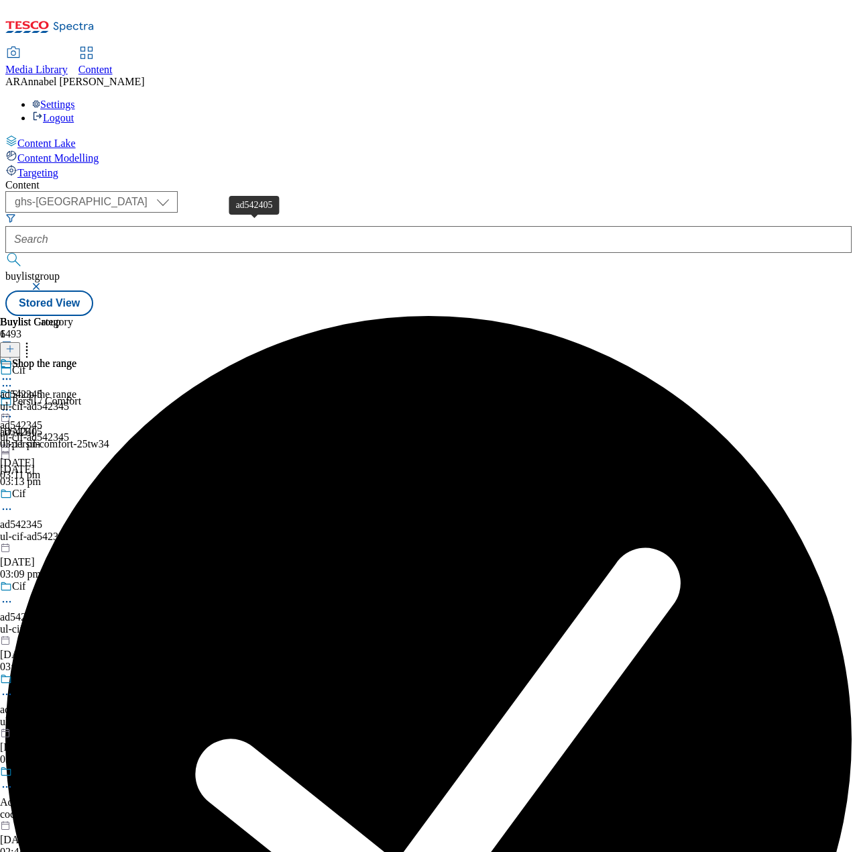
click at [42, 426] on span "ad542405" at bounding box center [21, 432] width 42 height 12
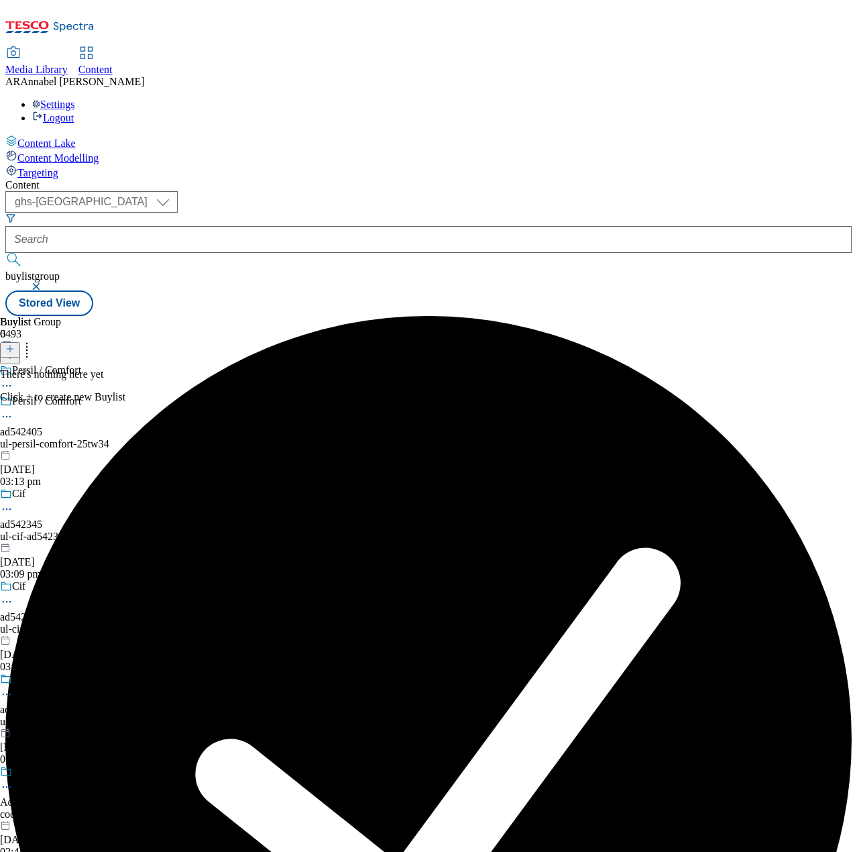
click at [20, 342] on button at bounding box center [10, 349] width 20 height 15
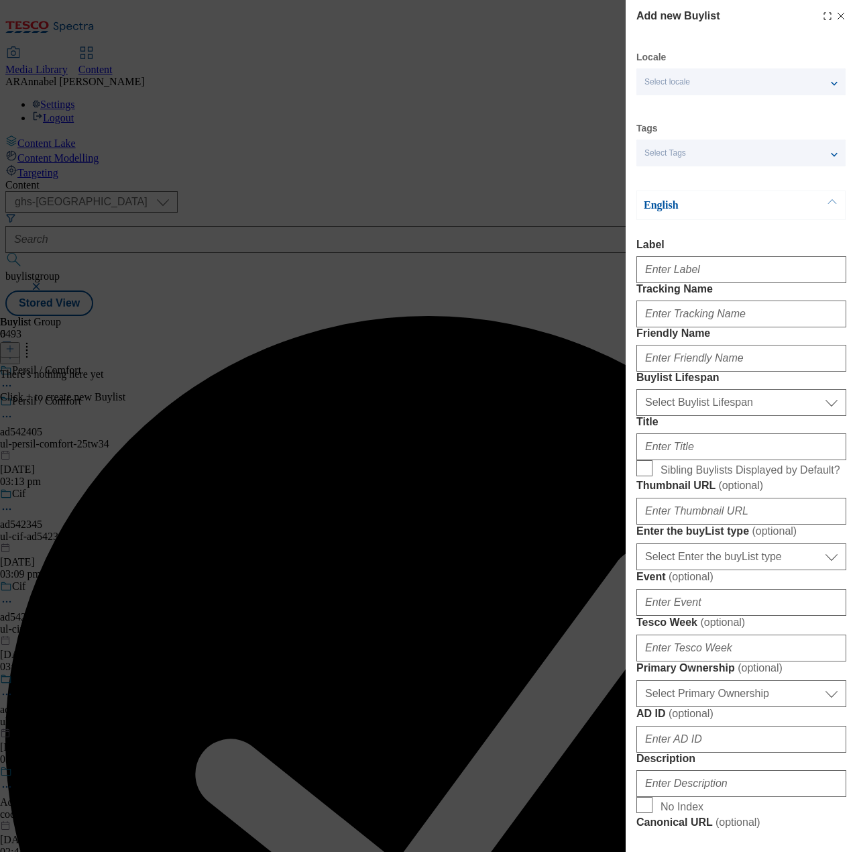
click at [624, 156] on div "Add new Buylist Locale Select locale English Welsh Tags Select Tags fnf marketp…" at bounding box center [428, 426] width 857 height 852
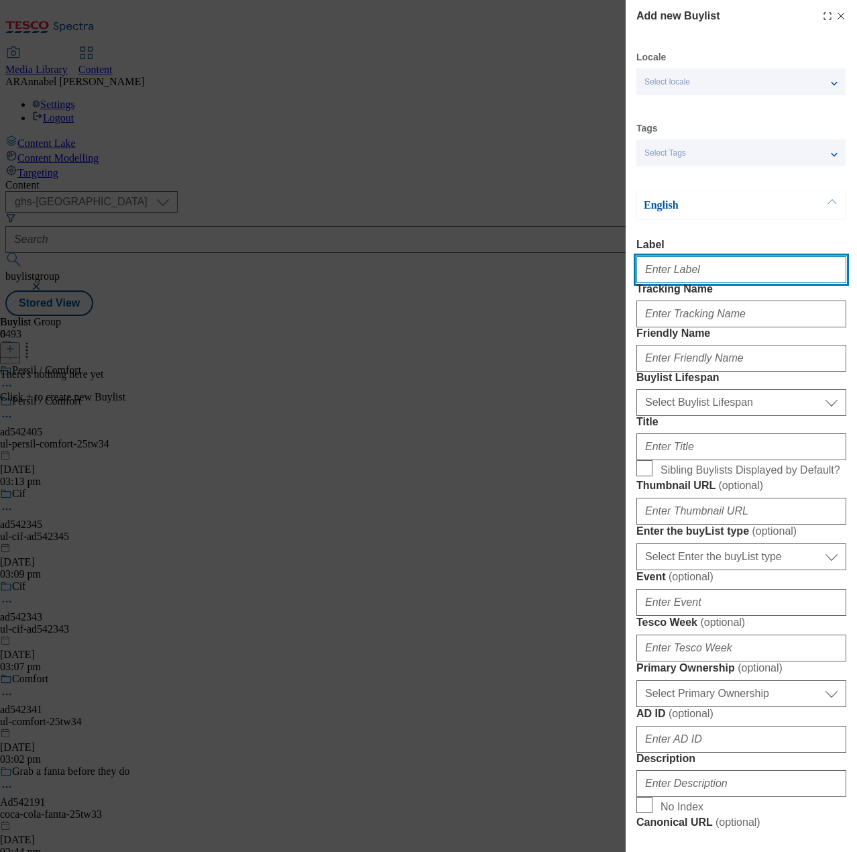
click at [675, 276] on input "Label" at bounding box center [742, 269] width 210 height 27
paste input "542405"
type input "ad542405"
click at [690, 327] on input "Tracking Name" at bounding box center [742, 314] width 210 height 27
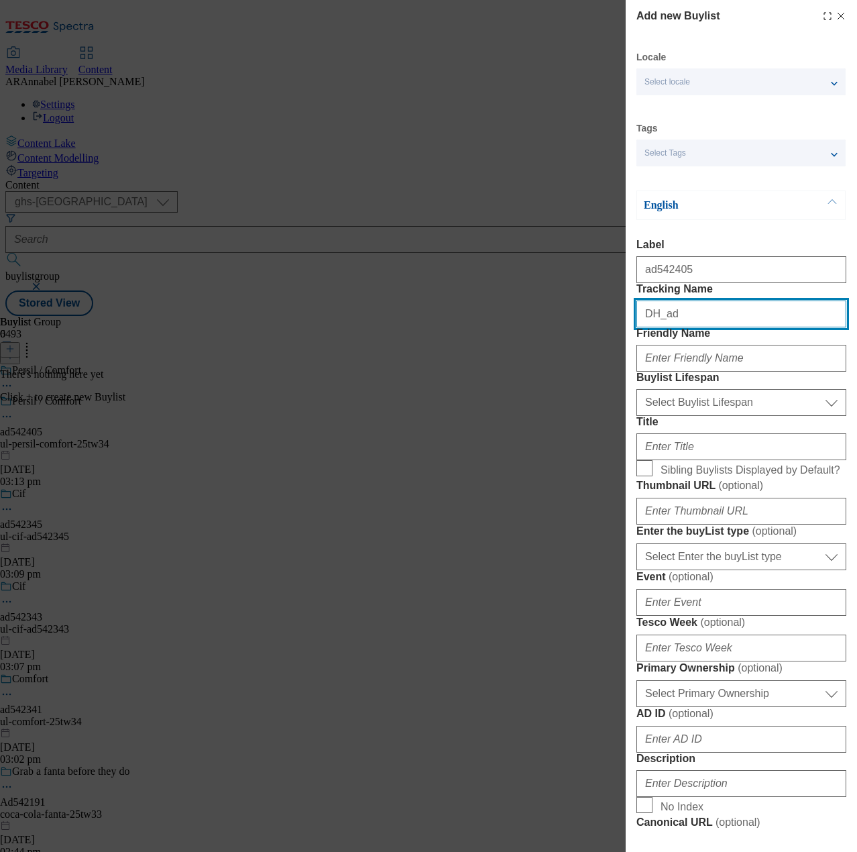
paste input "542405"
type input "DH_ad542405"
click at [680, 372] on input "Friendly Name" at bounding box center [742, 358] width 210 height 27
type input "ul-persil-comfort-25tw34"
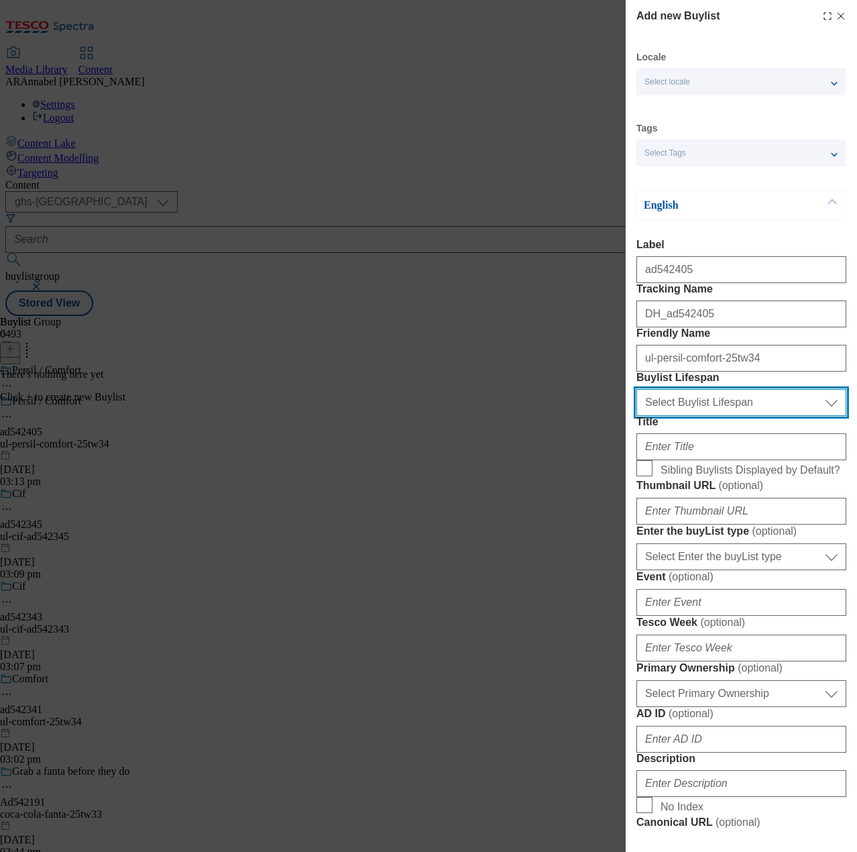
click at [720, 416] on select "Select Buylist Lifespan evergreen seasonal tactical" at bounding box center [742, 402] width 210 height 27
select select "tactical"
click at [637, 416] on select "Select Buylist Lifespan evergreen seasonal tactical" at bounding box center [742, 402] width 210 height 27
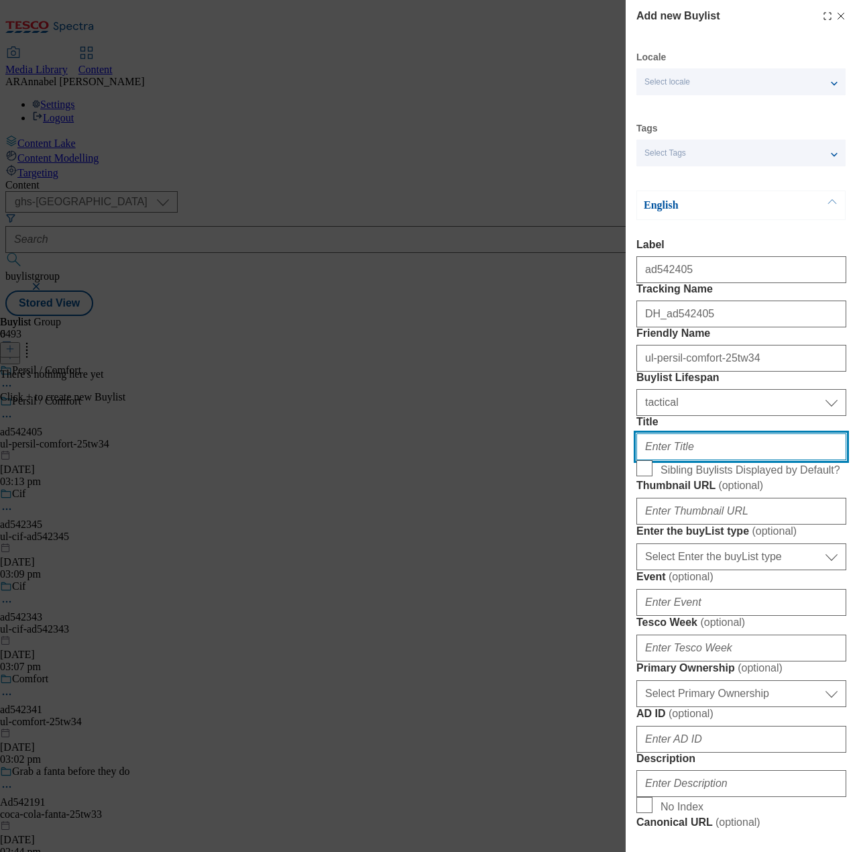
click at [674, 460] on input "Title" at bounding box center [742, 446] width 210 height 27
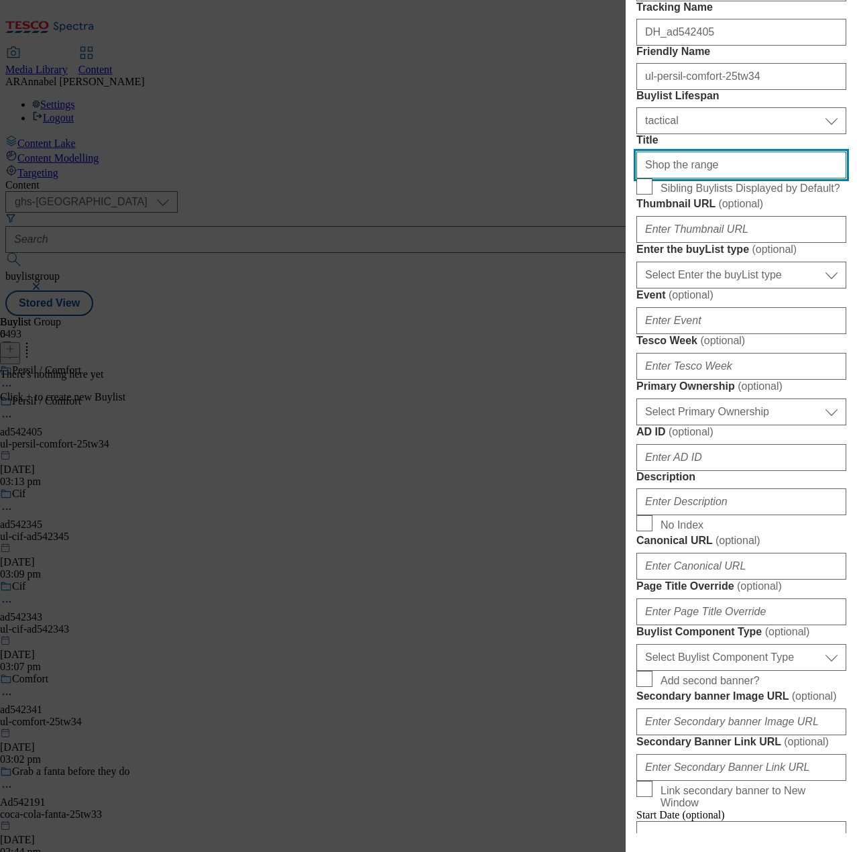
scroll to position [470, 0]
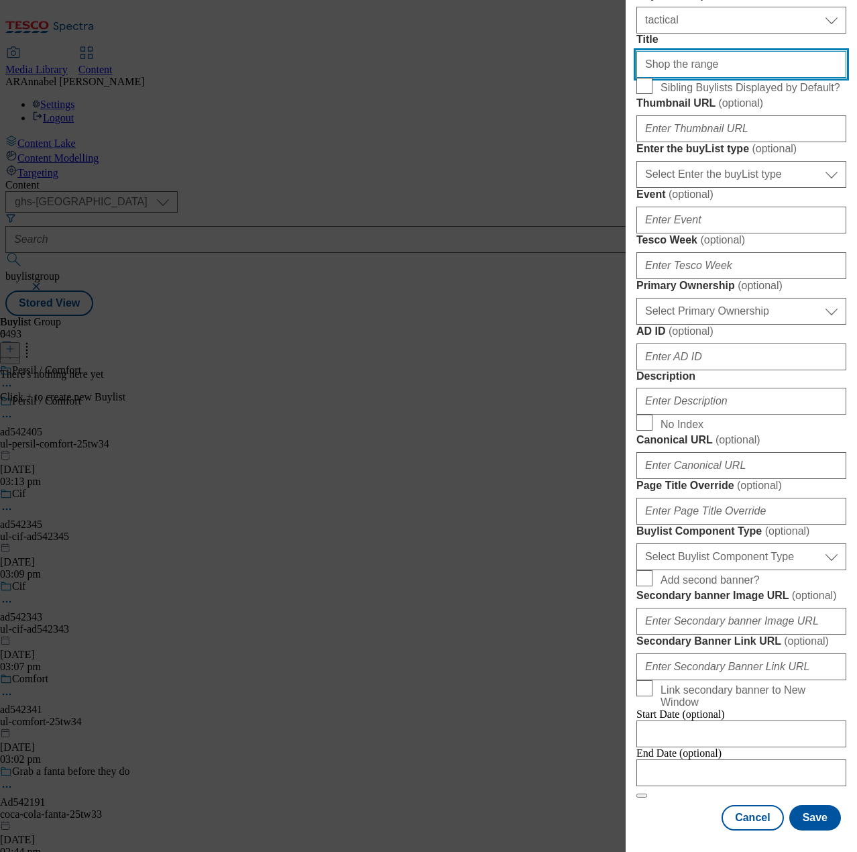
type input "Shop the range"
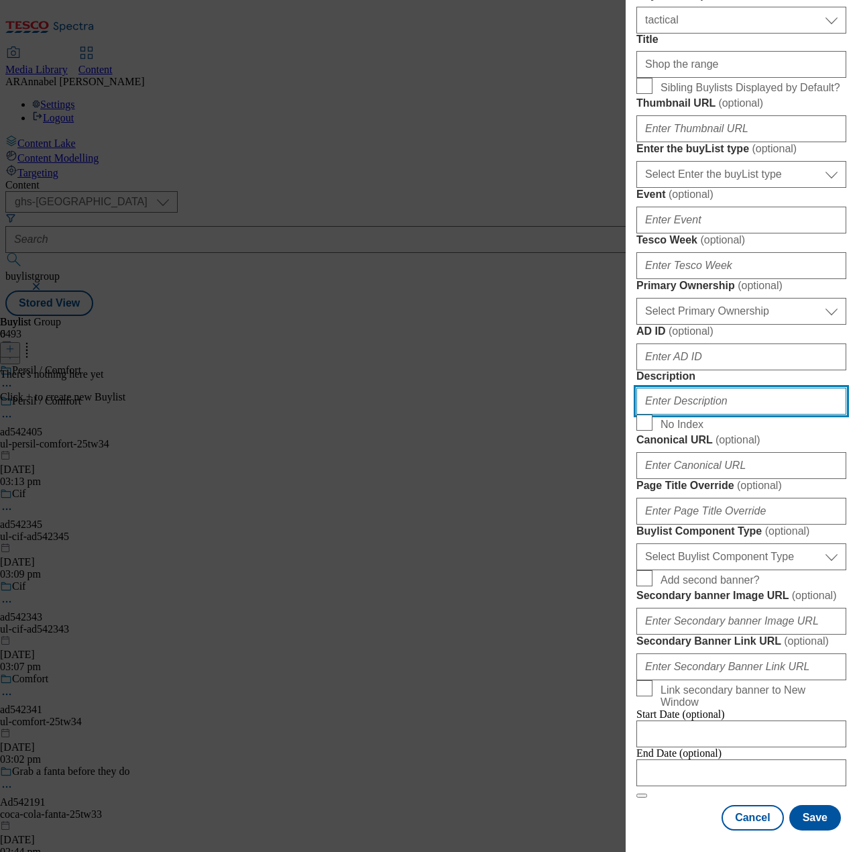
click at [696, 415] on input "Description" at bounding box center [742, 401] width 210 height 27
type input "UL_PersilComfort"
click at [795, 807] on button "Save" at bounding box center [816, 817] width 52 height 25
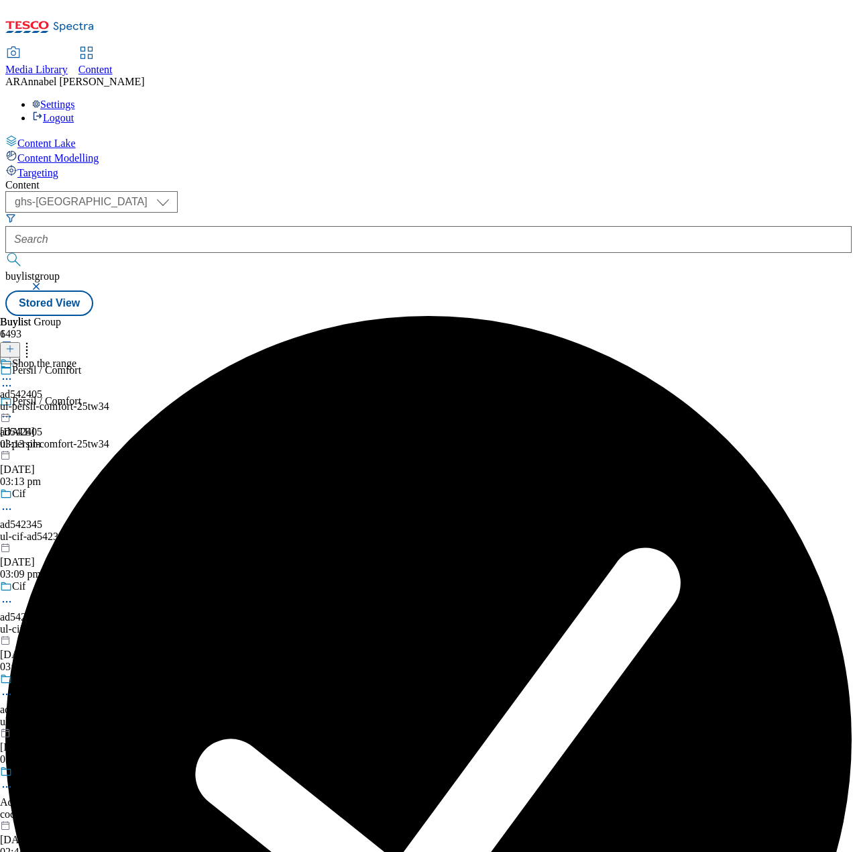
click at [394, 316] on div "Buylist Group 6493 Persil / Comfort Persil / Comfort ad542405 ul-persil-comfort…" at bounding box center [428, 316] width 847 height 0
click at [109, 400] on div "ul-persil-comfort-25tw34" at bounding box center [54, 406] width 109 height 12
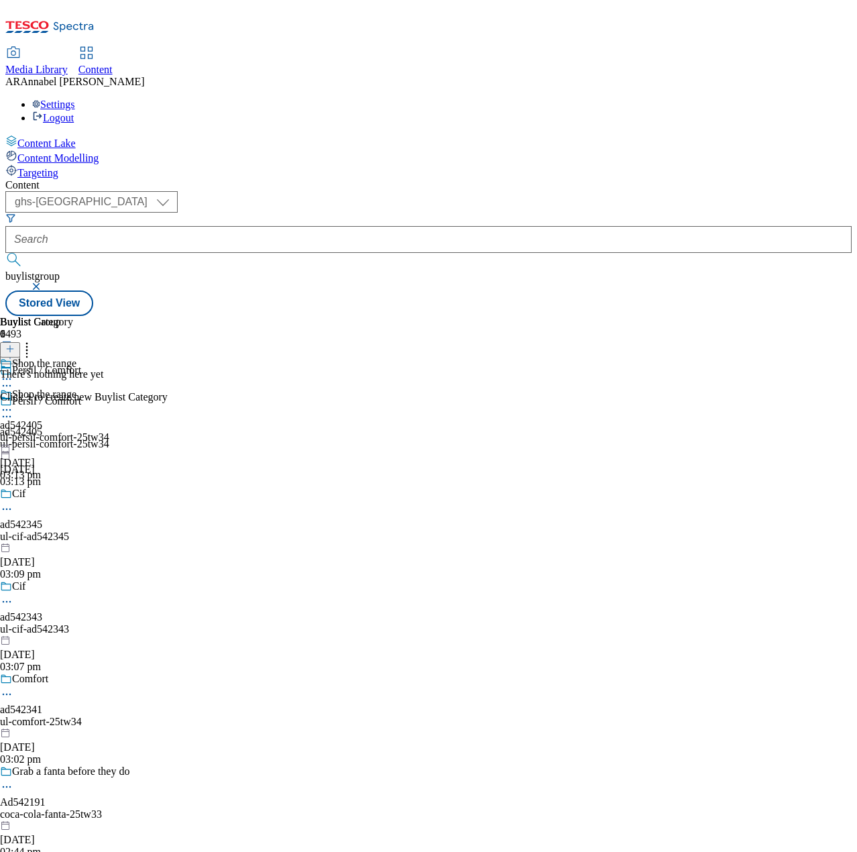
scroll to position [0, 85]
click at [15, 344] on icon at bounding box center [9, 348] width 9 height 9
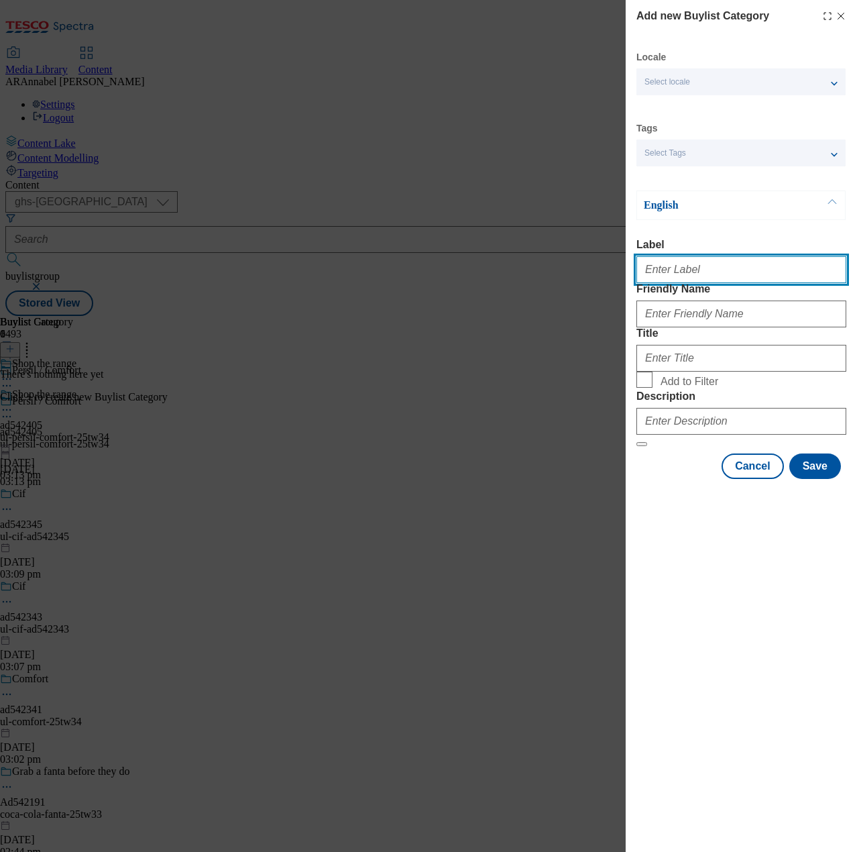
click at [679, 268] on input "Label" at bounding box center [742, 269] width 210 height 27
paste input "542405"
type input "ad542405"
click at [681, 327] on input "Friendly Name" at bounding box center [742, 314] width 210 height 27
type input "ul-persil-comfort-25tw34"
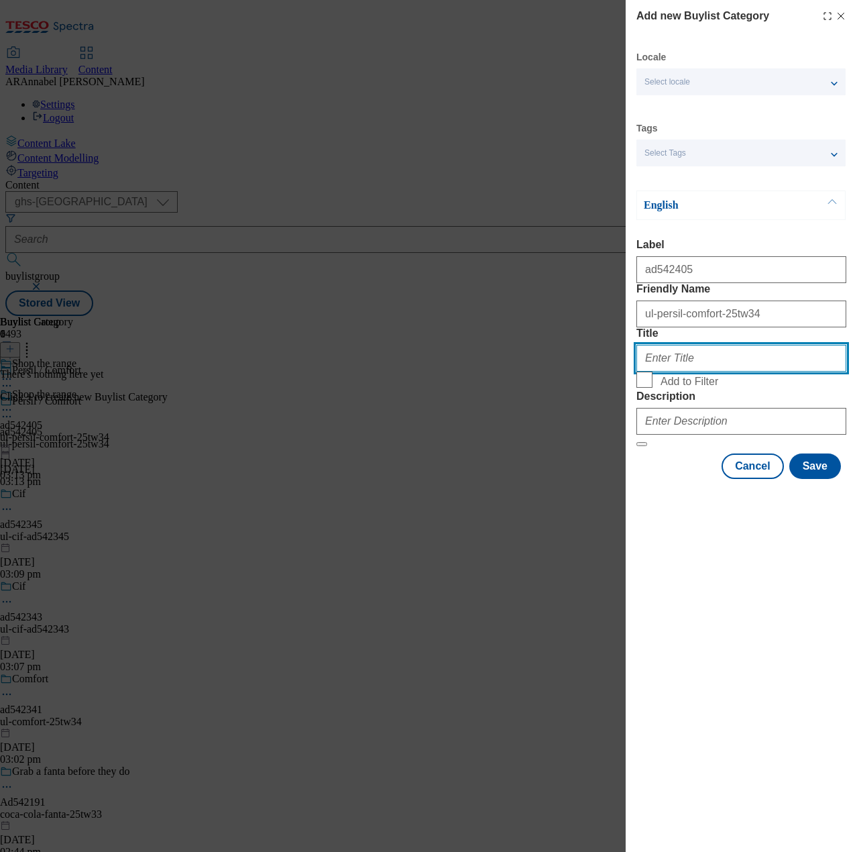
click at [699, 372] on input "Title" at bounding box center [742, 358] width 210 height 27
type input "Shop the range"
drag, startPoint x: 720, startPoint y: 493, endPoint x: 722, endPoint y: 500, distance: 6.8
click at [722, 435] on div "Modal" at bounding box center [742, 418] width 210 height 32
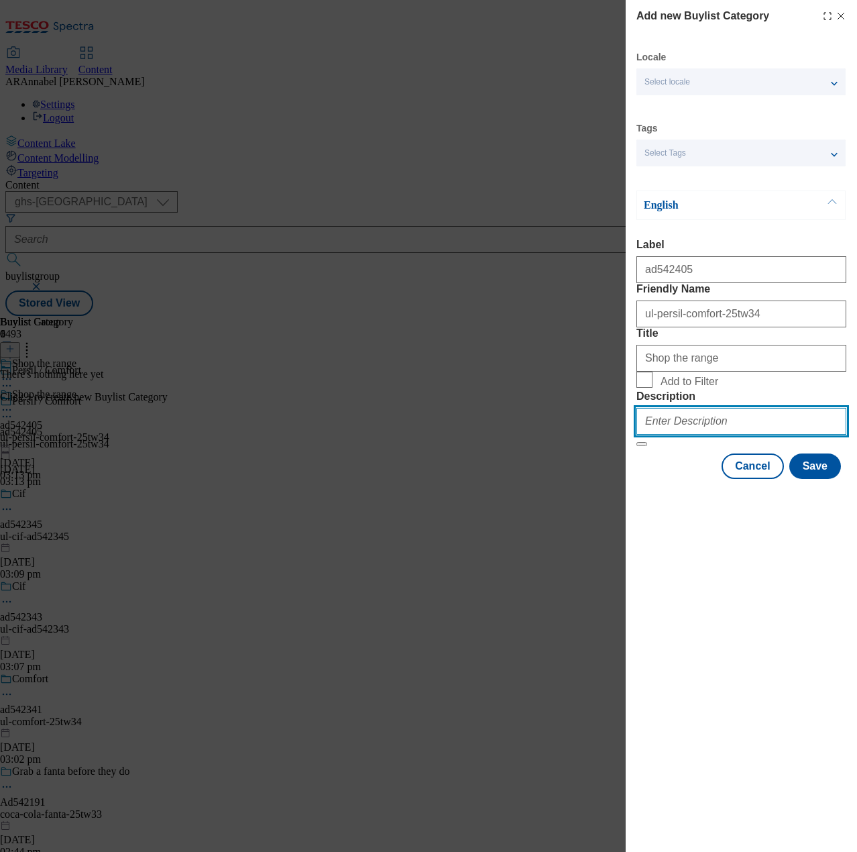
click at [722, 435] on input "Description" at bounding box center [742, 421] width 210 height 27
type input "UL_PersilComfort"
click at [802, 479] on button "Save" at bounding box center [816, 465] width 52 height 25
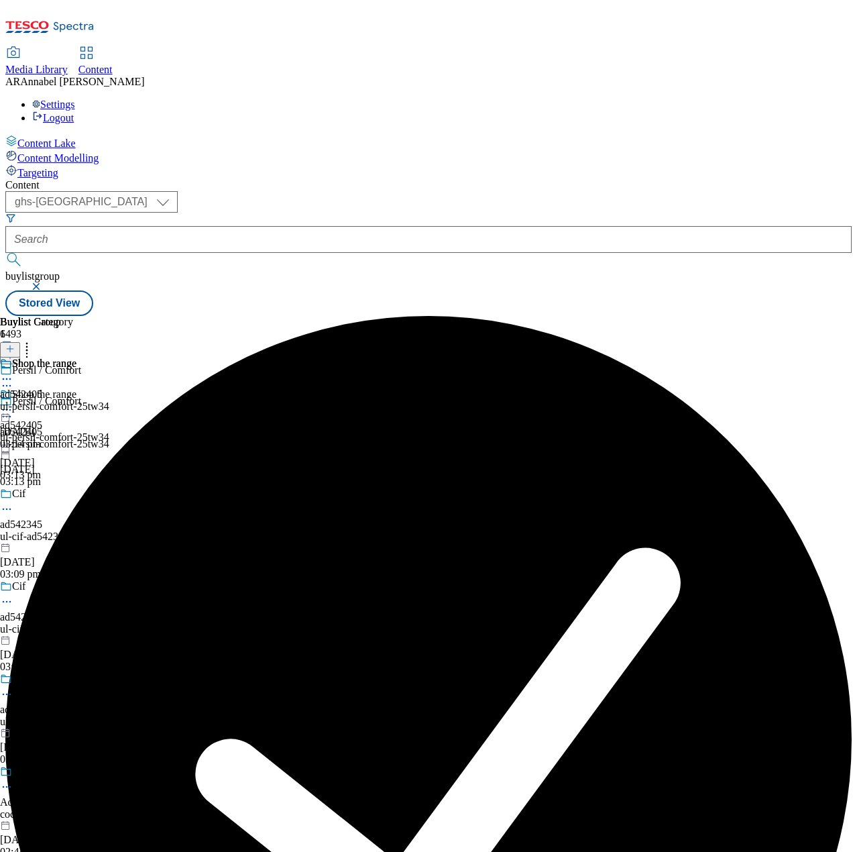
click at [109, 400] on div "ul-persil-comfort-25tw34" at bounding box center [54, 406] width 109 height 12
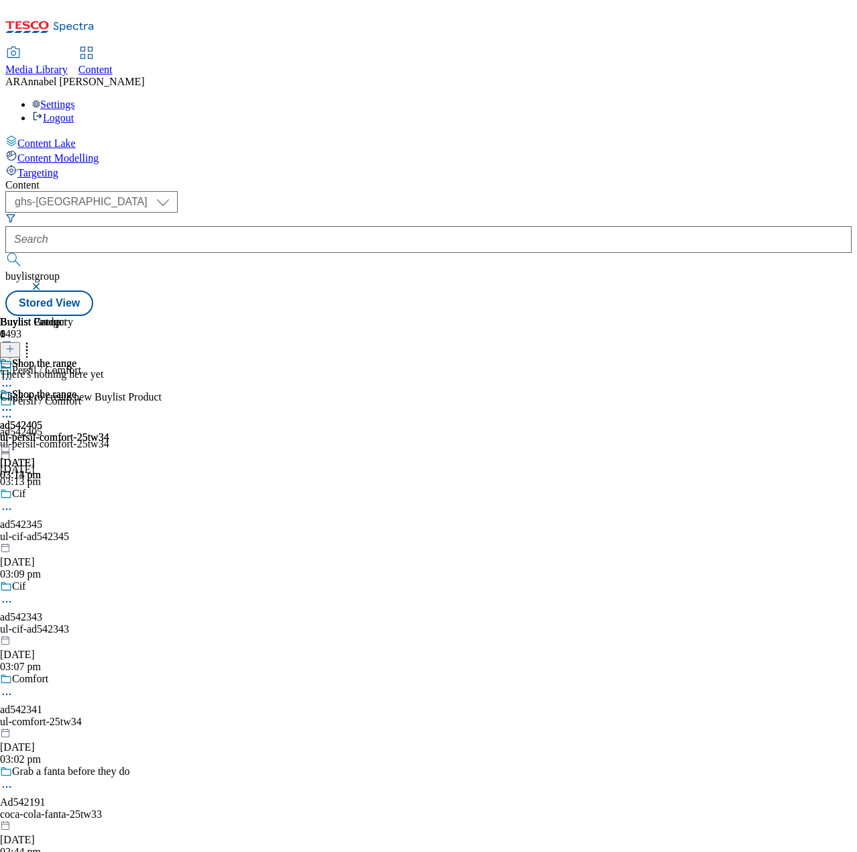
click at [15, 344] on icon at bounding box center [9, 348] width 9 height 9
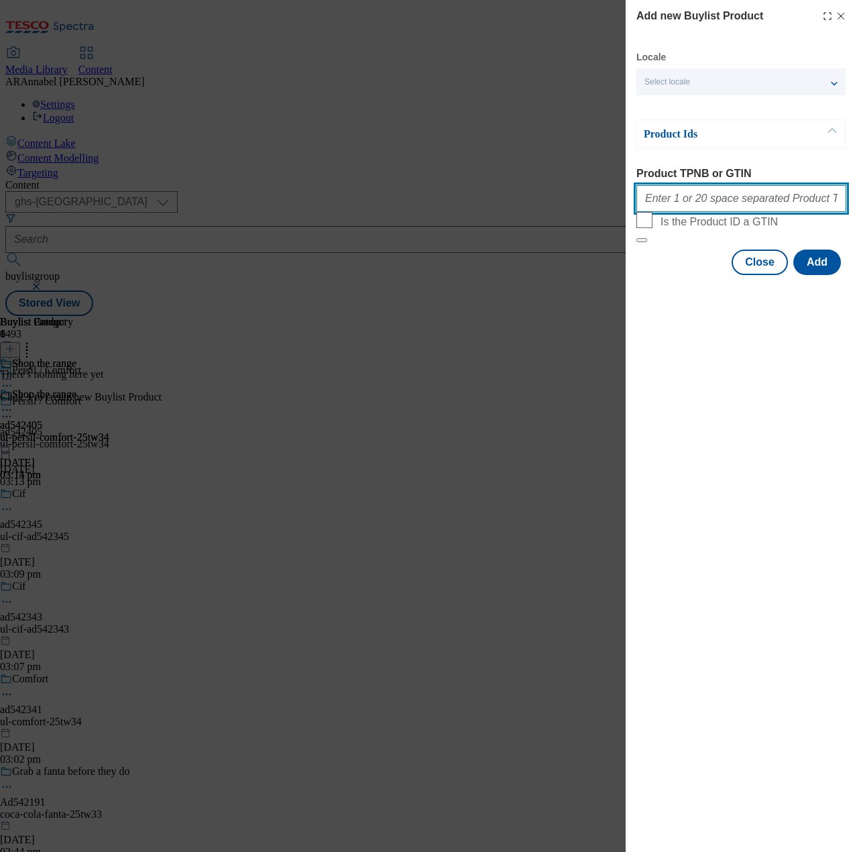
click at [718, 193] on input "Product TPNB or GTIN" at bounding box center [742, 198] width 210 height 27
paste input ""94039740 96300651 94043975""
click at [649, 201] on input ""94039740 96300651 94043975" at bounding box center [742, 198] width 210 height 27
type input "94039740 96300651 94043975"
click at [812, 275] on button "Add" at bounding box center [818, 262] width 48 height 25
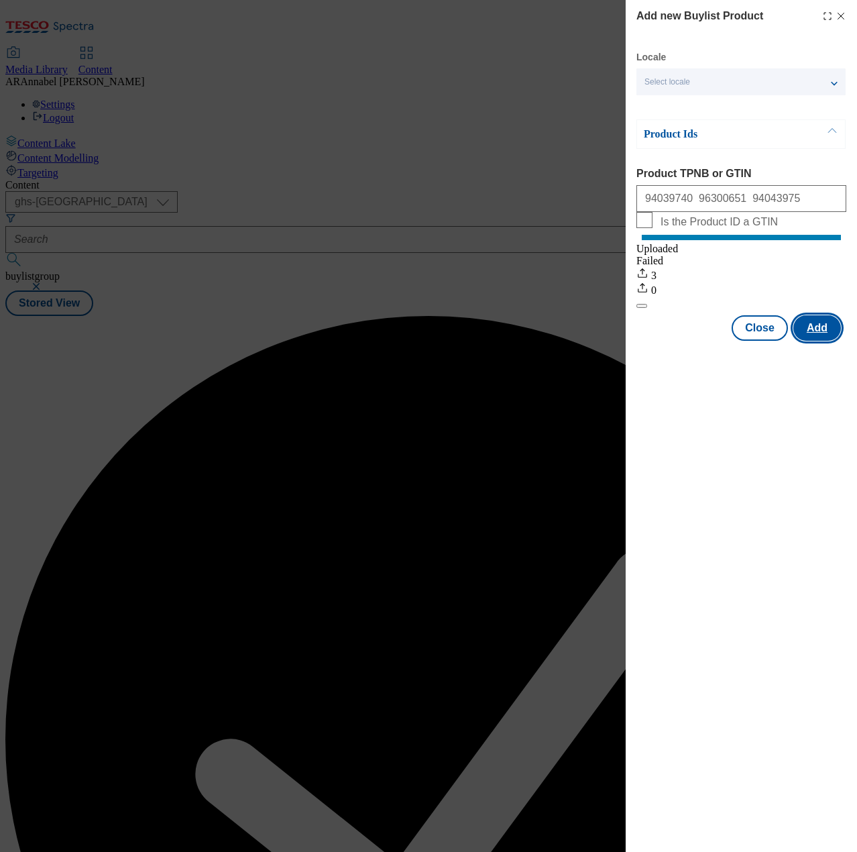
scroll to position [0, 0]
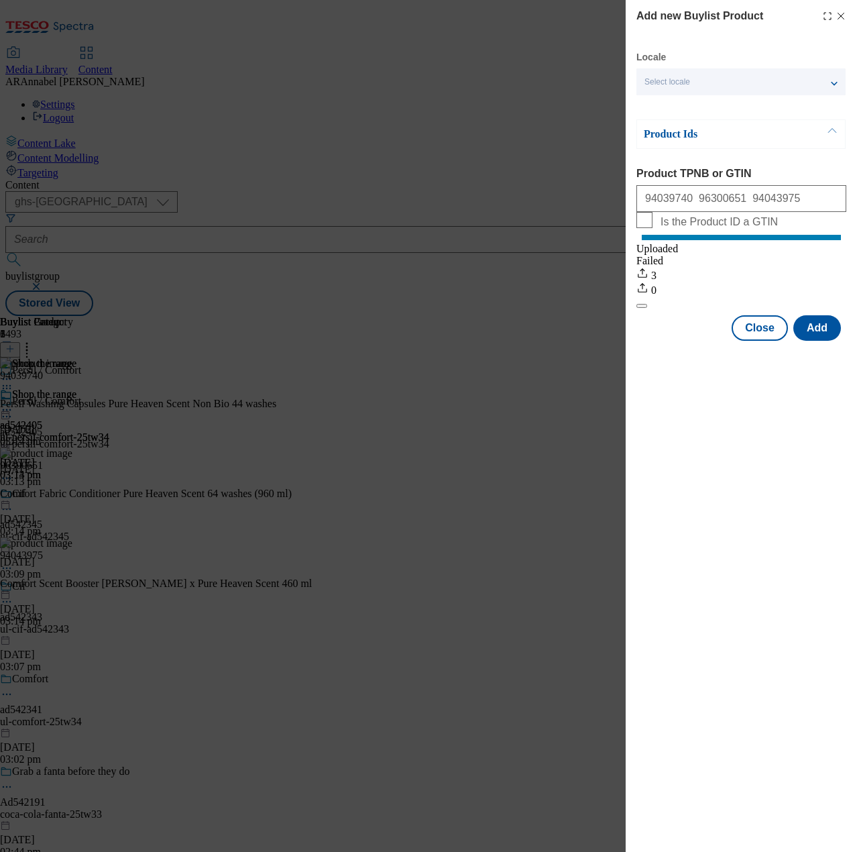
click at [844, 11] on icon "Modal" at bounding box center [841, 16] width 11 height 11
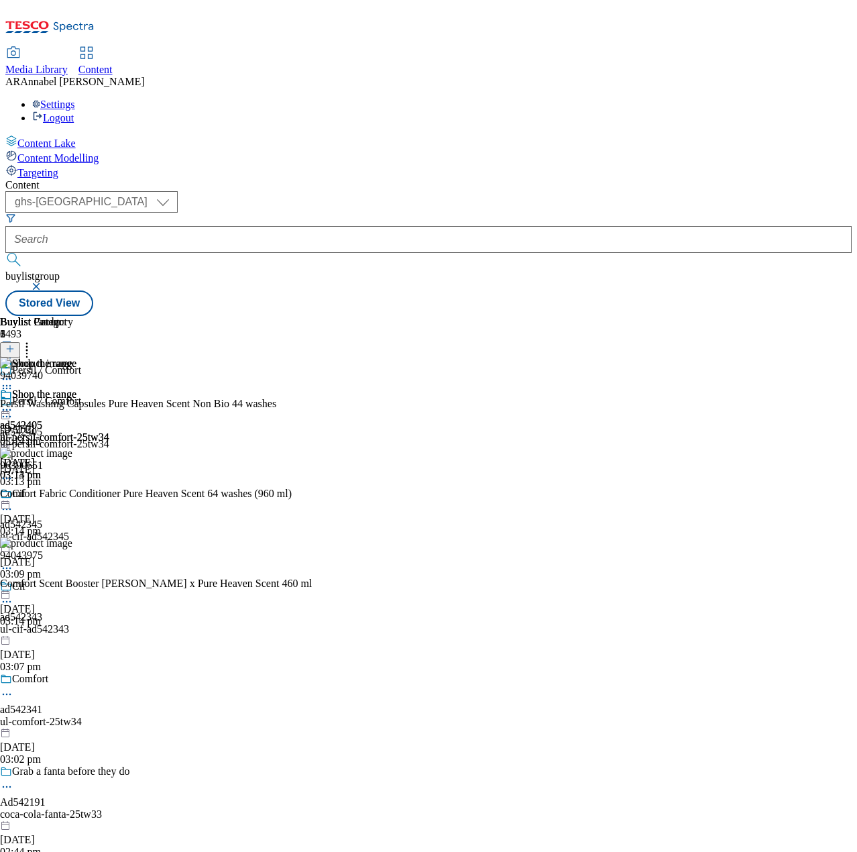
click at [8, 409] on circle at bounding box center [7, 410] width 2 height 2
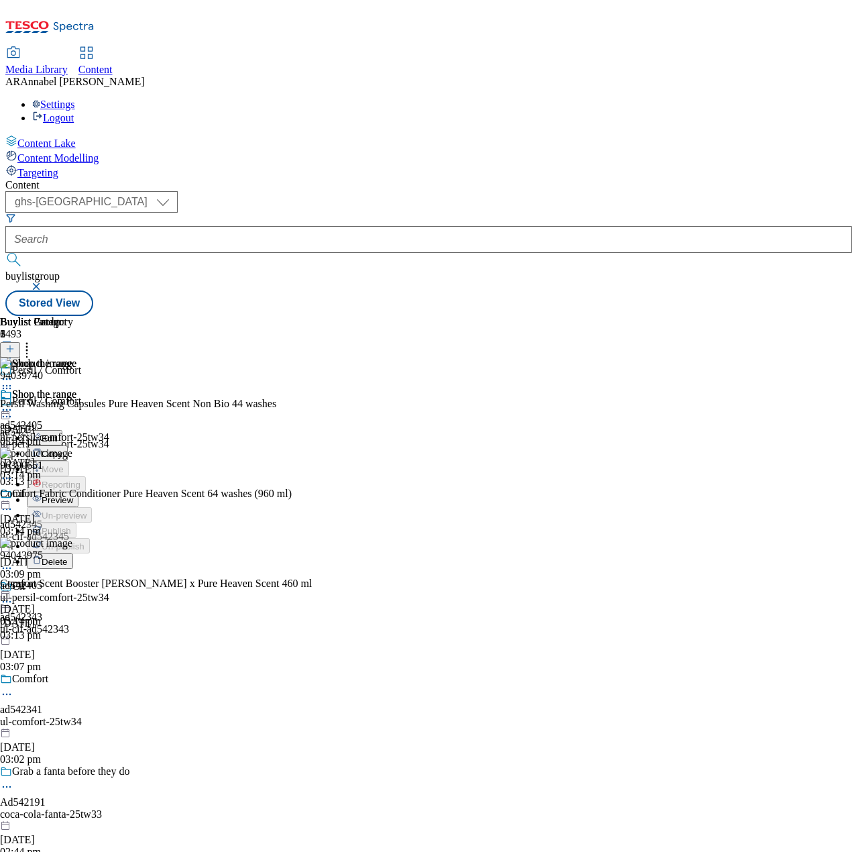
click at [73, 495] on span "Preview" at bounding box center [58, 500] width 32 height 10
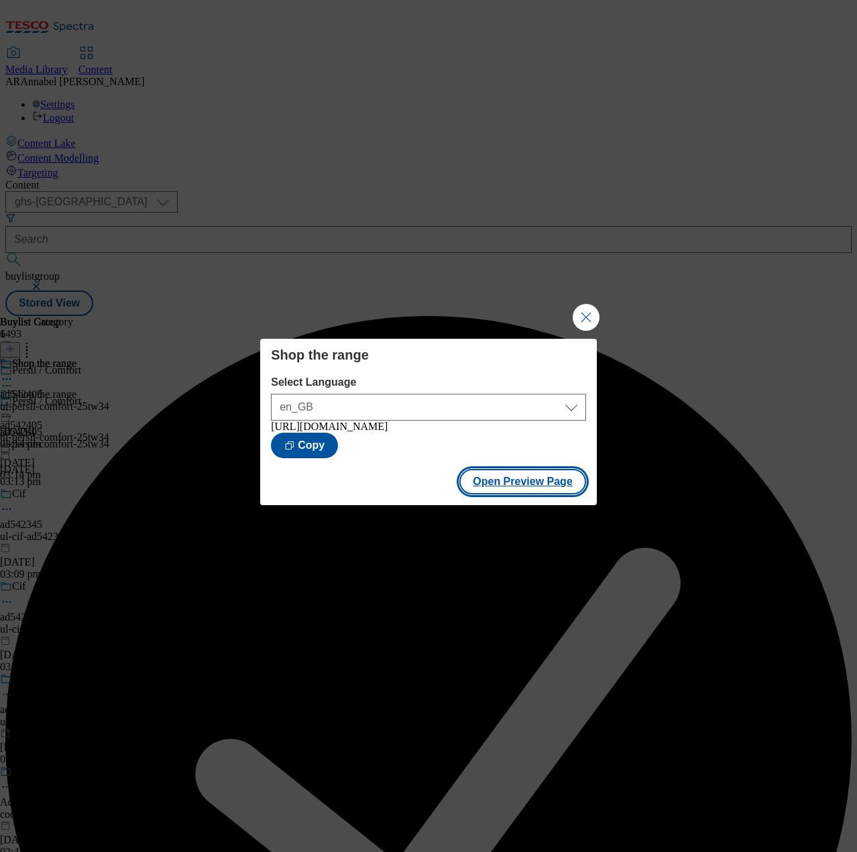
click at [484, 489] on button "Open Preview Page" at bounding box center [523, 481] width 127 height 25
click at [580, 309] on button "Close Modal" at bounding box center [586, 317] width 27 height 27
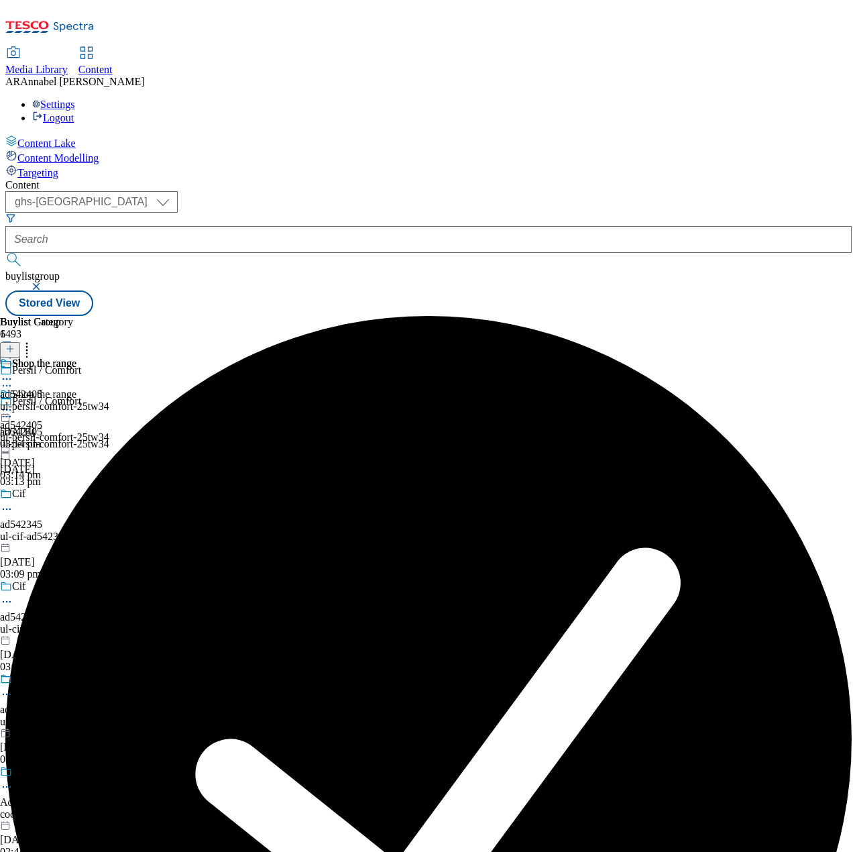
click at [13, 403] on icon at bounding box center [6, 409] width 13 height 13
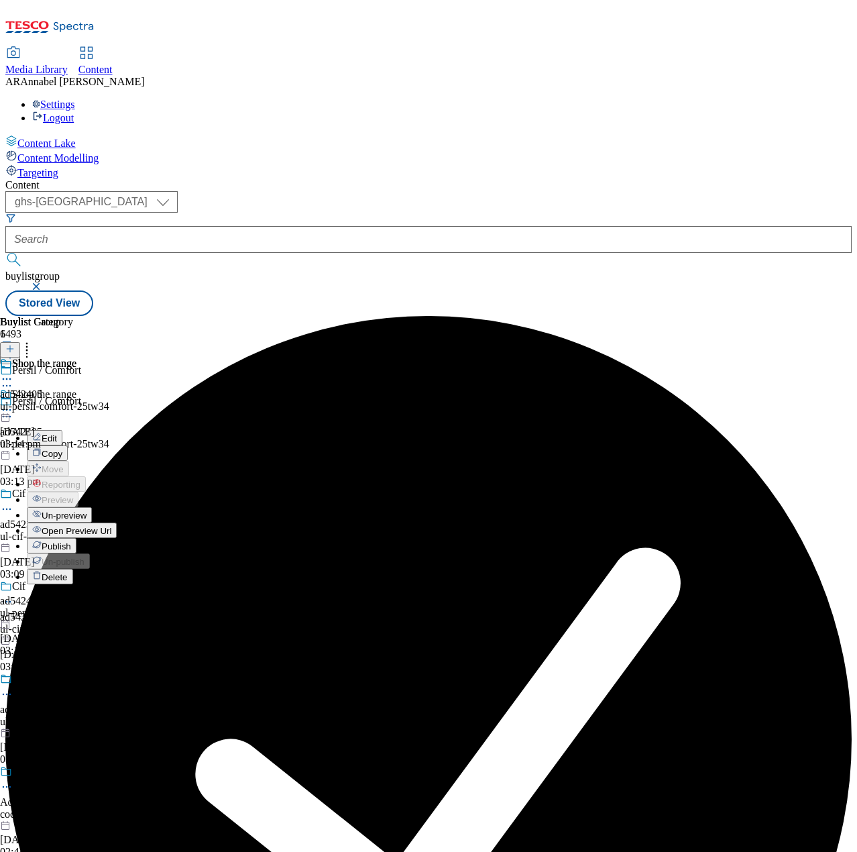
click at [71, 541] on span "Publish" at bounding box center [57, 546] width 30 height 10
